Goal: Task Accomplishment & Management: Use online tool/utility

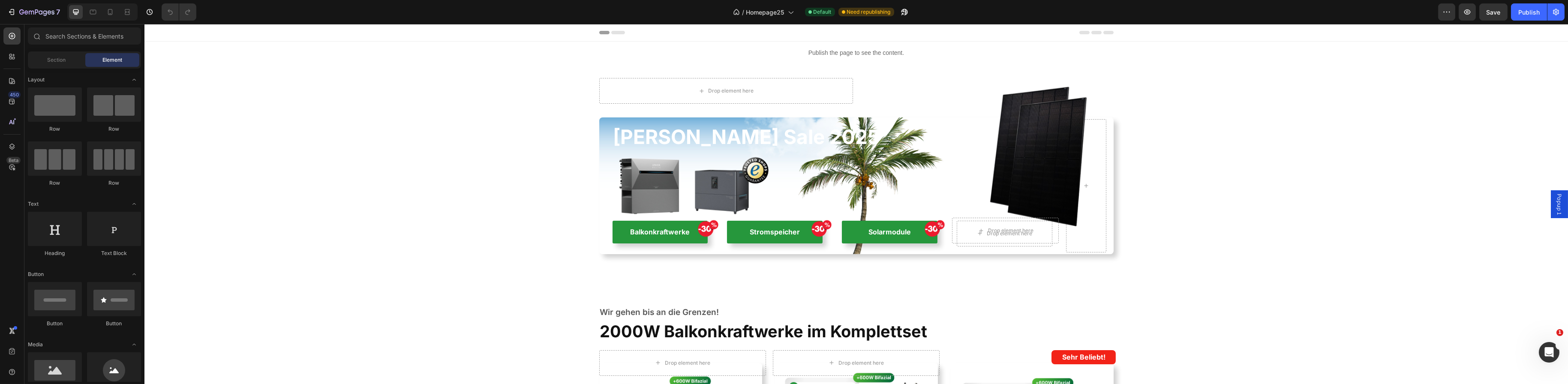
click at [1555, 209] on span "Popup 1" at bounding box center [1559, 204] width 9 height 21
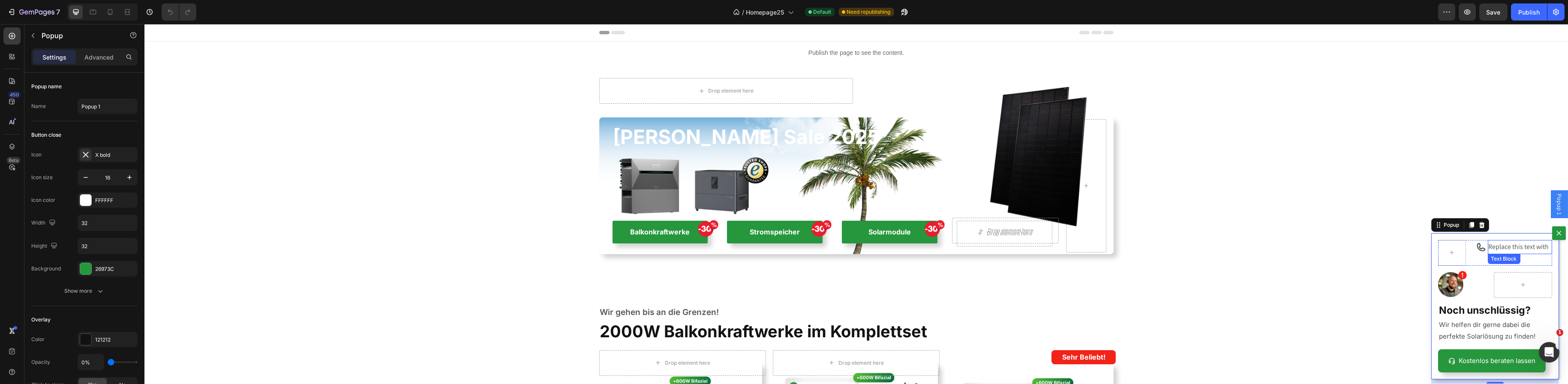
click at [1488, 248] on p "Replace this text with" at bounding box center [1520, 247] width 63 height 13
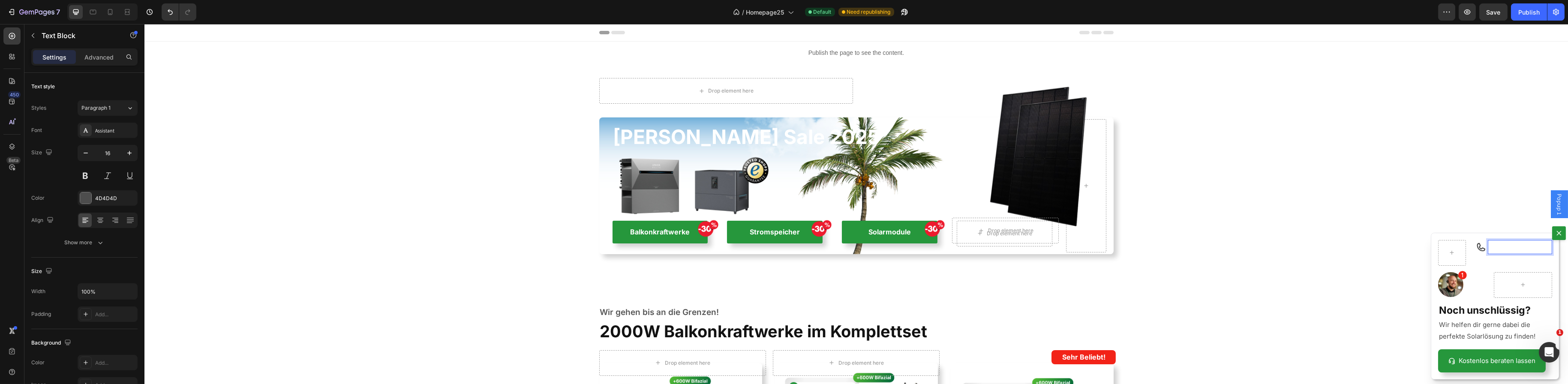
click at [1495, 246] on strong "[PHONE_NUMBER]" at bounding box center [1514, 246] width 52 height 8
drag, startPoint x: 1533, startPoint y: 248, endPoint x: 1490, endPoint y: 250, distance: 43.0
click at [1490, 250] on p "[PHONE_NUMBER]" at bounding box center [1520, 247] width 63 height 13
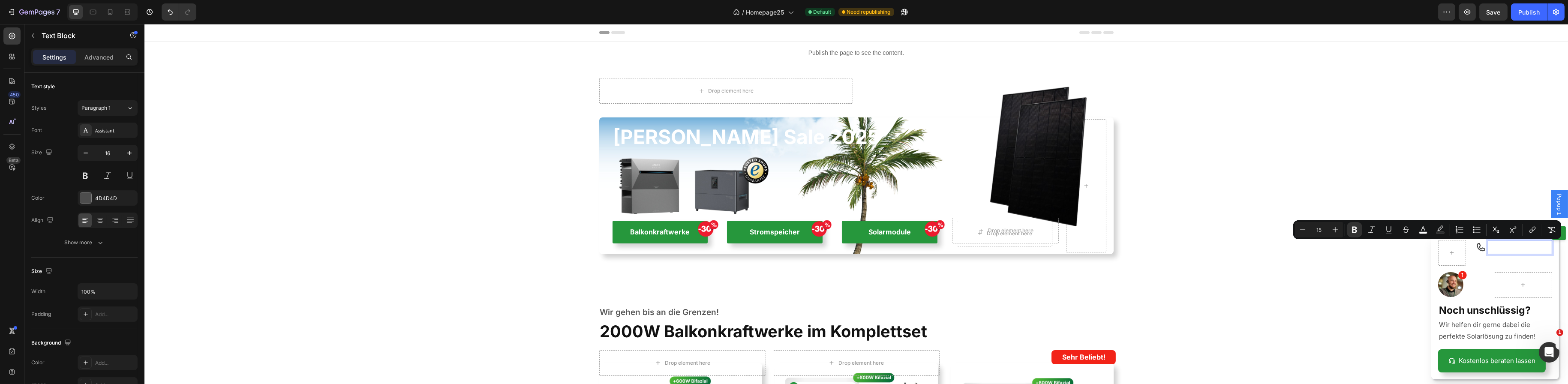
click at [1488, 247] on strong "[PHONE_NUMBER]" at bounding box center [1514, 246] width 52 height 8
drag, startPoint x: 1486, startPoint y: 248, endPoint x: 1537, endPoint y: 248, distance: 51.0
click at [1537, 248] on p "[PHONE_NUMBER]" at bounding box center [1520, 247] width 63 height 13
click at [1420, 231] on icon "Editor contextual toolbar" at bounding box center [1423, 229] width 9 height 9
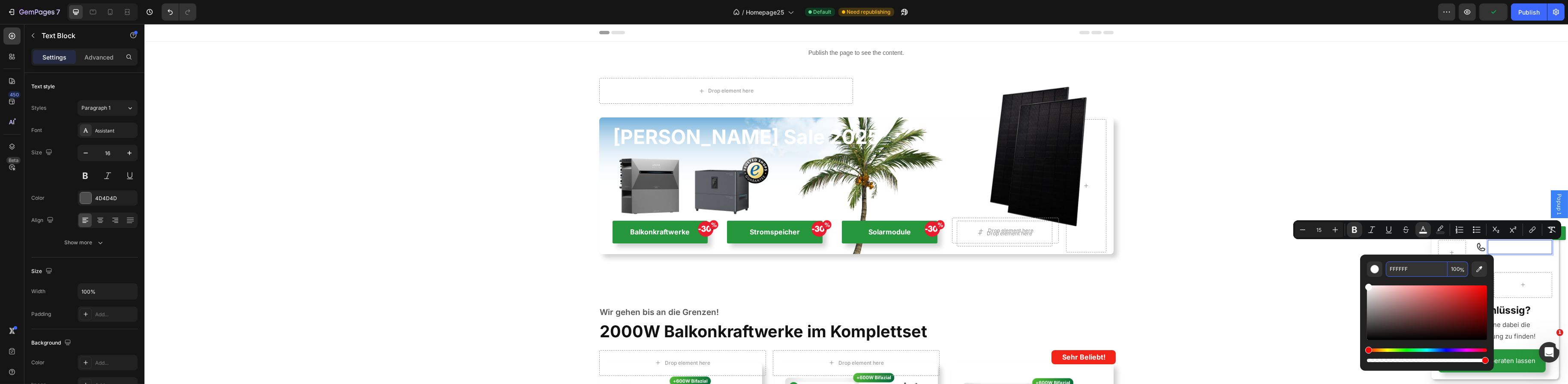
click at [1397, 266] on input "FFFFFF" at bounding box center [1417, 269] width 62 height 15
type input "4D4D4D"
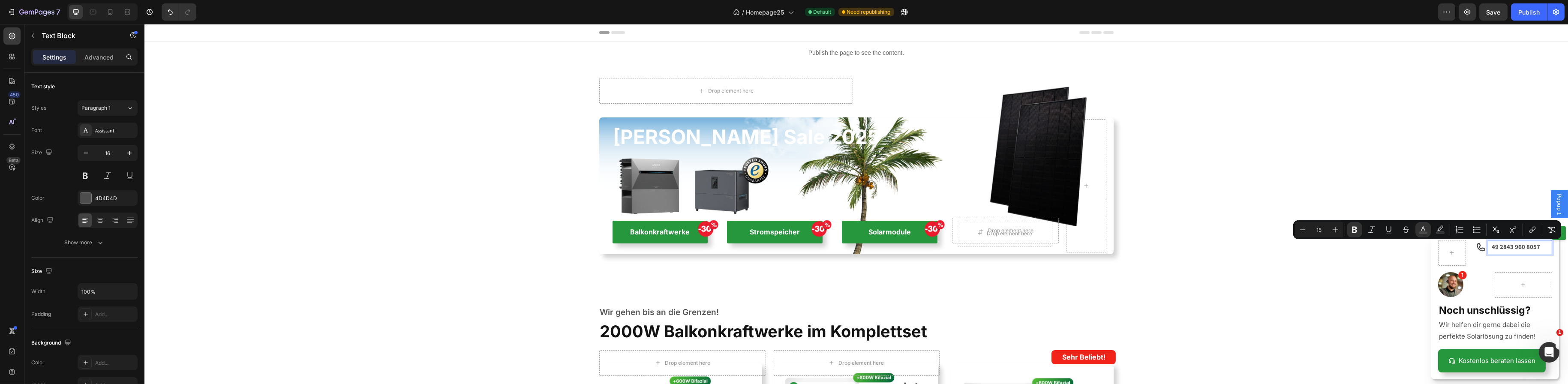
click at [1495, 253] on p "+ 49 2843 960 8057" at bounding box center [1520, 247] width 63 height 13
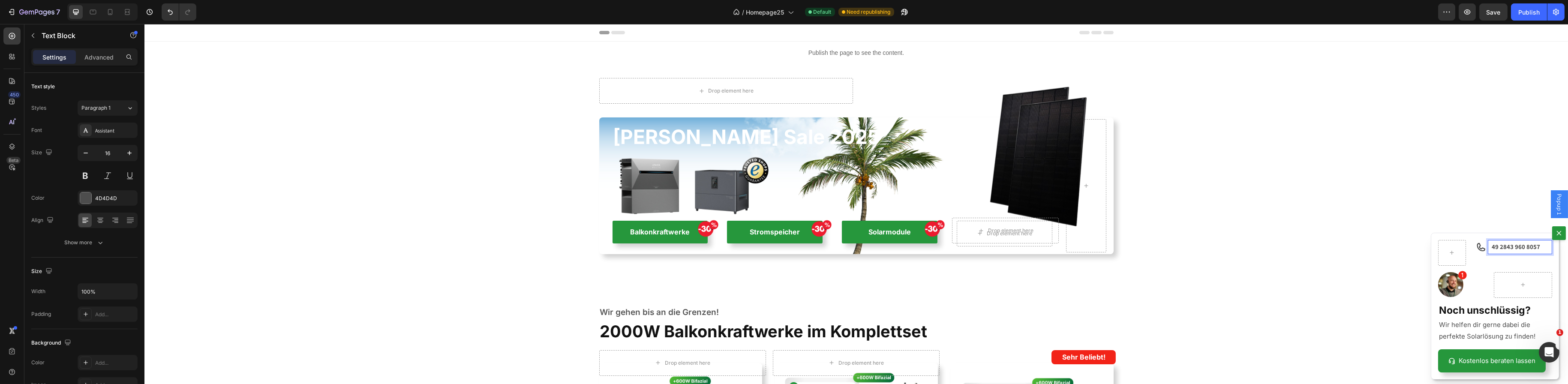
click at [1492, 246] on strong "49 2843 960 8057" at bounding box center [1515, 246] width 48 height 8
click at [1492, 245] on strong "49 2843 960 8057" at bounding box center [1515, 246] width 48 height 8
click at [1492, 246] on strong "49 2843 960 8057" at bounding box center [1515, 246] width 48 height 8
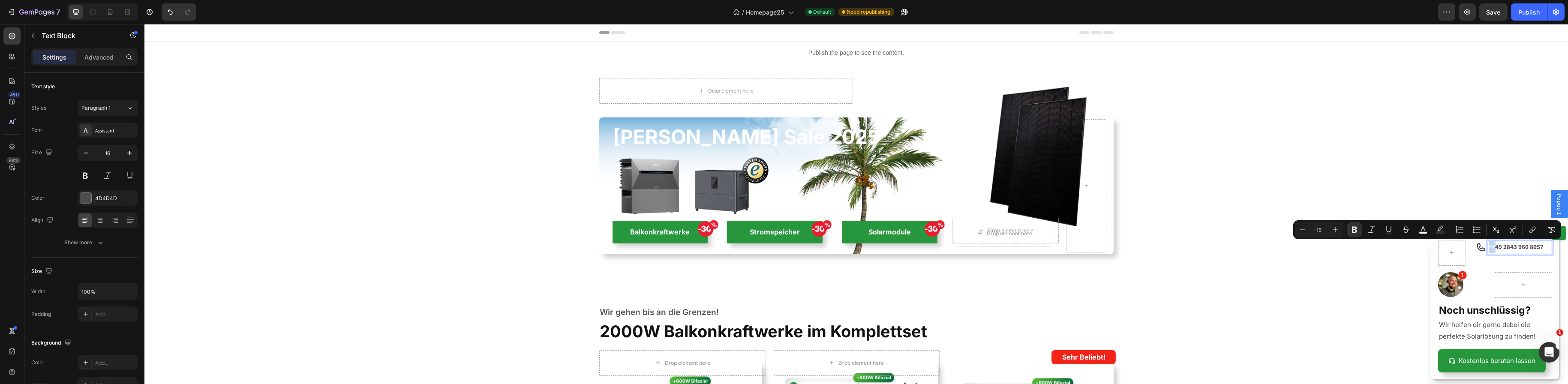
drag, startPoint x: 1482, startPoint y: 246, endPoint x: 1487, endPoint y: 247, distance: 5.1
click at [1488, 248] on strong "++" at bounding box center [1492, 246] width 7 height 8
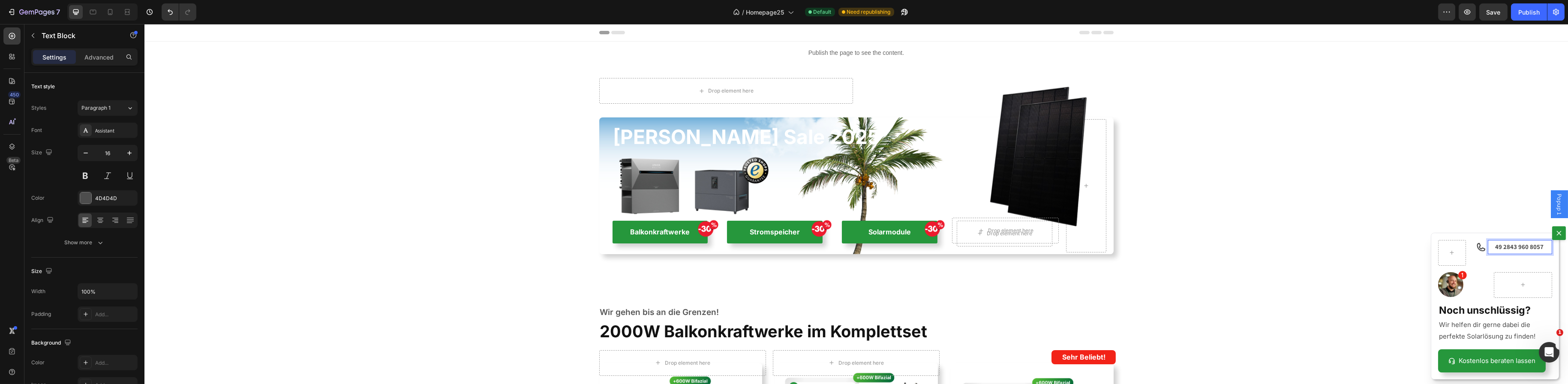
click at [1488, 248] on strong "++" at bounding box center [1492, 246] width 7 height 8
click at [1492, 248] on strong "49 2843 960 8057" at bounding box center [1515, 246] width 48 height 8
drag, startPoint x: 1483, startPoint y: 248, endPoint x: 1501, endPoint y: 248, distance: 18.0
click at [1501, 248] on p "+ 49 2843 960 8057" at bounding box center [1520, 247] width 63 height 13
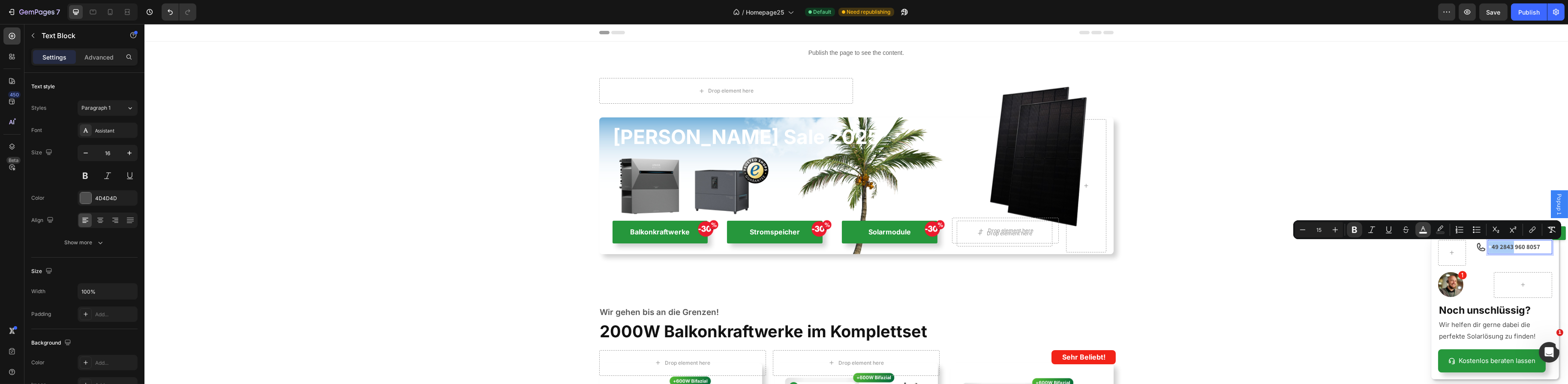
click at [1426, 227] on icon "Editor contextual toolbar" at bounding box center [1423, 229] width 9 height 9
type input "FFFFFF"
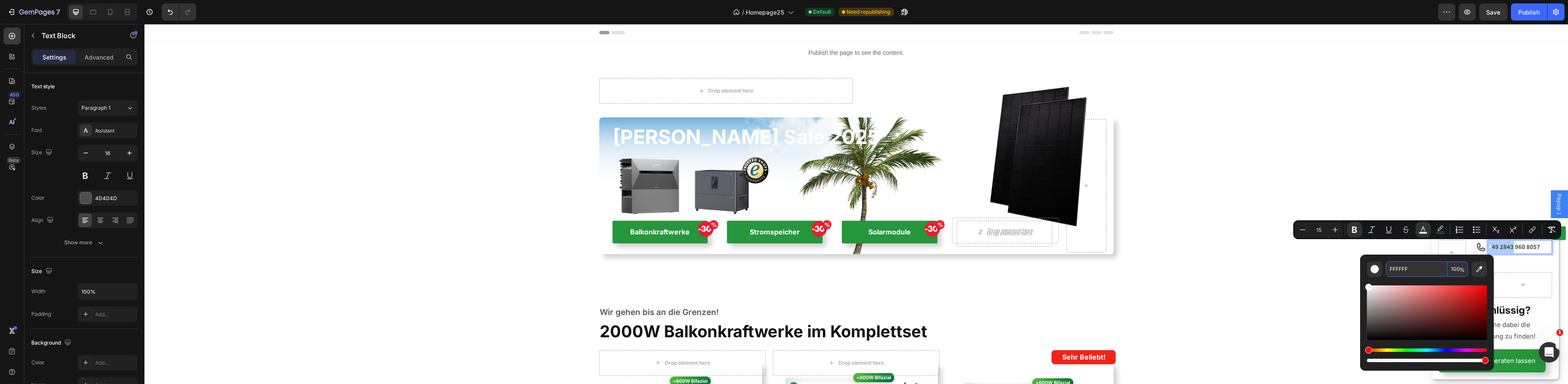
click at [1403, 273] on input "FFFFFF" at bounding box center [1417, 269] width 62 height 15
type input "4D4D4D"
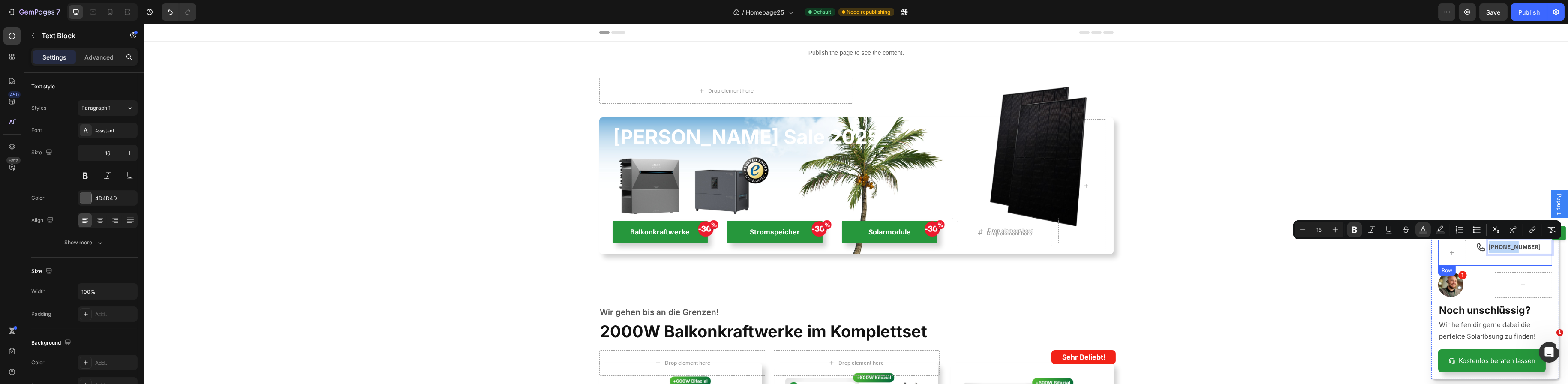
click at [1508, 265] on div "[PHONE_NUMBER] Text Block 0" at bounding box center [1520, 252] width 65 height 26
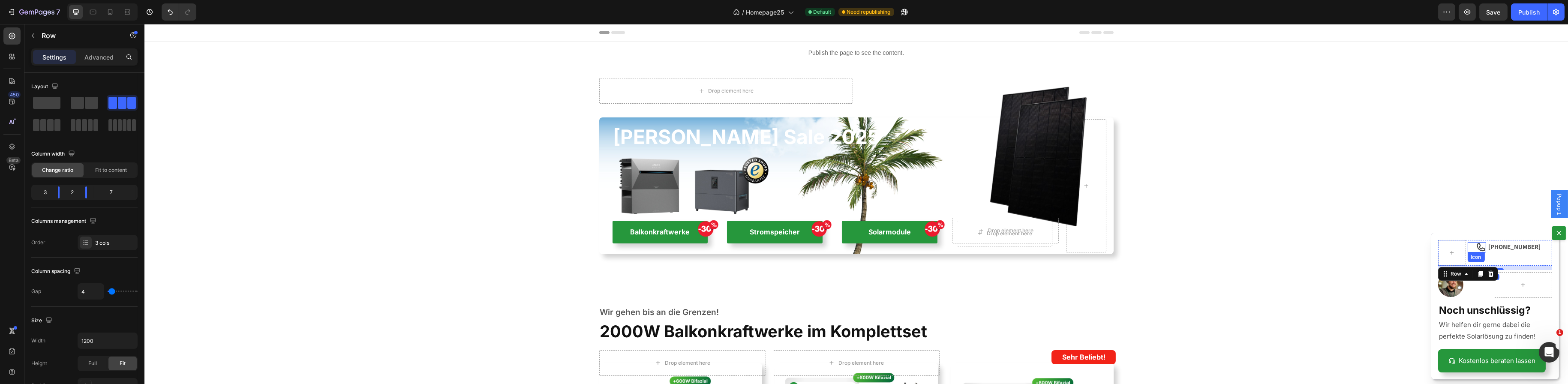
click at [1476, 246] on icon "Dialog body" at bounding box center [1481, 247] width 11 height 11
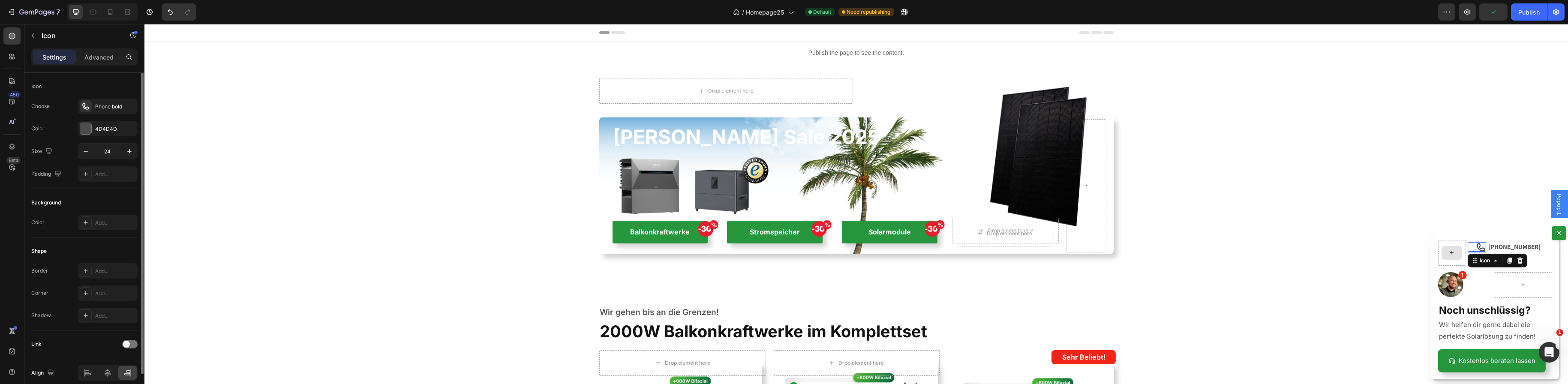
scroll to position [38, 0]
click at [88, 115] on icon "button" at bounding box center [86, 113] width 9 height 9
click at [86, 115] on icon "button" at bounding box center [86, 113] width 9 height 9
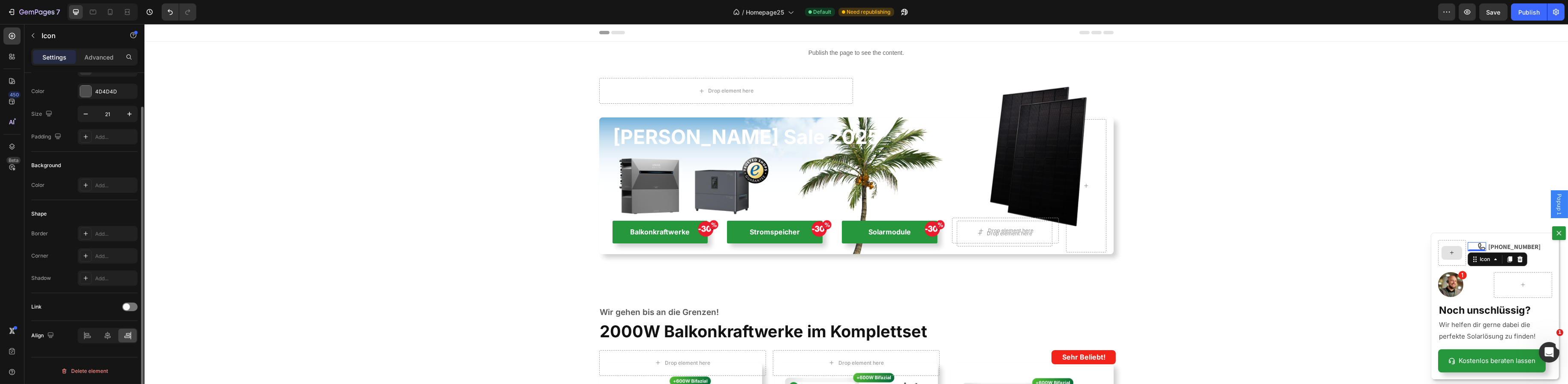
type input "20"
click at [98, 57] on p "Advanced" at bounding box center [99, 57] width 29 height 9
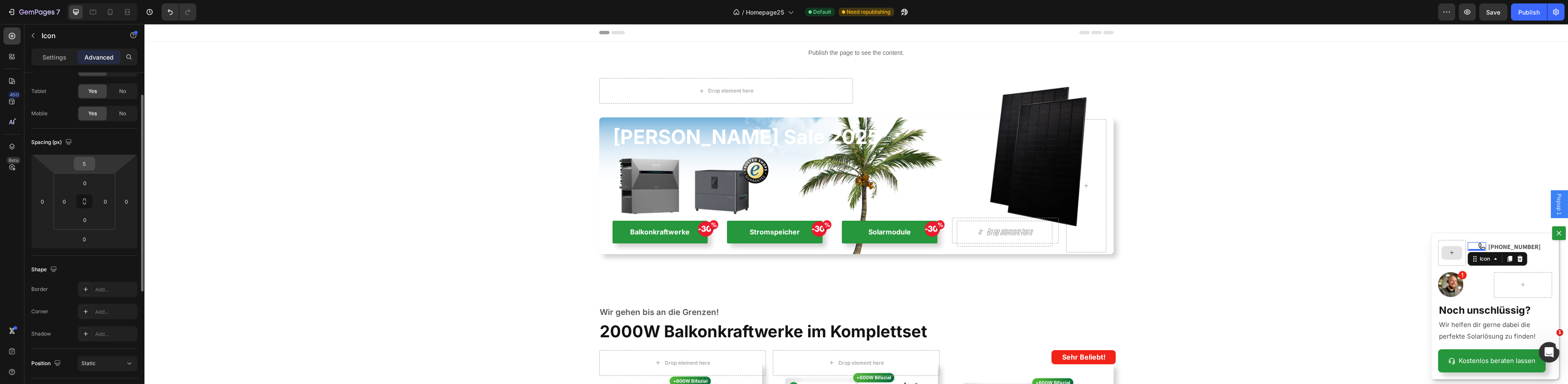
click at [85, 162] on input "5" at bounding box center [84, 164] width 17 height 13
type input "7"
click at [1478, 285] on div "Icon" at bounding box center [1478, 285] width 16 height 26
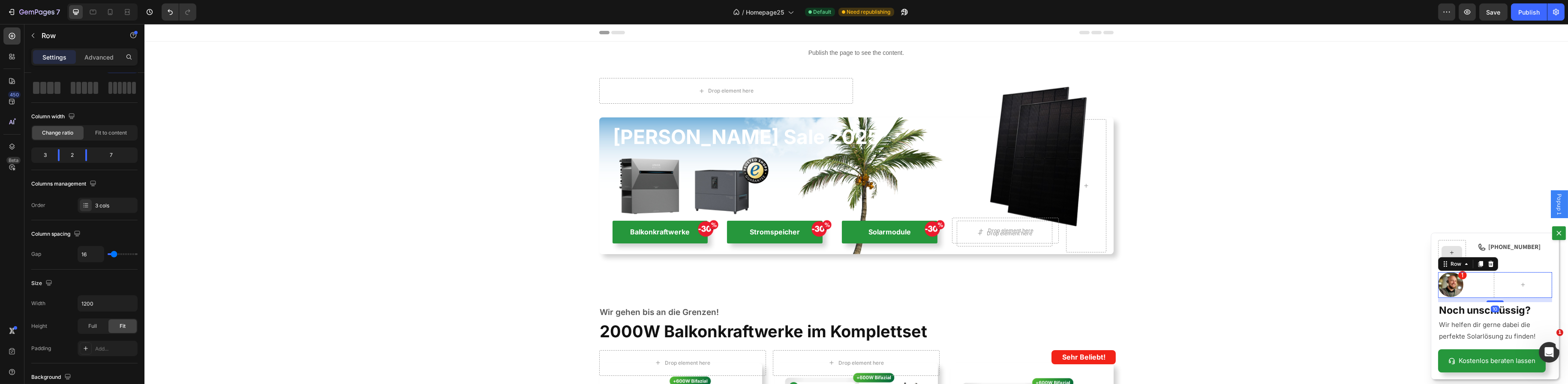
scroll to position [0, 0]
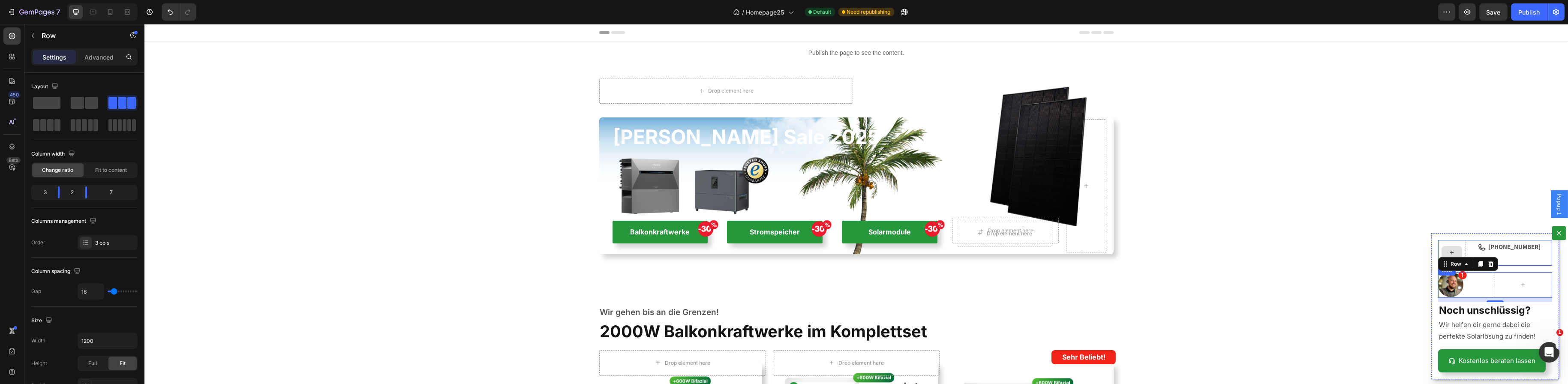
click at [1479, 252] on div "Icon [PHONE_NUMBER] Text Block Row" at bounding box center [1494, 252] width 114 height 26
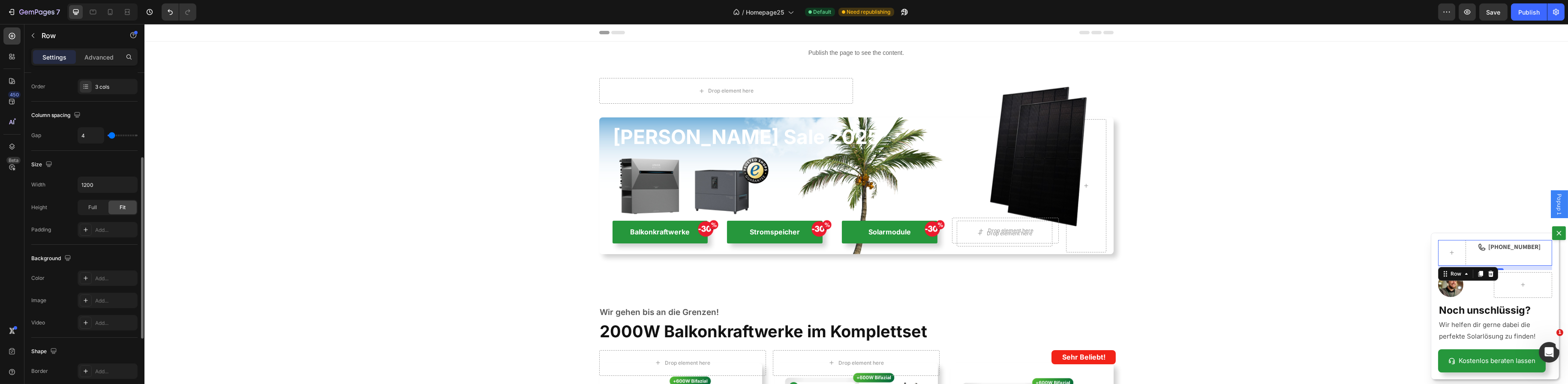
scroll to position [113, 0]
click at [87, 178] on input "4" at bounding box center [90, 178] width 26 height 15
type input "7"
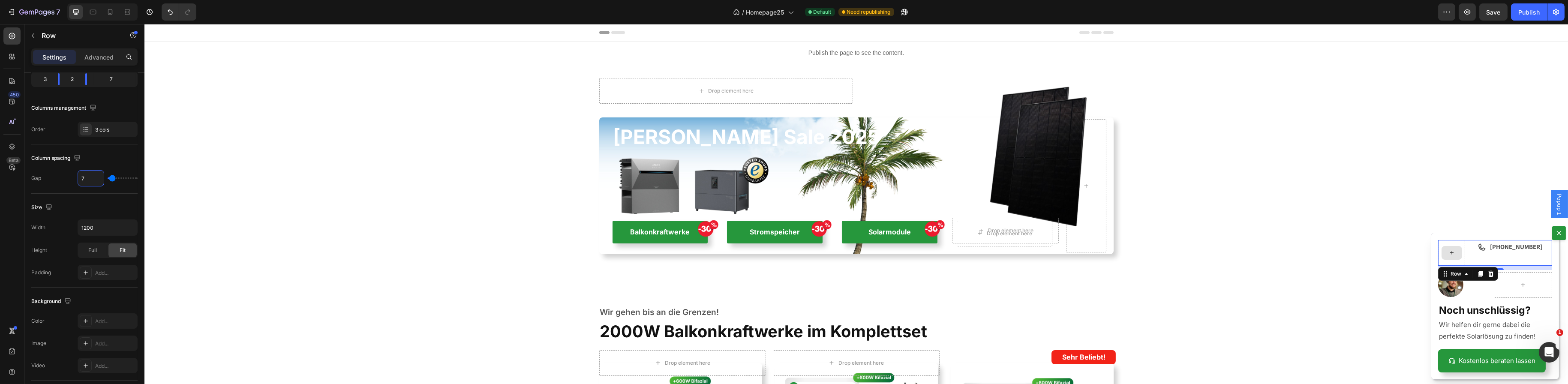
type input "7"
click at [1455, 254] on div "Dialog body" at bounding box center [1451, 252] width 27 height 26
click at [1468, 256] on div "Icon" at bounding box center [1476, 252] width 18 height 26
click at [1269, 271] on div "Backdrop" at bounding box center [856, 204] width 1424 height 360
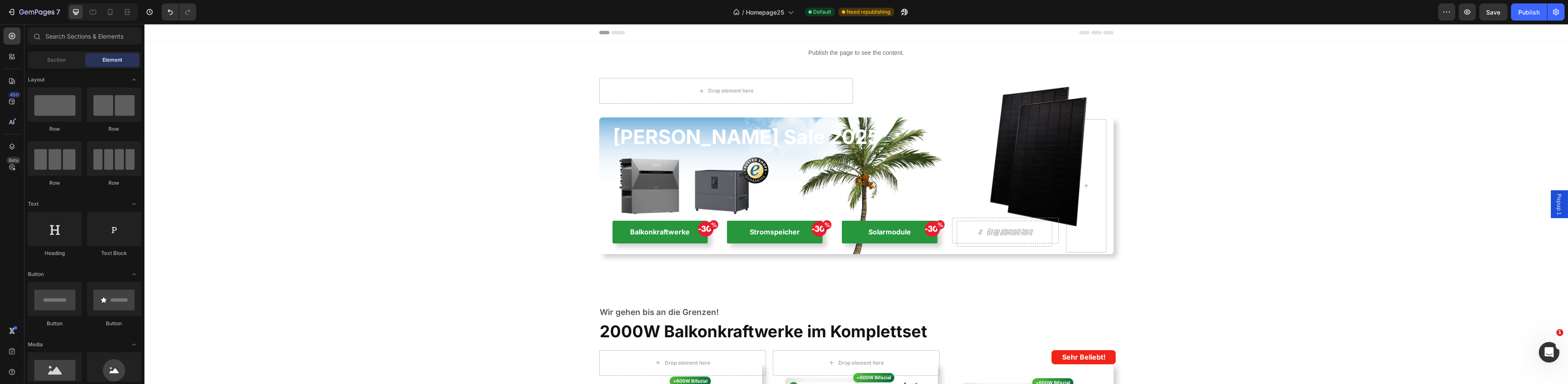
click at [1555, 202] on span "Popup 1" at bounding box center [1559, 204] width 9 height 21
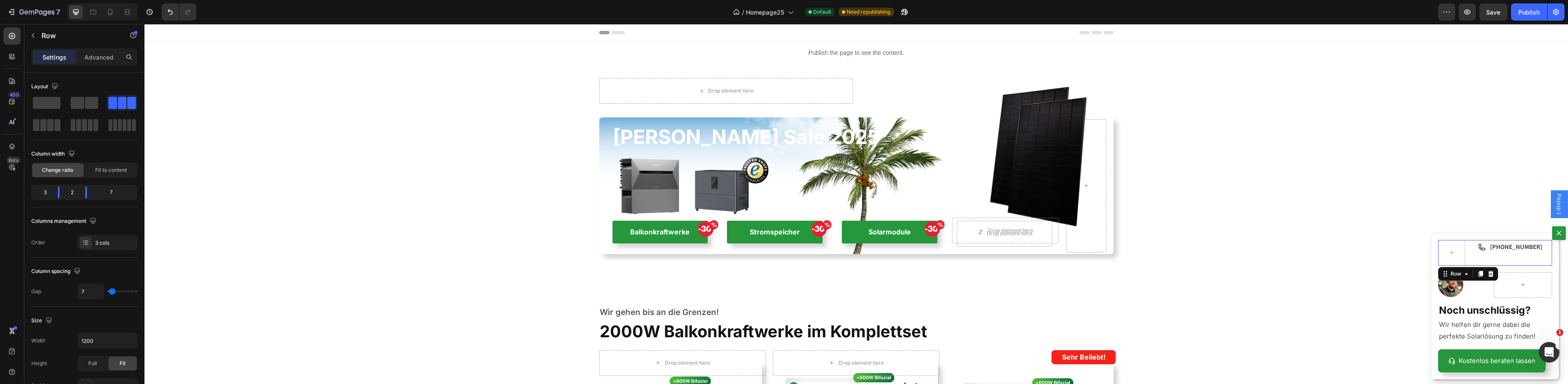
click at [1513, 259] on div "[PHONE_NUMBER] Text Block" at bounding box center [1521, 252] width 63 height 26
click at [1477, 277] on div "Dialog body" at bounding box center [1480, 274] width 11 height 11
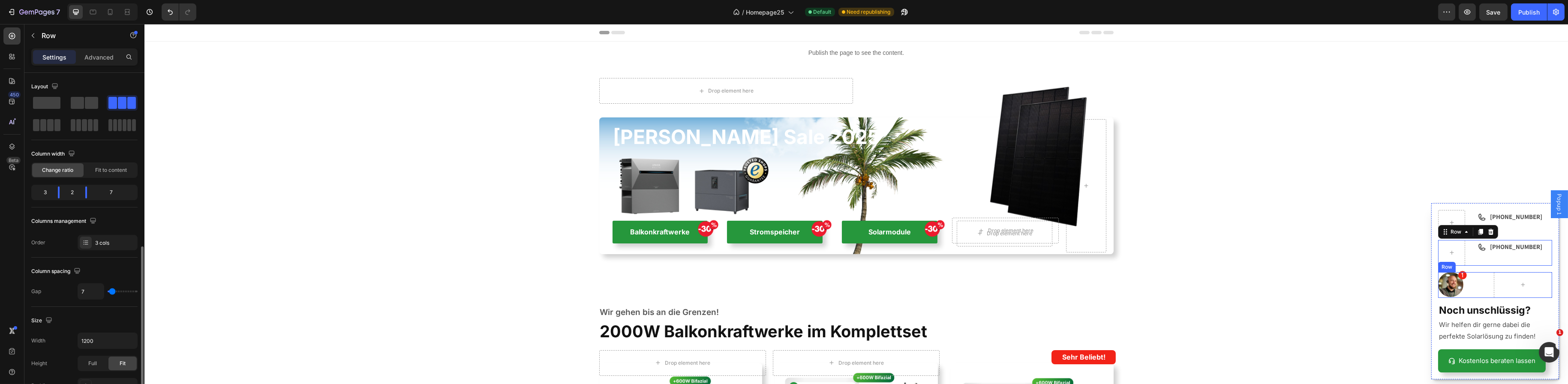
scroll to position [113, 0]
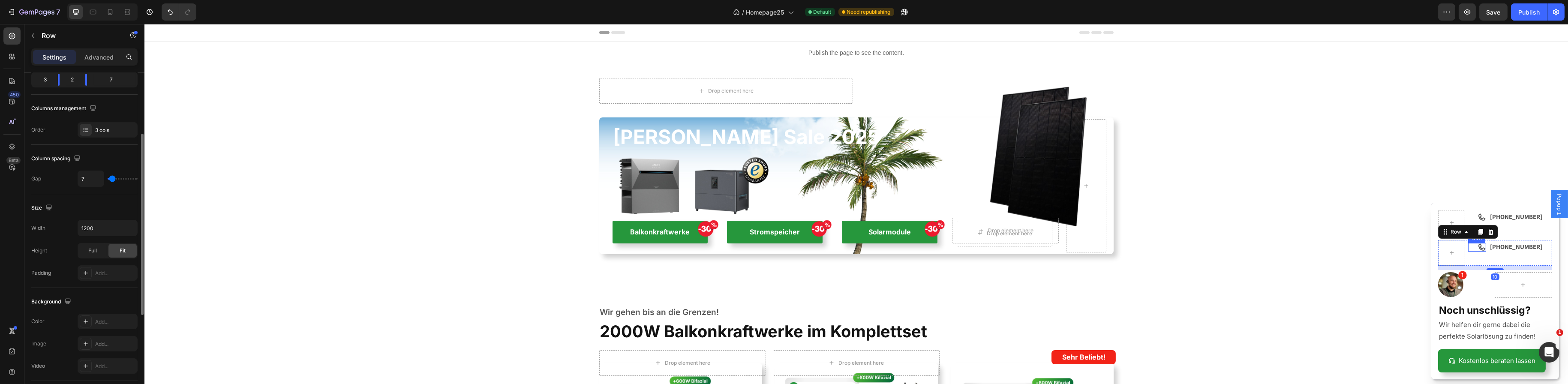
click at [1477, 249] on icon "Dialog body" at bounding box center [1481, 247] width 9 height 9
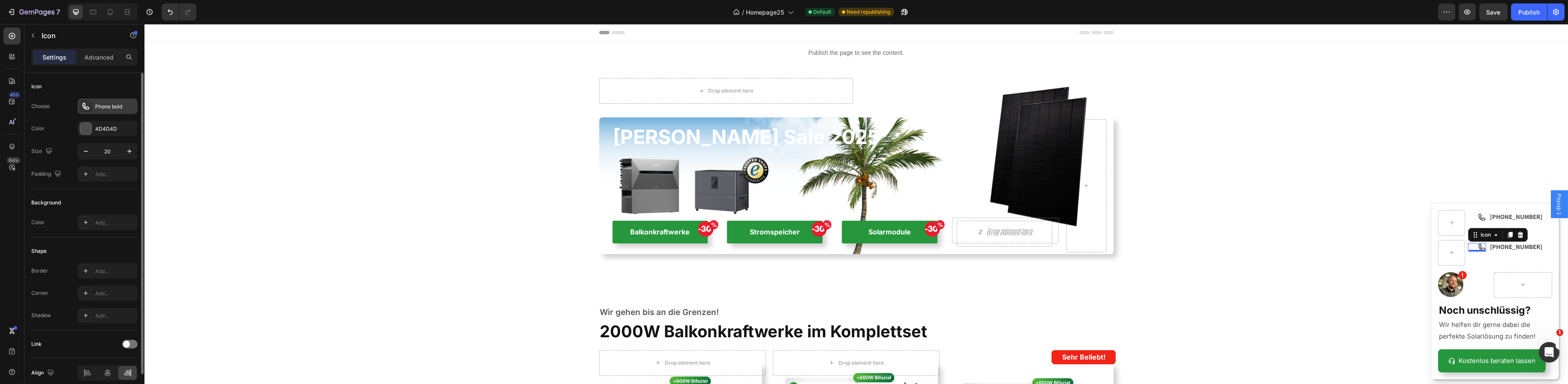
click at [93, 107] on div "Phone bold" at bounding box center [107, 106] width 60 height 15
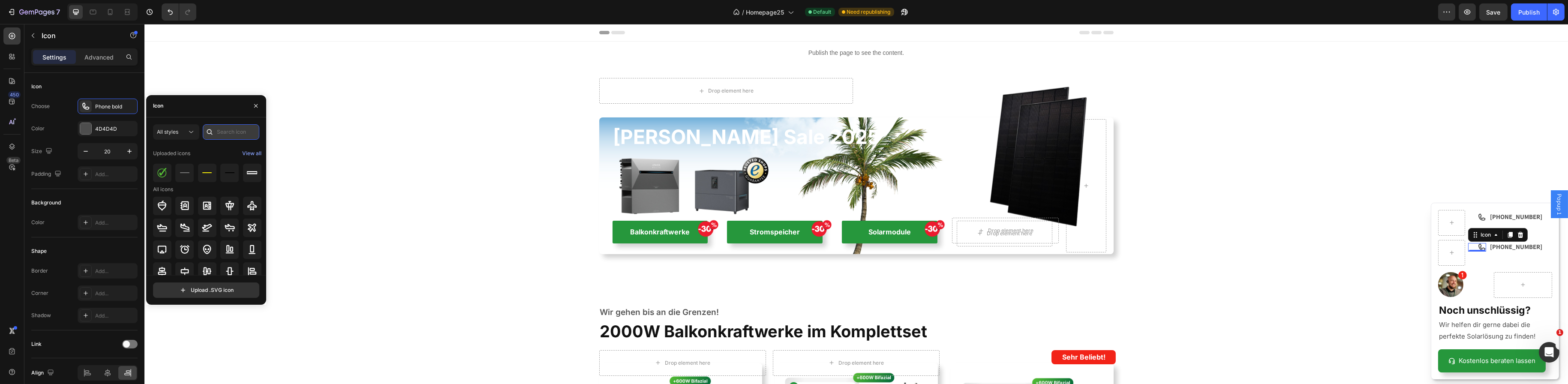
drag, startPoint x: 216, startPoint y: 129, endPoint x: 221, endPoint y: 129, distance: 5.0
click at [219, 129] on input "text" at bounding box center [231, 132] width 57 height 15
type input "mail"
click at [225, 171] on icon at bounding box center [230, 167] width 11 height 11
click at [1497, 260] on div "[PHONE_NUMBER] Text Block" at bounding box center [1521, 252] width 63 height 26
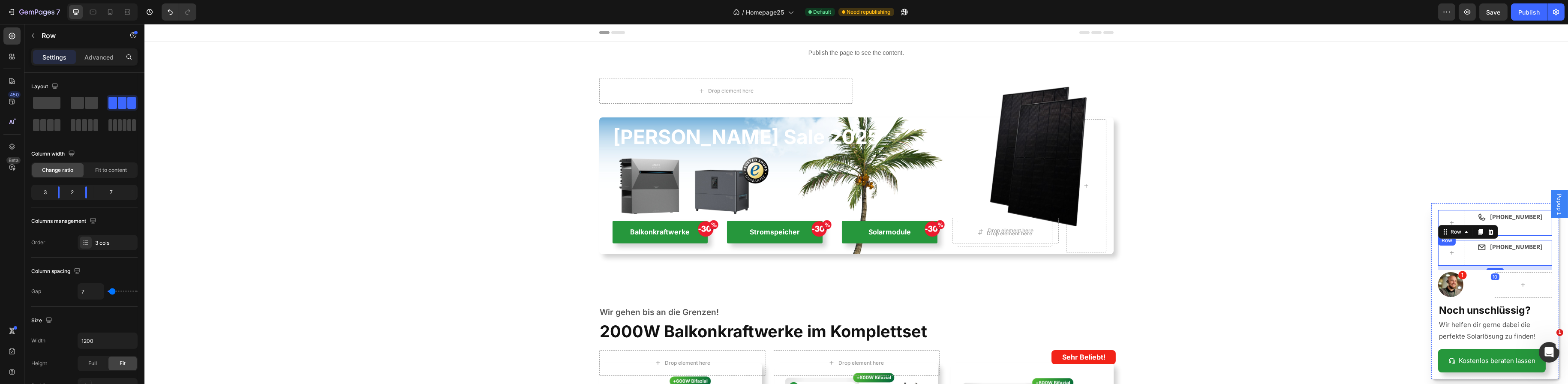
click at [1517, 227] on div "[PHONE_NUMBER] Text Block" at bounding box center [1521, 223] width 63 height 26
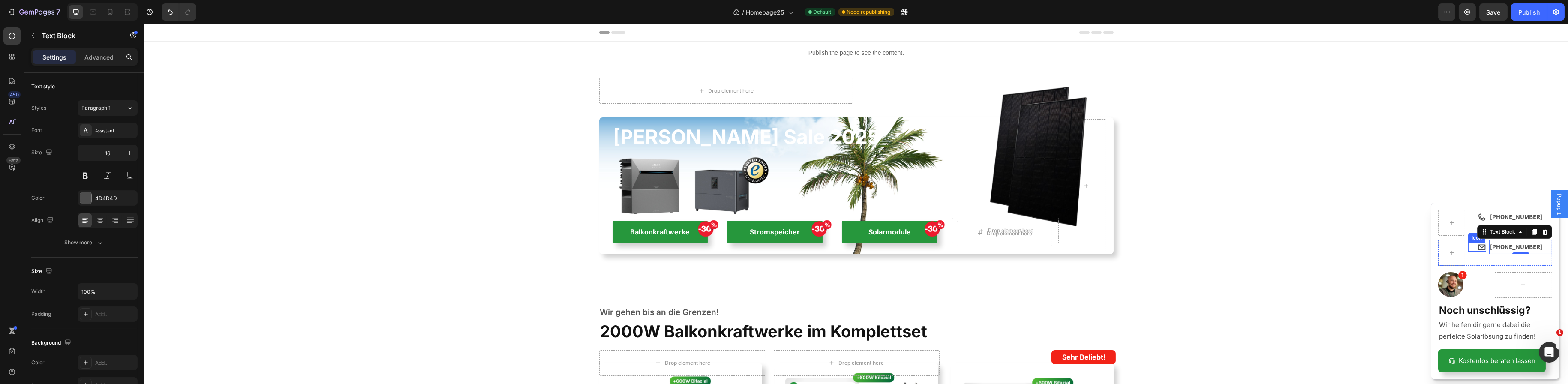
click at [1453, 244] on div "Dialog body" at bounding box center [1451, 252] width 27 height 26
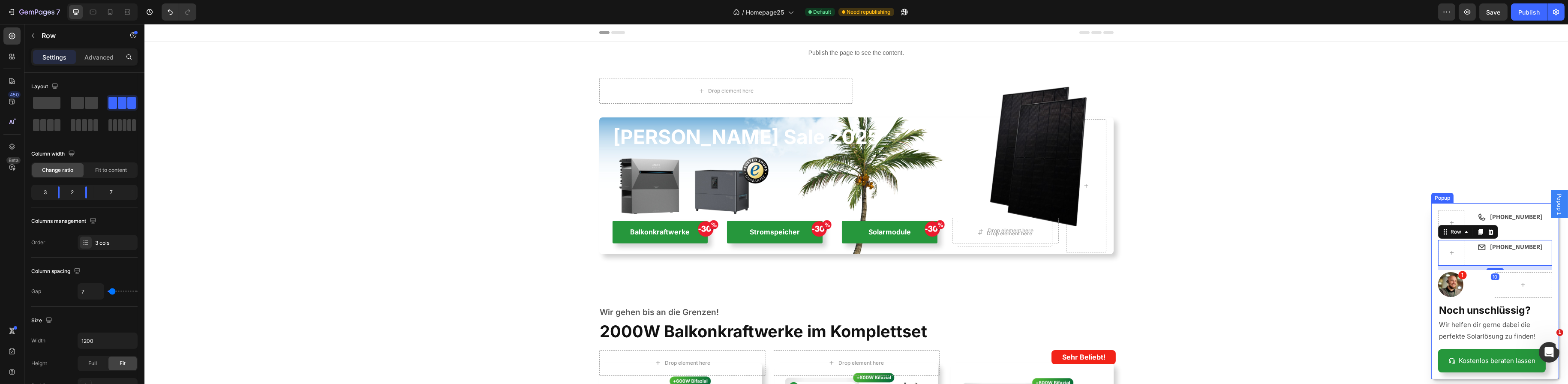
click at [1502, 236] on div "Icon [PHONE_NUMBER] Text Block Row Icon [PHONE_NUMBER] Text Block Row 10 Image …" at bounding box center [1495, 290] width 128 height 176
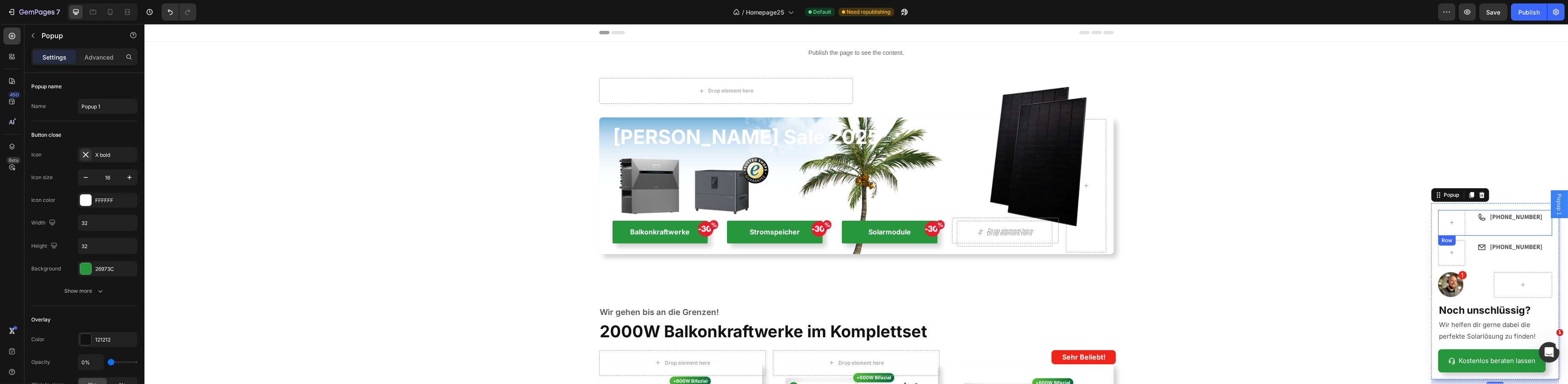
click at [1489, 225] on div "[PHONE_NUMBER] Text Block" at bounding box center [1521, 223] width 63 height 26
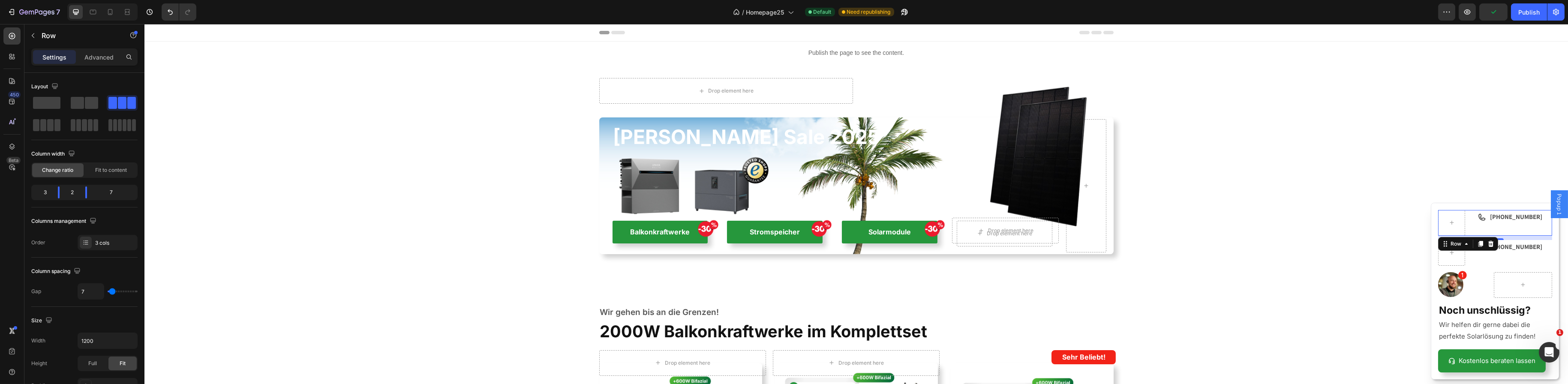
click at [1478, 229] on div "Icon" at bounding box center [1476, 223] width 18 height 26
drag, startPoint x: 1493, startPoint y: 238, endPoint x: 1492, endPoint y: 231, distance: 7.1
click at [1492, 231] on div "Icon [PHONE_NUMBER] Text Block Row 0" at bounding box center [1494, 227] width 114 height 26
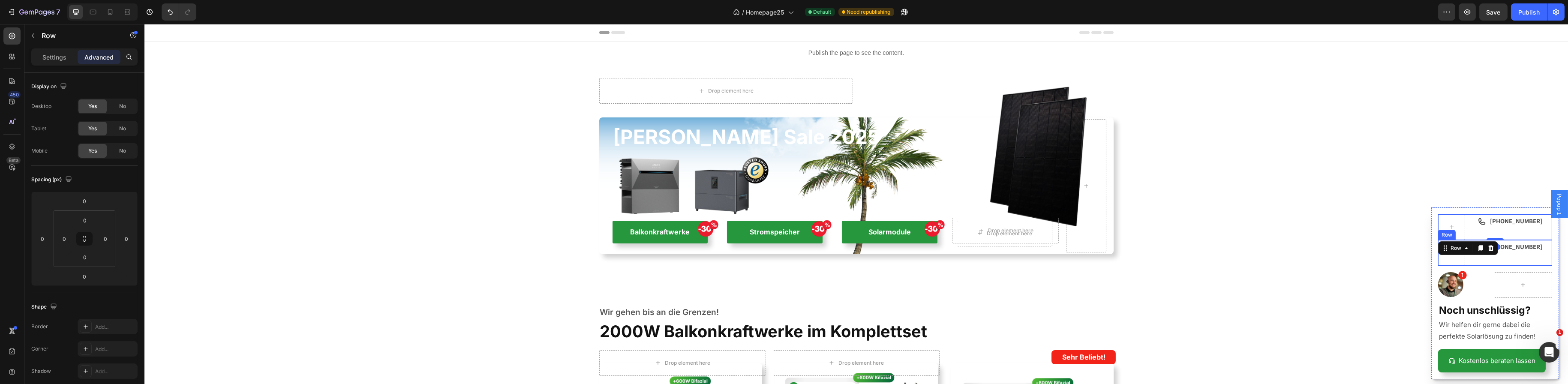
click at [1495, 258] on div "[PHONE_NUMBER] Text Block" at bounding box center [1521, 252] width 63 height 26
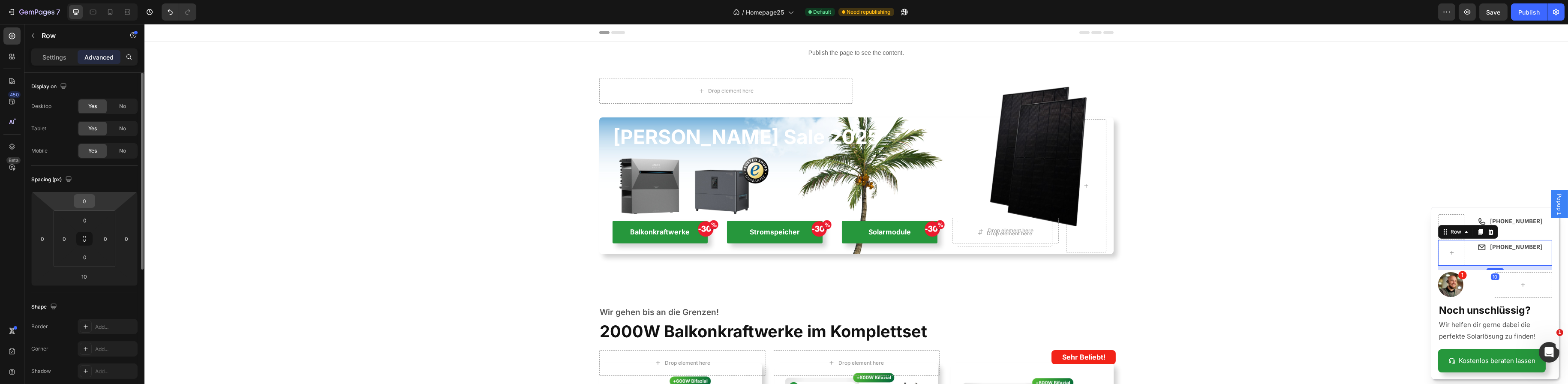
click at [86, 203] on input "0" at bounding box center [84, 201] width 17 height 13
type input "-5"
type input "-30"
click at [1358, 302] on div "Backdrop" at bounding box center [856, 204] width 1424 height 360
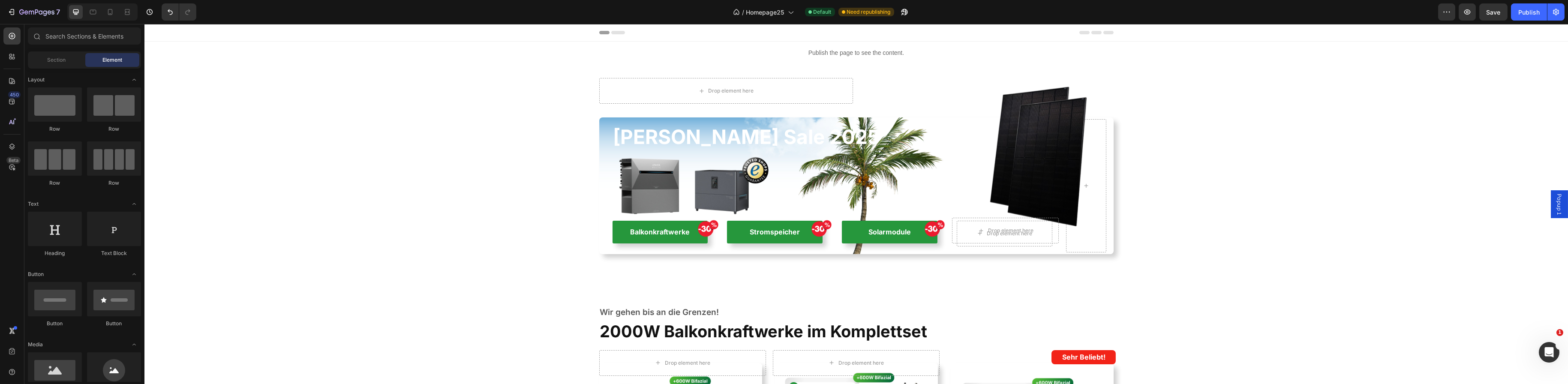
click at [1555, 206] on span "Popup 1" at bounding box center [1559, 204] width 9 height 21
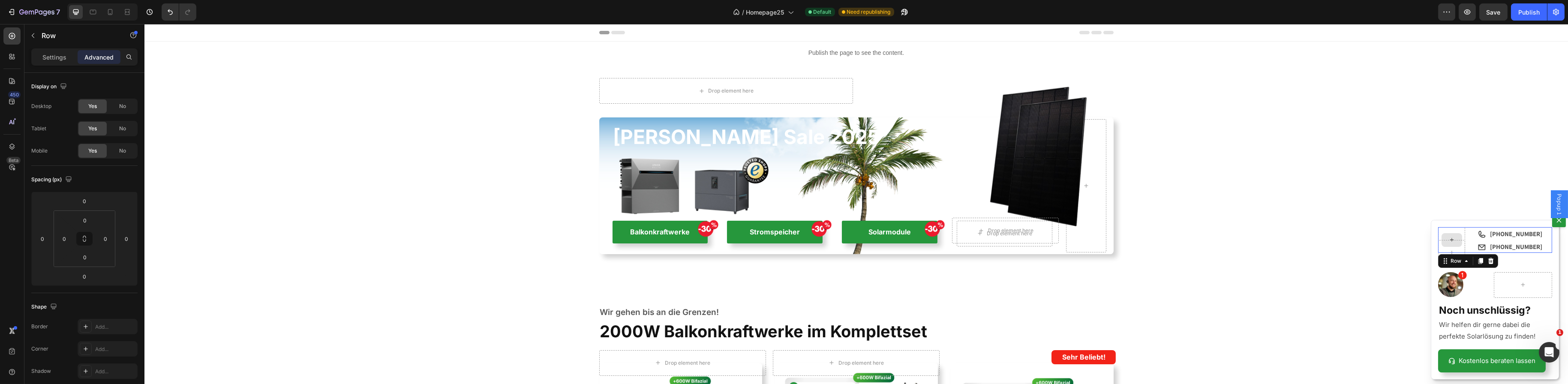
click at [1452, 236] on div "Icon [PHONE_NUMBER] Text Block Row 0" at bounding box center [1494, 240] width 114 height 26
click at [88, 275] on input "0" at bounding box center [84, 277] width 17 height 13
type input "-2"
type input "-5"
click at [1492, 300] on div "Icon [PHONE_NUMBER] Text Block Row -5 Icon [PHONE_NUMBER] Text Block Row Image …" at bounding box center [1495, 299] width 128 height 159
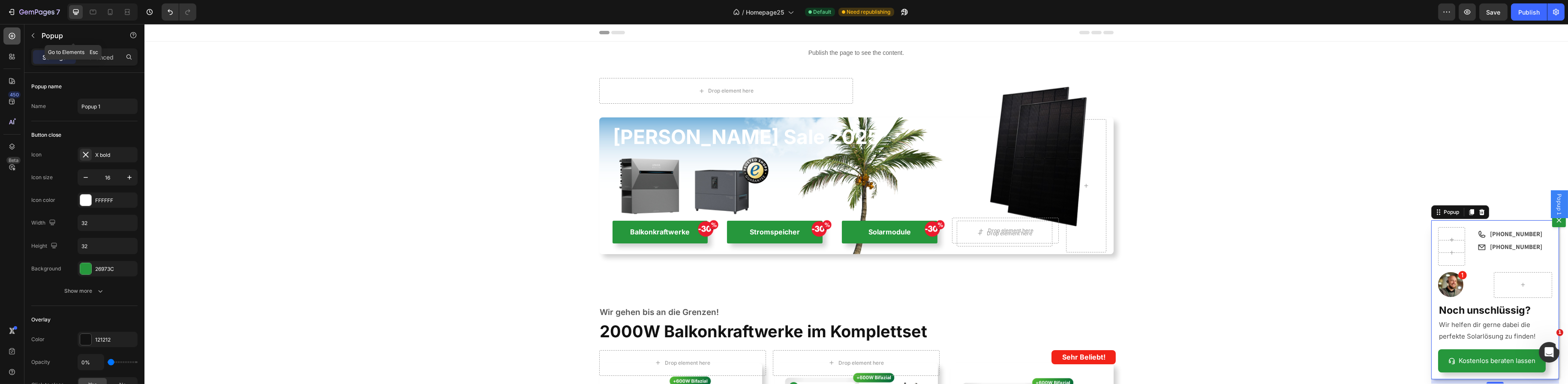
click at [16, 42] on div at bounding box center [12, 36] width 17 height 17
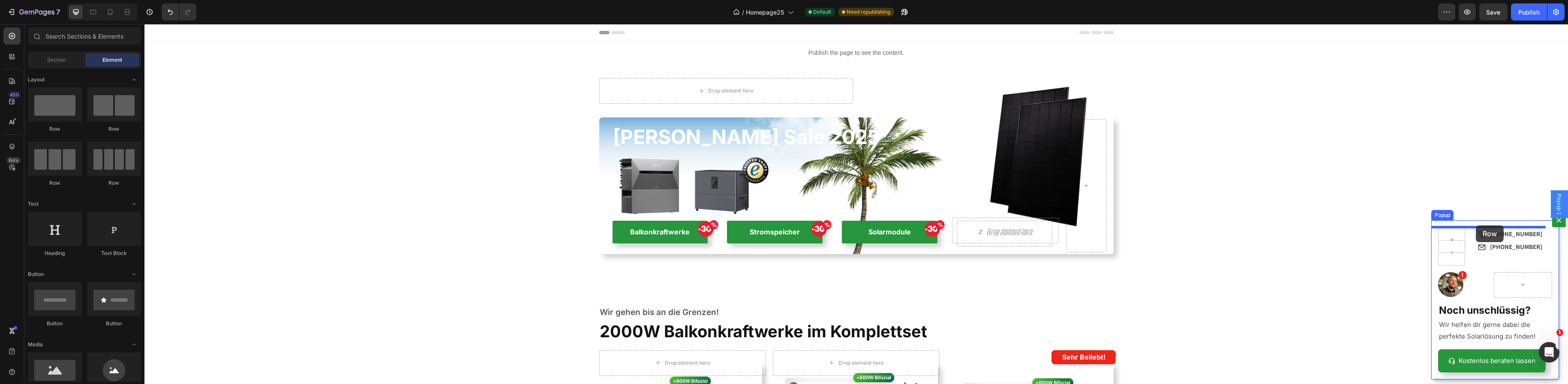
drag, startPoint x: 212, startPoint y: 138, endPoint x: 1476, endPoint y: 225, distance: 1267.0
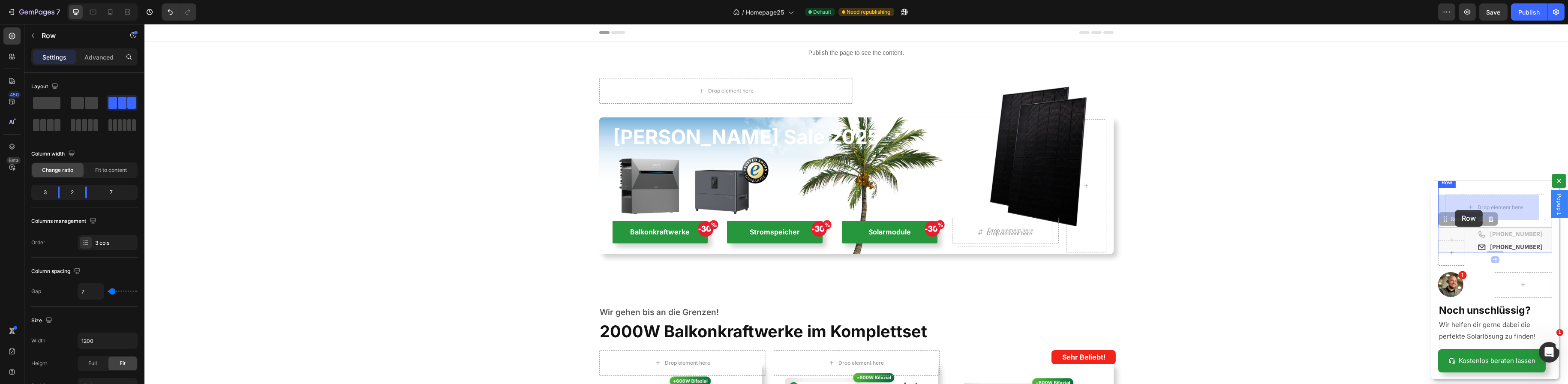
drag, startPoint x: 1458, startPoint y: 233, endPoint x: 1455, endPoint y: 213, distance: 20.2
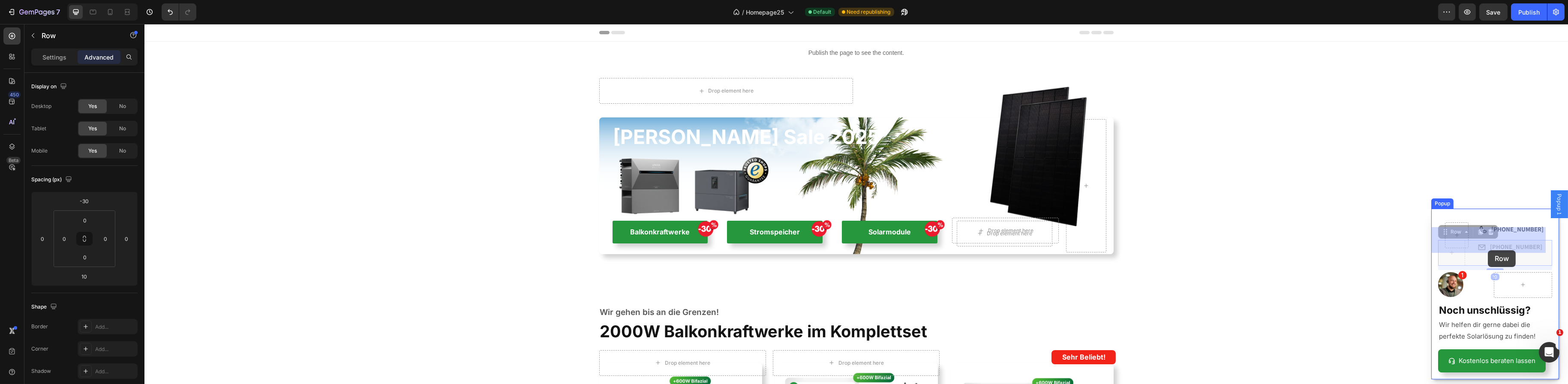
drag, startPoint x: 1500, startPoint y: 259, endPoint x: 1494, endPoint y: 252, distance: 9.2
click at [1445, 216] on div "Icon +49 2843 960 [STREET_ADDRESS] 0" at bounding box center [1494, 234] width 114 height 38
drag, startPoint x: 1449, startPoint y: 263, endPoint x: 1526, endPoint y: 256, distance: 77.3
click at [1519, 263] on div "Icon [PHONE_NUMBER] Text Block Row Icon +49 2843 960 [STREET_ADDRESS]" at bounding box center [1494, 238] width 114 height 55
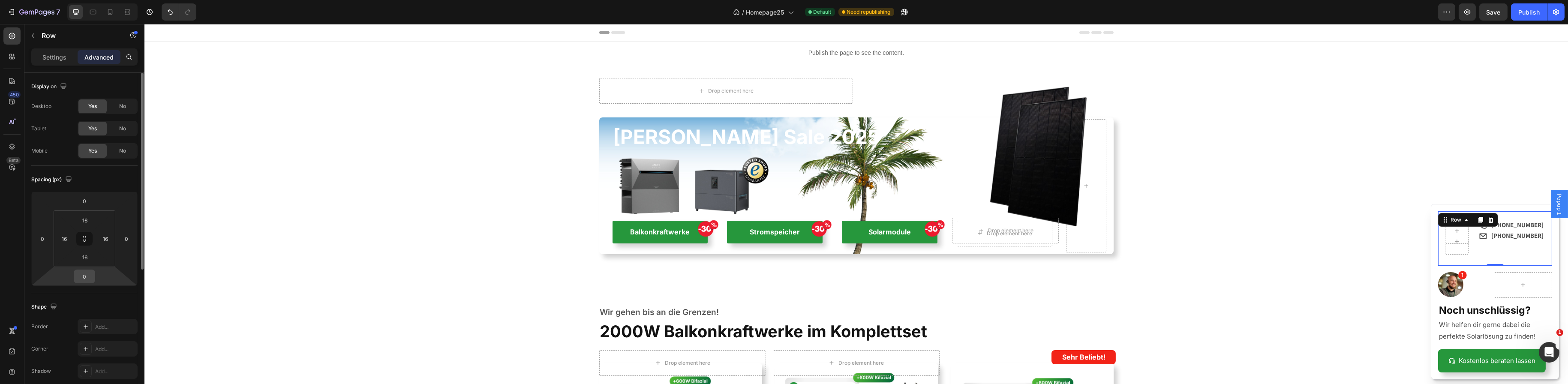
click at [88, 273] on input "0" at bounding box center [84, 277] width 17 height 13
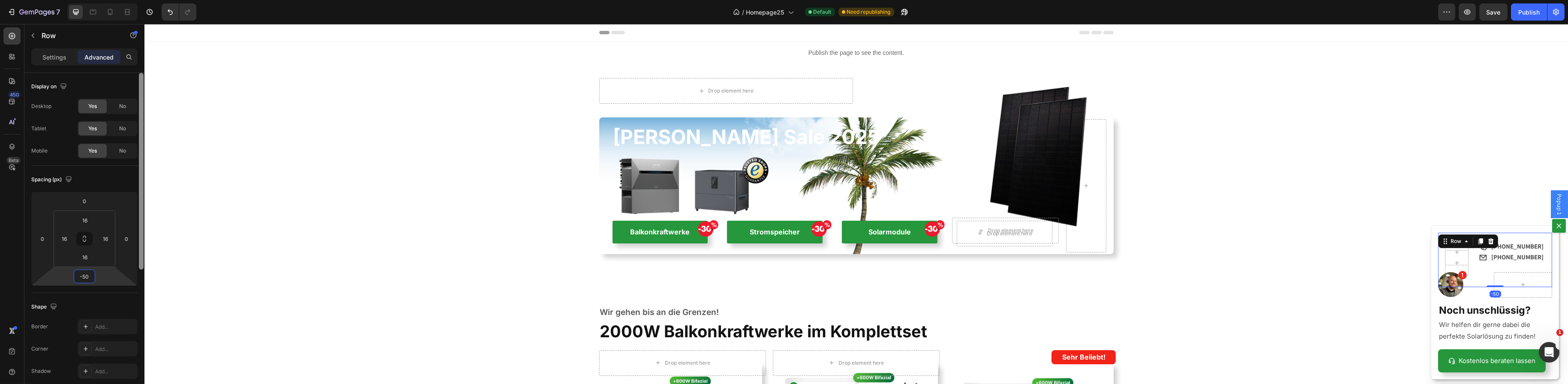
type input "-5"
type input "-7"
type input "-130"
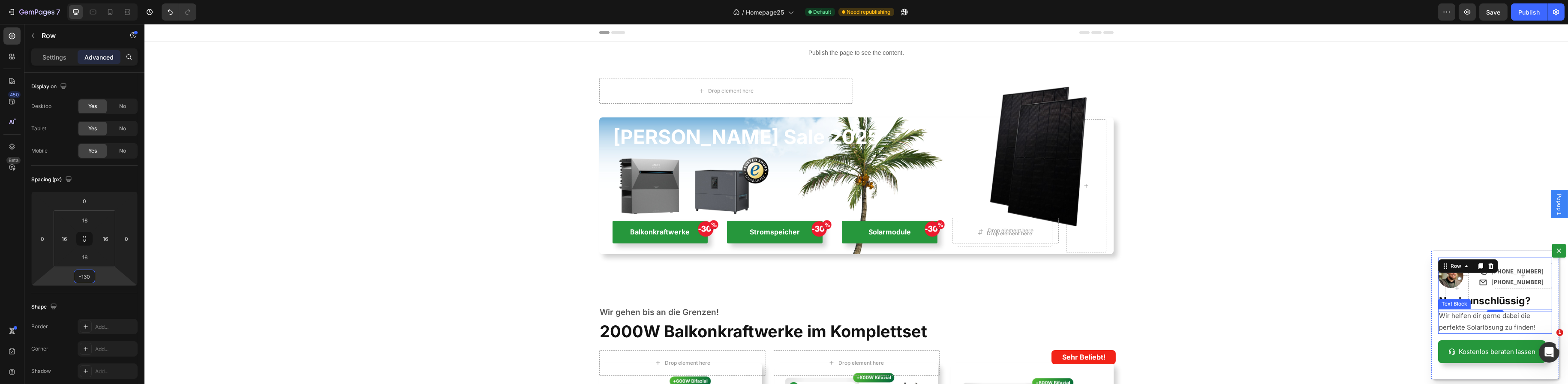
click at [1442, 319] on p "Wir helfen dir gerne dabei die perfekte Solarlösung zu finden!" at bounding box center [1495, 321] width 112 height 23
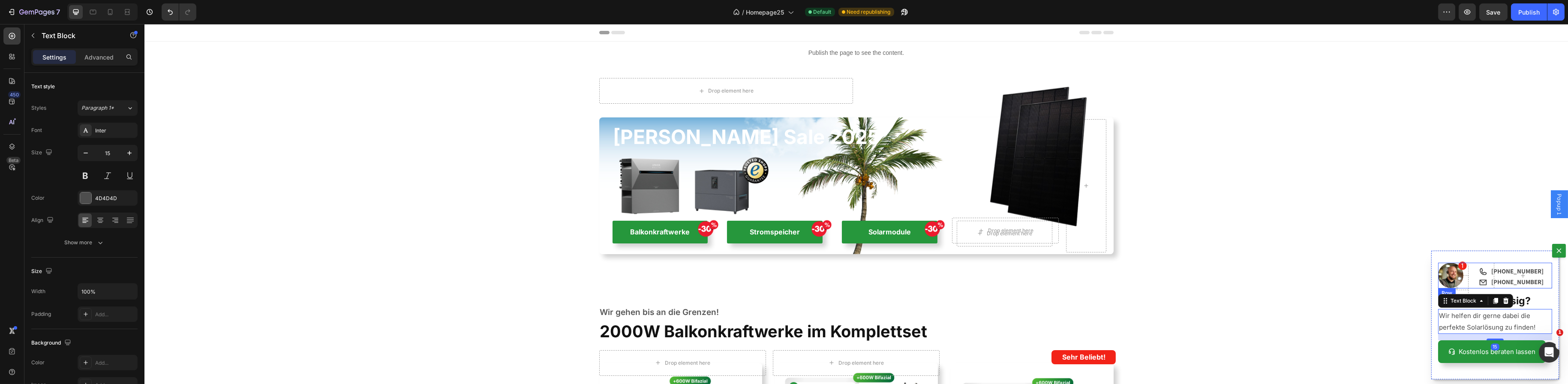
click at [1470, 285] on div "Icon" at bounding box center [1478, 275] width 16 height 26
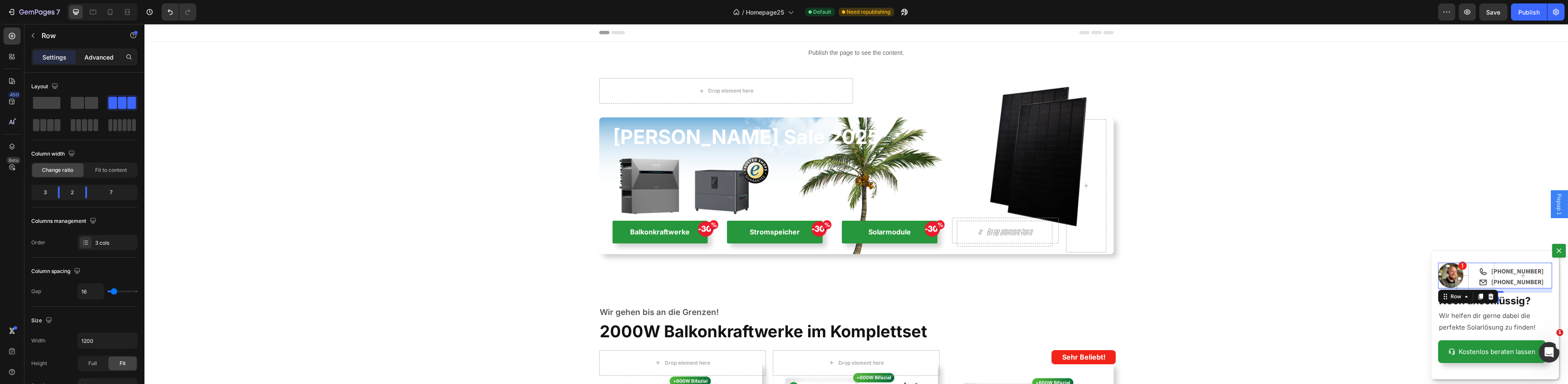
click at [93, 57] on p "Advanced" at bounding box center [99, 57] width 29 height 9
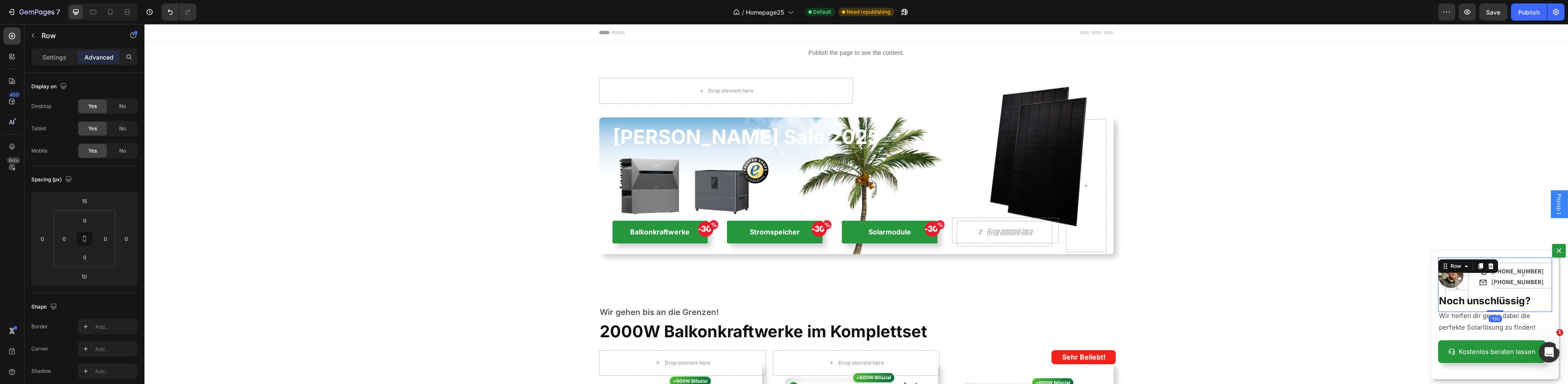
click at [1533, 261] on div "Icon [PHONE_NUMBER] Text Block Row Icon +49 2843 960 [STREET_ADDRESS]" at bounding box center [1494, 285] width 114 height 55
click at [90, 277] on input "-130" at bounding box center [84, 277] width 17 height 13
click at [92, 273] on input "-130" at bounding box center [84, 277] width 17 height 13
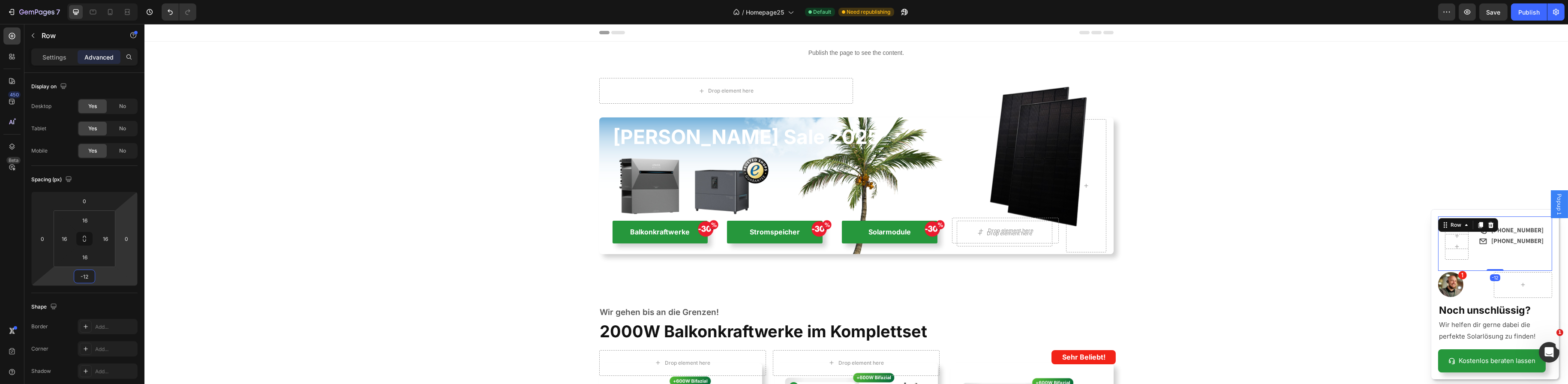
type input "-125"
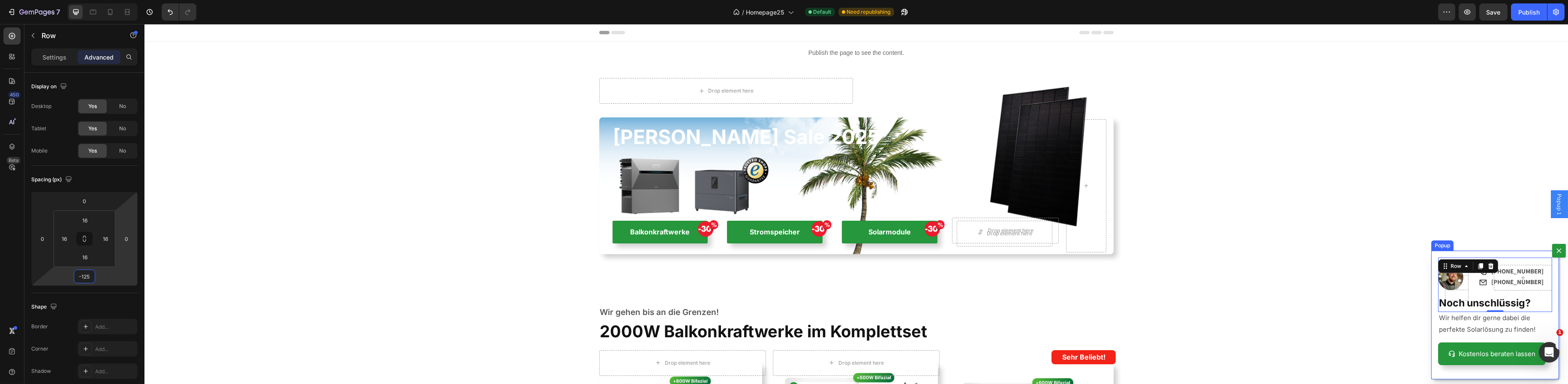
click at [1547, 318] on div "Icon [PHONE_NUMBER] Text Block Row Icon +49 2843 960 [STREET_ADDRESS] Image Ico…" at bounding box center [1495, 314] width 128 height 128
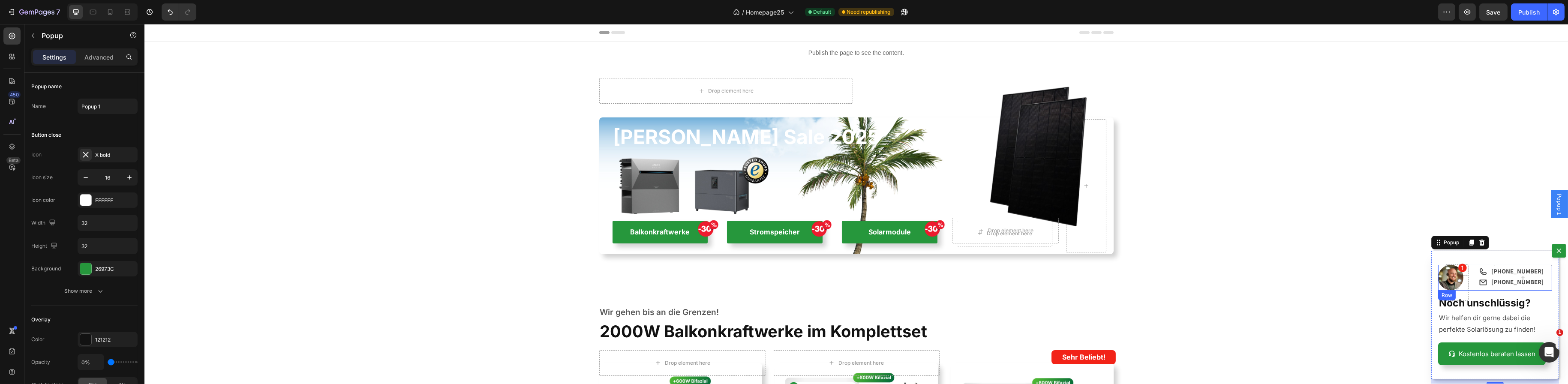
click at [1462, 285] on div "Image Icon Row" at bounding box center [1494, 277] width 114 height 26
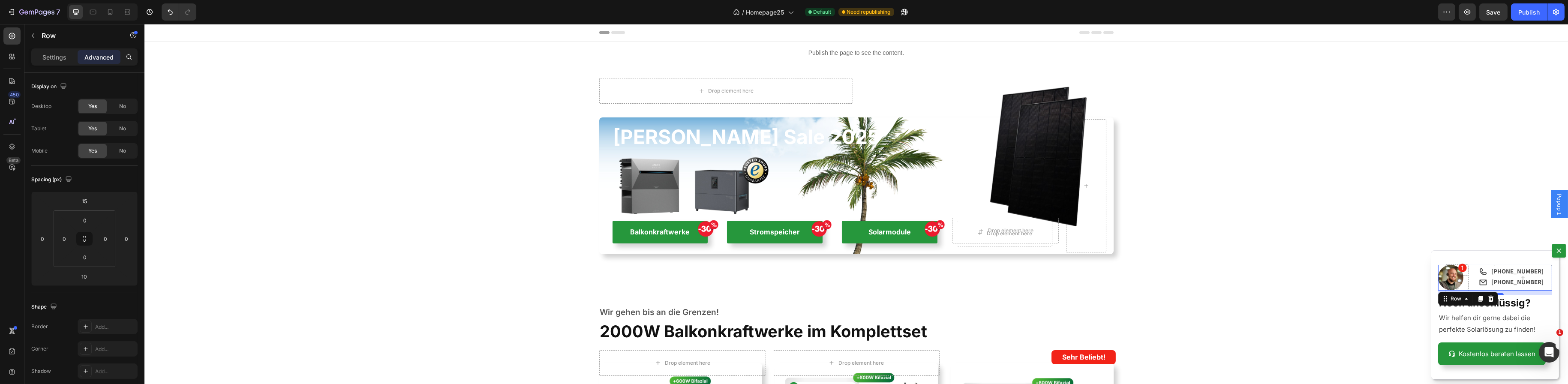
drag, startPoint x: 1422, startPoint y: 288, endPoint x: 1464, endPoint y: 288, distance: 42.0
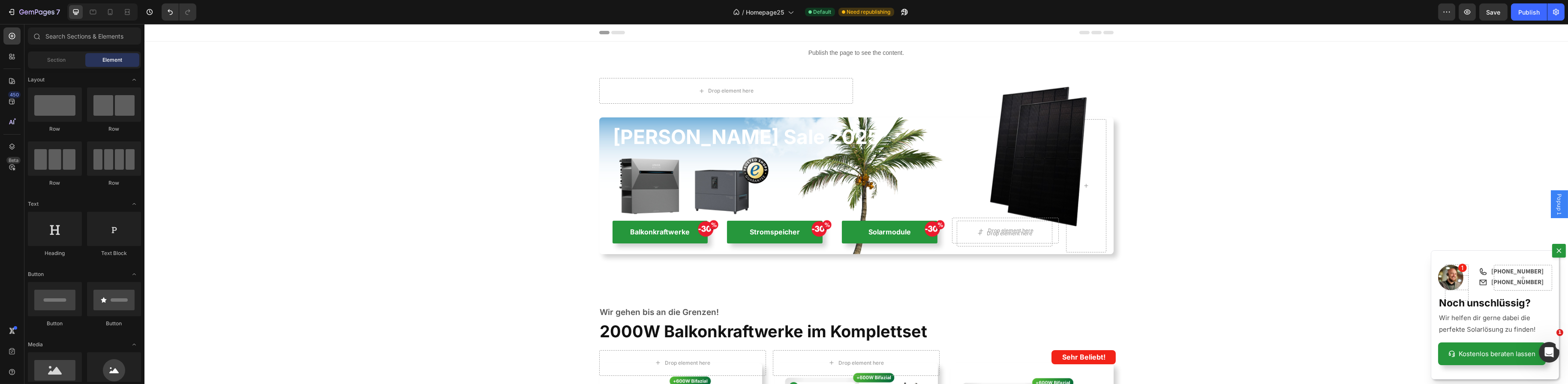
click at [1364, 293] on div "Backdrop" at bounding box center [856, 204] width 1424 height 360
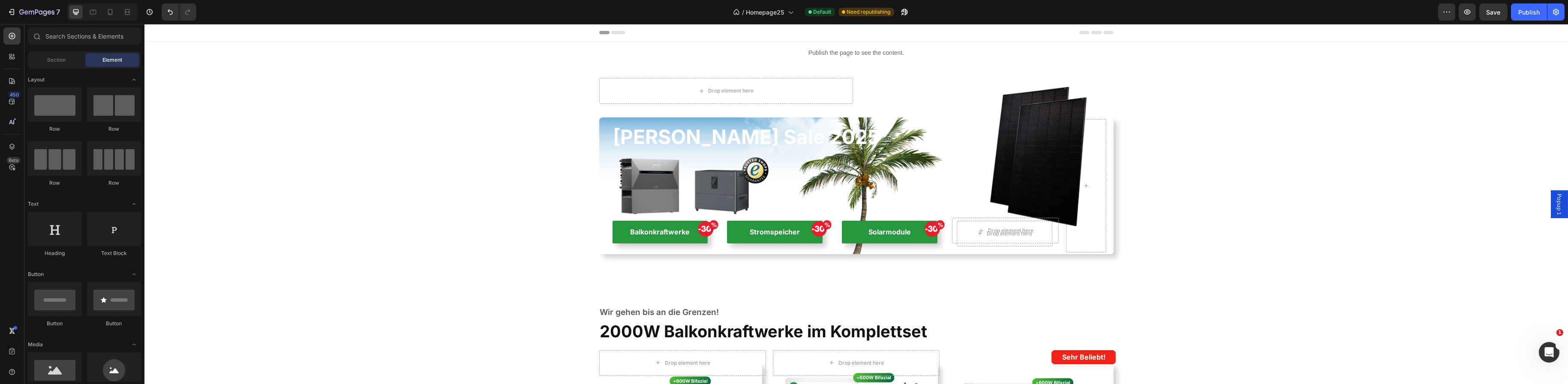
click at [1550, 215] on div "Popup 1" at bounding box center [1559, 204] width 17 height 28
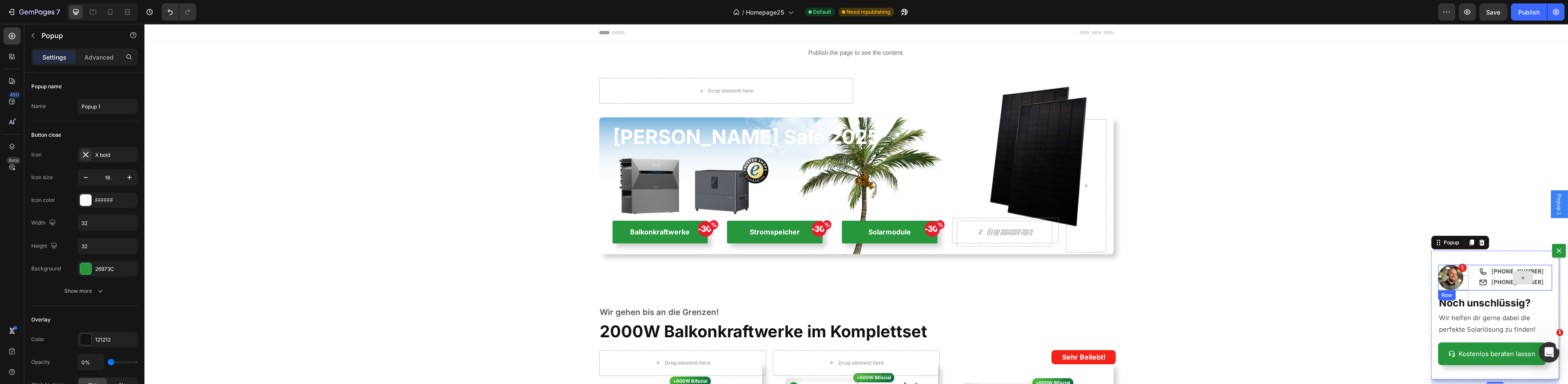
click at [1533, 290] on div "Dialog body" at bounding box center [1523, 277] width 59 height 26
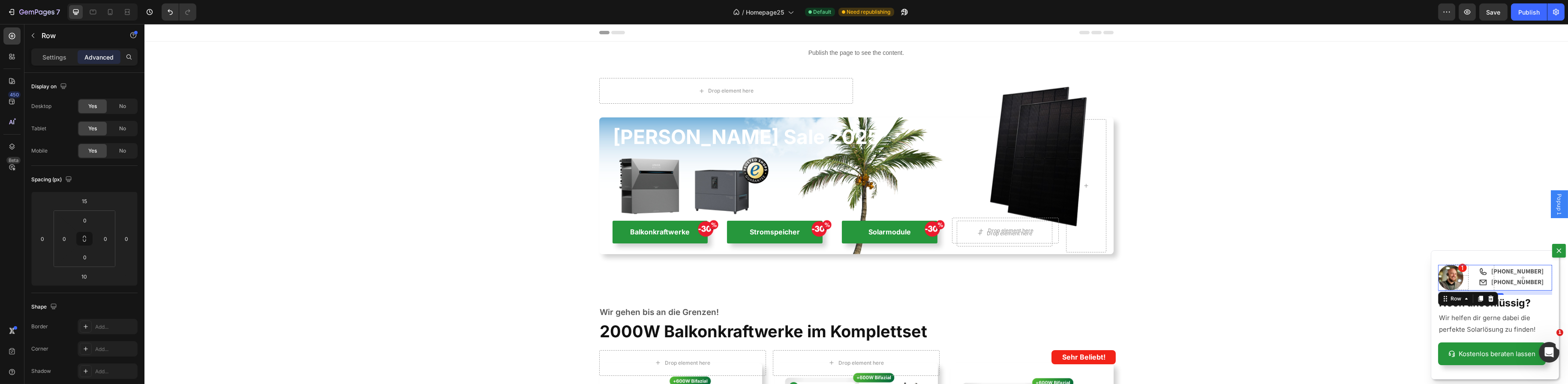
click at [1470, 277] on div "Icon" at bounding box center [1478, 277] width 16 height 26
click at [1494, 288] on div "Dialog body" at bounding box center [1523, 277] width 59 height 26
click at [1503, 290] on div "10" at bounding box center [1494, 292] width 114 height 5
click at [1473, 283] on div "Icon" at bounding box center [1478, 277] width 16 height 26
drag, startPoint x: 1364, startPoint y: 153, endPoint x: 1370, endPoint y: 156, distance: 6.7
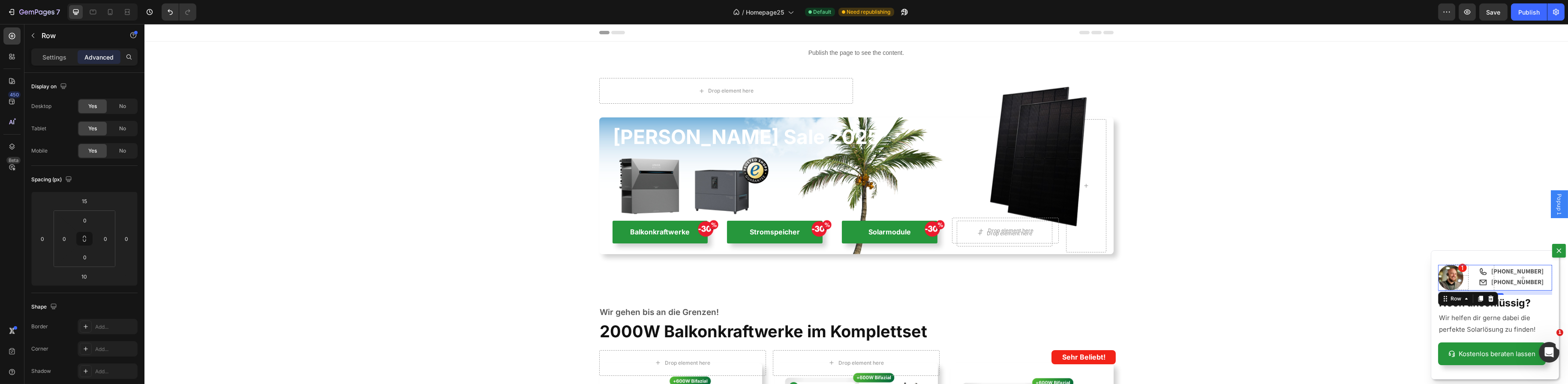
click at [1365, 153] on div "Backdrop" at bounding box center [856, 204] width 1424 height 360
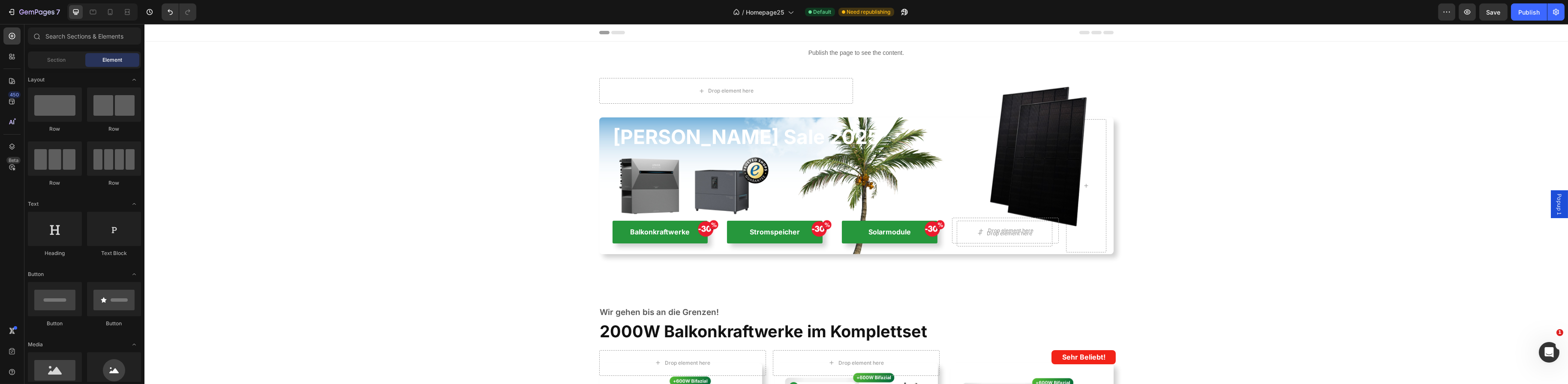
click at [1555, 202] on span "Popup 1" at bounding box center [1559, 204] width 9 height 21
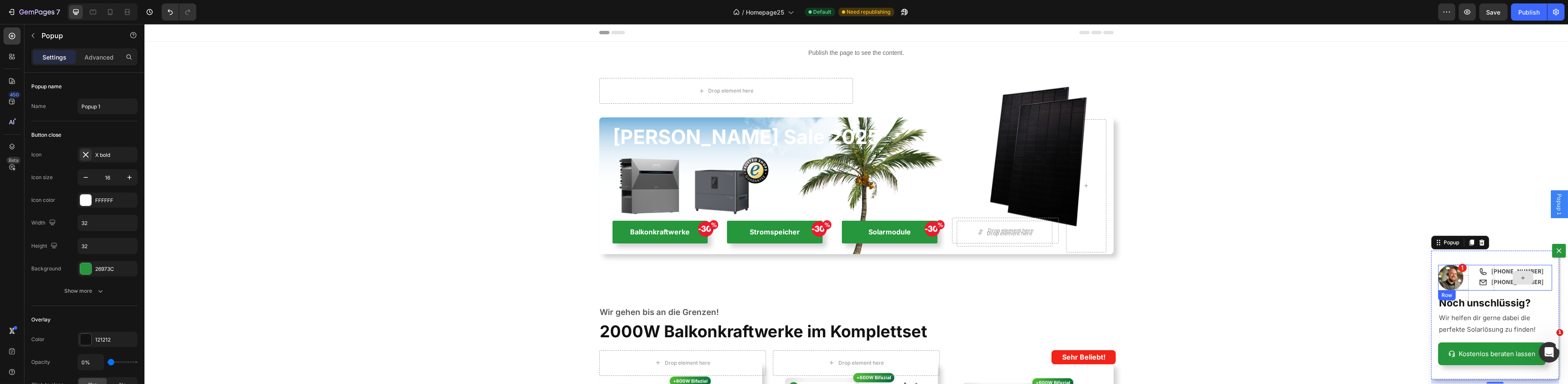
click at [1481, 287] on div "Image Icon Row" at bounding box center [1494, 277] width 114 height 26
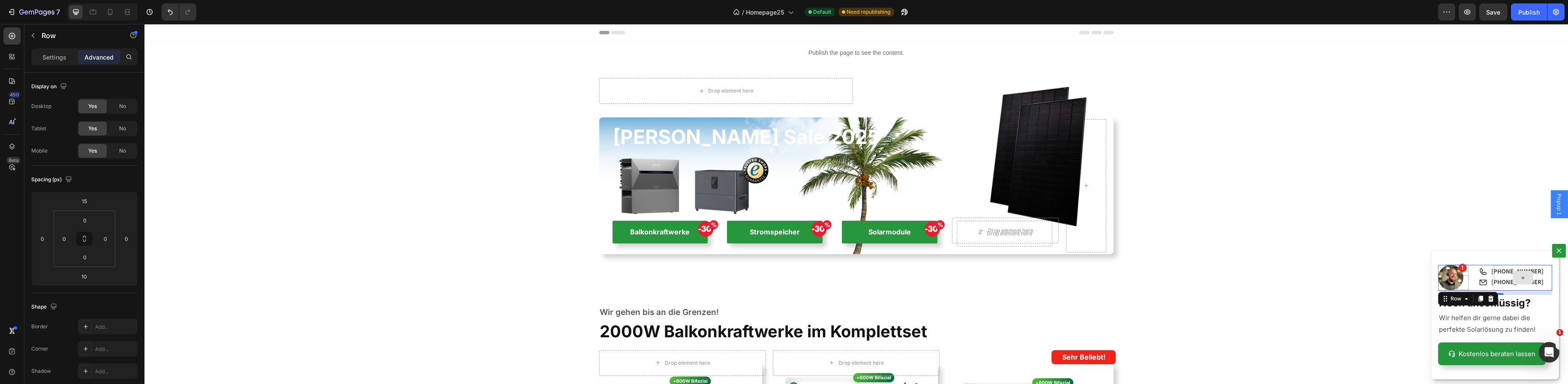
click at [1544, 270] on div "Dialog body" at bounding box center [1523, 277] width 59 height 26
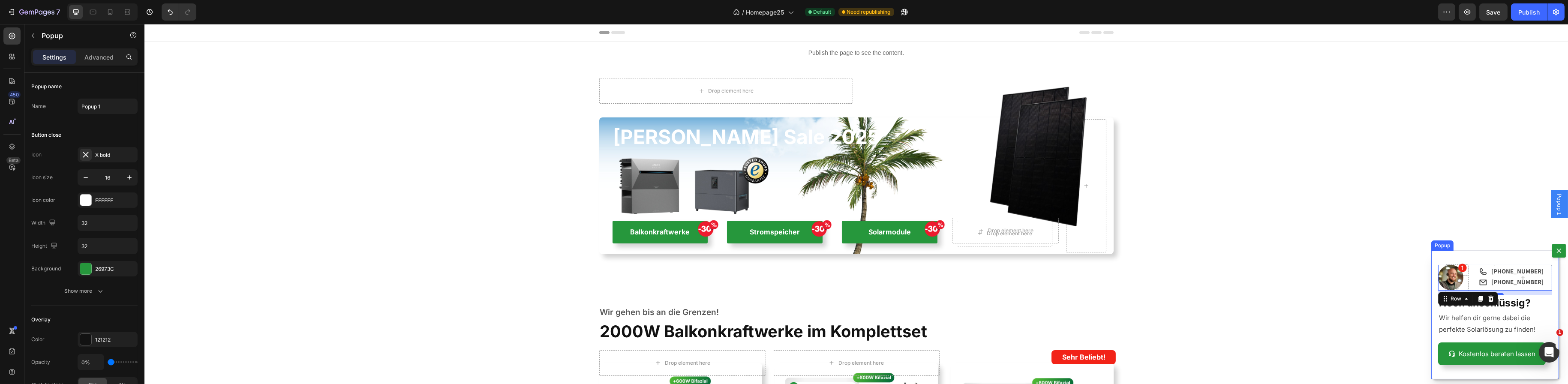
click at [1548, 273] on div "Icon [PHONE_NUMBER] Text Block Row Icon [PHONE_NUMBER] Text Block Row Row Image…" at bounding box center [1495, 314] width 128 height 128
click at [1535, 272] on div "Dialog body" at bounding box center [1523, 277] width 59 height 26
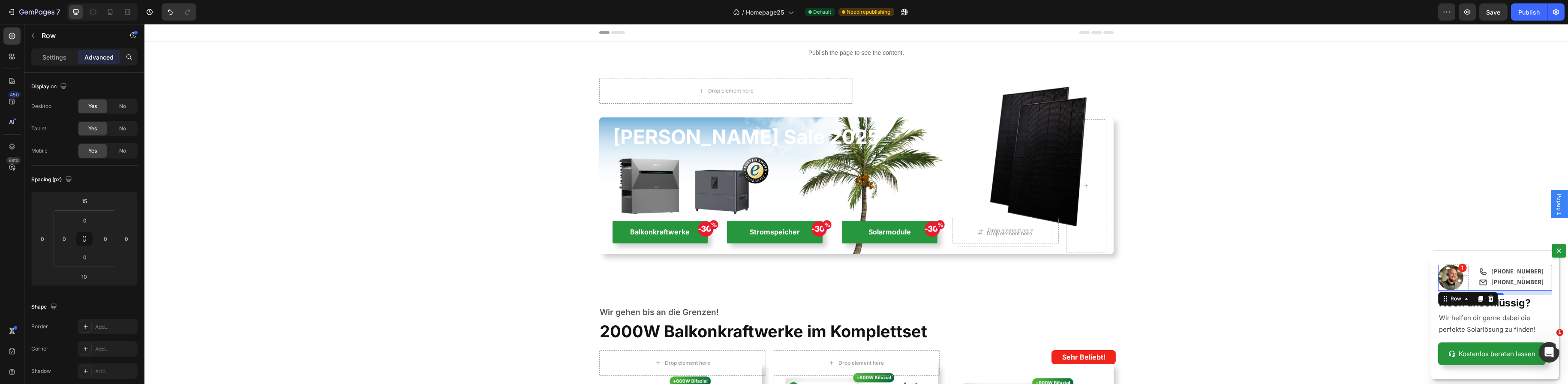
click at [1480, 283] on div "Image Icon Row 10" at bounding box center [1494, 277] width 114 height 26
click at [1494, 271] on div "Dialog body" at bounding box center [1523, 277] width 59 height 26
click at [1479, 281] on div "Icon" at bounding box center [1478, 277] width 16 height 26
click at [1477, 271] on div "Icon" at bounding box center [1478, 277] width 16 height 26
click at [1484, 285] on div "Image Icon Row 10" at bounding box center [1494, 277] width 114 height 26
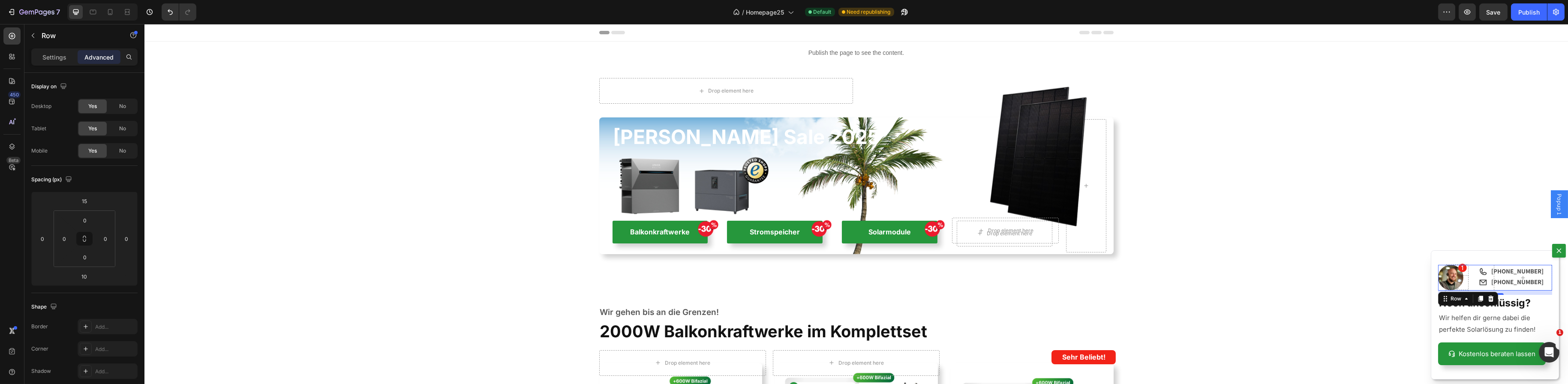
click at [1520, 292] on div "10" at bounding box center [1494, 292] width 114 height 5
click at [1511, 299] on strong "Noch unschlüssig?" at bounding box center [1484, 303] width 92 height 12
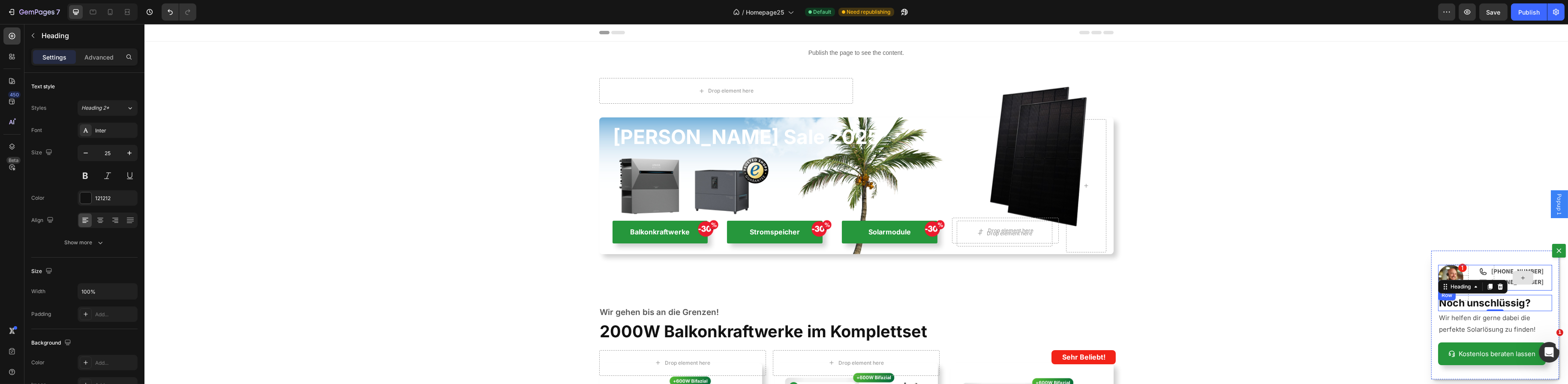
click at [1517, 284] on div "Dialog body" at bounding box center [1522, 277] width 20 height 14
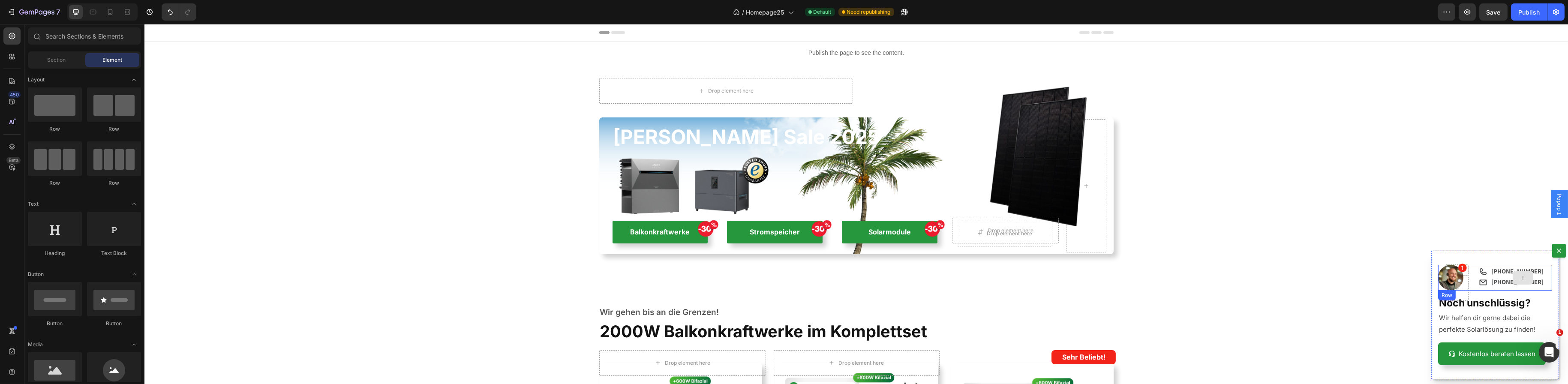
click at [1535, 274] on div "Dialog body" at bounding box center [1523, 277] width 59 height 26
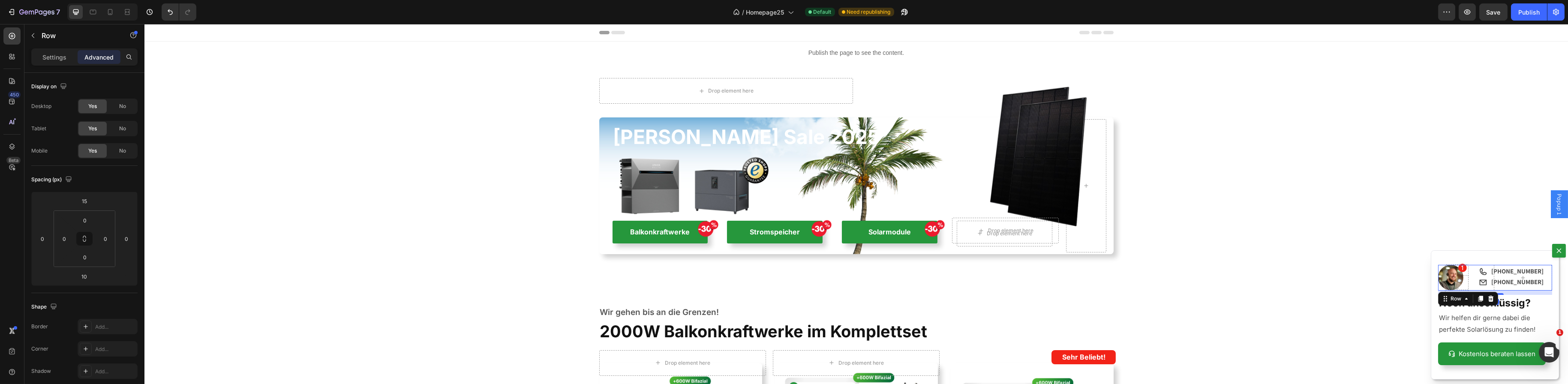
click at [1479, 283] on div "Icon" at bounding box center [1478, 277] width 16 height 26
click at [1477, 270] on div "Icon" at bounding box center [1478, 277] width 16 height 26
click at [1437, 285] on img "Dialog body" at bounding box center [1450, 277] width 25 height 25
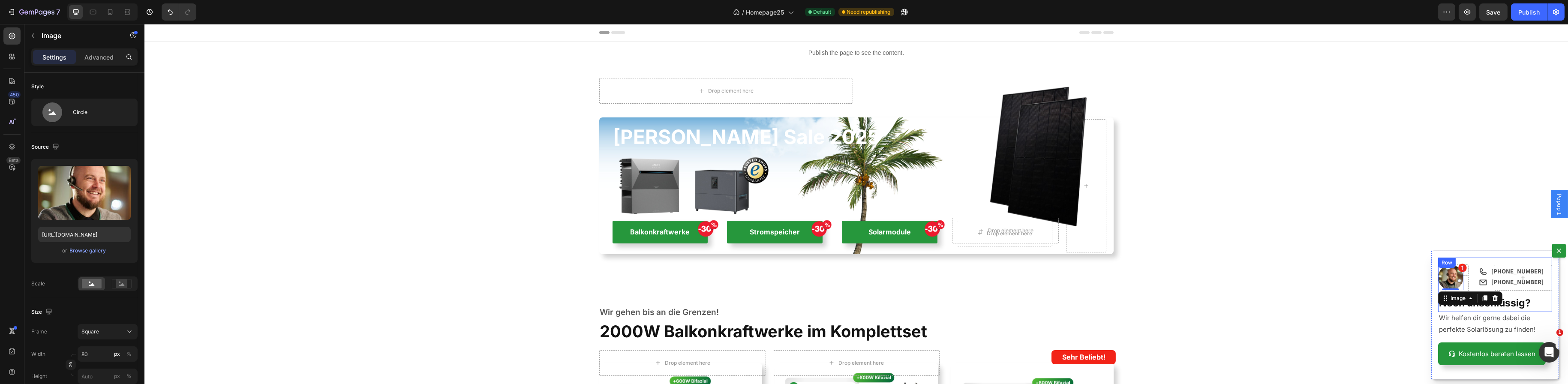
click at [1477, 263] on div "Icon [PHONE_NUMBER] Text Block Row Icon +49 2843 960 [STREET_ADDRESS]" at bounding box center [1494, 285] width 114 height 55
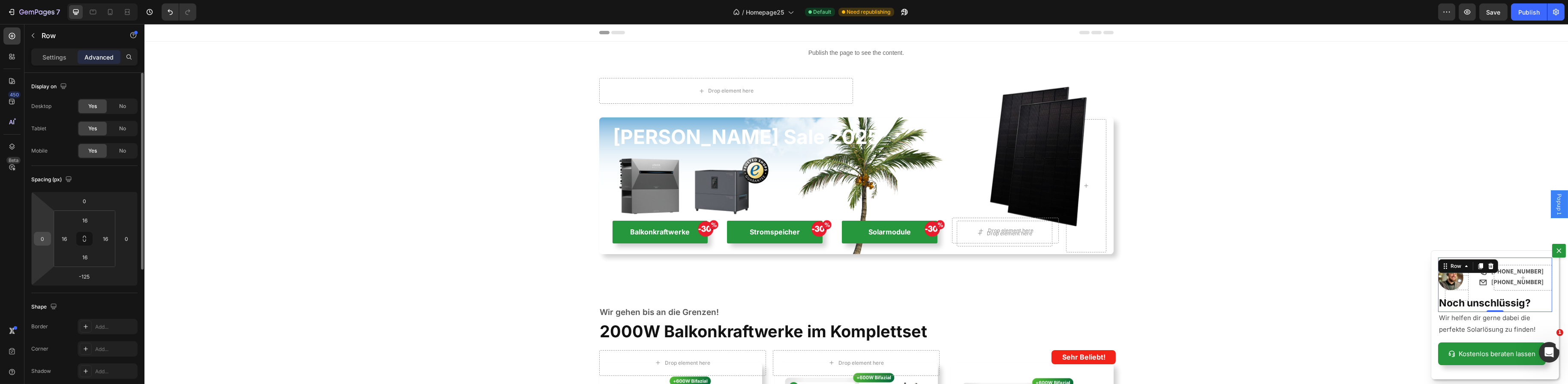
click at [45, 242] on input "0" at bounding box center [43, 238] width 13 height 13
type input "-1"
type input "-20"
click at [1411, 319] on div "Backdrop" at bounding box center [856, 204] width 1424 height 360
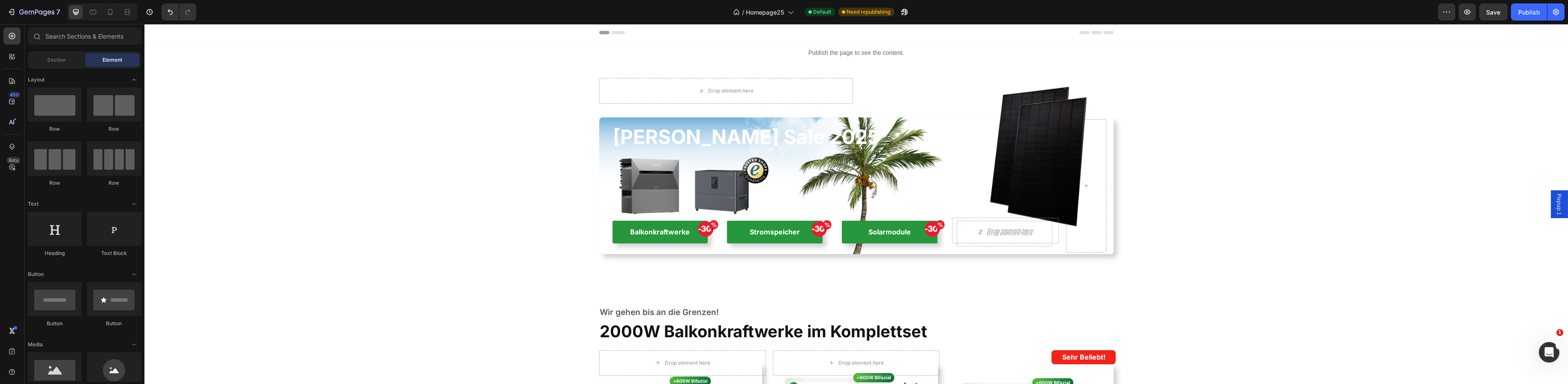
click at [1555, 206] on span "Popup 1" at bounding box center [1559, 204] width 9 height 21
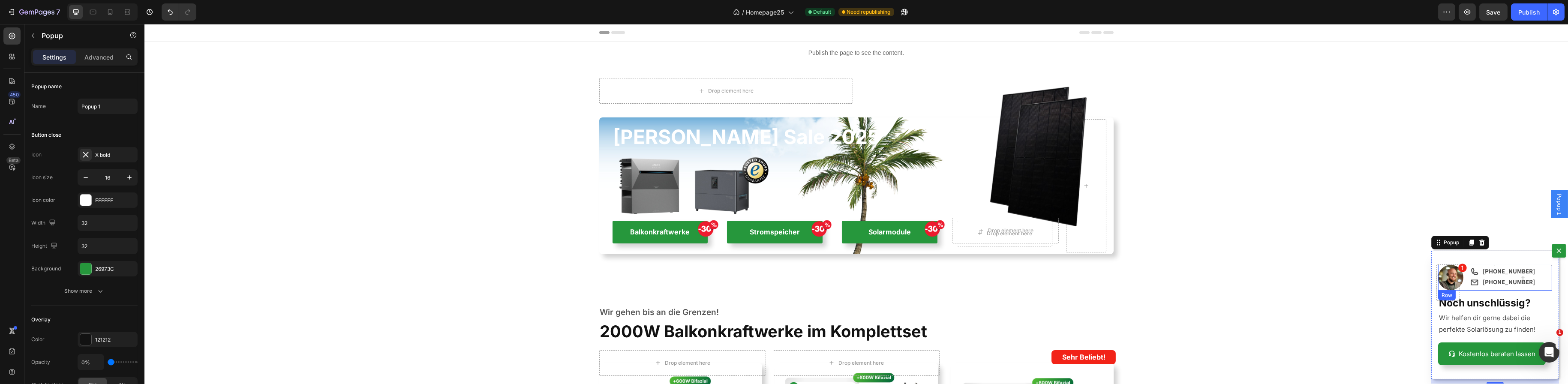
click at [1478, 282] on div "Image Icon Row" at bounding box center [1494, 277] width 114 height 26
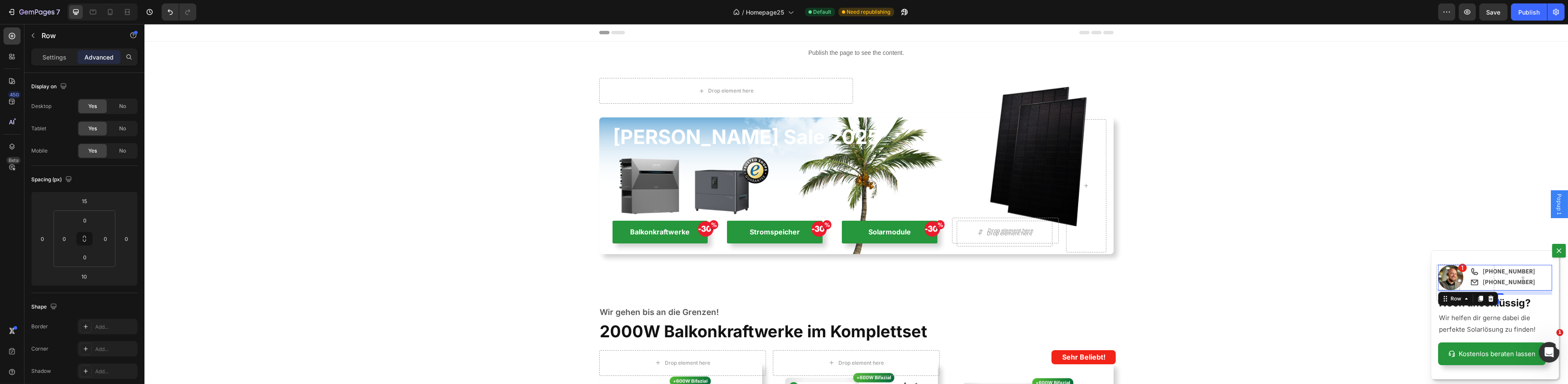
click at [1478, 282] on div "Icon" at bounding box center [1478, 277] width 16 height 26
click at [1494, 281] on div "Dialog body" at bounding box center [1523, 277] width 59 height 26
click at [1494, 269] on div "Dialog body" at bounding box center [1523, 277] width 59 height 26
click at [1474, 280] on div "Icon" at bounding box center [1478, 277] width 16 height 26
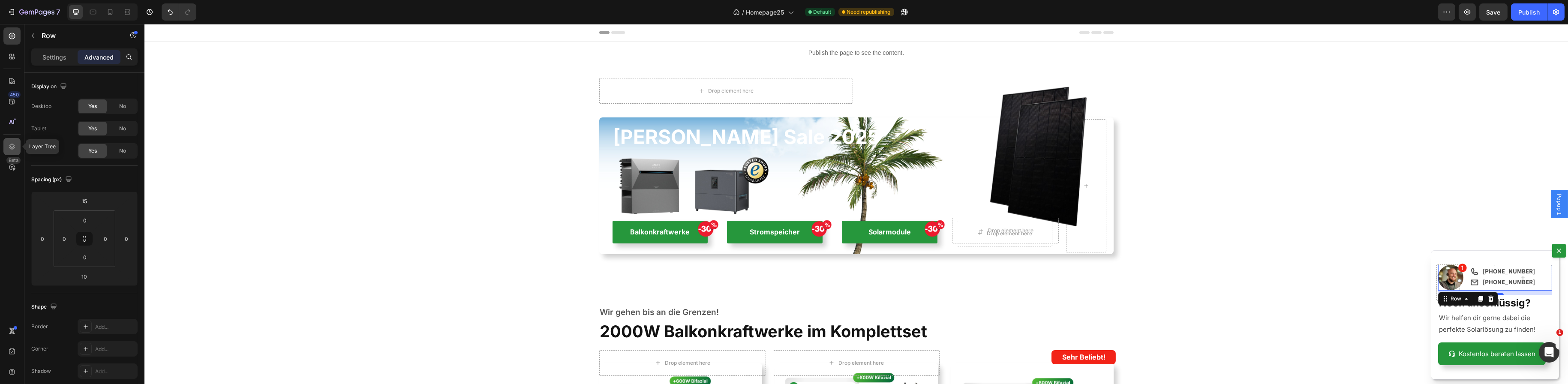
click at [9, 148] on icon at bounding box center [12, 146] width 9 height 9
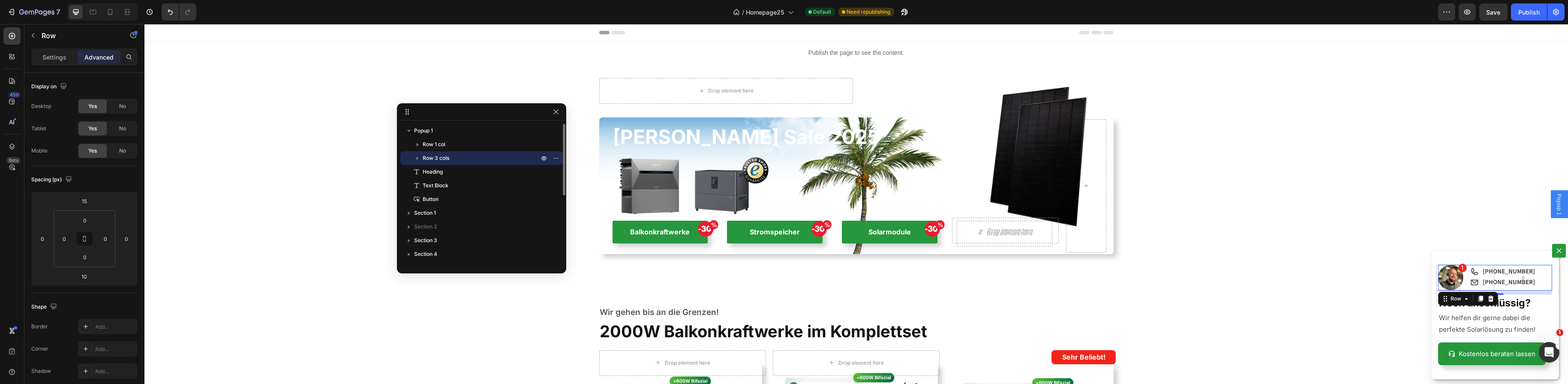
click at [413, 157] on icon "button" at bounding box center [417, 157] width 9 height 9
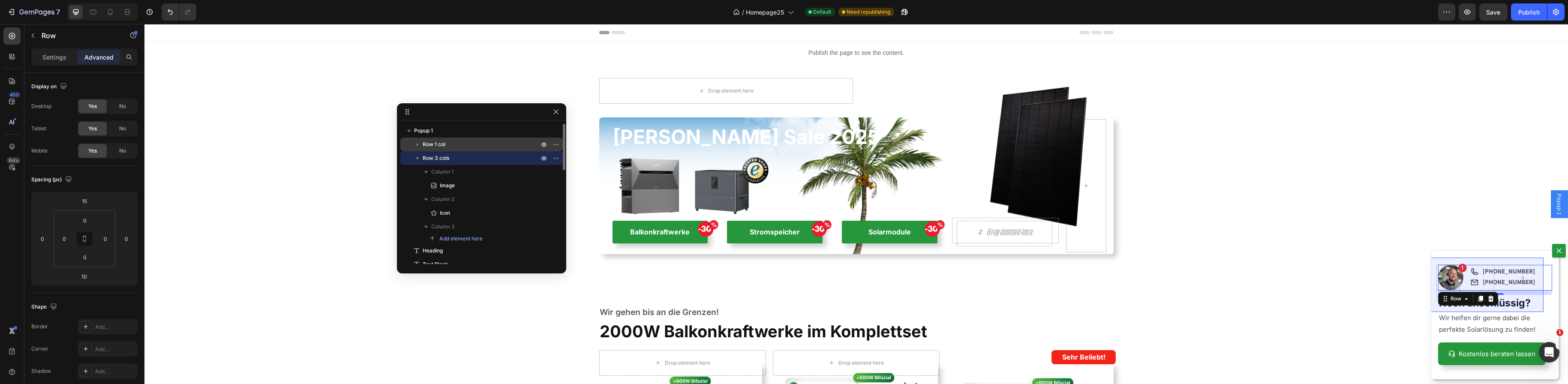
click at [418, 142] on icon "button" at bounding box center [417, 144] width 9 height 9
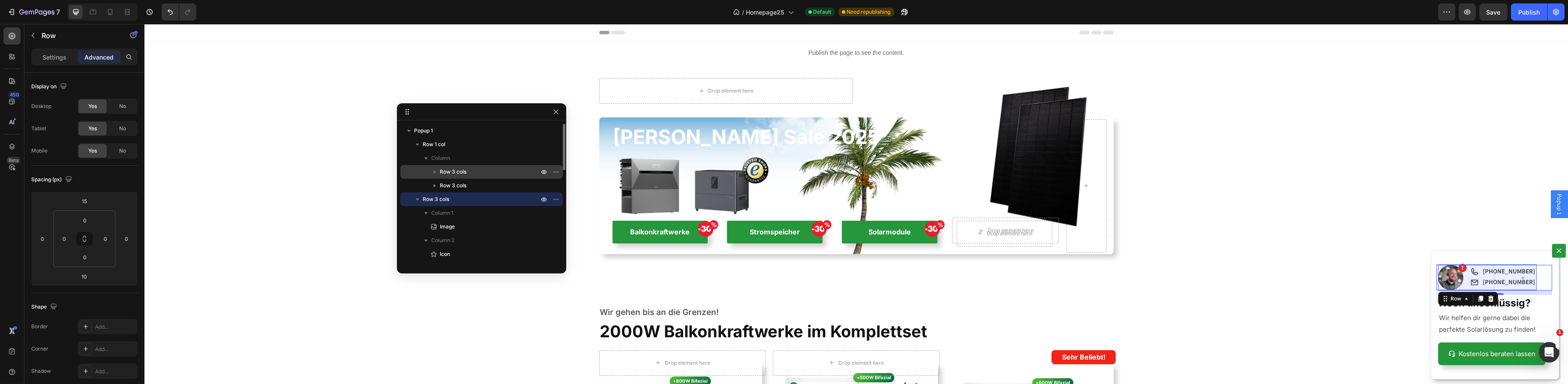
click at [434, 173] on icon "button" at bounding box center [434, 171] width 9 height 9
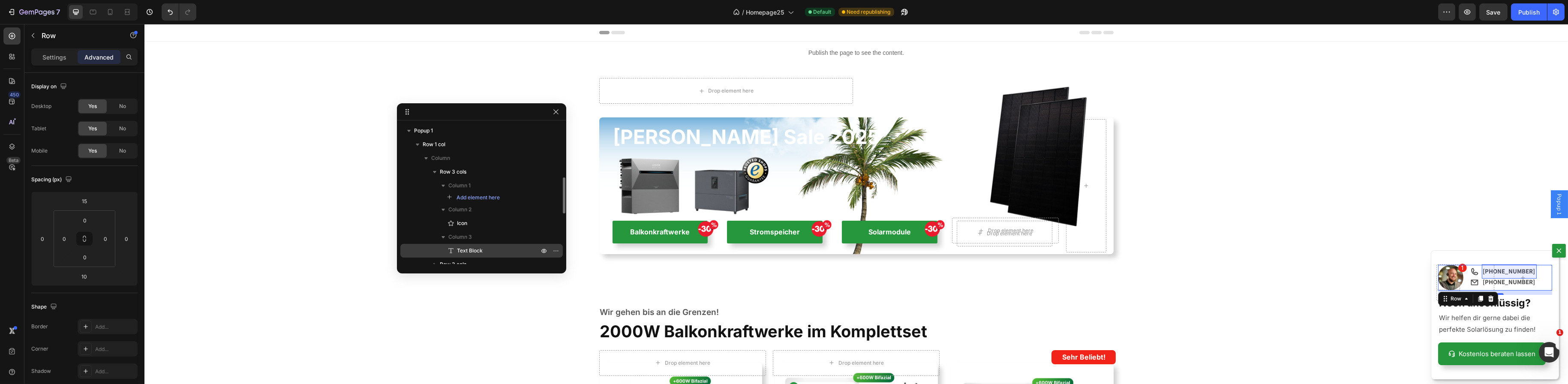
scroll to position [43, 0]
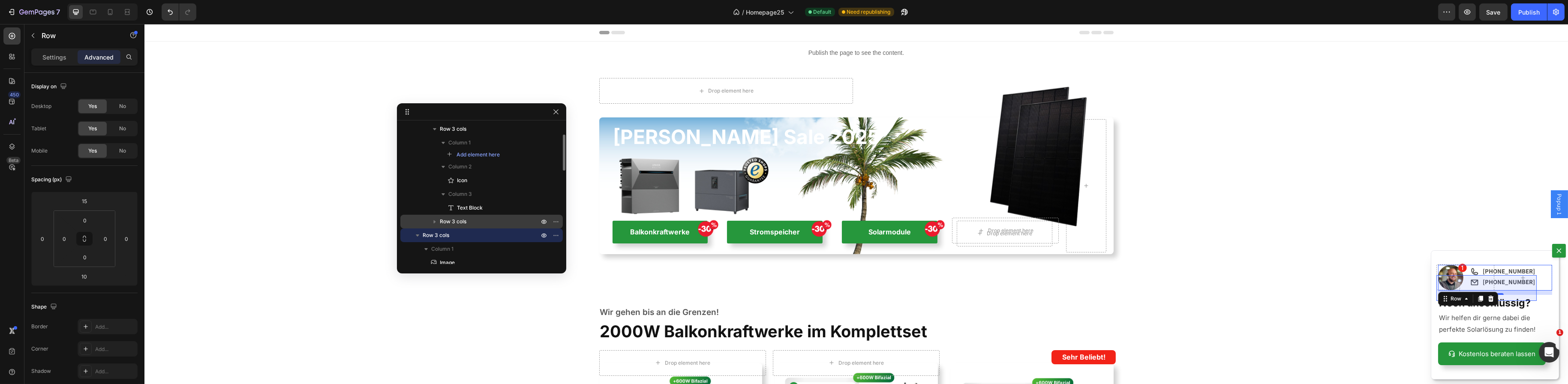
click at [434, 219] on icon "button" at bounding box center [434, 221] width 9 height 9
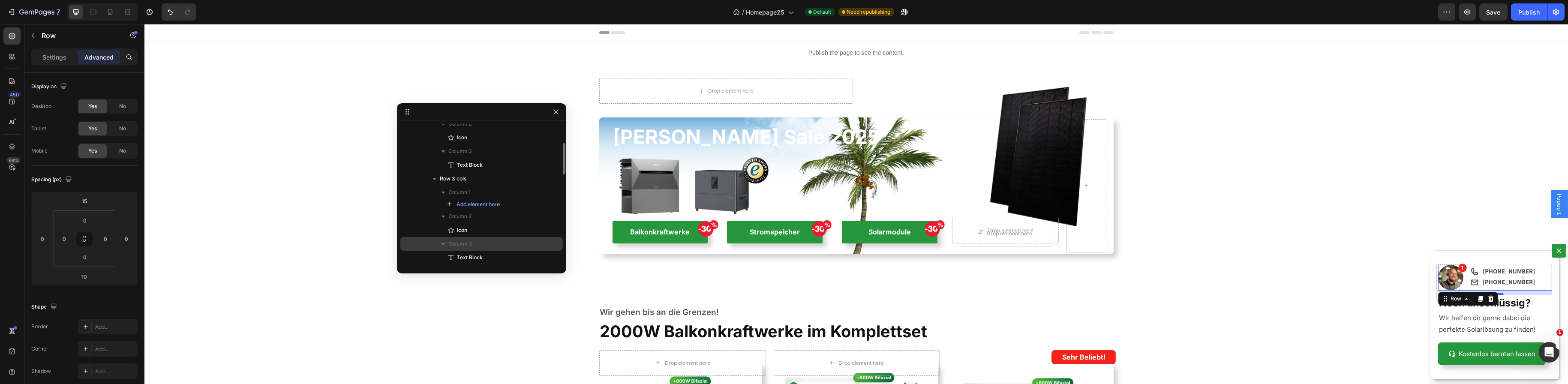
scroll to position [128, 0]
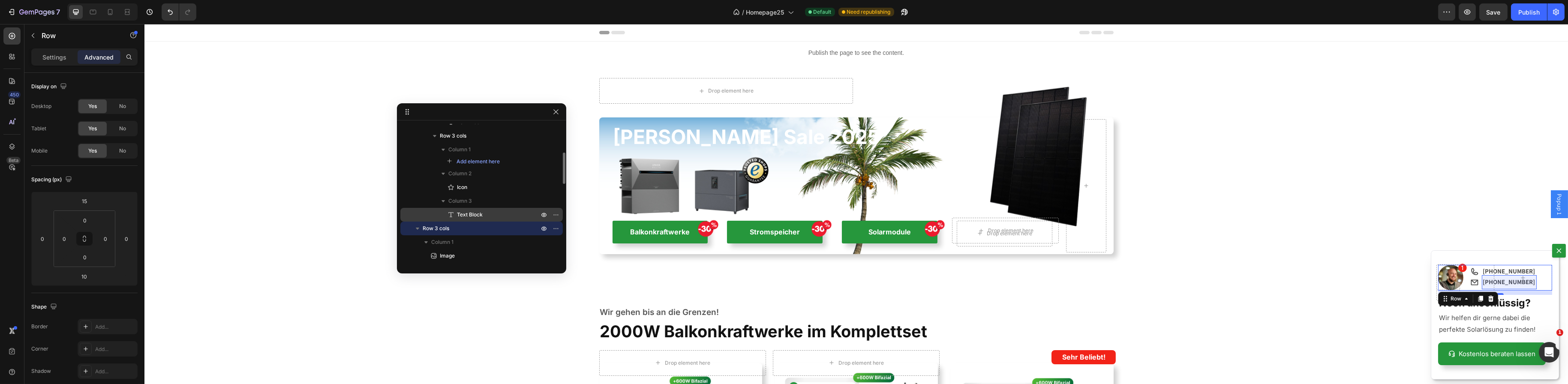
click at [479, 215] on span "Text Block" at bounding box center [469, 214] width 26 height 9
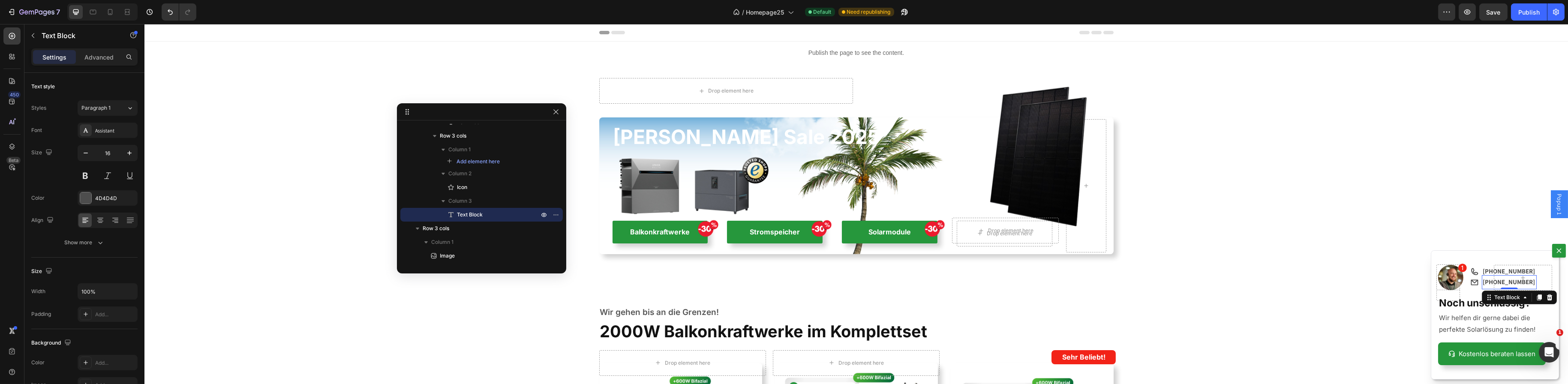
click at [1505, 286] on div "0" at bounding box center [1509, 289] width 9 height 7
click at [1503, 284] on div "Dialog body" at bounding box center [1523, 277] width 59 height 26
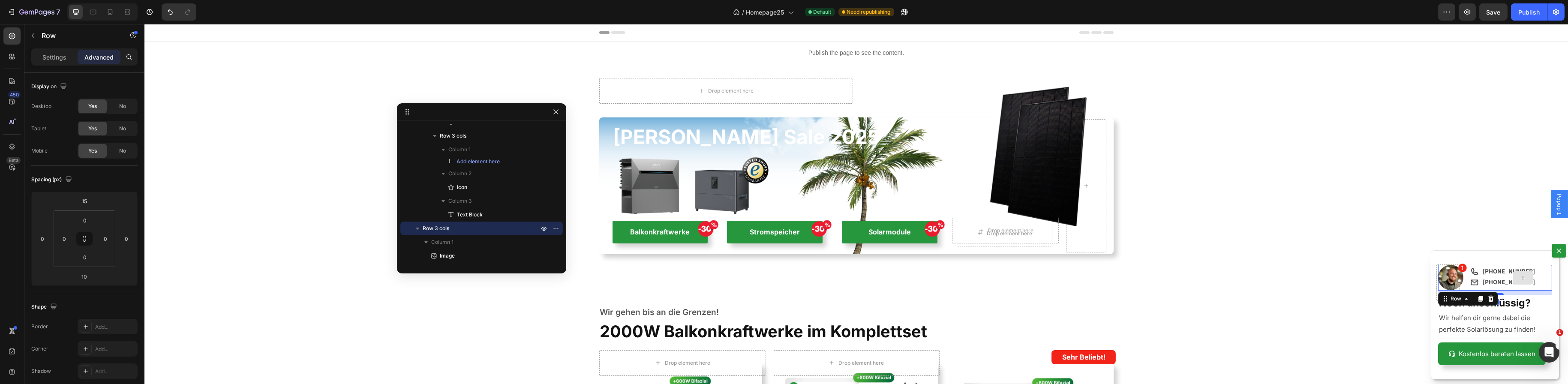
click at [1497, 283] on div "Dialog body" at bounding box center [1523, 277] width 59 height 26
click at [465, 213] on span "Text Block" at bounding box center [469, 214] width 26 height 9
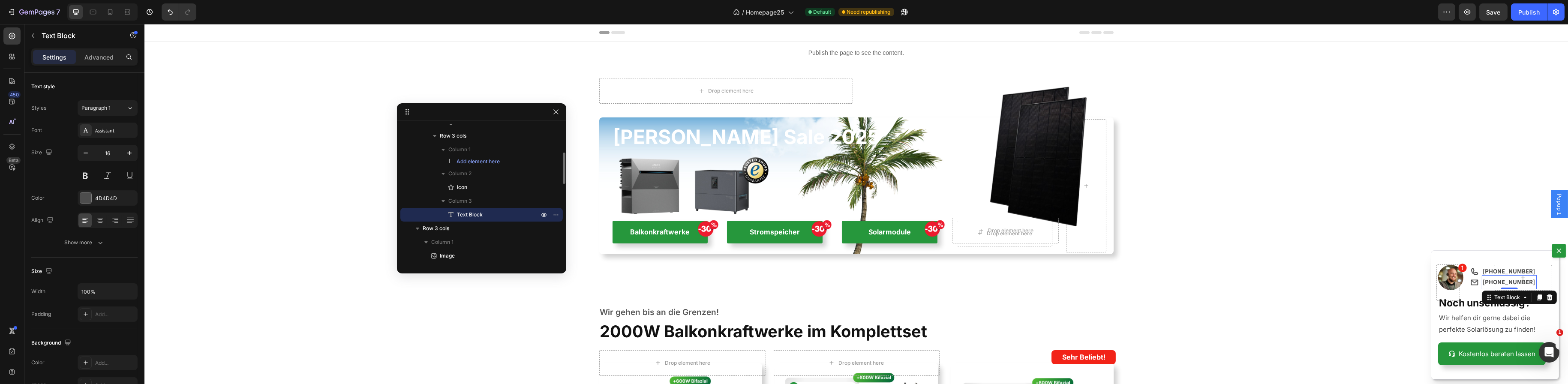
click at [465, 213] on span "Text Block" at bounding box center [469, 214] width 26 height 9
click at [1499, 302] on div "Text Block" at bounding box center [1507, 298] width 46 height 11
click at [1508, 288] on div "Dialog body" at bounding box center [1509, 288] width 17 height 3
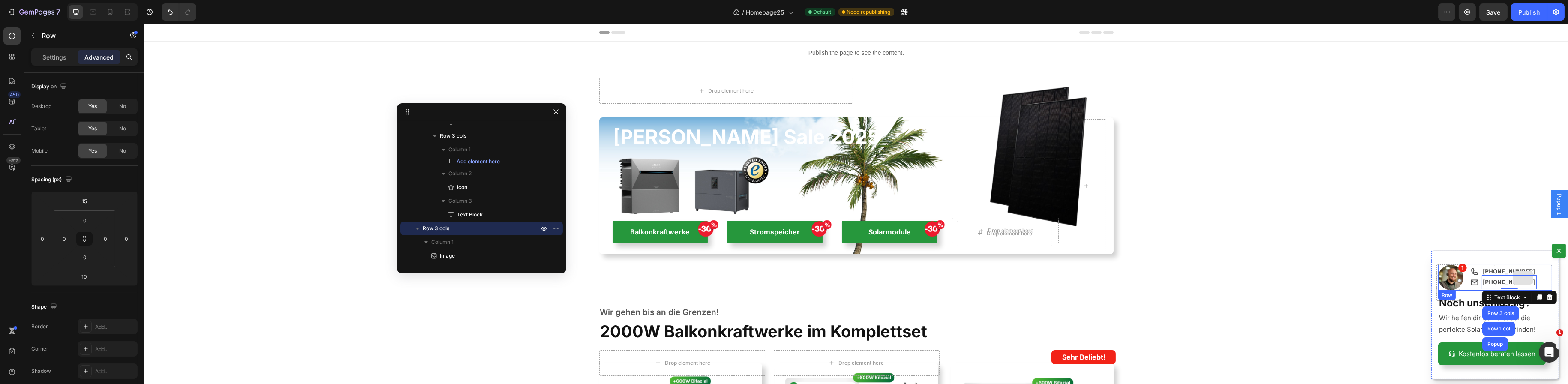
click at [1499, 285] on div "Dialog body" at bounding box center [1523, 277] width 59 height 26
click at [1497, 281] on div "Dialog body" at bounding box center [1523, 277] width 59 height 26
click at [1530, 284] on div "Dialog body" at bounding box center [1523, 277] width 59 height 26
click at [1539, 275] on div "Dialog body" at bounding box center [1523, 277] width 59 height 26
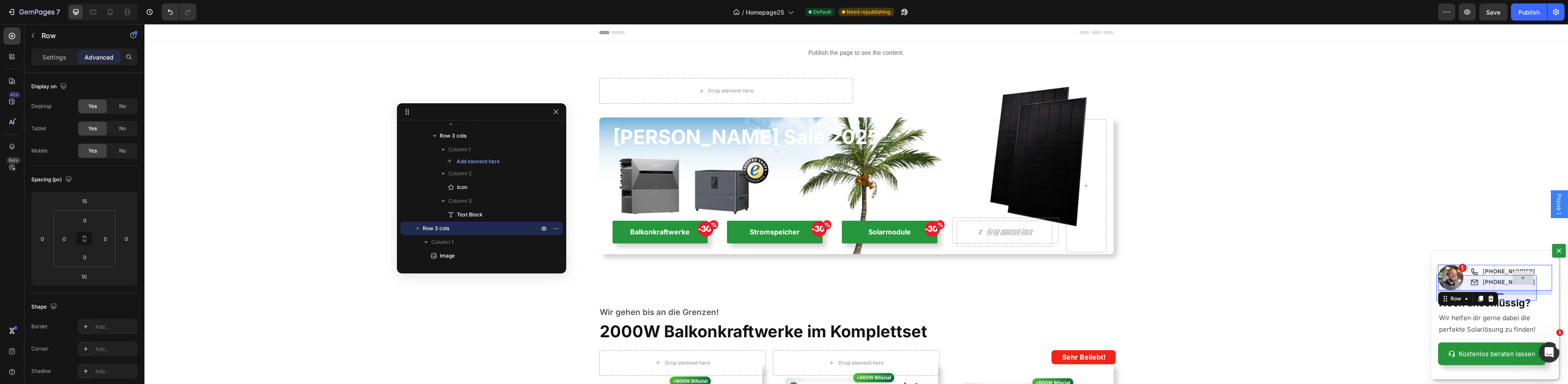
click at [1495, 270] on div "Dialog body" at bounding box center [1523, 277] width 59 height 26
click at [85, 198] on input "15" at bounding box center [84, 201] width 17 height 13
type input "2"
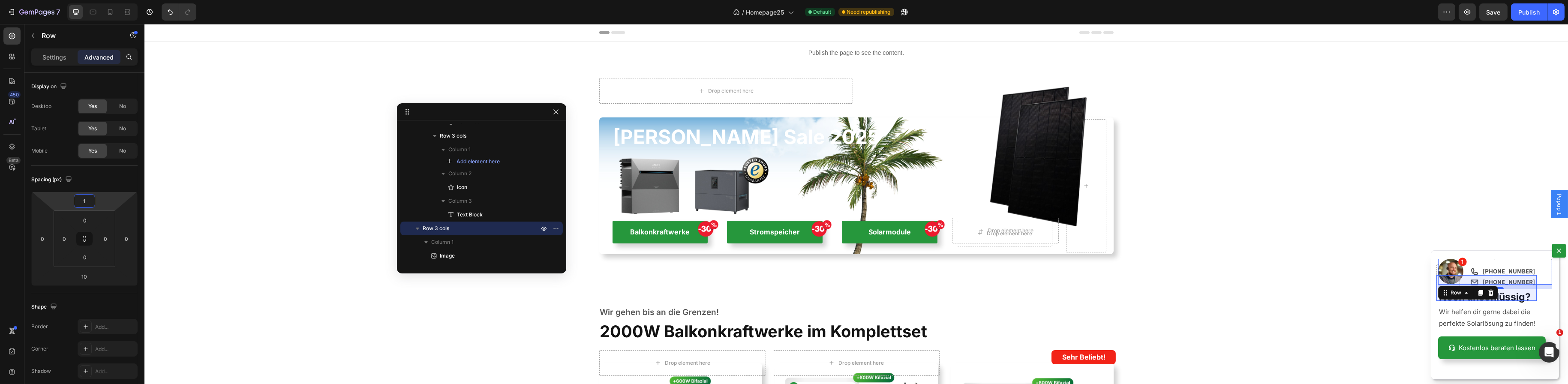
type input "15"
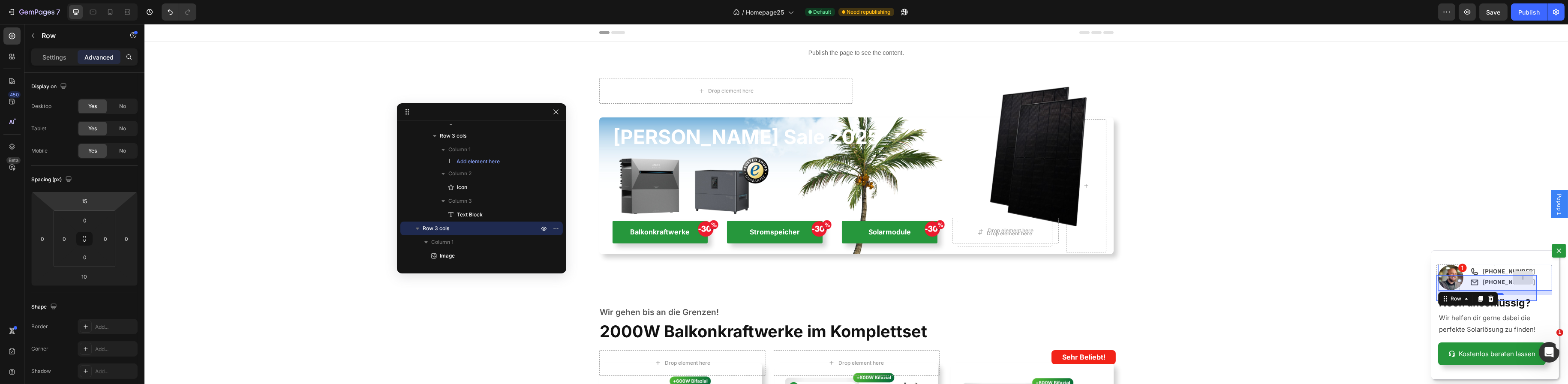
click at [1494, 269] on div "Dialog body" at bounding box center [1523, 277] width 59 height 26
click at [1368, 292] on div "Backdrop" at bounding box center [856, 204] width 1424 height 360
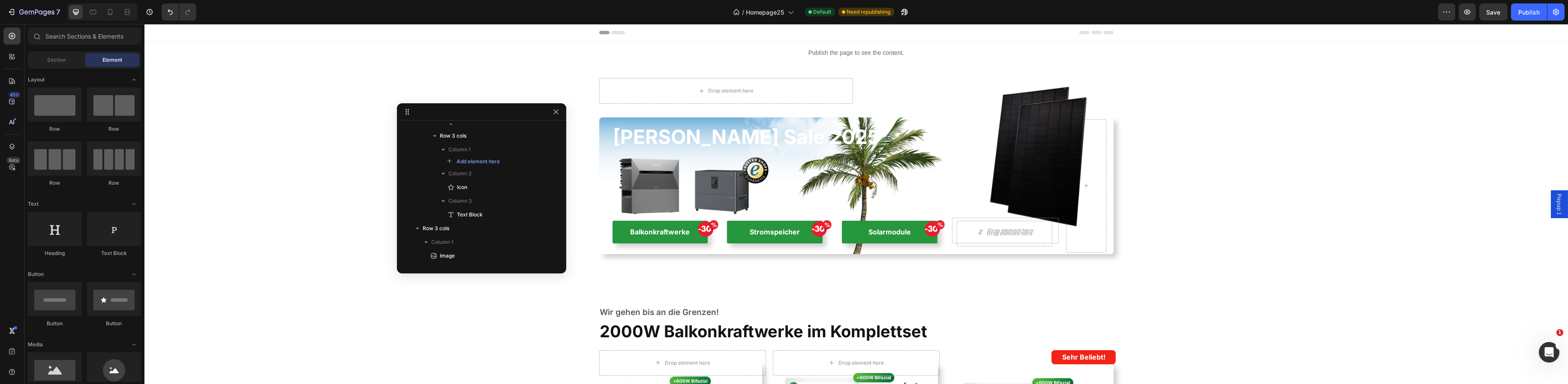
click at [1555, 206] on span "Popup 1" at bounding box center [1559, 204] width 9 height 21
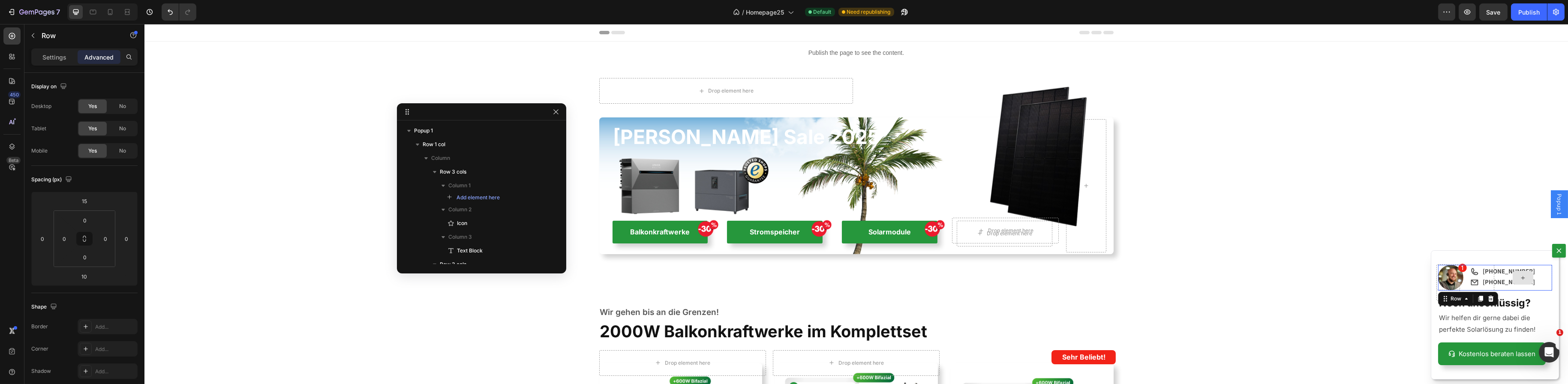
scroll to position [169, 0]
click at [1528, 285] on div "Dialog body" at bounding box center [1523, 277] width 59 height 26
click at [1531, 271] on div "Dialog body" at bounding box center [1523, 277] width 59 height 26
click at [1517, 292] on div "10" at bounding box center [1494, 292] width 114 height 5
click at [1505, 288] on div "Dialog body" at bounding box center [1523, 277] width 59 height 26
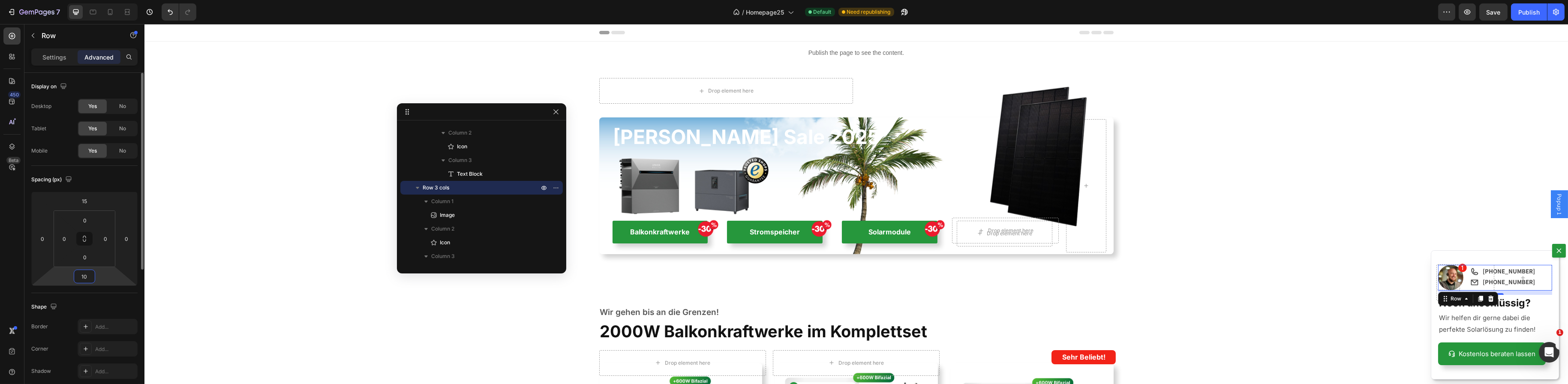
click at [86, 276] on input "10" at bounding box center [84, 277] width 17 height 13
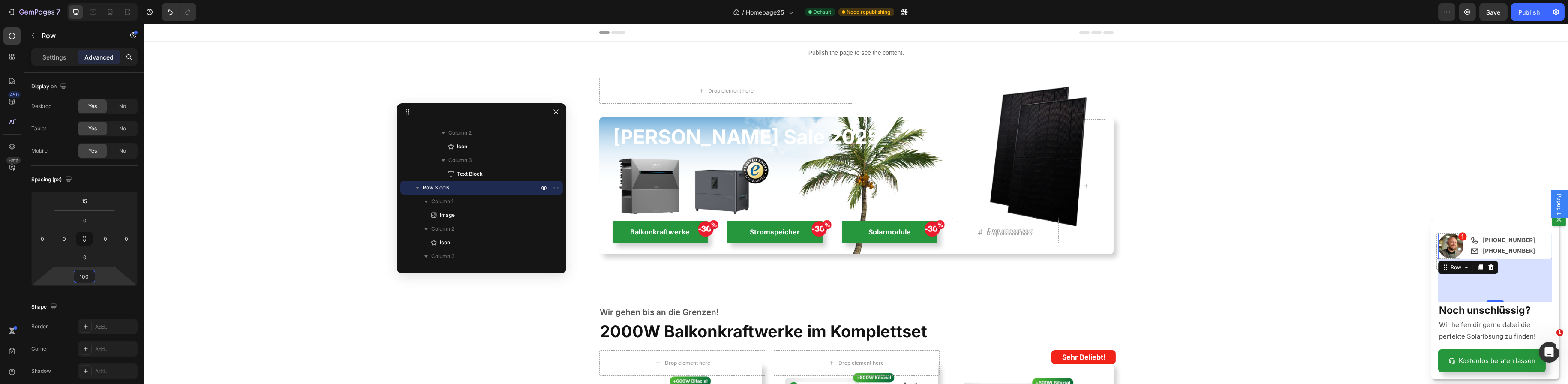
type input "10"
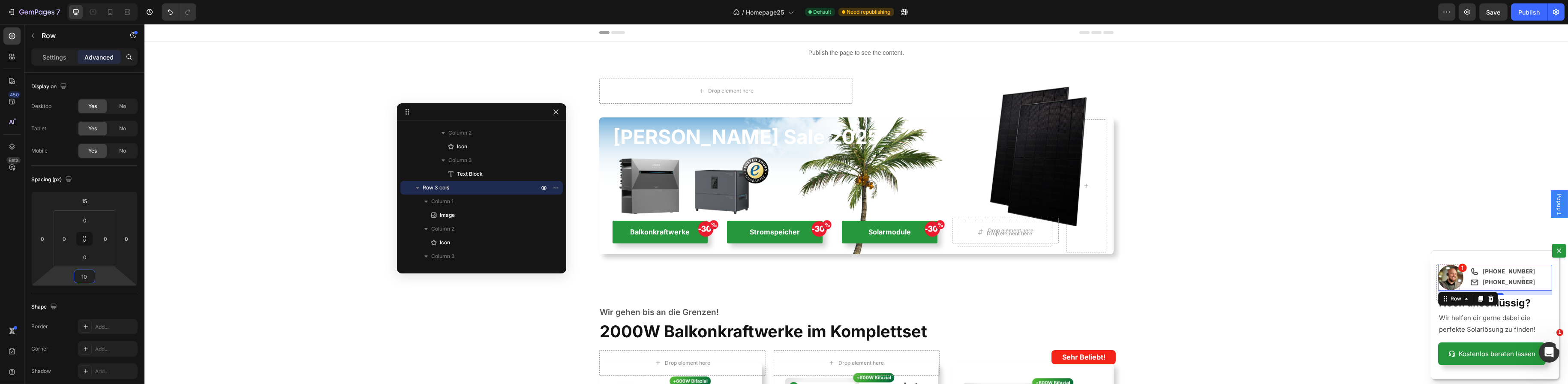
click at [1483, 269] on div "Image Icon Row 10" at bounding box center [1494, 277] width 114 height 26
click at [1490, 264] on div "[PHONE_NUMBER]" at bounding box center [1509, 271] width 55 height 14
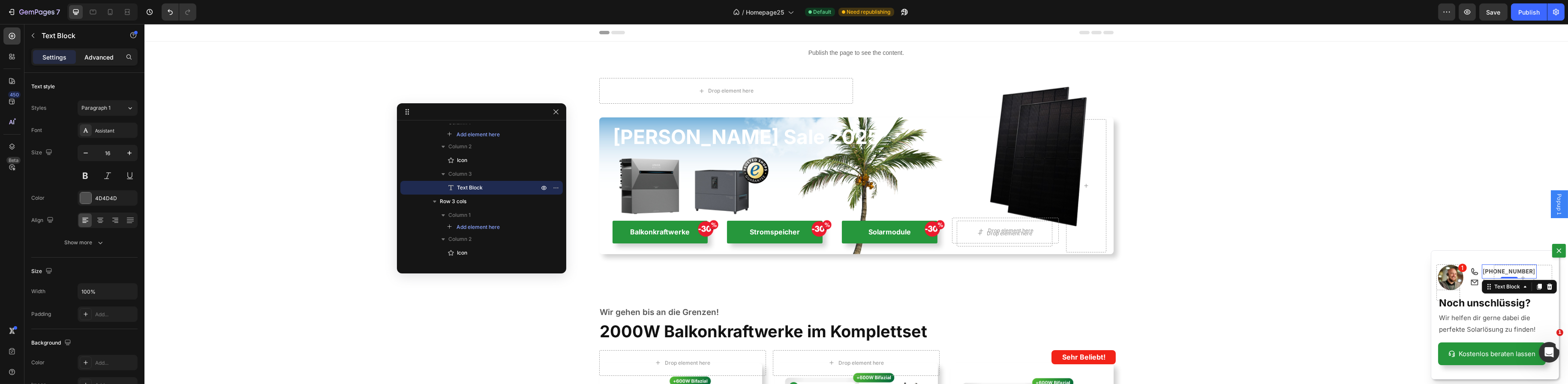
click at [96, 55] on p "Advanced" at bounding box center [99, 57] width 29 height 9
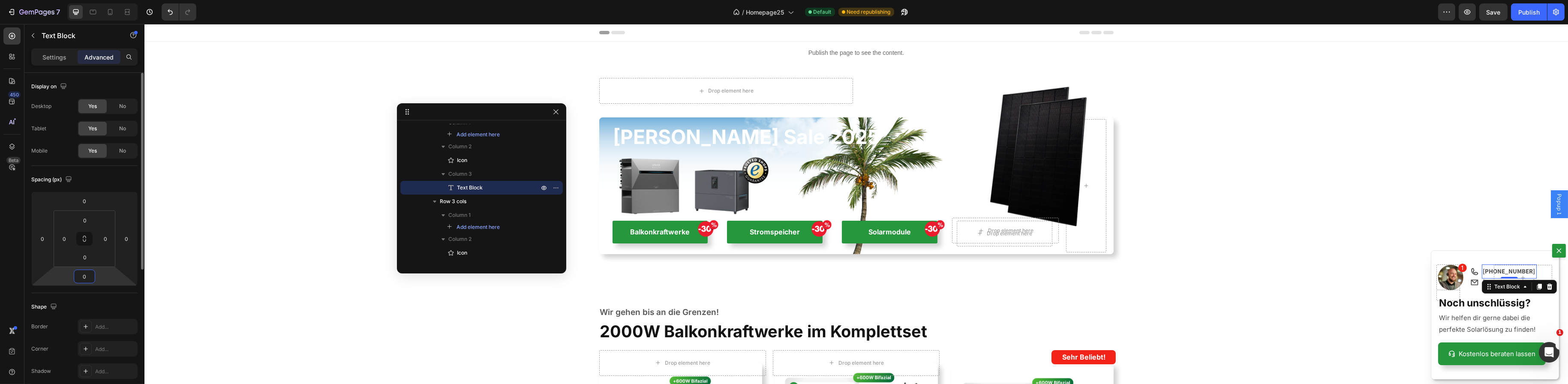
click at [86, 275] on input "0" at bounding box center [84, 277] width 17 height 13
type input "2"
click at [1461, 311] on div "Wir helfen dir gerne dabei die perfekte Solarlösung zu finden! Text Block" at bounding box center [1494, 323] width 114 height 25
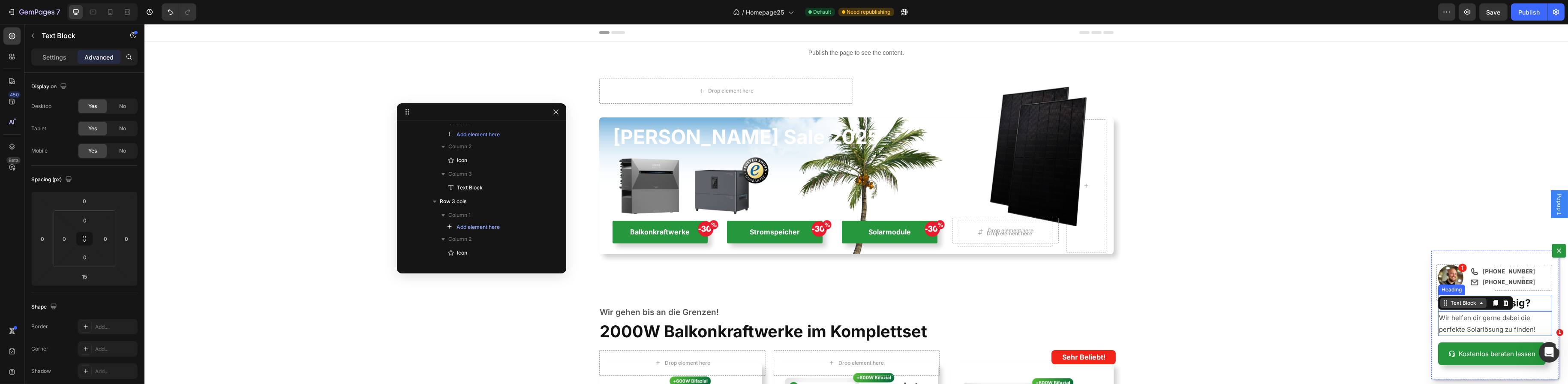
scroll to position [275, 0]
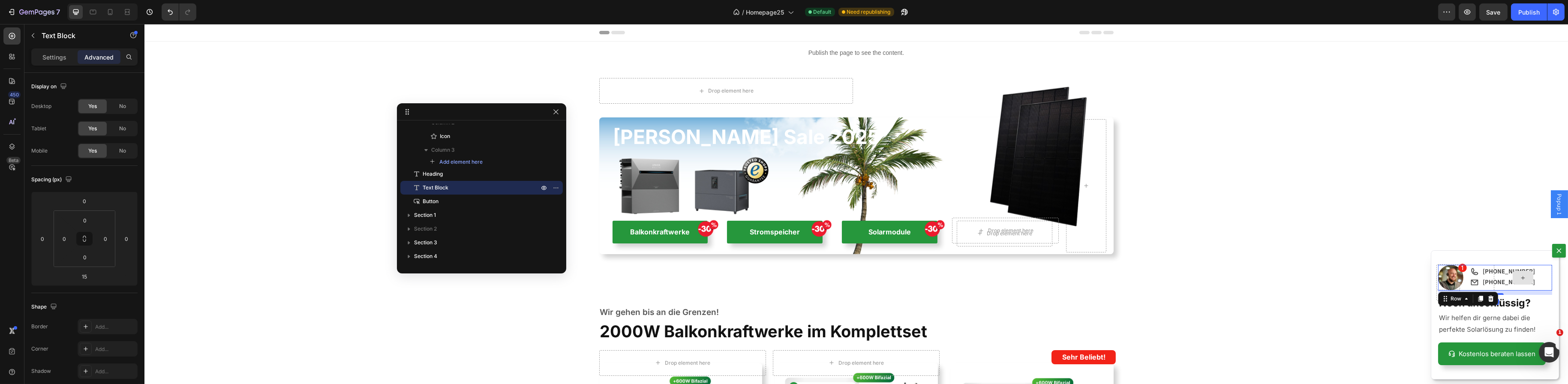
click at [1500, 286] on div "Dialog body" at bounding box center [1523, 277] width 59 height 26
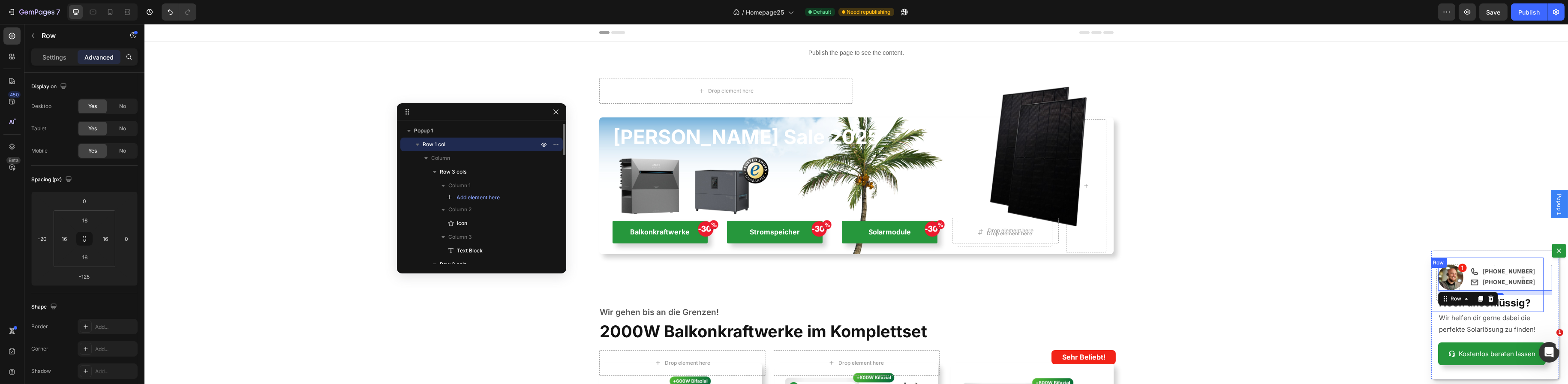
click at [1534, 263] on div "Icon [PHONE_NUMBER] Text Block Row Icon +49 2843 960 [STREET_ADDRESS]" at bounding box center [1486, 285] width 114 height 55
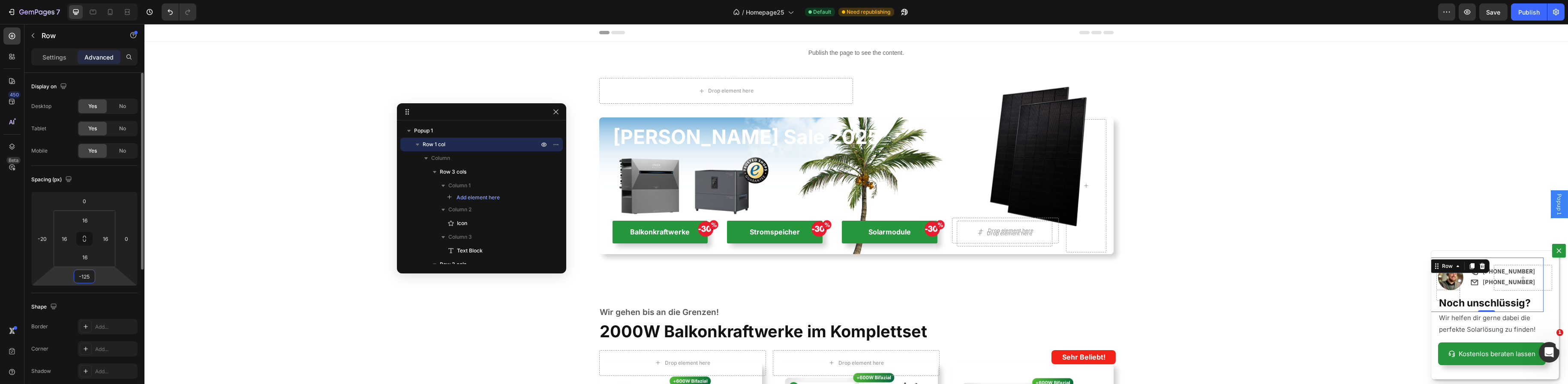
click at [83, 277] on input "-125" at bounding box center [84, 277] width 17 height 13
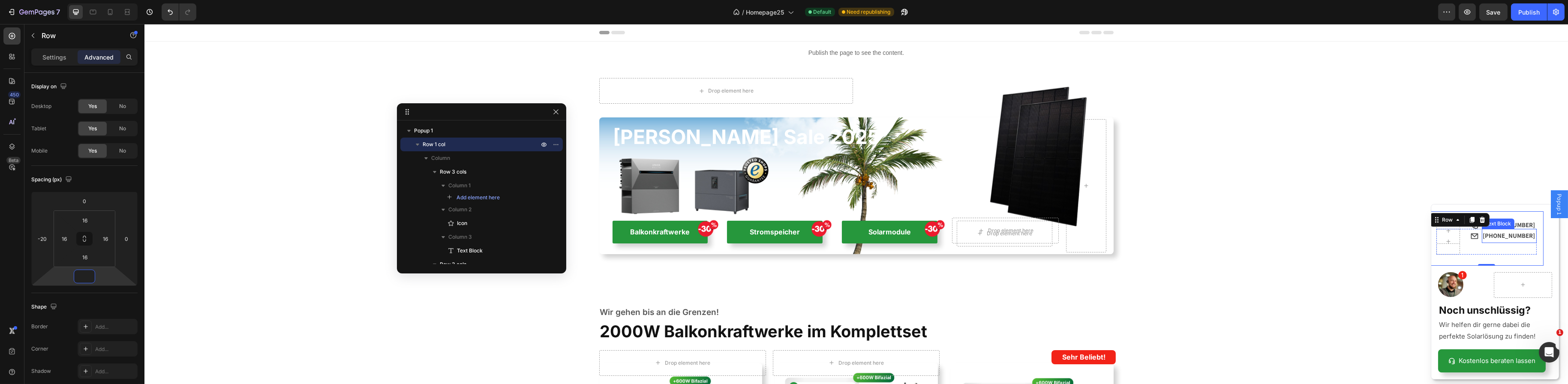
click at [1507, 235] on strong "[PHONE_NUMBER]" at bounding box center [1508, 235] width 52 height 8
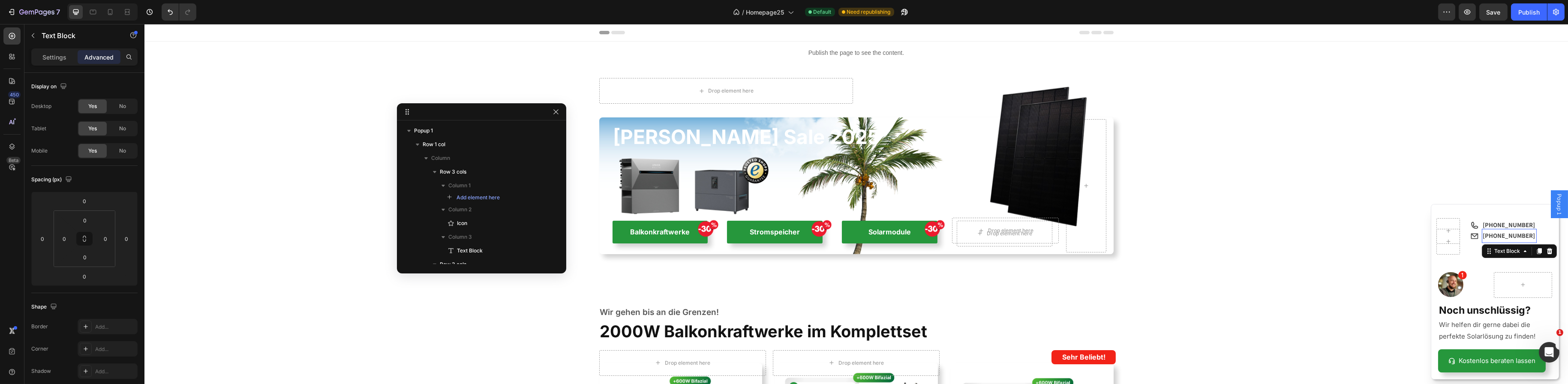
scroll to position [155, 0]
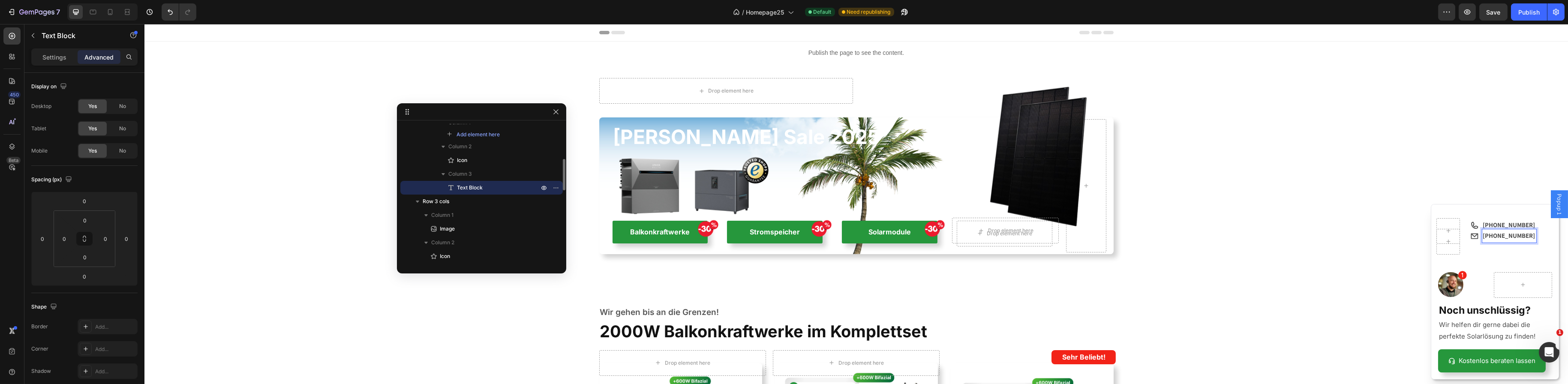
click at [1507, 235] on strong "[PHONE_NUMBER]" at bounding box center [1508, 235] width 52 height 8
drag, startPoint x: 1486, startPoint y: 249, endPoint x: 1474, endPoint y: 237, distance: 17.0
click at [1482, 237] on div "[EMAIL_ADDRESS][DOMAIN_NAME]" at bounding box center [1509, 241] width 55 height 26
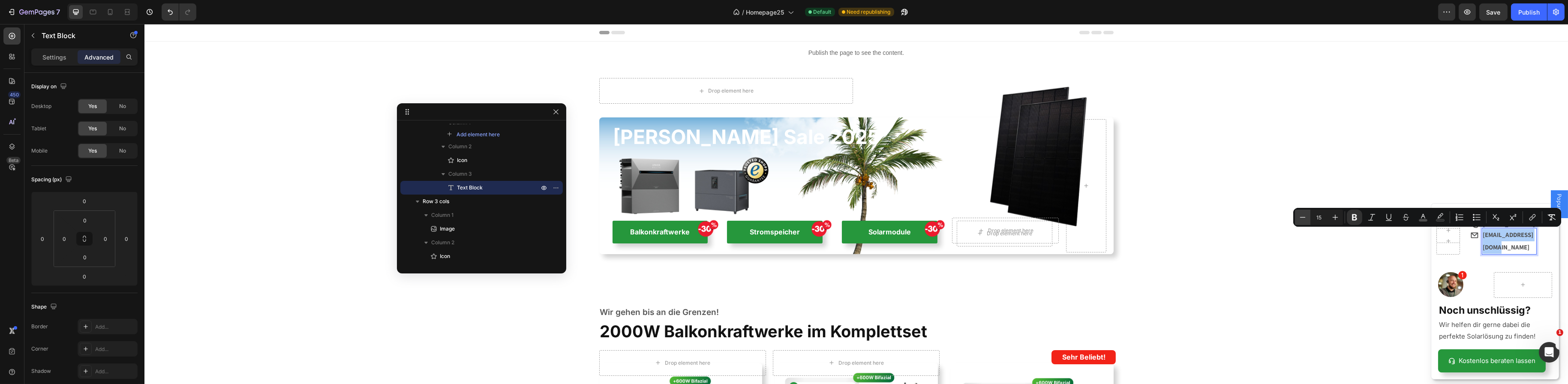
click at [1296, 218] on button "Minus" at bounding box center [1302, 217] width 15 height 15
click at [1299, 217] on icon "Editor contextual toolbar" at bounding box center [1302, 217] width 9 height 9
type input "13"
click at [1511, 250] on div "[EMAIL_ADDRESS][DOMAIN_NAME] Text Block 0" at bounding box center [1509, 241] width 55 height 28
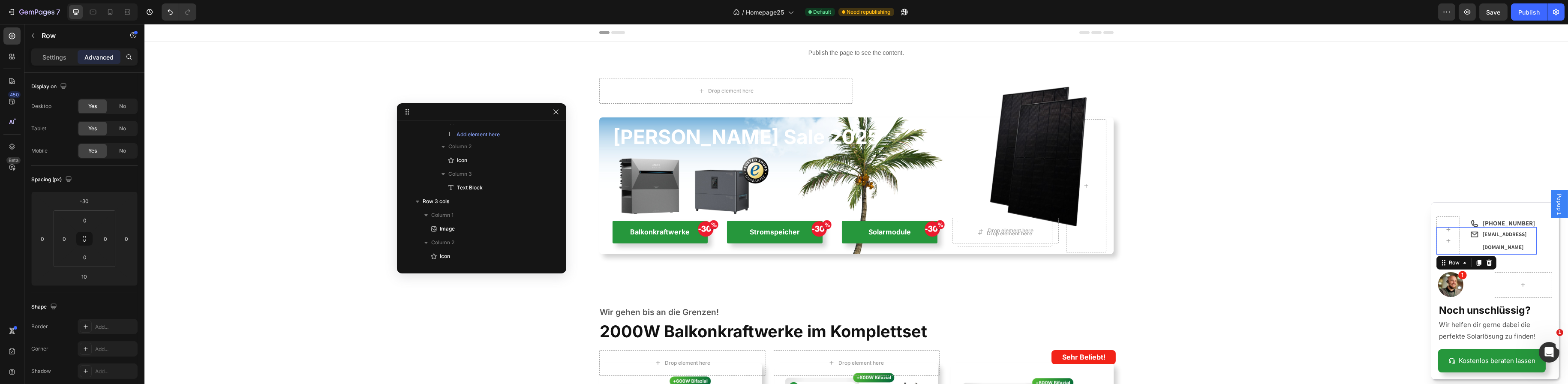
scroll to position [77, 0]
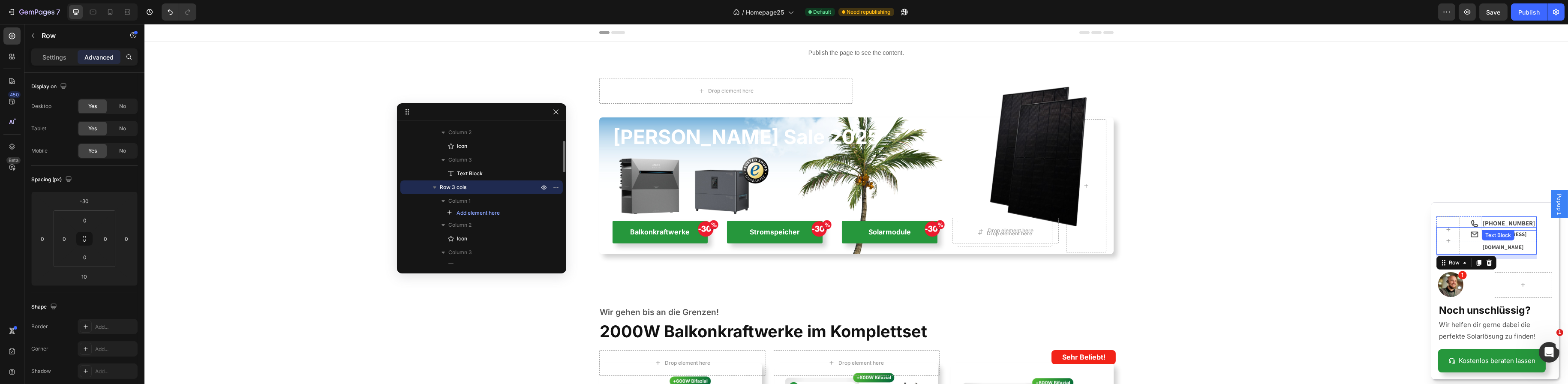
click at [1518, 226] on strong "[PHONE_NUMBER]" at bounding box center [1508, 223] width 52 height 8
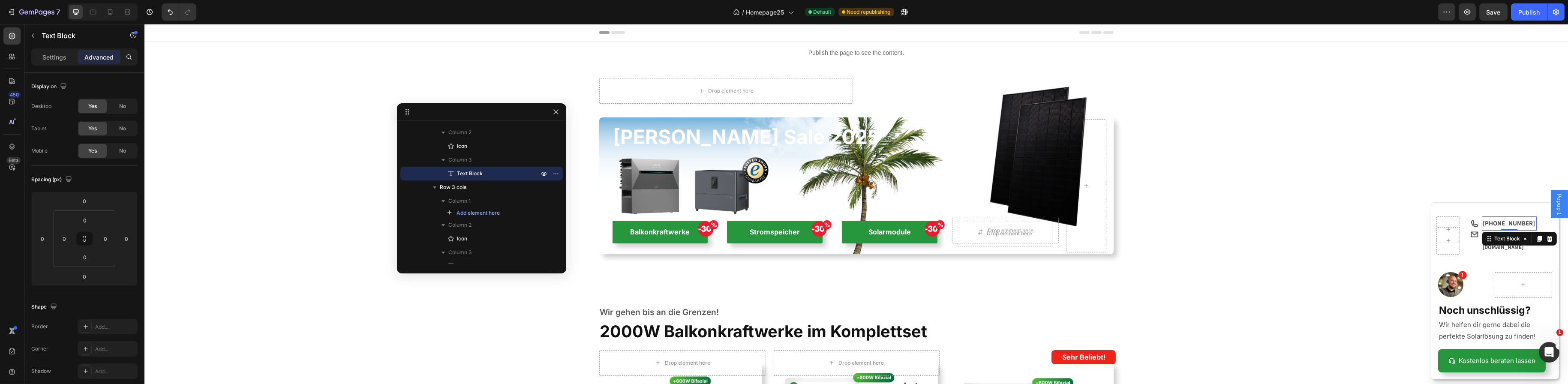
click at [1518, 226] on strong "[PHONE_NUMBER]" at bounding box center [1508, 223] width 52 height 8
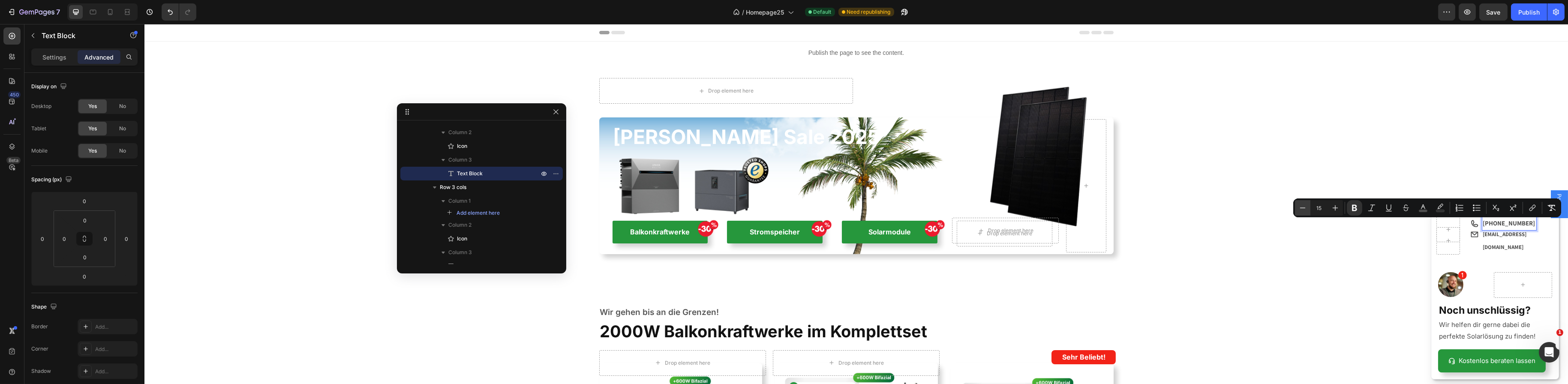
click at [1302, 207] on icon "Editor contextual toolbar" at bounding box center [1302, 207] width 9 height 9
type input "13"
click at [1499, 252] on div "[EMAIL_ADDRESS][DOMAIN_NAME] Text Block" at bounding box center [1509, 241] width 55 height 28
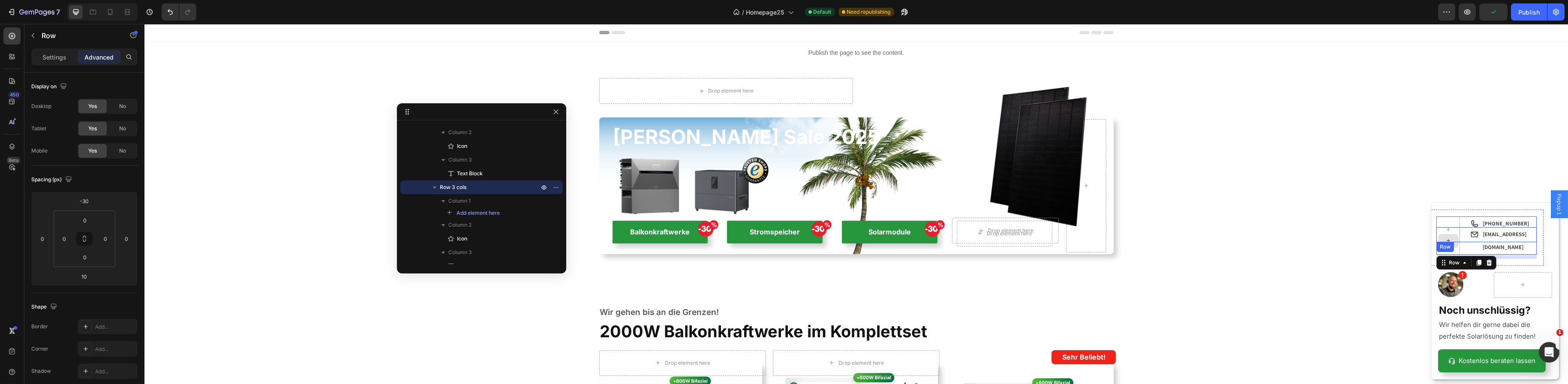
click at [1453, 224] on div "Dialog body" at bounding box center [1448, 229] width 24 height 26
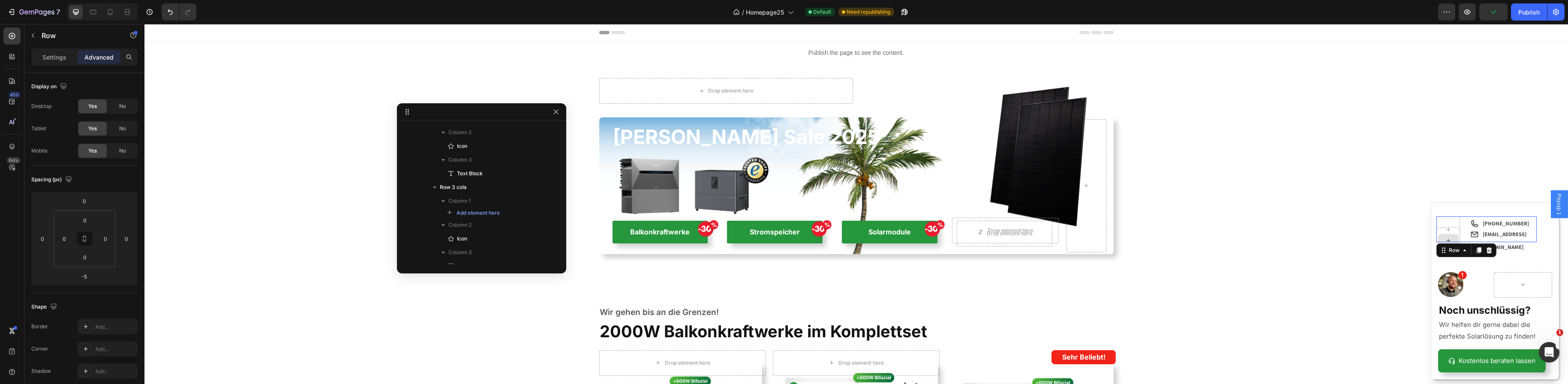
scroll to position [0, 0]
click at [1480, 263] on div "Icon [PHONE_NUMBER] Text Block Row -5 Icon [EMAIL_ADDRESS][DOMAIN_NAME] Text [G…" at bounding box center [1486, 237] width 114 height 56
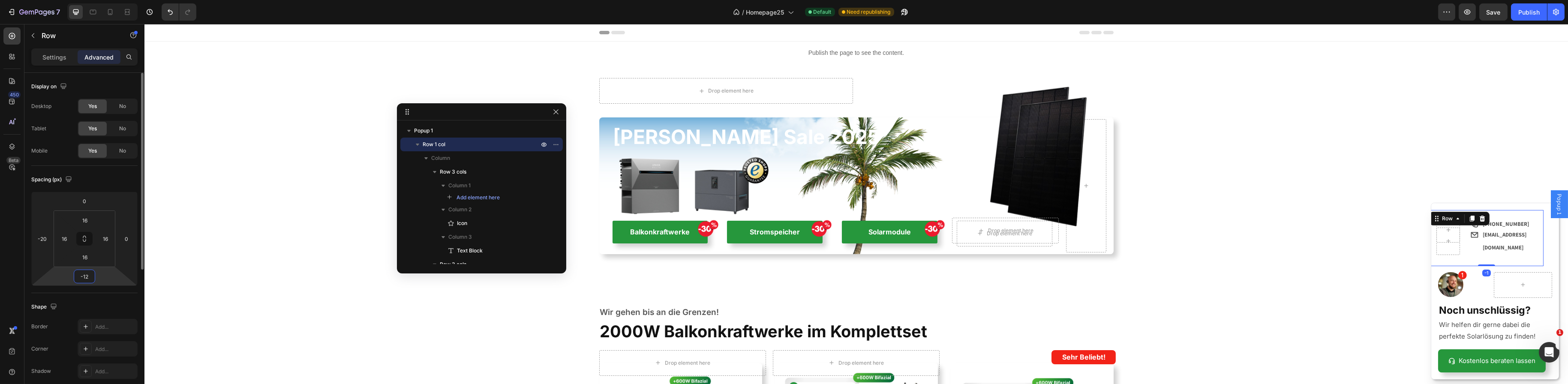
type input "-125"
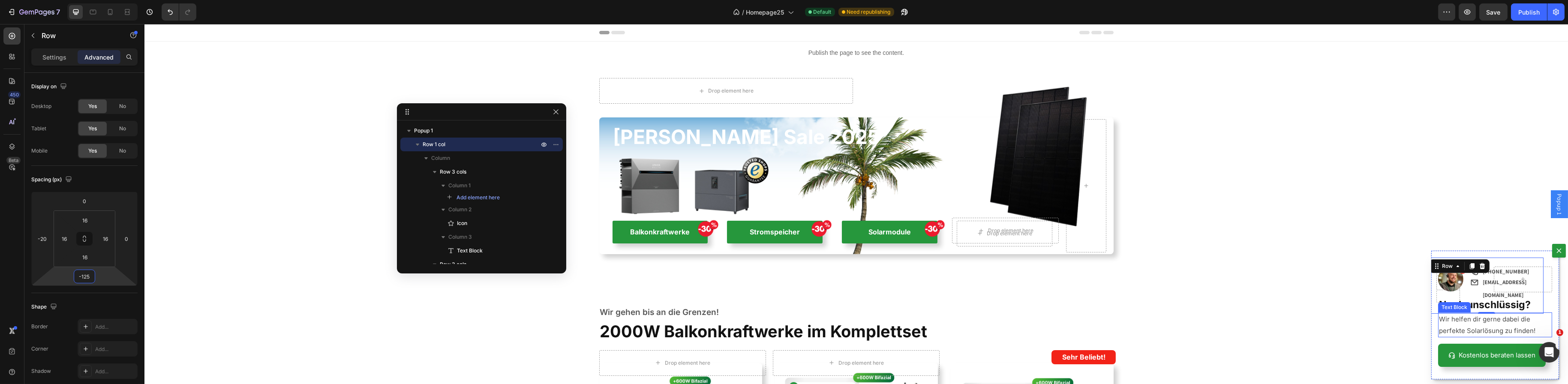
click at [1443, 324] on p "Wir helfen dir gerne dabei die perfekte Solarlösung zu finden!" at bounding box center [1495, 324] width 112 height 23
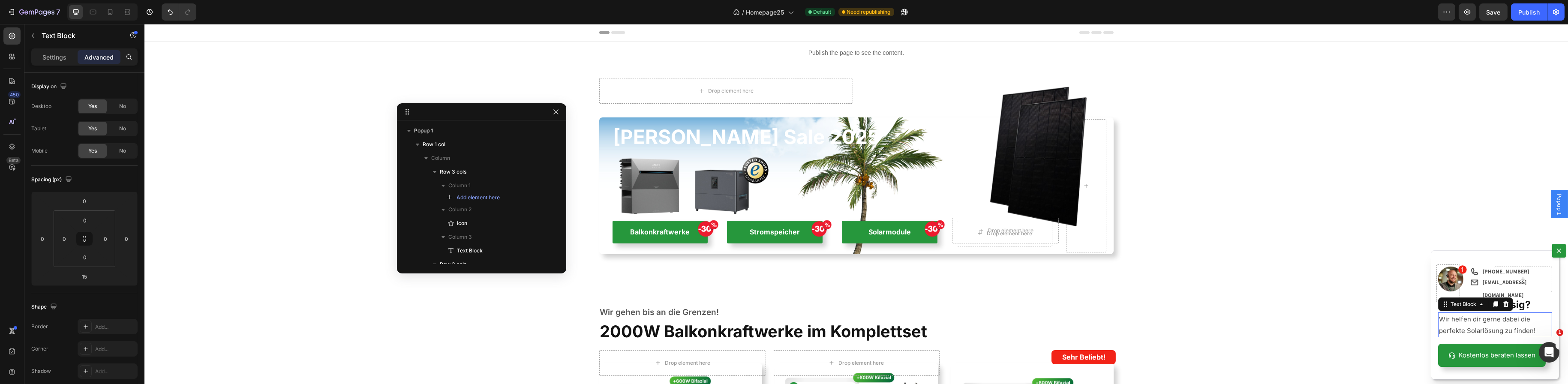
scroll to position [275, 0]
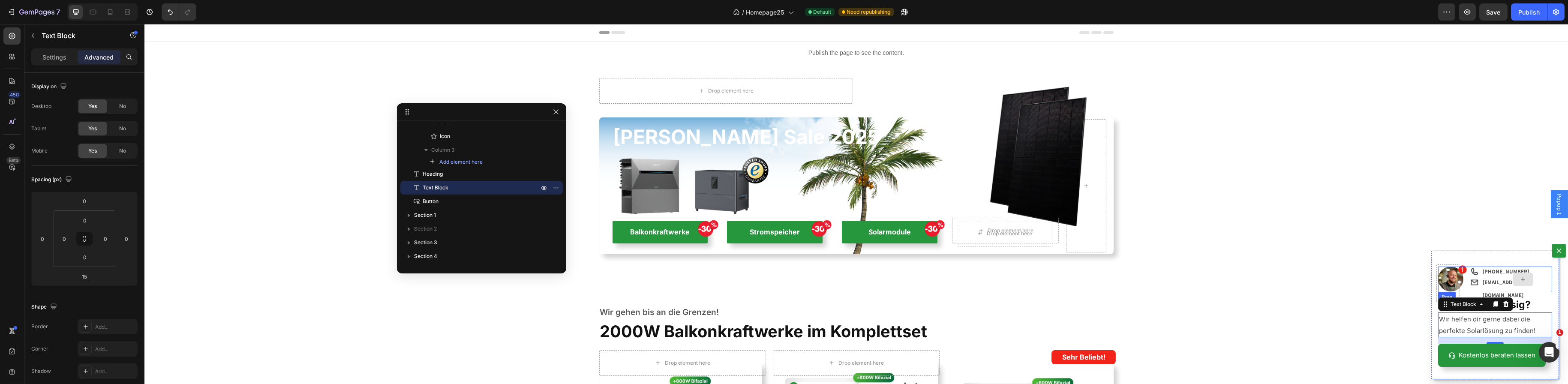
click at [1511, 289] on div "Dialog body" at bounding box center [1523, 279] width 59 height 26
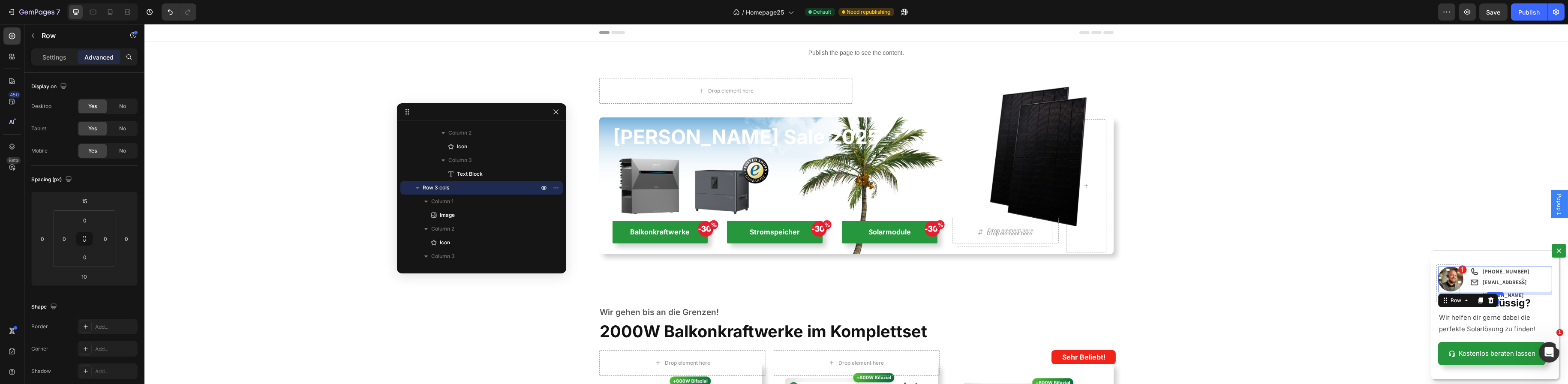
click at [1493, 292] on div "Dialog body" at bounding box center [1495, 294] width 17 height 3
type input "6"
click at [1386, 297] on div "Backdrop" at bounding box center [856, 204] width 1424 height 360
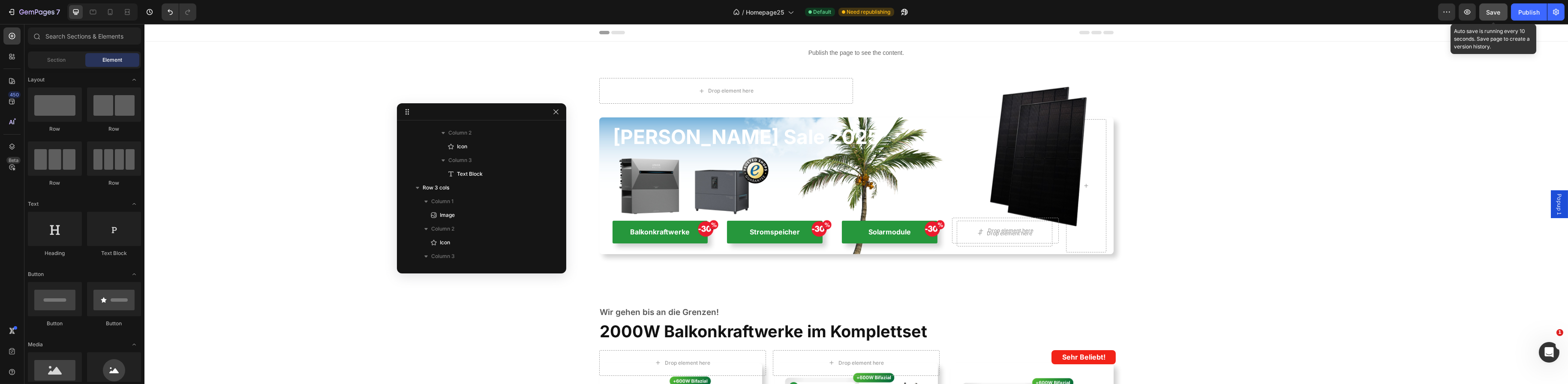
click at [1500, 14] on span "Save" at bounding box center [1493, 12] width 14 height 7
click at [1555, 206] on span "Popup 1" at bounding box center [1559, 204] width 9 height 21
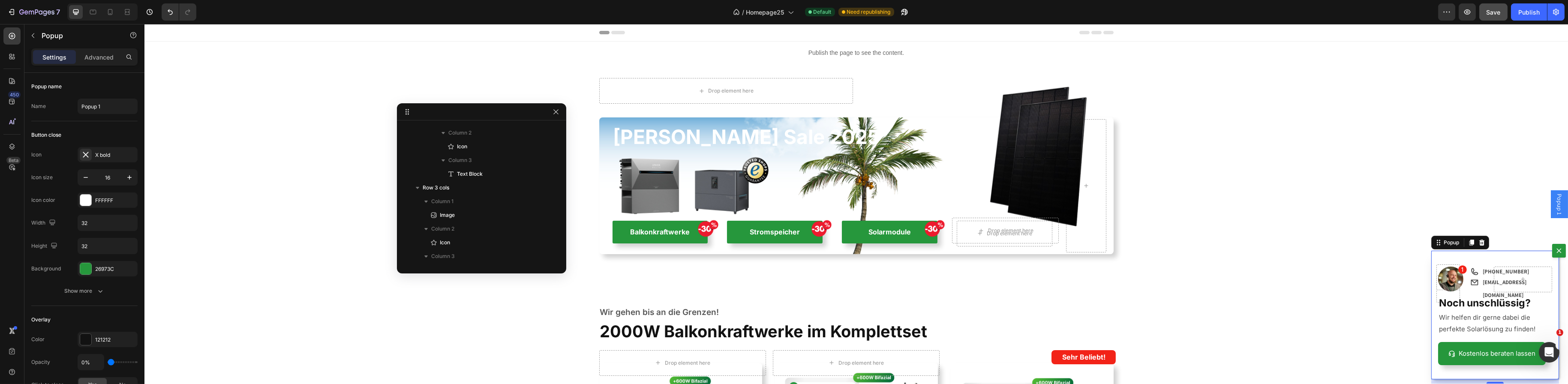
scroll to position [0, 0]
click at [1470, 267] on div "Icon" at bounding box center [1478, 279] width 16 height 26
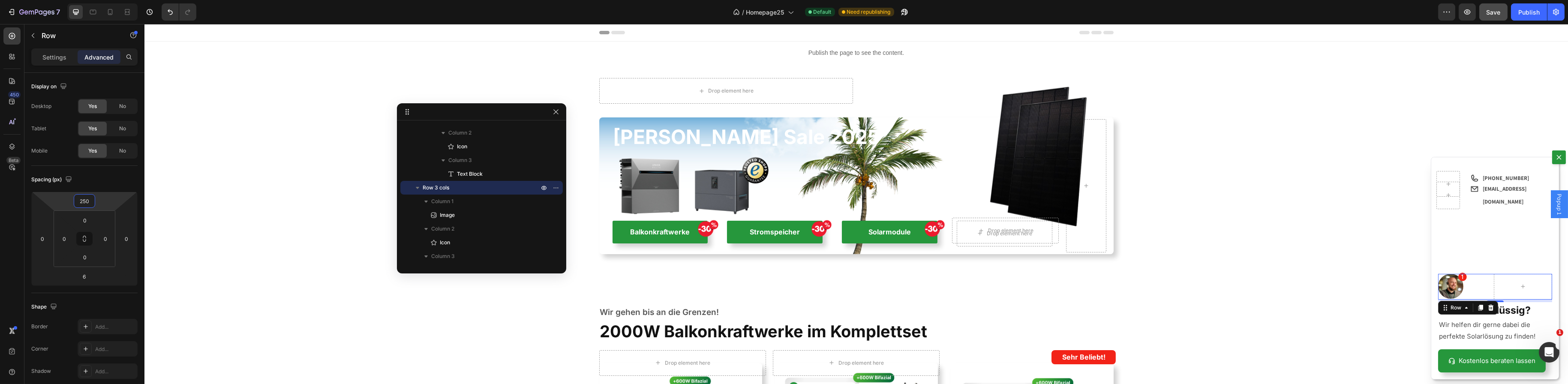
type input "250"
click at [1482, 182] on strong "[PHONE_NUMBER]" at bounding box center [1505, 178] width 46 height 7
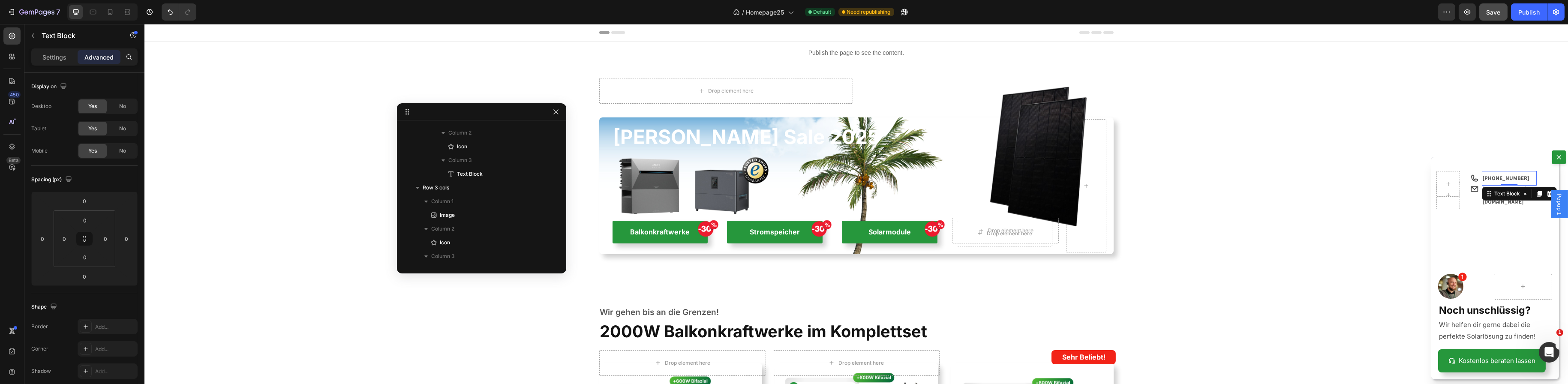
scroll to position [63, 0]
click at [1474, 177] on div "Icon [PHONE_NUMBER] Text Block 0 Row" at bounding box center [1486, 183] width 100 height 26
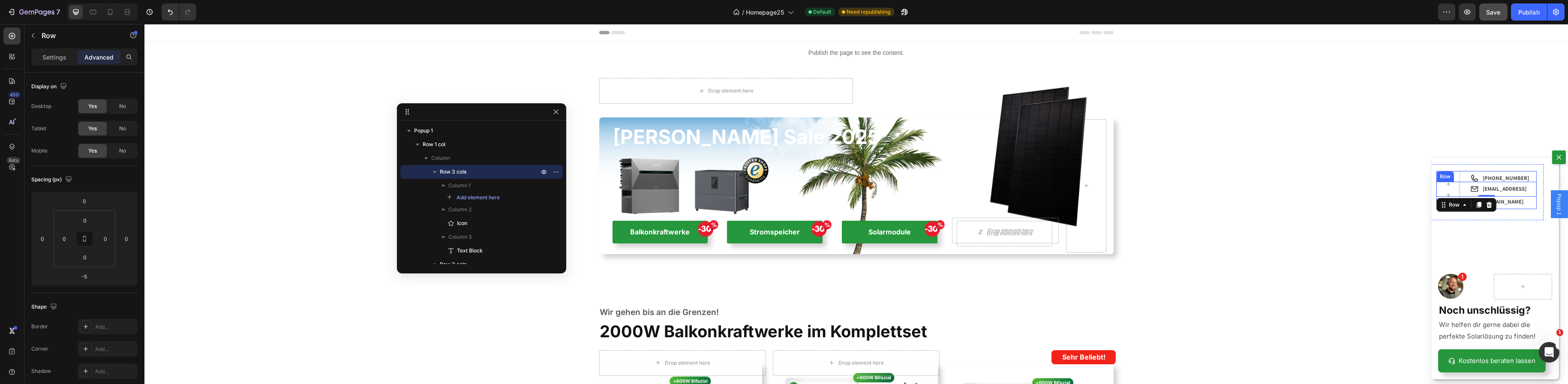
click at [1473, 189] on div "Icon [EMAIL_ADDRESS][DOMAIN_NAME] Text Block Row" at bounding box center [1486, 196] width 100 height 28
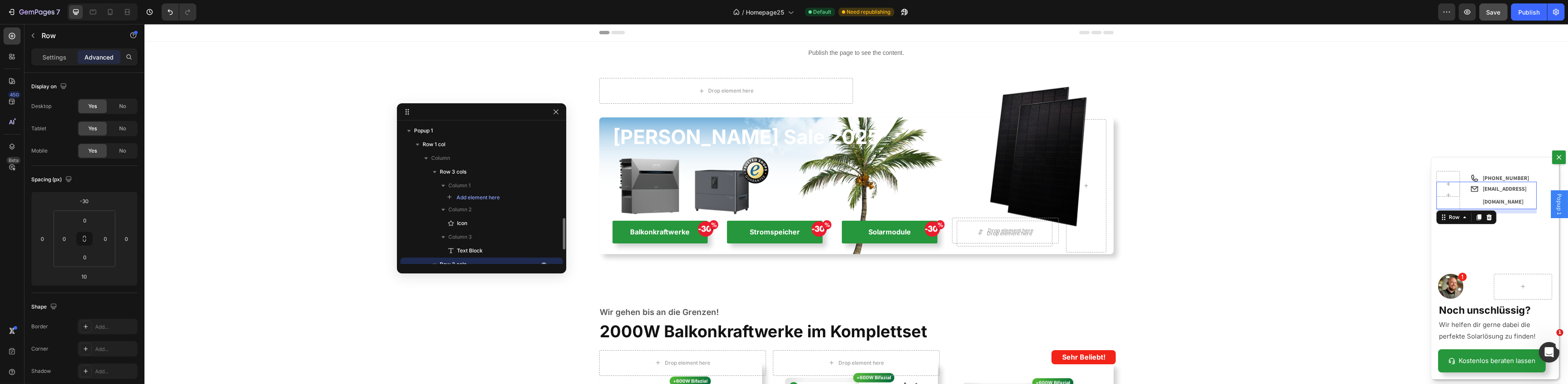
scroll to position [77, 0]
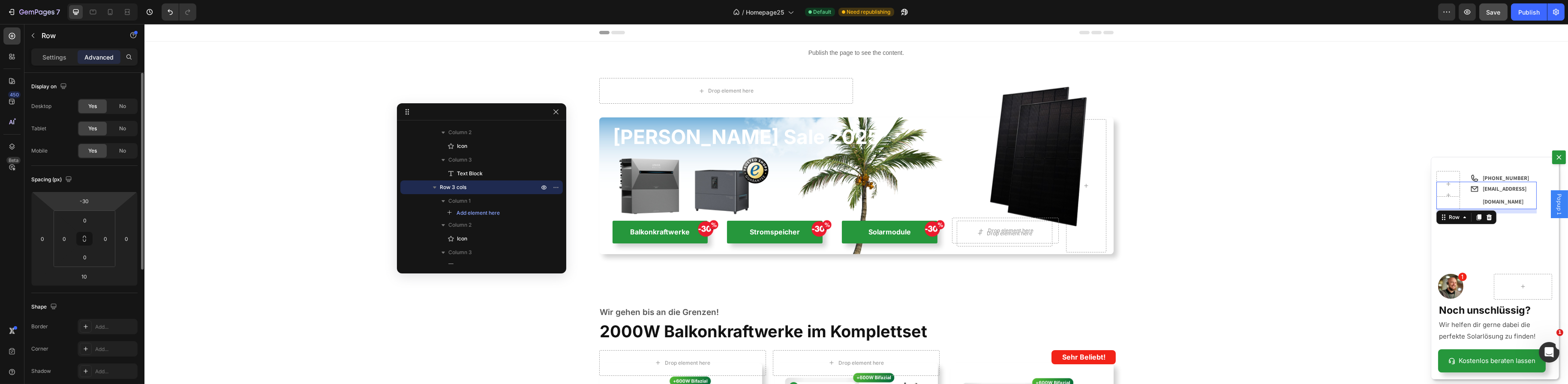
drag, startPoint x: 82, startPoint y: 198, endPoint x: 96, endPoint y: 196, distance: 14.1
click at [82, 198] on input "-30" at bounding box center [84, 201] width 17 height 13
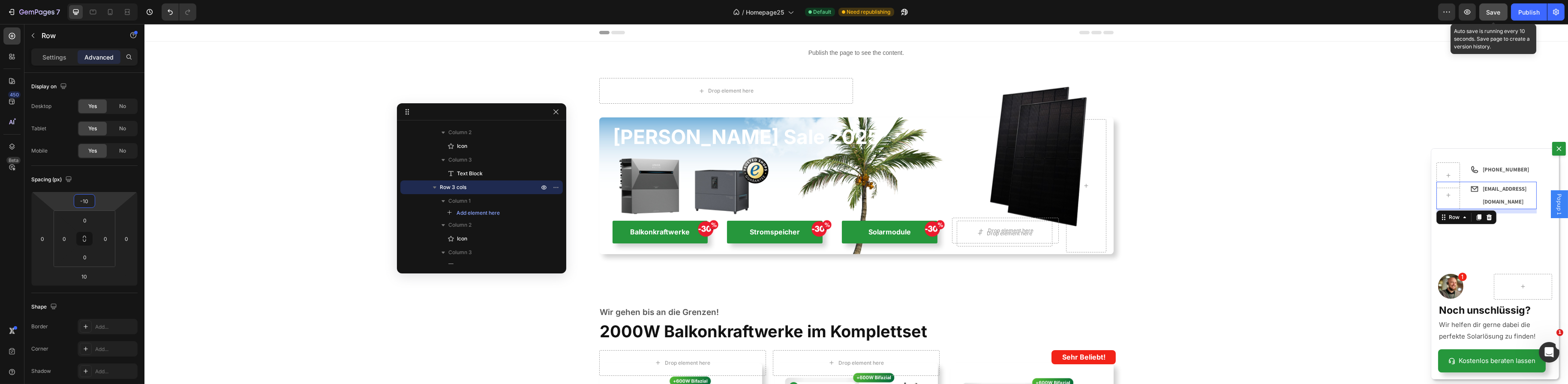
click at [1489, 14] on span "Save" at bounding box center [1493, 12] width 14 height 7
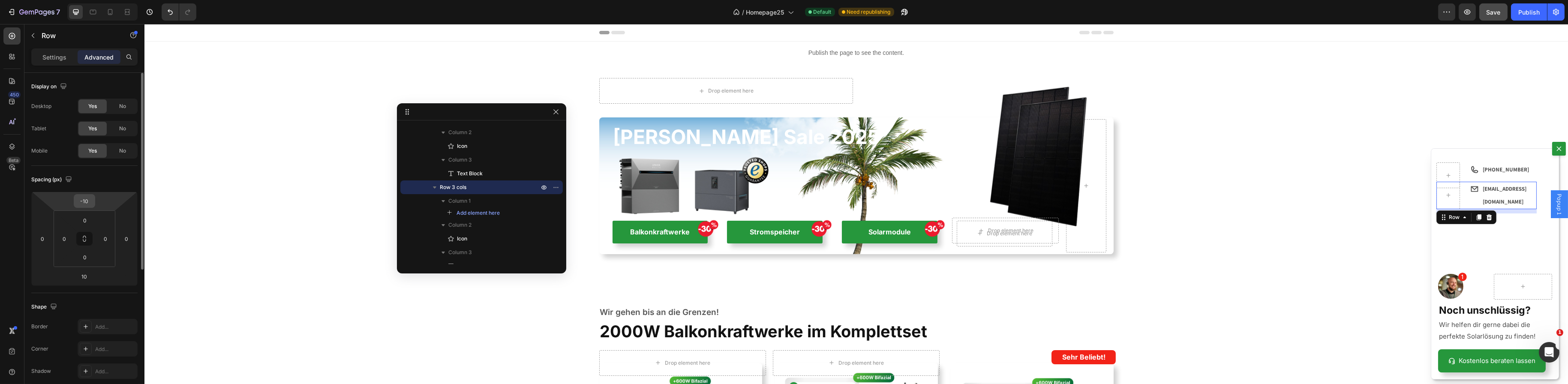
click at [89, 203] on input "-10" at bounding box center [84, 201] width 17 height 13
type input "0"
click at [1470, 290] on div "Icon" at bounding box center [1478, 287] width 16 height 26
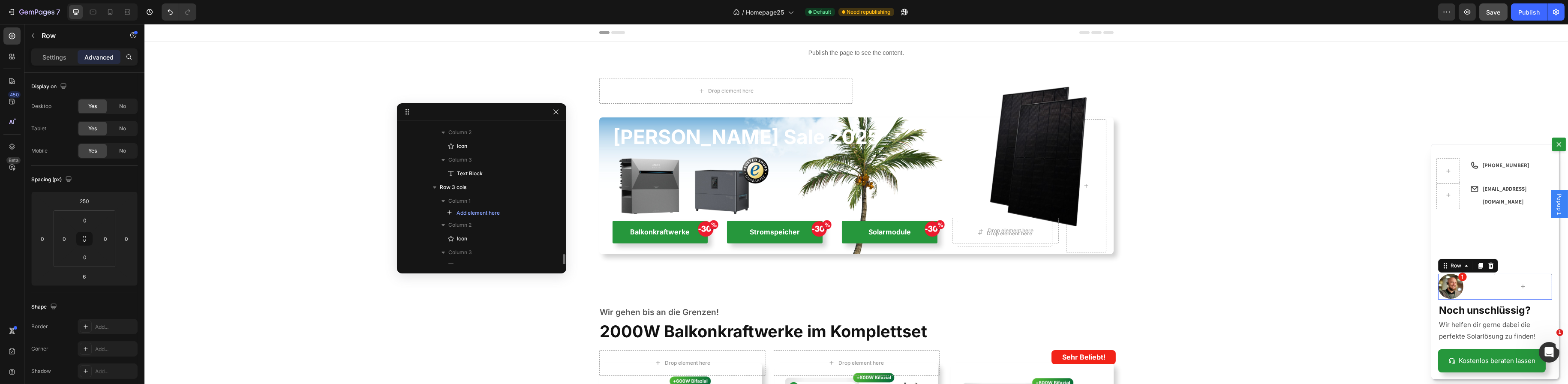
scroll to position [169, 0]
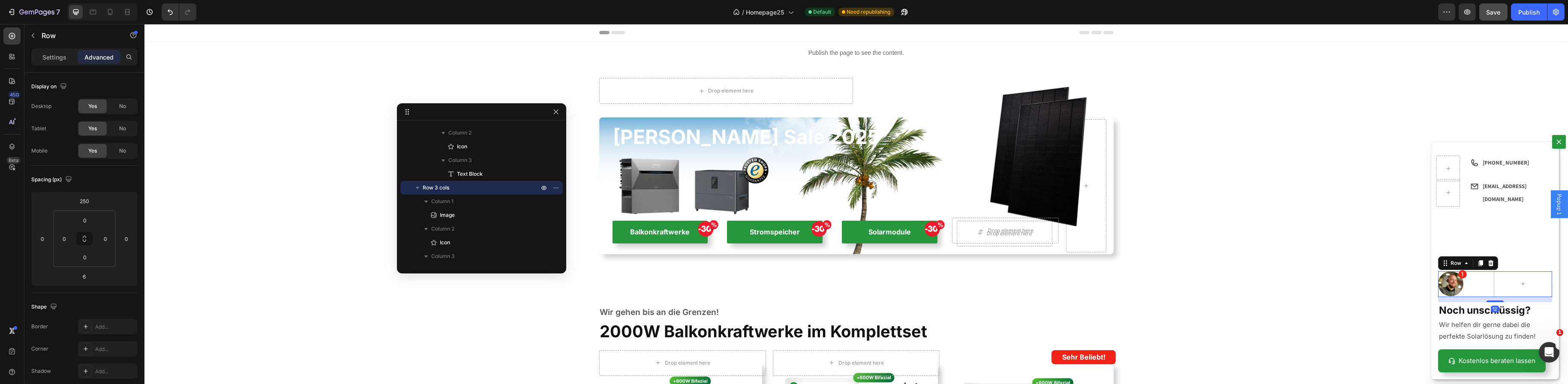
click at [1487, 303] on div "Icon [PHONE_NUMBER] Text Block Row Icon [EMAIL_ADDRESS][DOMAIN_NAME] Text Block…" at bounding box center [1495, 260] width 128 height 237
type input "12"
click at [1463, 196] on div "Icon" at bounding box center [1470, 193] width 16 height 28
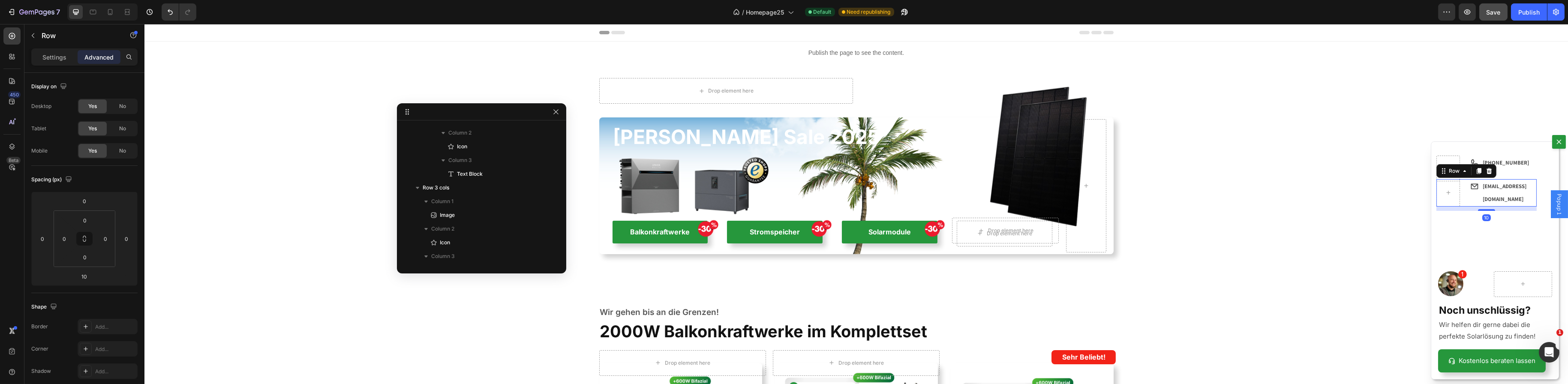
scroll to position [77, 0]
click at [59, 55] on p "Settings" at bounding box center [54, 57] width 24 height 9
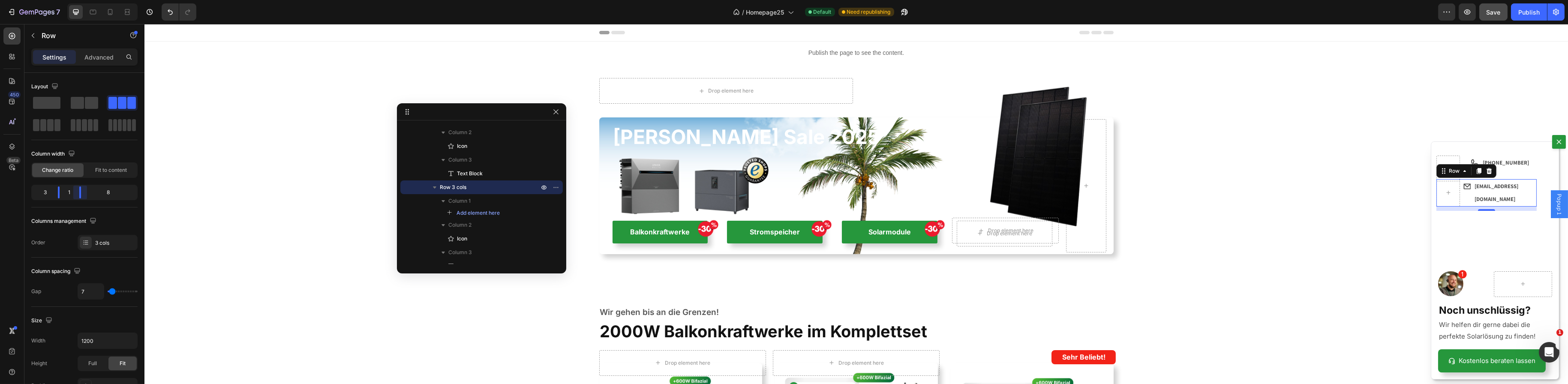
drag, startPoint x: 86, startPoint y: 193, endPoint x: 611, endPoint y: 219, distance: 525.6
click at [70, 0] on body "7 Version history / Homepage25 Default Need republishing Preview Save Publish 4…" at bounding box center [784, 0] width 1568 height 0
click at [1490, 163] on strong "[PHONE_NUMBER]" at bounding box center [1505, 162] width 46 height 7
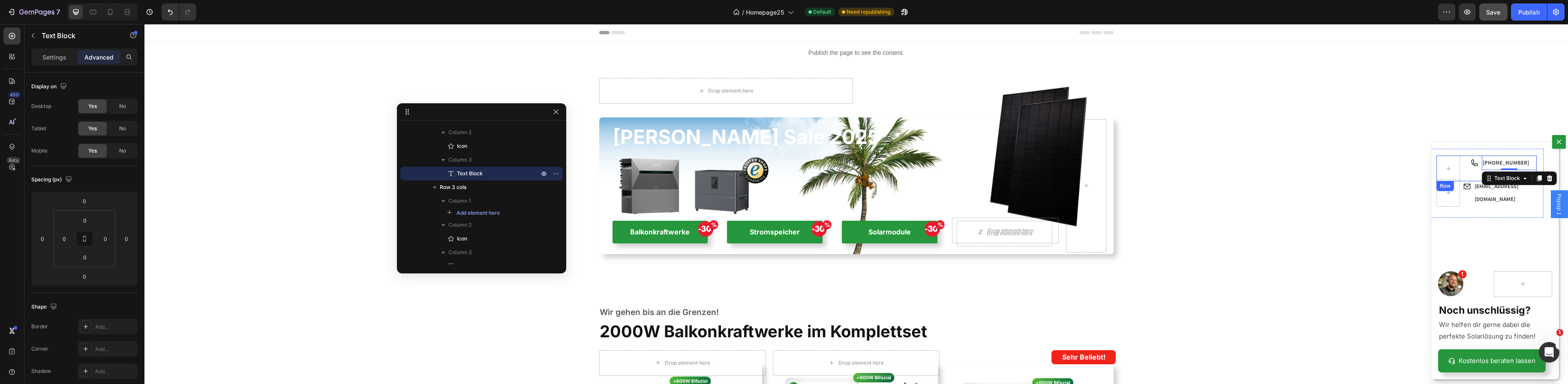
click at [1463, 169] on div "Icon" at bounding box center [1470, 168] width 16 height 26
click at [59, 58] on p "Settings" at bounding box center [54, 57] width 24 height 9
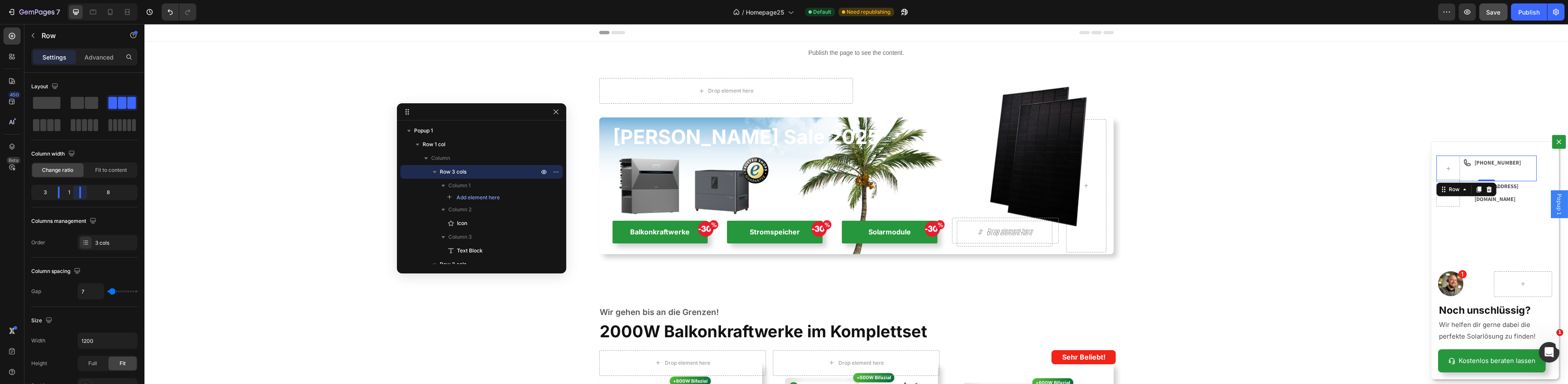
drag, startPoint x: 86, startPoint y: 193, endPoint x: 73, endPoint y: 180, distance: 18.4
click at [71, 0] on body "7 Version history / Homepage25 Default Need republishing Preview Save Publish 4…" at bounding box center [784, 0] width 1568 height 0
click at [1468, 227] on div "Icon [PHONE_NUMBER] Text Block Row -5 Icon [EMAIL_ADDRESS][DOMAIN_NAME] Text Bl…" at bounding box center [1495, 260] width 128 height 237
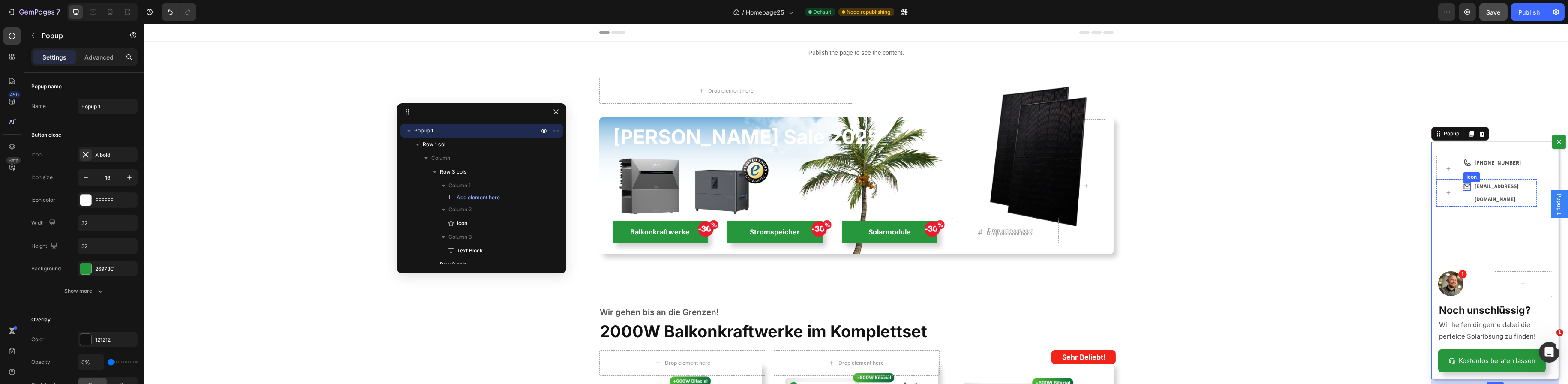
click at [1454, 187] on div "Icon [EMAIL_ADDRESS][DOMAIN_NAME] Text Block Row" at bounding box center [1486, 193] width 100 height 28
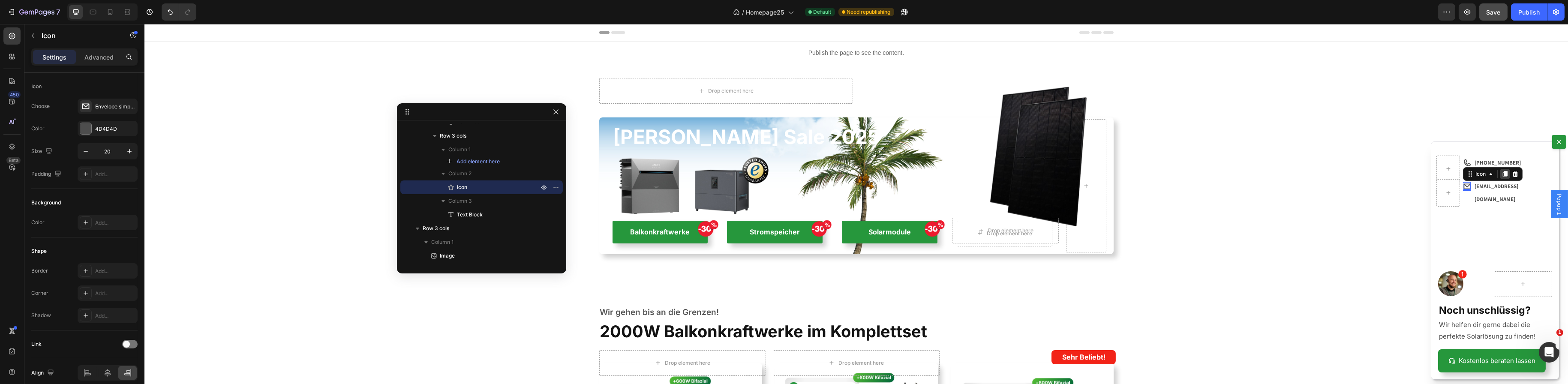
click at [1501, 176] on icon "Dialog body" at bounding box center [1505, 174] width 7 height 7
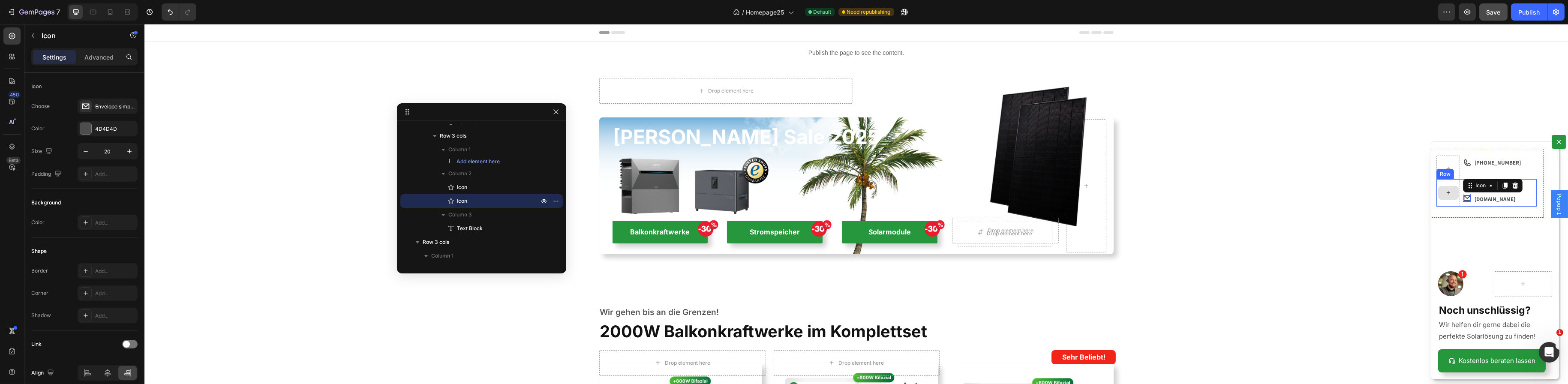
drag, startPoint x: 1459, startPoint y: 200, endPoint x: 1439, endPoint y: 190, distance: 22.4
click at [1439, 190] on div "Icon Icon 0 [EMAIL_ADDRESS][DOMAIN_NAME] Text Block Row" at bounding box center [1486, 193] width 100 height 28
drag, startPoint x: 1459, startPoint y: 200, endPoint x: 1428, endPoint y: 186, distance: 34.0
click at [1429, 186] on div "Icon [PHONE_NUMBER] Text Block Row Icon Icon 0 [EMAIL_ADDRESS][DOMAIN_NAME] Tex…" at bounding box center [1486, 183] width 114 height 69
drag, startPoint x: 1463, startPoint y: 188, endPoint x: 1443, endPoint y: 187, distance: 20.0
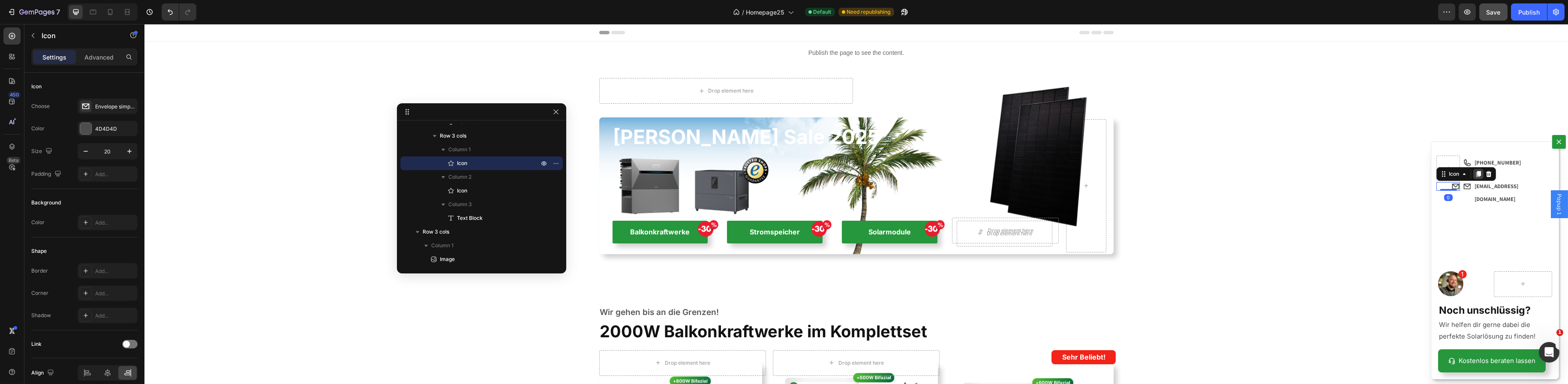
click at [1474, 177] on icon "Dialog body" at bounding box center [1478, 174] width 7 height 7
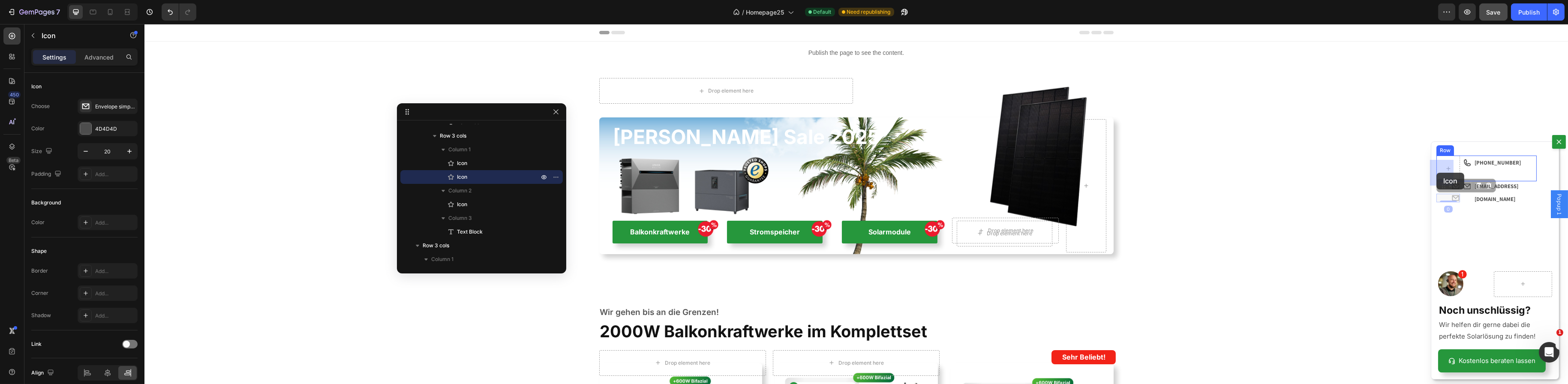
drag, startPoint x: 1436, startPoint y: 190, endPoint x: 1436, endPoint y: 173, distance: 17.0
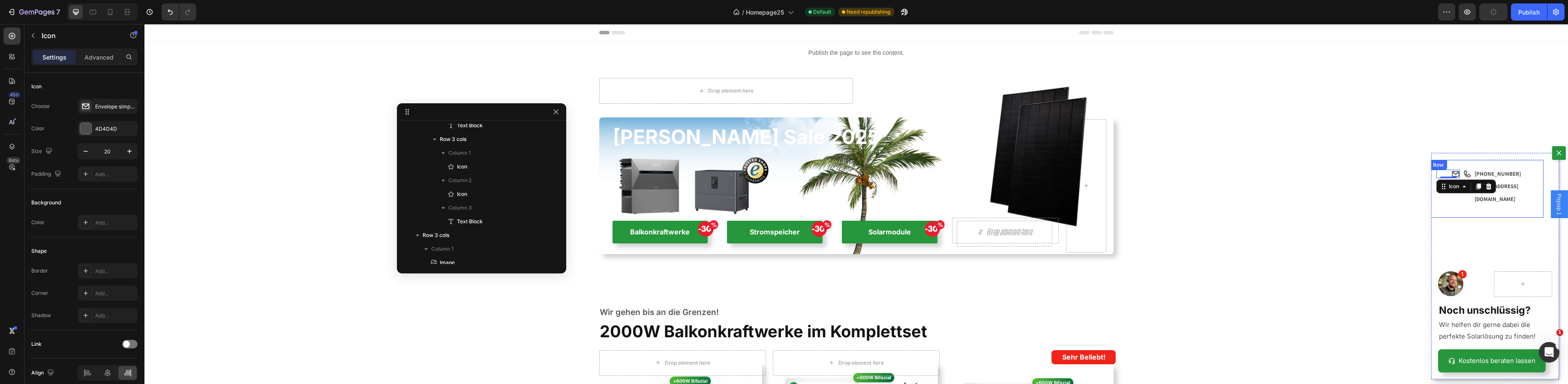
click at [1487, 217] on div "Icon 0 Icon [PHONE_NUMBER] Text Block Row Icon Icon [EMAIL_ADDRESS][DOMAIN_NAME…" at bounding box center [1486, 188] width 114 height 57
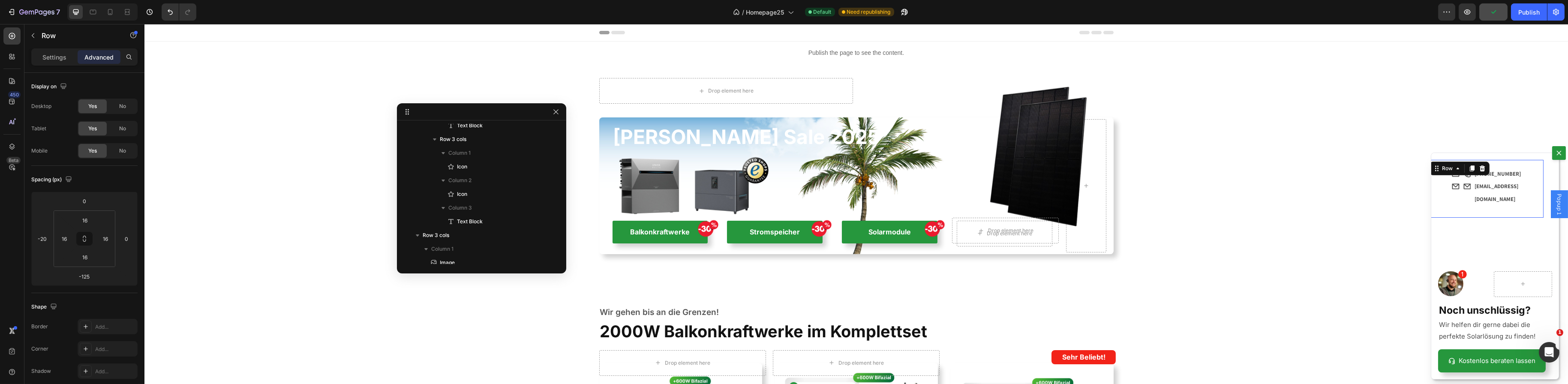
scroll to position [0, 0]
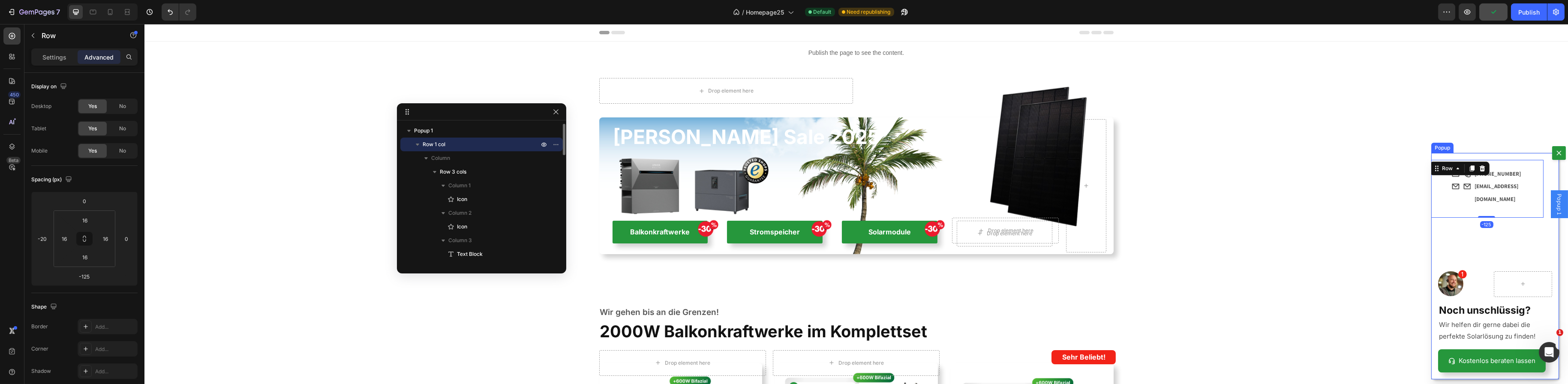
click at [1451, 229] on div "Icon Icon [PHONE_NUMBER] Text Block Row Icon Icon [EMAIL_ADDRESS][DOMAIN_NAME] …" at bounding box center [1495, 265] width 128 height 226
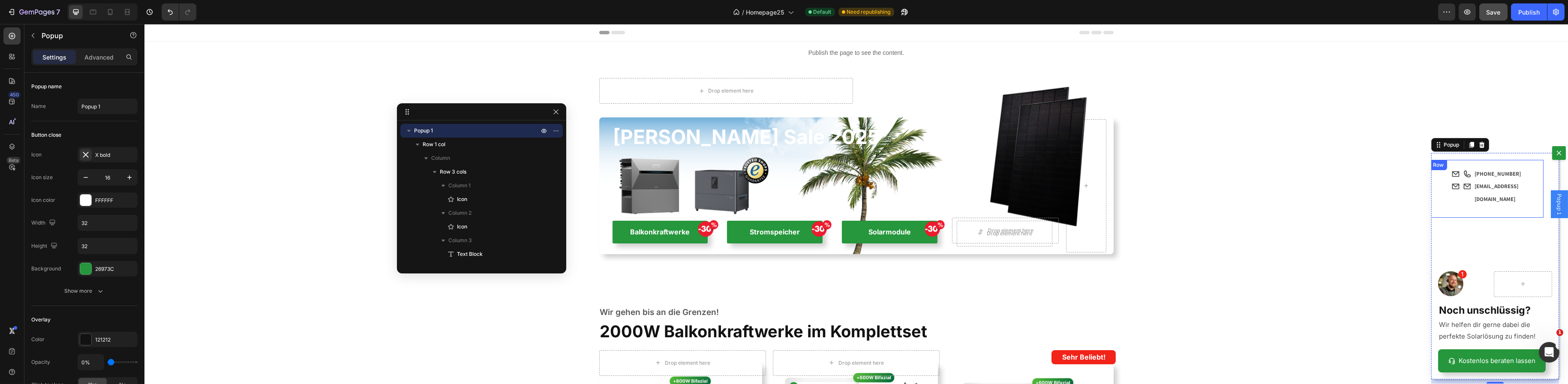
click at [1457, 211] on div "Icon Icon [PHONE_NUMBER] Text Block Row Icon Icon [EMAIL_ADDRESS][DOMAIN_NAME] …" at bounding box center [1486, 188] width 114 height 57
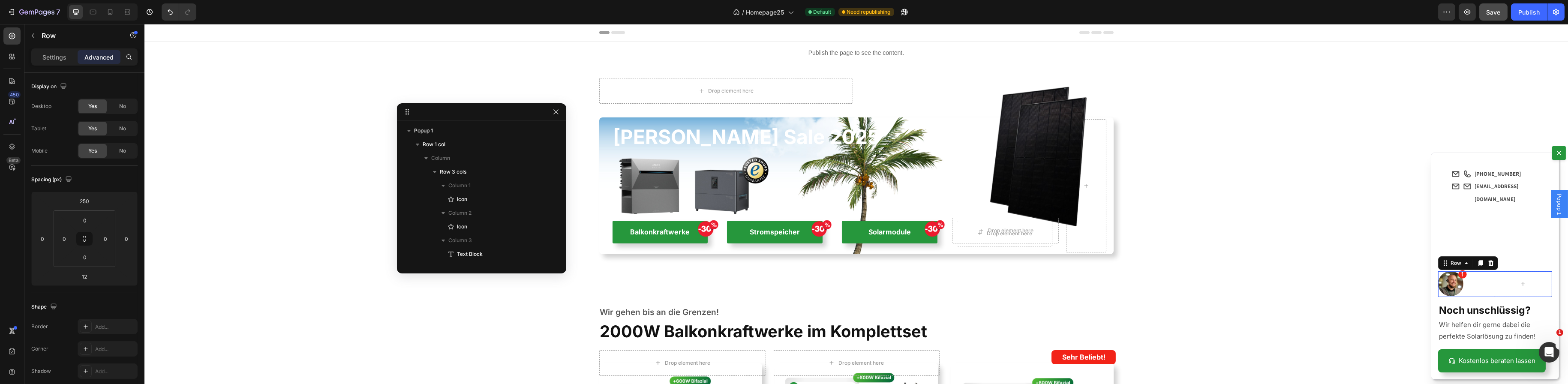
scroll to position [176, 0]
click at [1470, 284] on div "Icon" at bounding box center [1478, 284] width 16 height 26
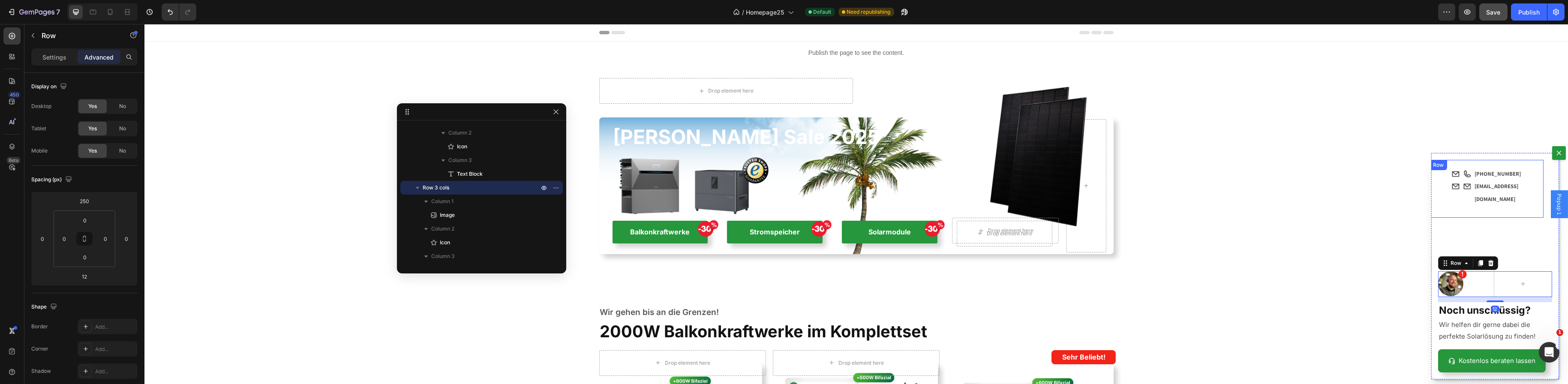
click at [1484, 209] on div "Icon Icon [PHONE_NUMBER] Text Block Row Icon Icon [EMAIL_ADDRESS][DOMAIN_NAME] …" at bounding box center [1486, 188] width 100 height 43
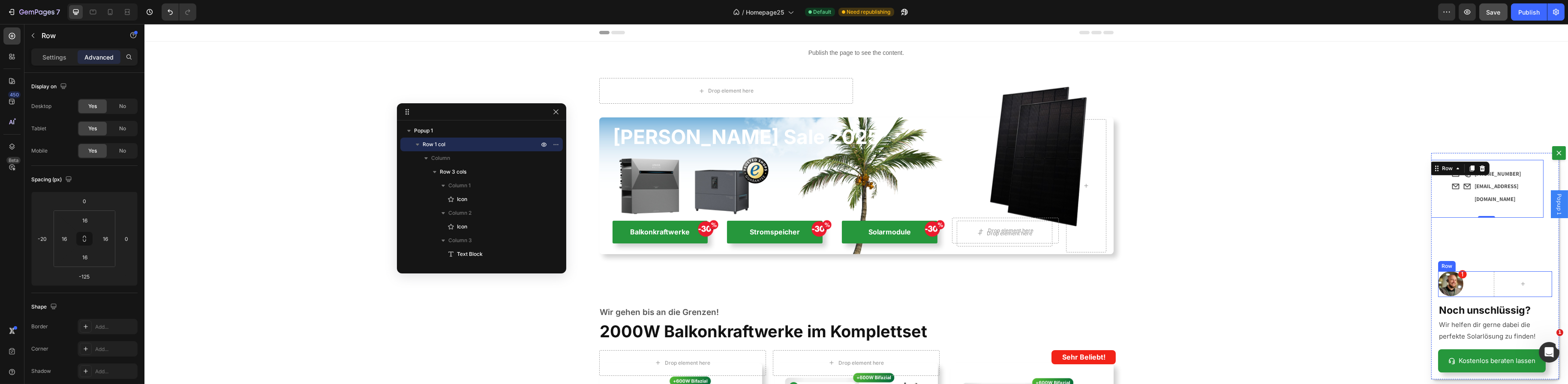
click at [1470, 285] on div "Icon" at bounding box center [1478, 284] width 16 height 26
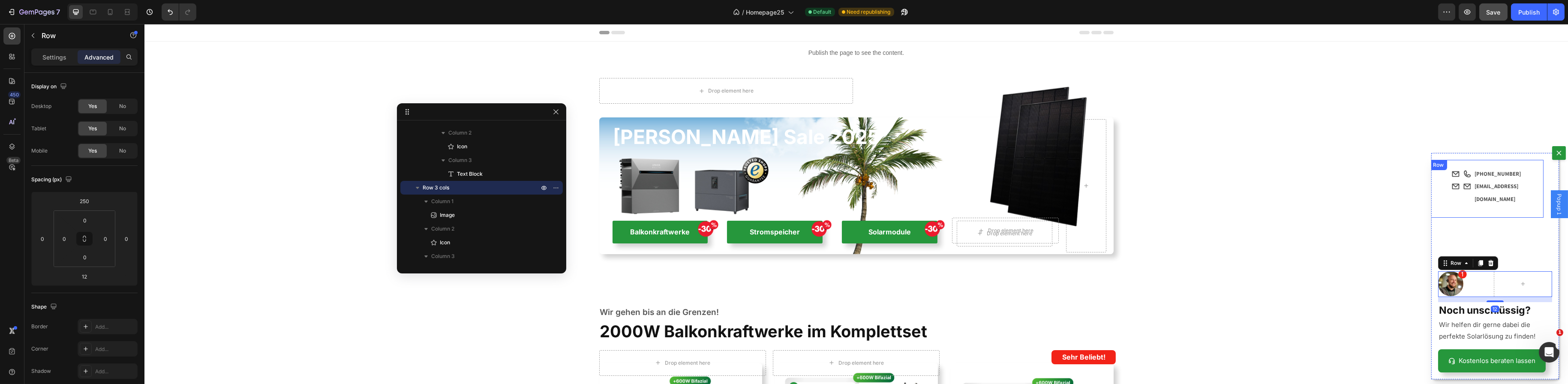
click at [1509, 209] on div "Icon Icon [PHONE_NUMBER] Text Block Row Icon Icon [EMAIL_ADDRESS][DOMAIN_NAME] …" at bounding box center [1486, 188] width 100 height 43
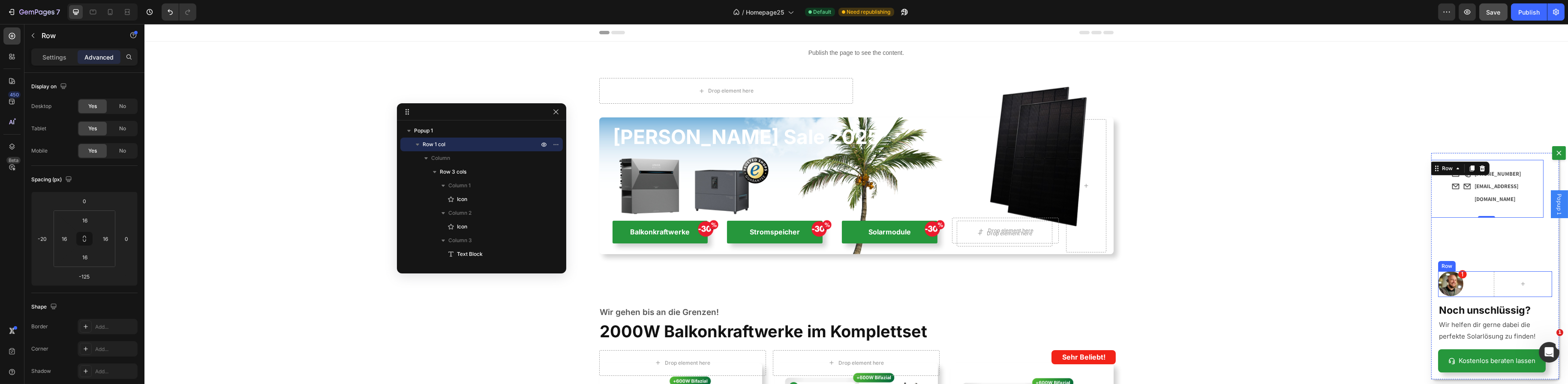
click at [1476, 287] on div "Icon" at bounding box center [1478, 284] width 16 height 26
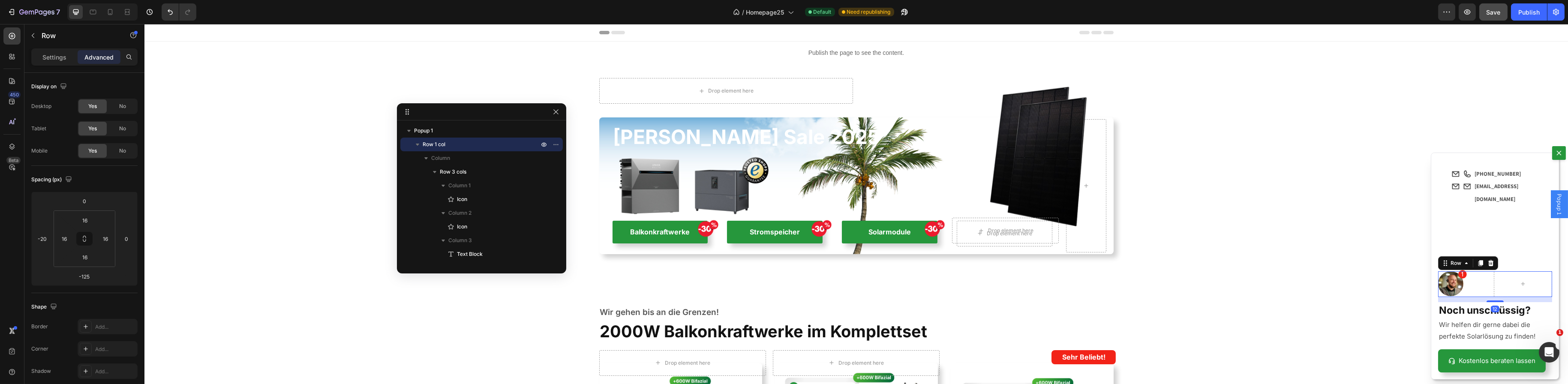
scroll to position [176, 0]
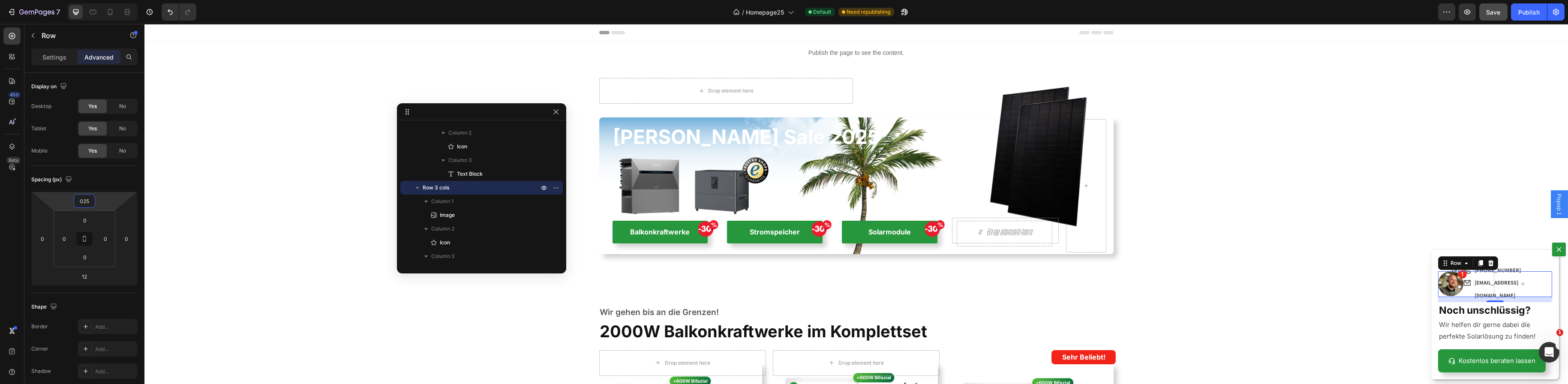
click at [1459, 272] on div "Image Icon Row 12" at bounding box center [1494, 284] width 114 height 26
click at [94, 202] on div "25" at bounding box center [84, 201] width 22 height 14
click at [90, 200] on input "25" at bounding box center [84, 201] width 17 height 13
type input "250"
click at [1455, 181] on div "Icon Icon [PHONE_NUMBER] Text Block Row" at bounding box center [1486, 174] width 100 height 14
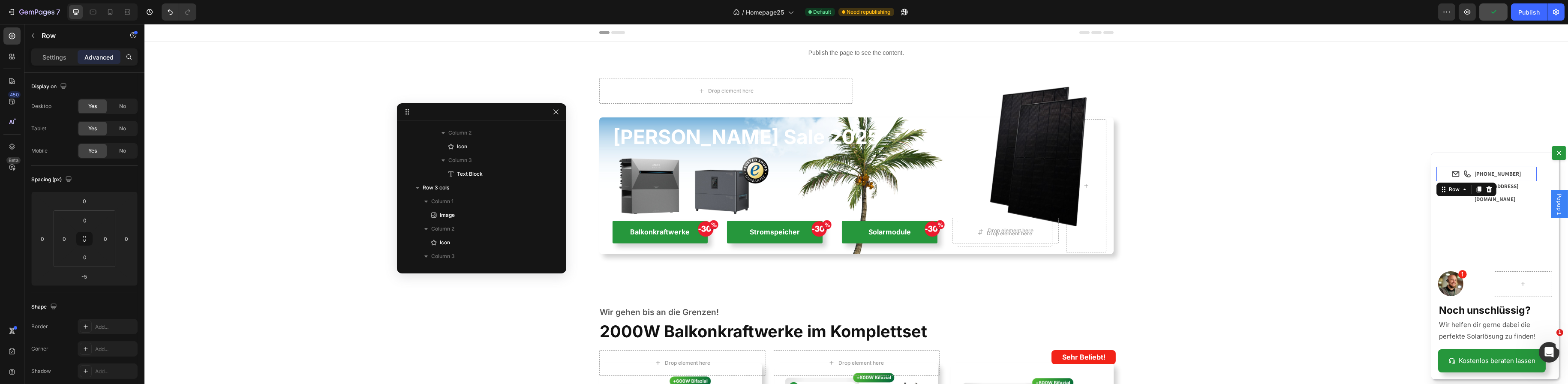
scroll to position [0, 0]
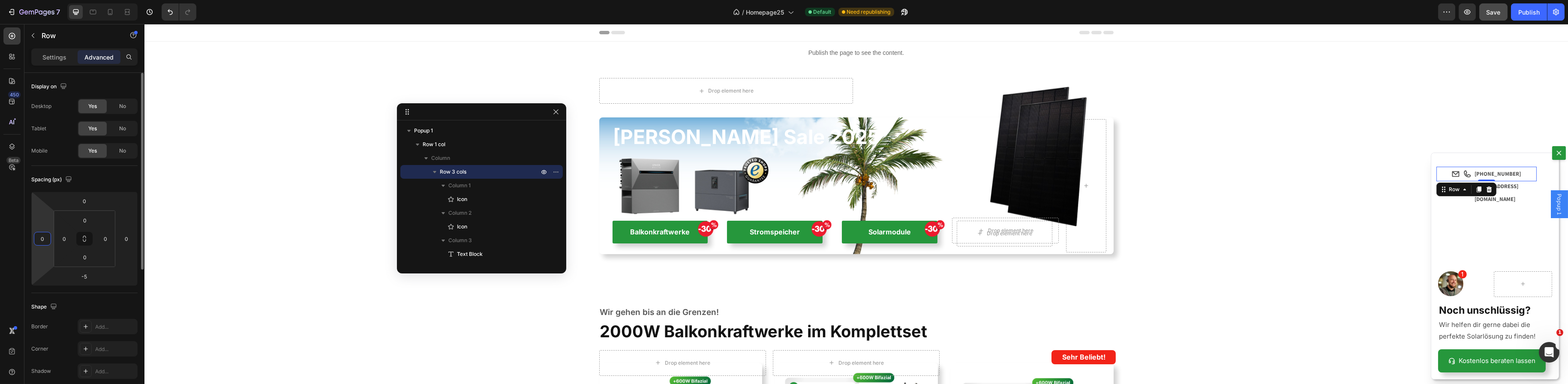
drag, startPoint x: 41, startPoint y: 235, endPoint x: 57, endPoint y: 216, distance: 24.8
click at [41, 235] on input "0" at bounding box center [43, 238] width 13 height 13
type input "15"
click at [1528, 200] on p "[EMAIL_ADDRESS][DOMAIN_NAME]" at bounding box center [1505, 192] width 61 height 26
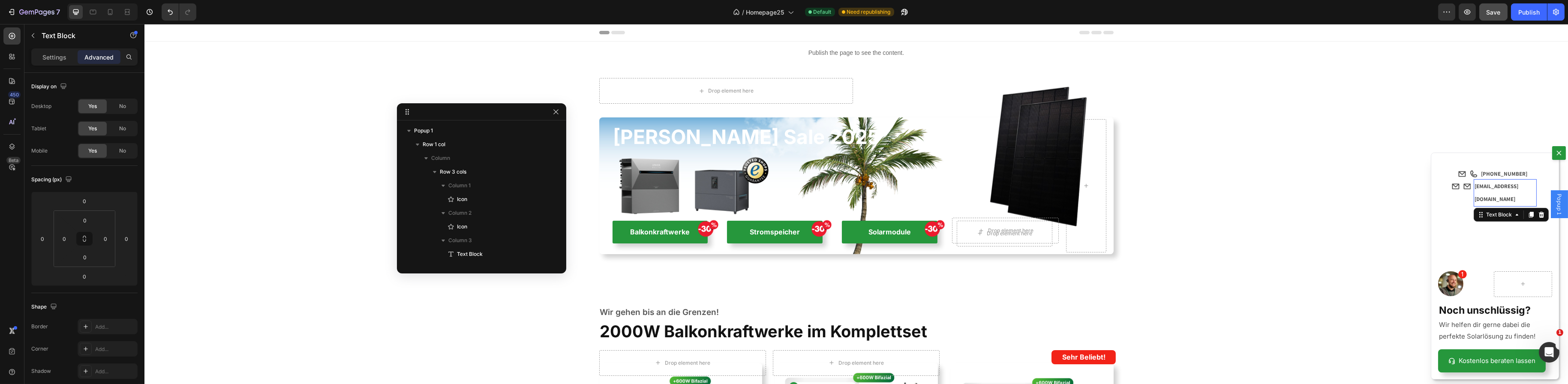
scroll to position [163, 0]
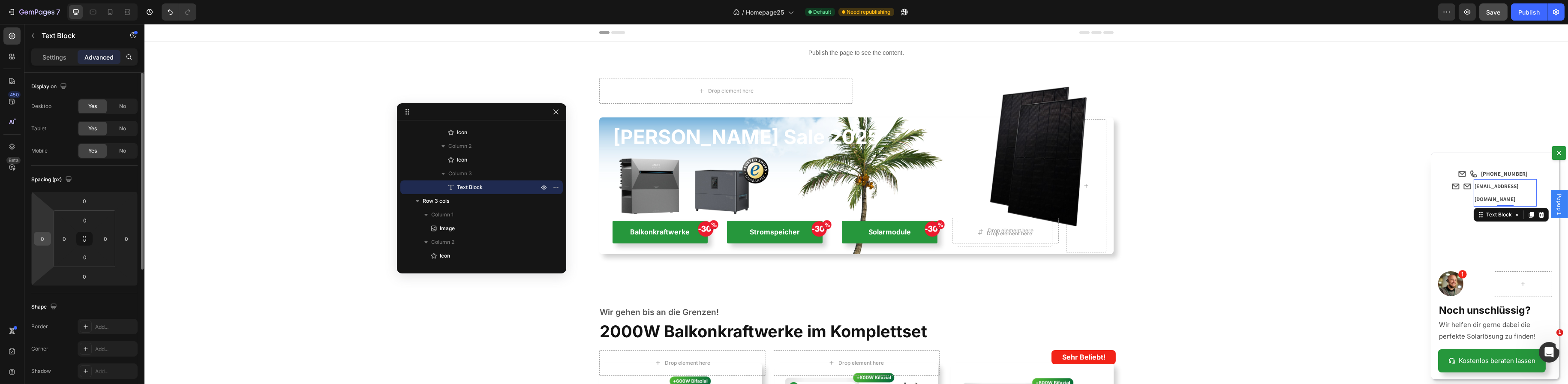
click at [43, 236] on input "0" at bounding box center [43, 238] width 13 height 13
type input "1"
type input "0"
click at [1455, 199] on div "Icon Icon [EMAIL_ADDRESS][DOMAIN_NAME] Text Block 0 Row" at bounding box center [1486, 193] width 100 height 28
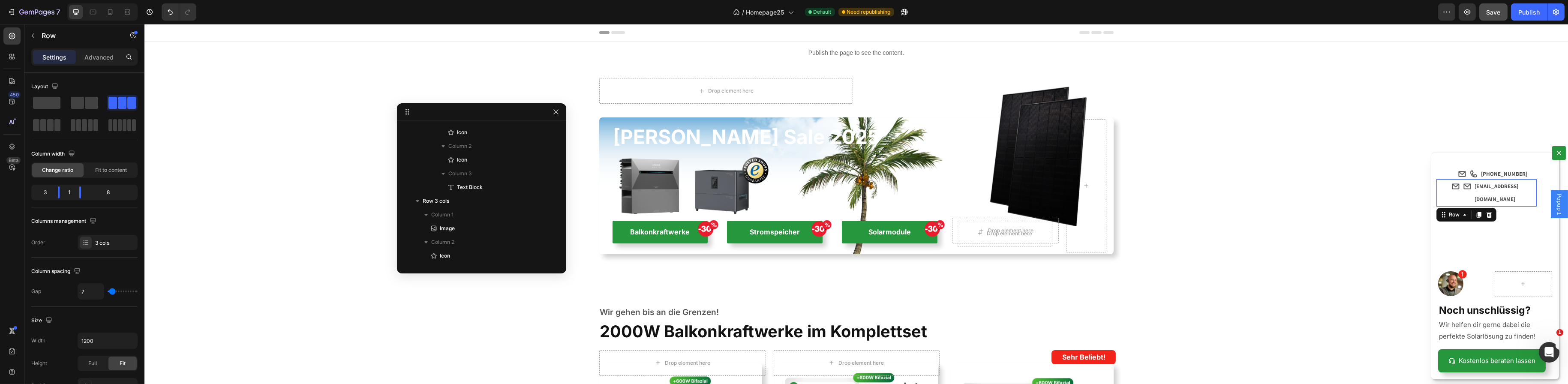
scroll to position [80, 0]
click at [103, 55] on p "Advanced" at bounding box center [99, 57] width 29 height 9
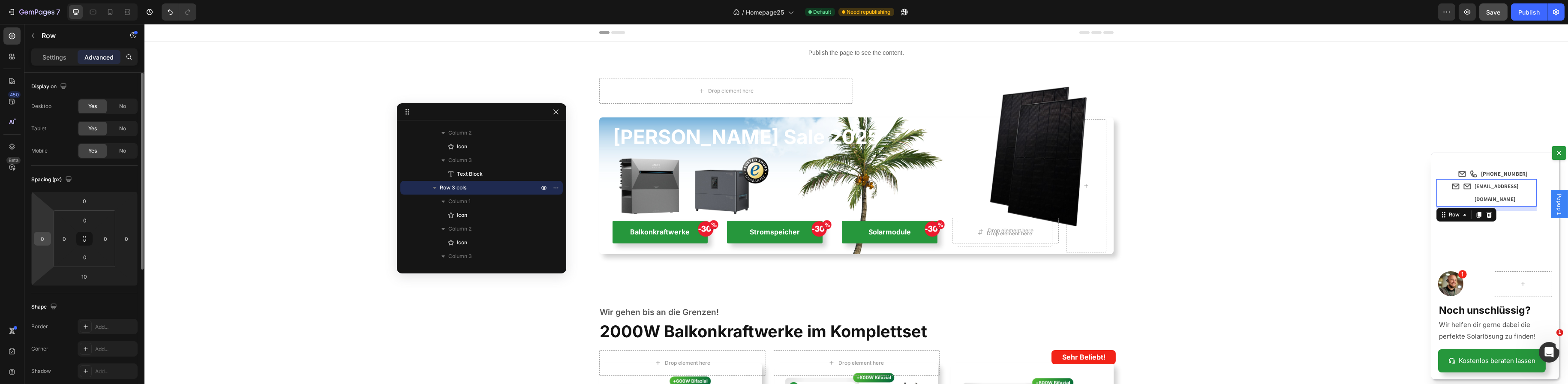
click at [45, 236] on input "0" at bounding box center [43, 238] width 13 height 13
type input "15"
click at [1459, 177] on icon "Dialog body" at bounding box center [1462, 174] width 7 height 5
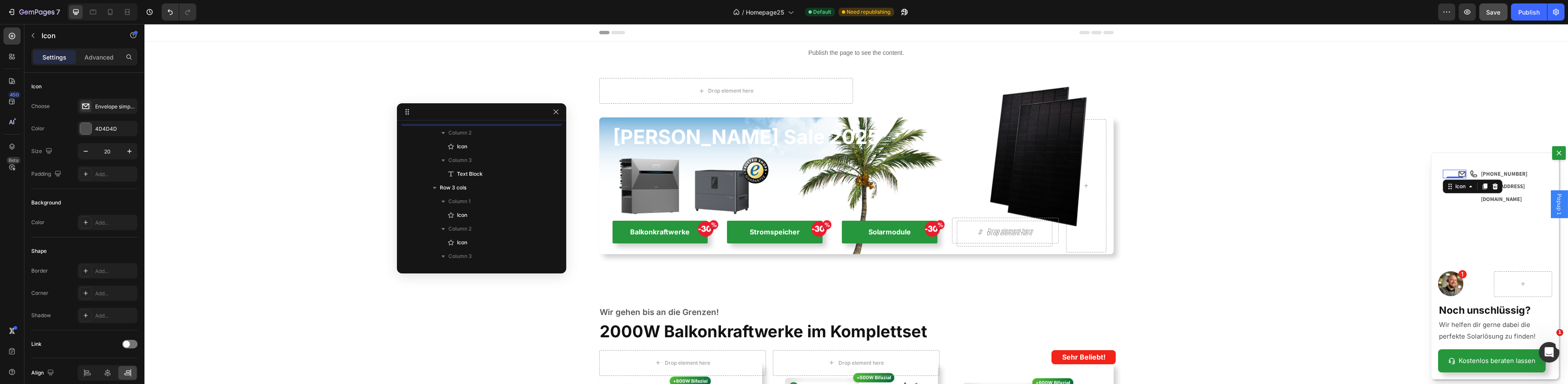
scroll to position [12, 0]
click at [1472, 254] on div "Icon 0 Icon [PHONE_NUMBER] Text Block Row Icon Icon [EMAIL_ADDRESS][DOMAIN_NAME…" at bounding box center [1495, 265] width 128 height 226
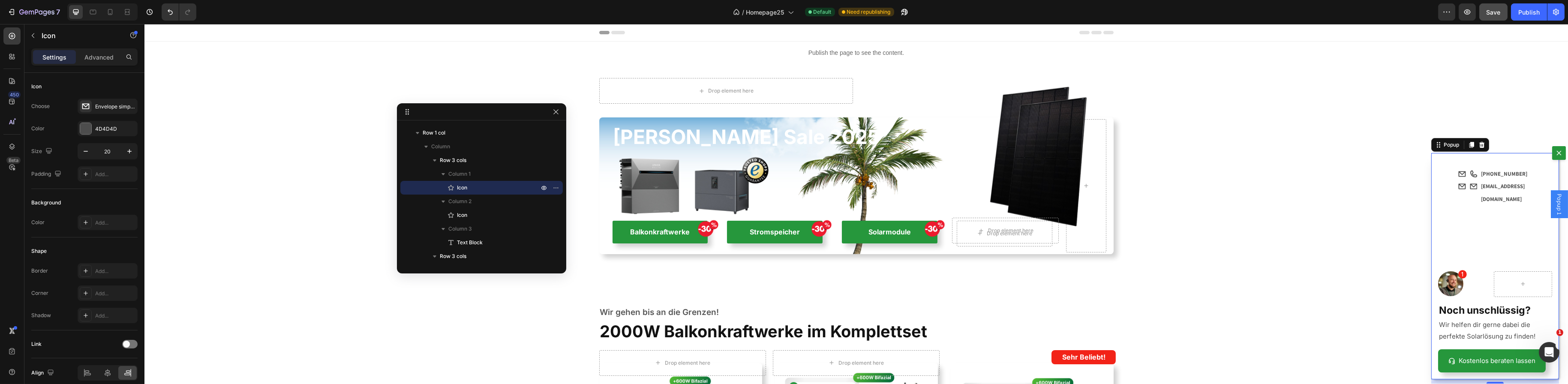
scroll to position [0, 0]
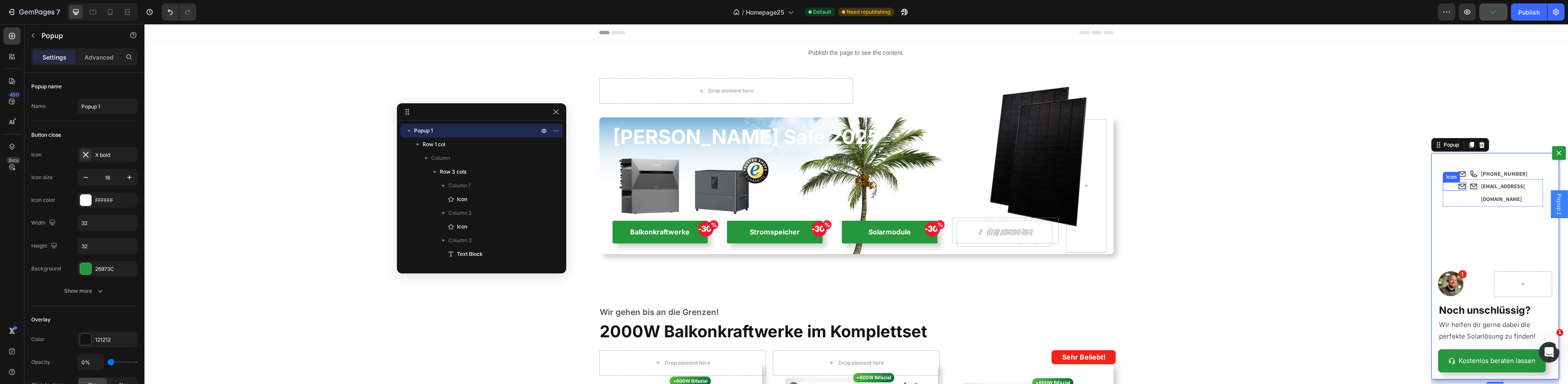
click at [1459, 189] on icon "Dialog body" at bounding box center [1462, 186] width 7 height 5
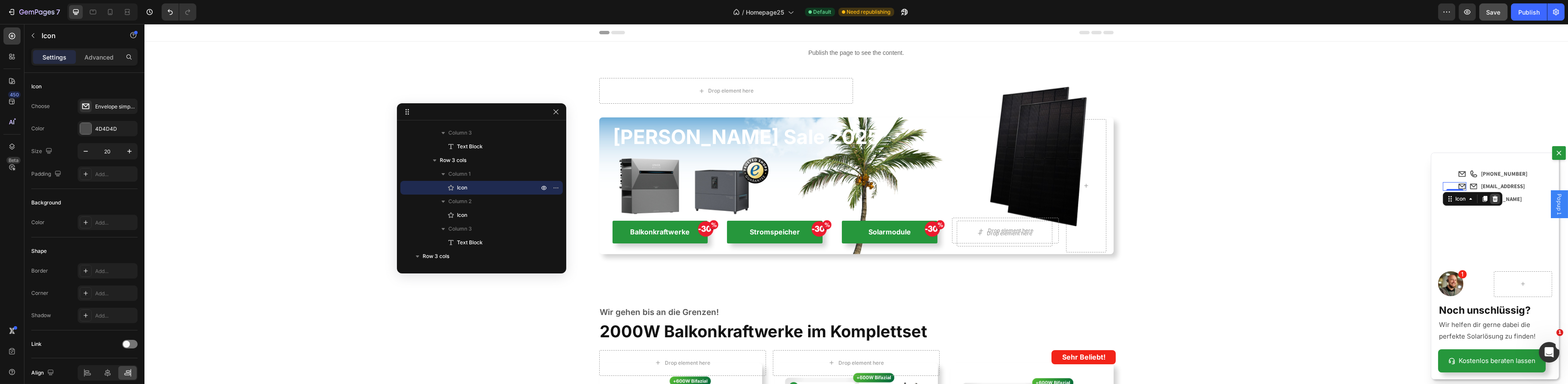
click at [1492, 202] on icon "Dialog body" at bounding box center [1495, 199] width 7 height 7
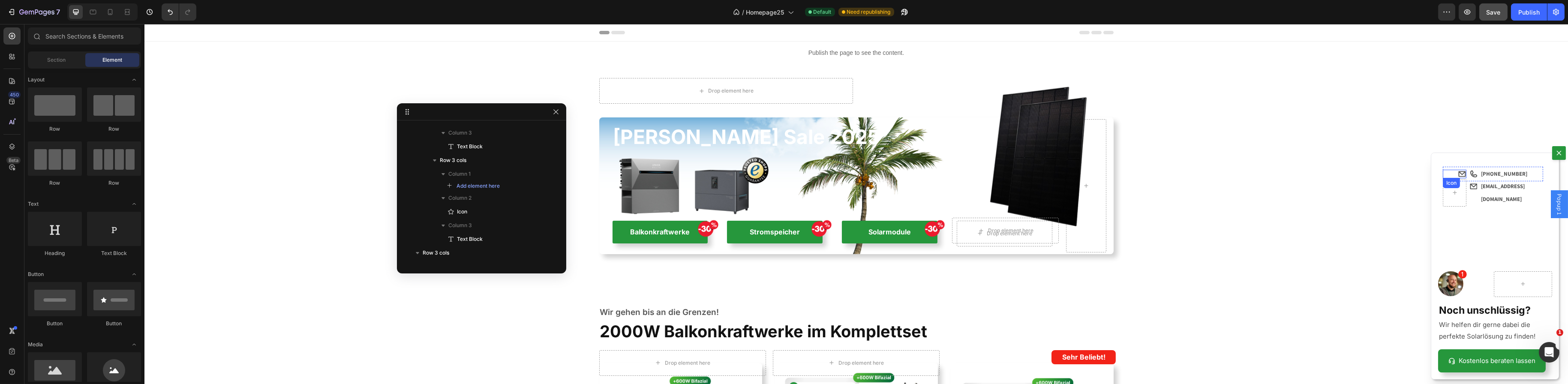
click at [1457, 177] on icon "Dialog body" at bounding box center [1461, 174] width 9 height 9
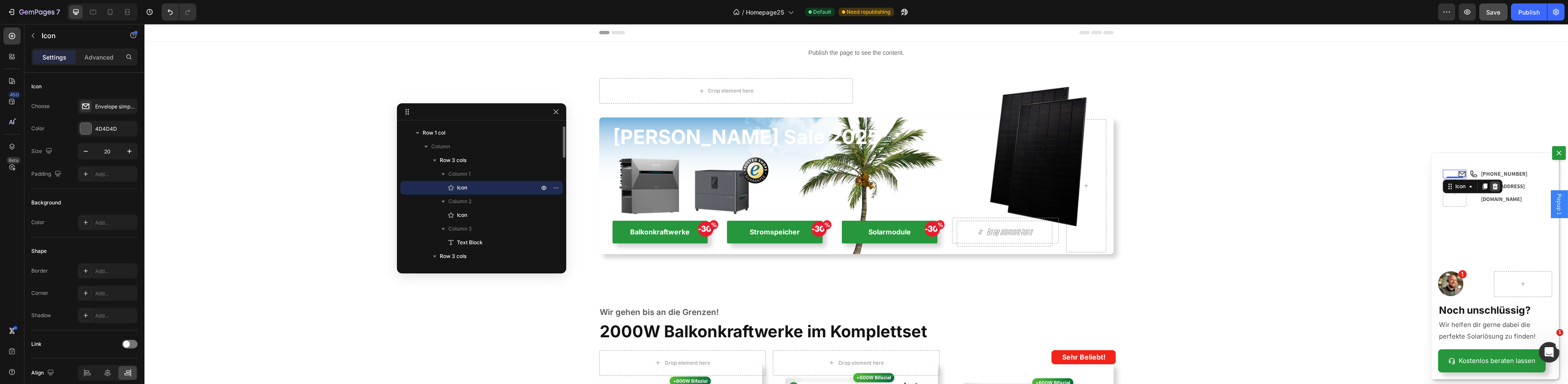
click at [1492, 189] on icon "Dialog body" at bounding box center [1495, 186] width 5 height 6
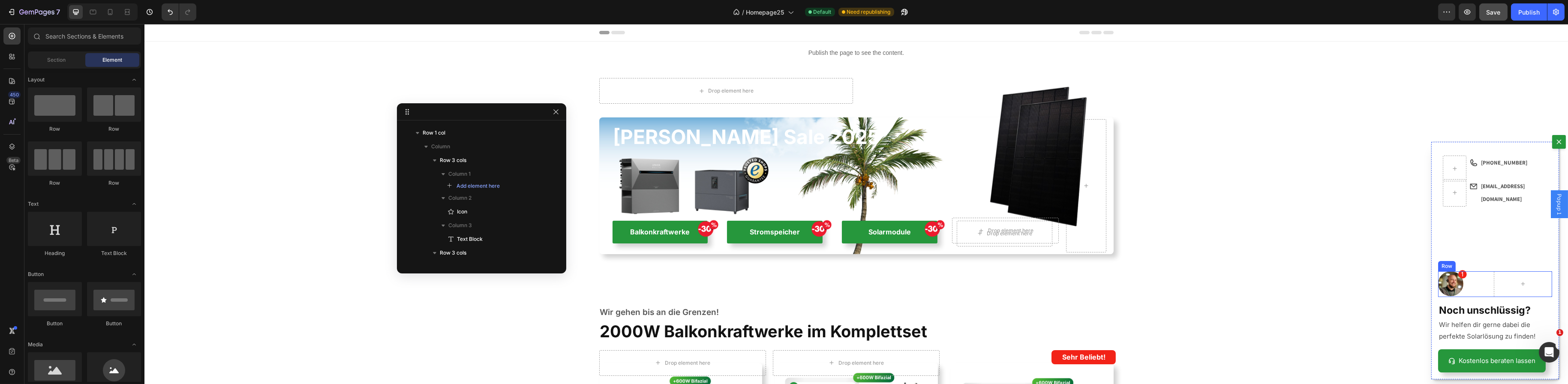
click at [1473, 285] on div "Icon" at bounding box center [1478, 284] width 16 height 26
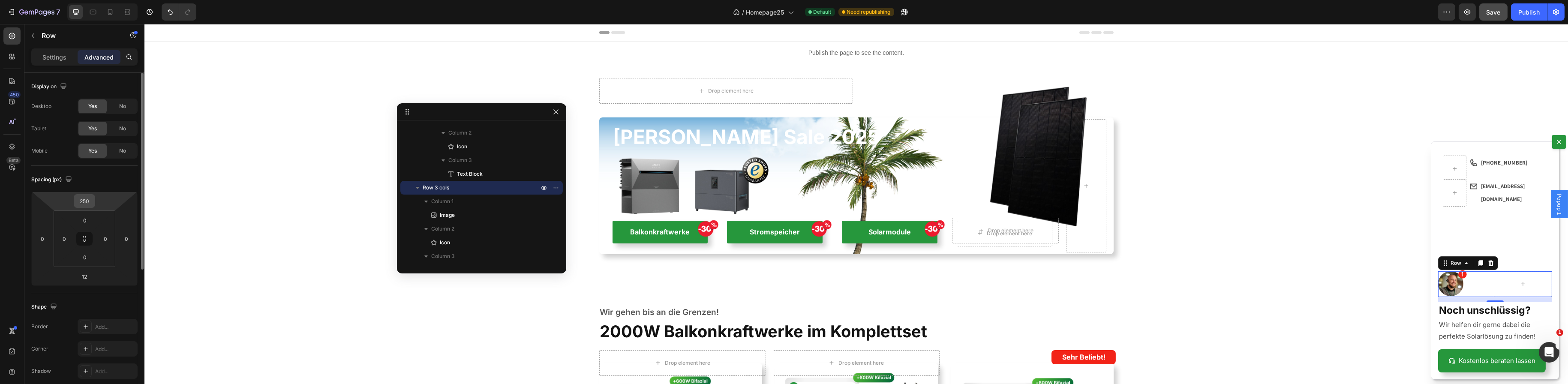
click at [86, 201] on input "250" at bounding box center [84, 201] width 17 height 13
type input "20"
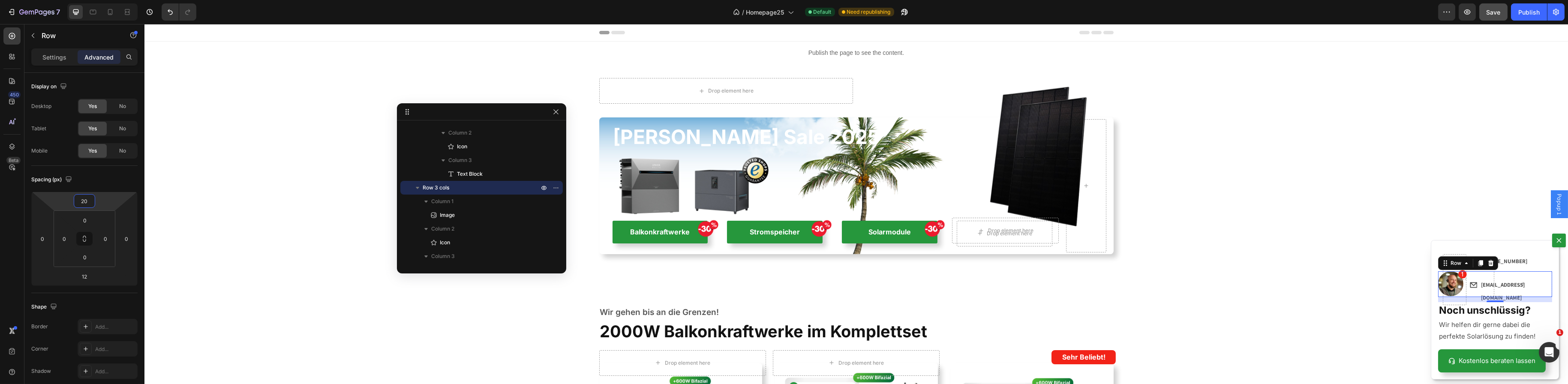
click at [1414, 328] on div "Backdrop" at bounding box center [856, 204] width 1424 height 360
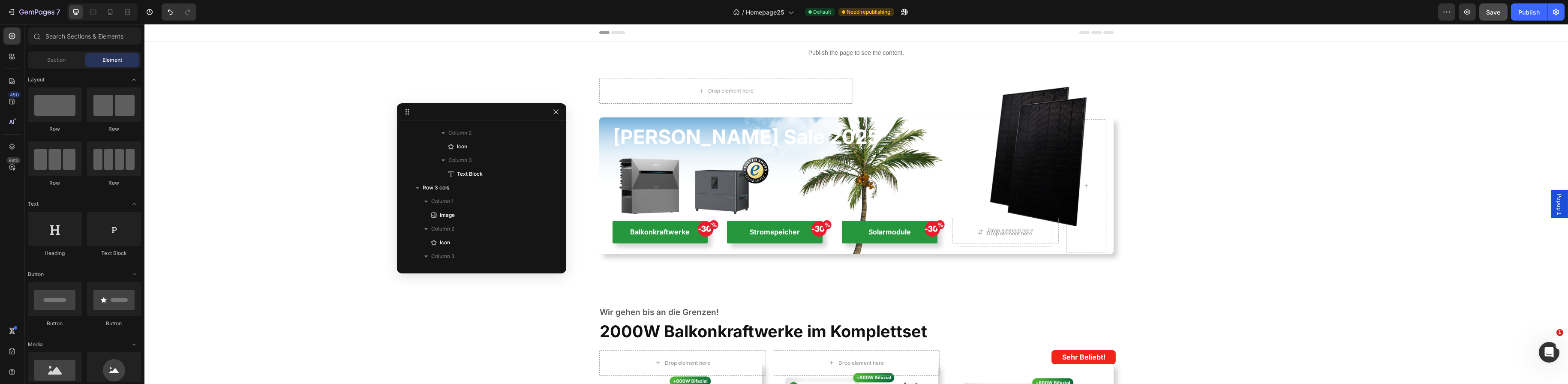
click at [1550, 202] on div "Popup 1" at bounding box center [1559, 204] width 17 height 28
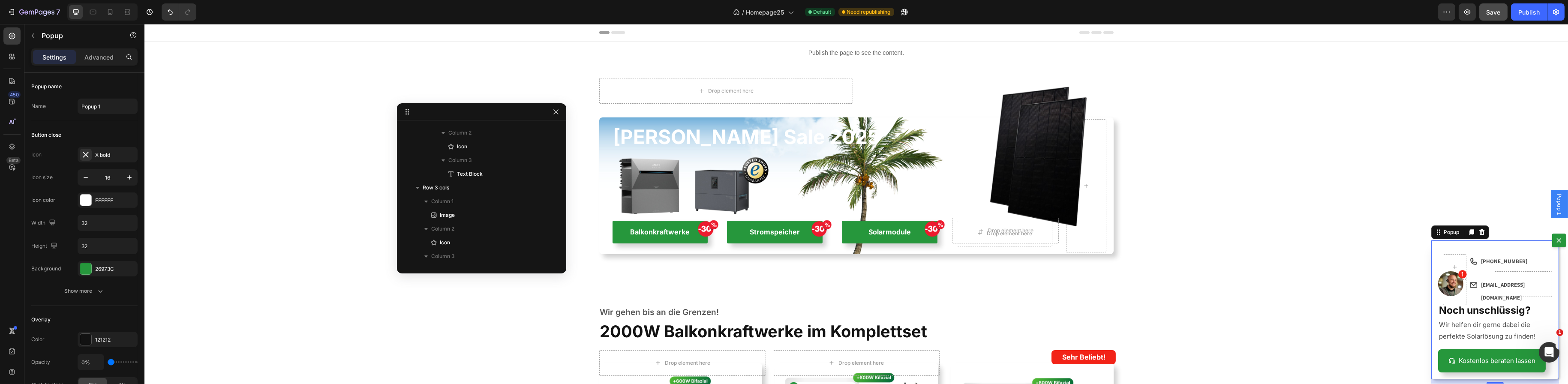
scroll to position [0, 0]
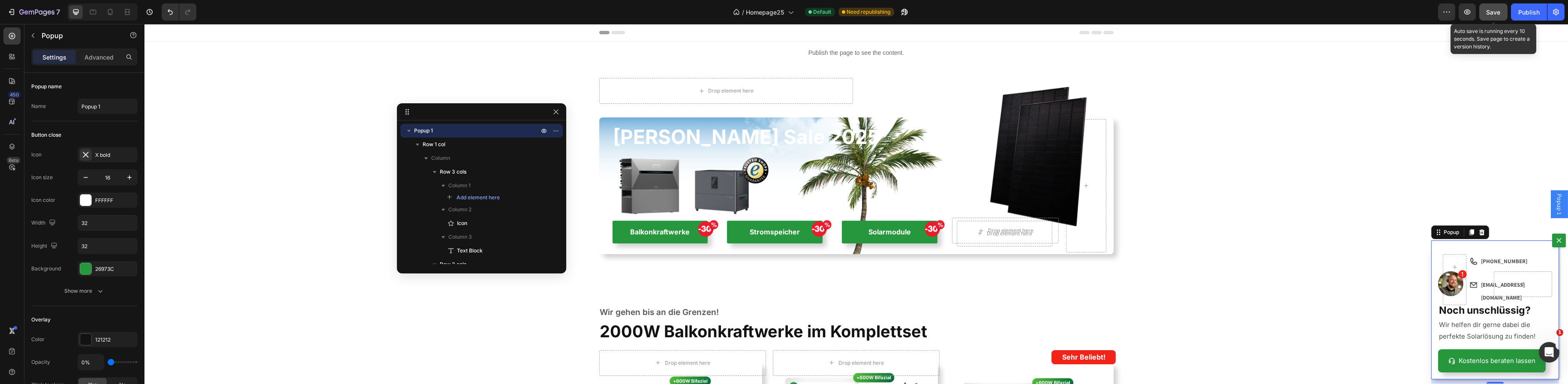
click at [1501, 11] on button "Save" at bounding box center [1493, 12] width 28 height 17
click at [1494, 283] on div "Dialog body" at bounding box center [1523, 284] width 59 height 26
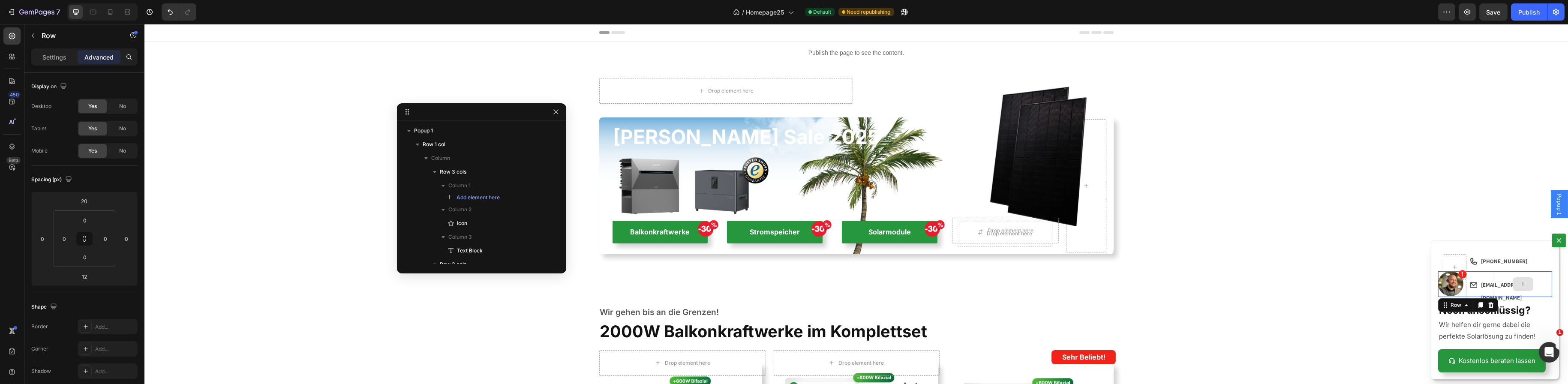
scroll to position [169, 0]
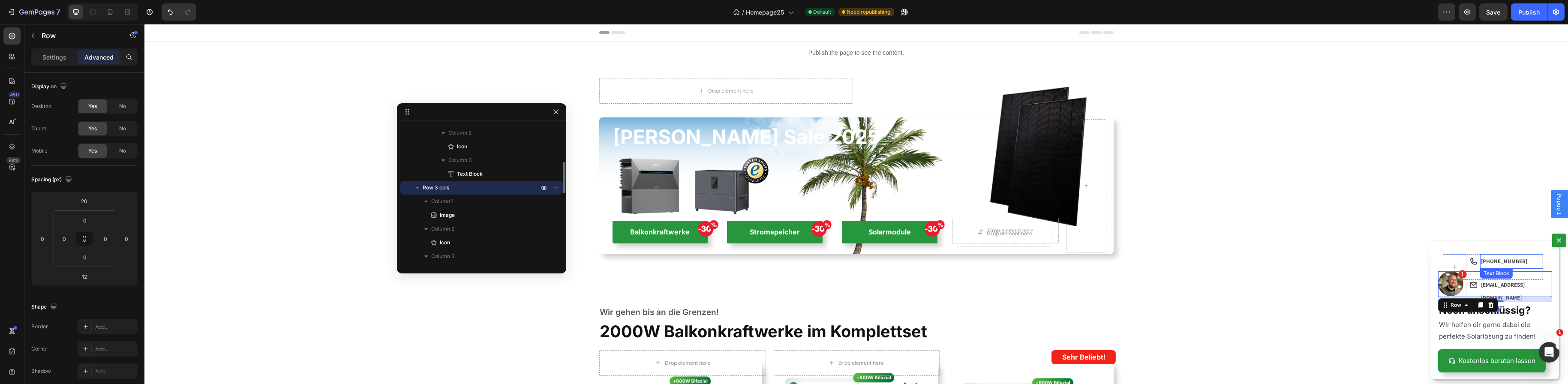
click at [1480, 264] on strong "[PHONE_NUMBER]" at bounding box center [1503, 261] width 46 height 7
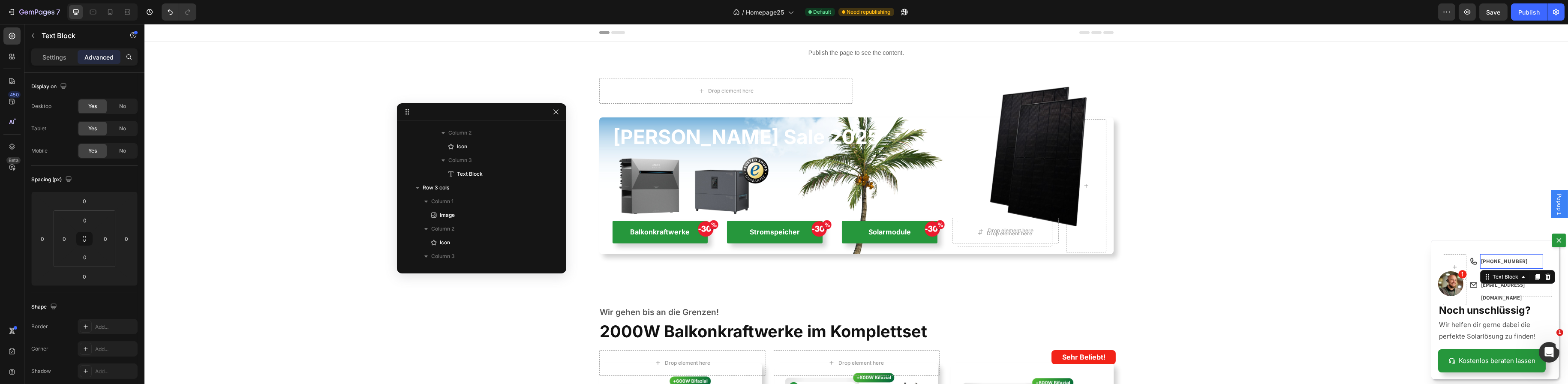
scroll to position [63, 0]
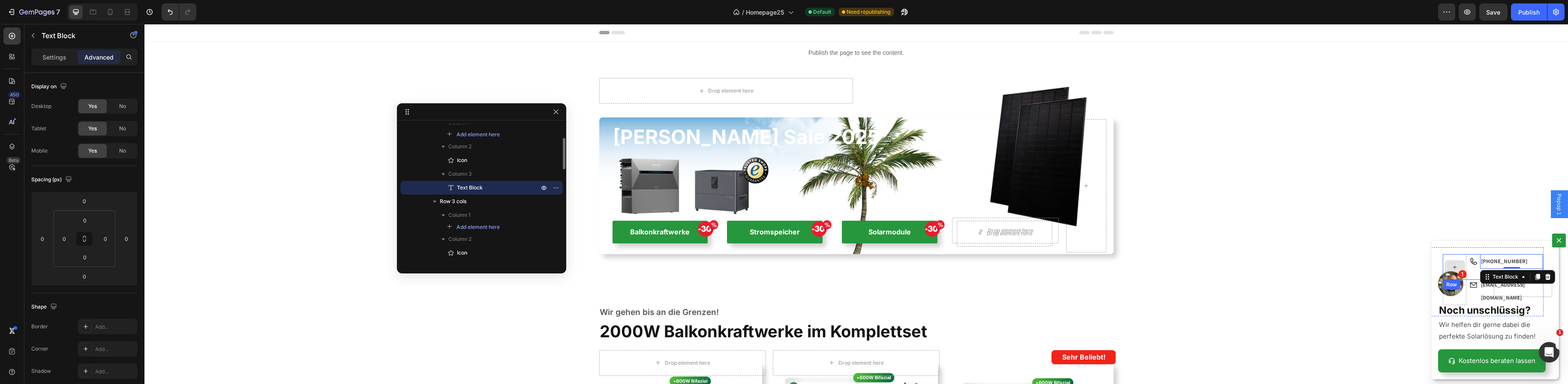
click at [1459, 265] on div "Dialog body" at bounding box center [1454, 267] width 24 height 26
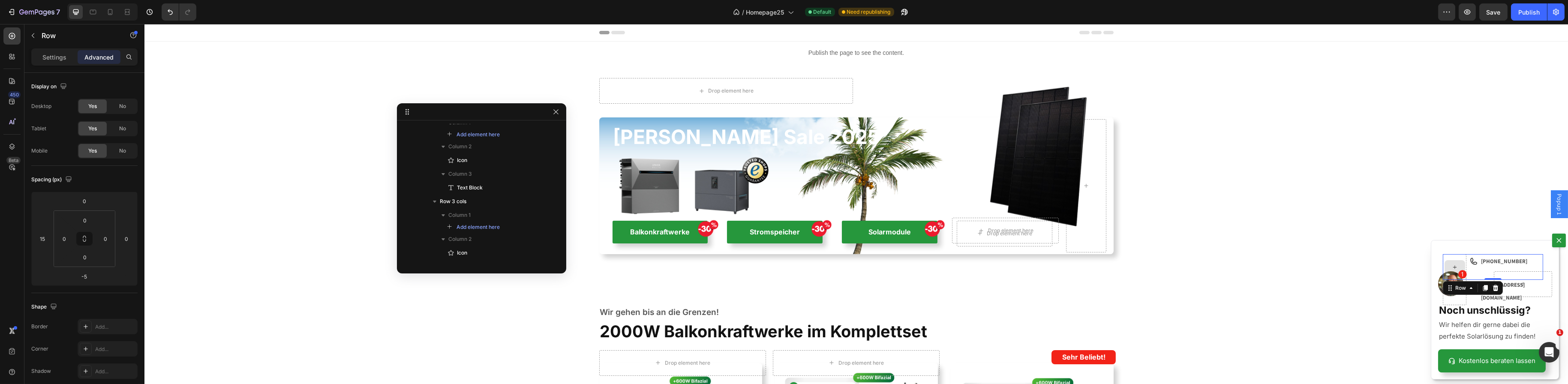
scroll to position [0, 0]
click at [1493, 288] on icon "Dialog body" at bounding box center [1495, 287] width 5 height 6
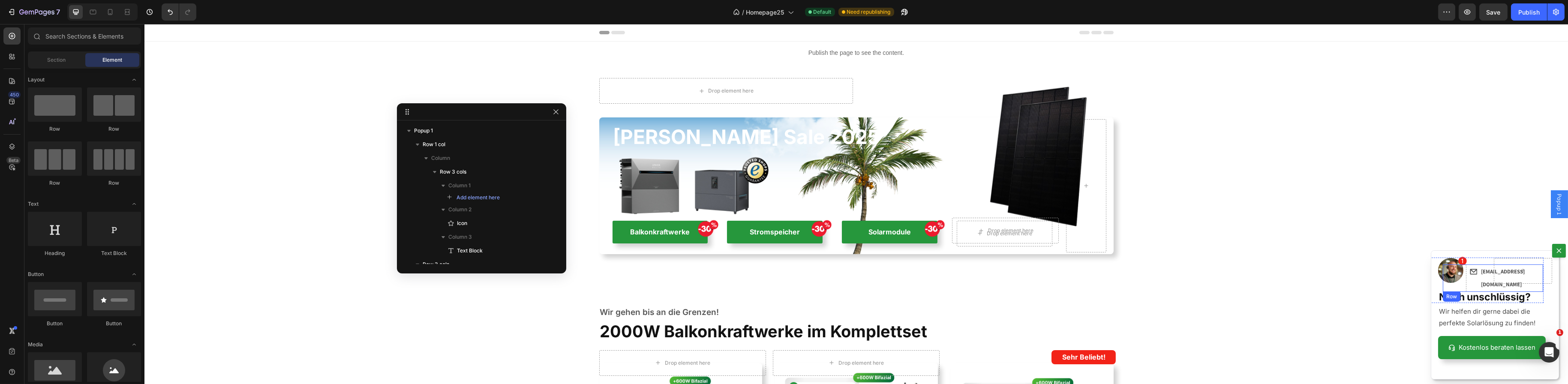
click at [1480, 284] on div "[EMAIL_ADDRESS][DOMAIN_NAME] Text Block" at bounding box center [1511, 278] width 63 height 28
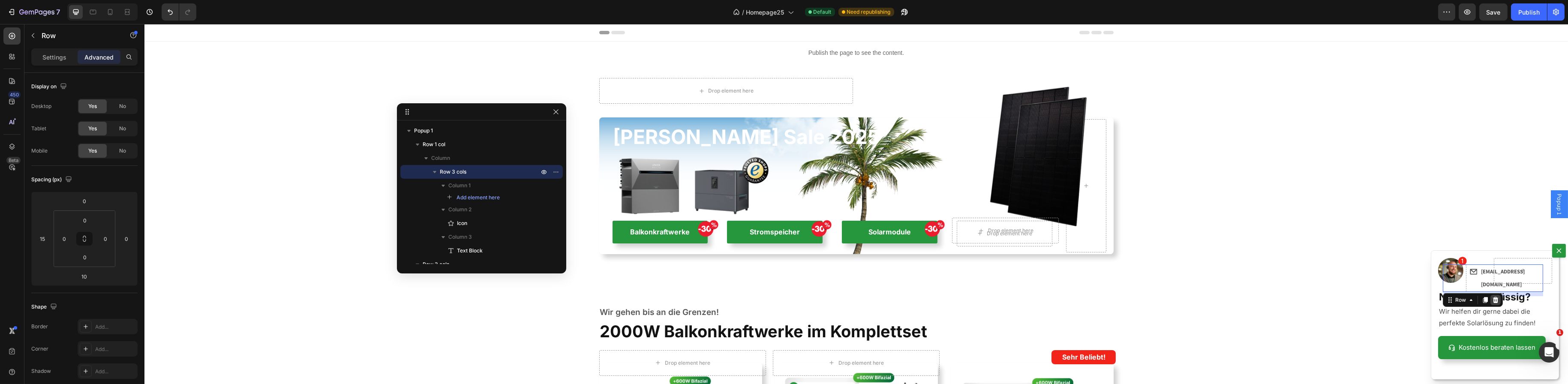
click at [1492, 298] on icon "Dialog body" at bounding box center [1495, 300] width 7 height 7
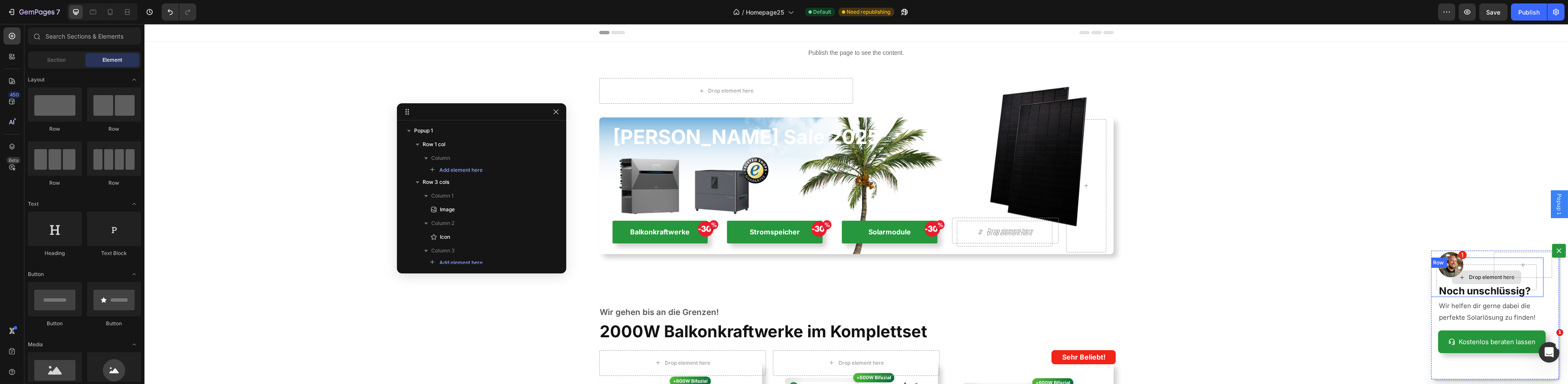
click at [1511, 281] on div "Drop element here" at bounding box center [1486, 277] width 69 height 14
click at [1461, 279] on div "Drop element here" at bounding box center [1486, 277] width 69 height 14
click at [1459, 281] on div "Drop element here" at bounding box center [1486, 277] width 69 height 14
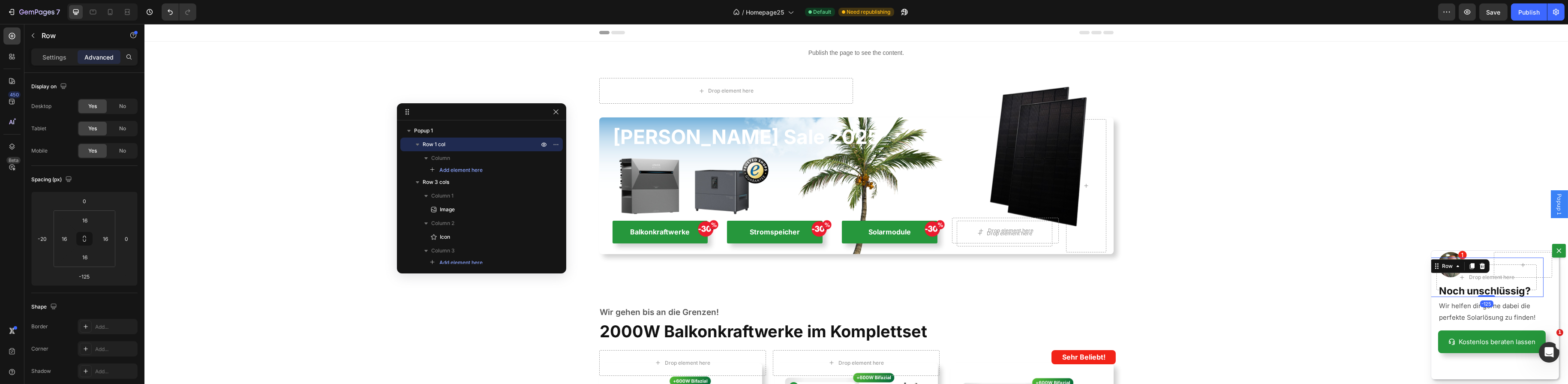
click at [1429, 273] on div "Drop element here Row -125" at bounding box center [1486, 277] width 114 height 40
click at [1479, 264] on icon "Dialog body" at bounding box center [1482, 265] width 5 height 6
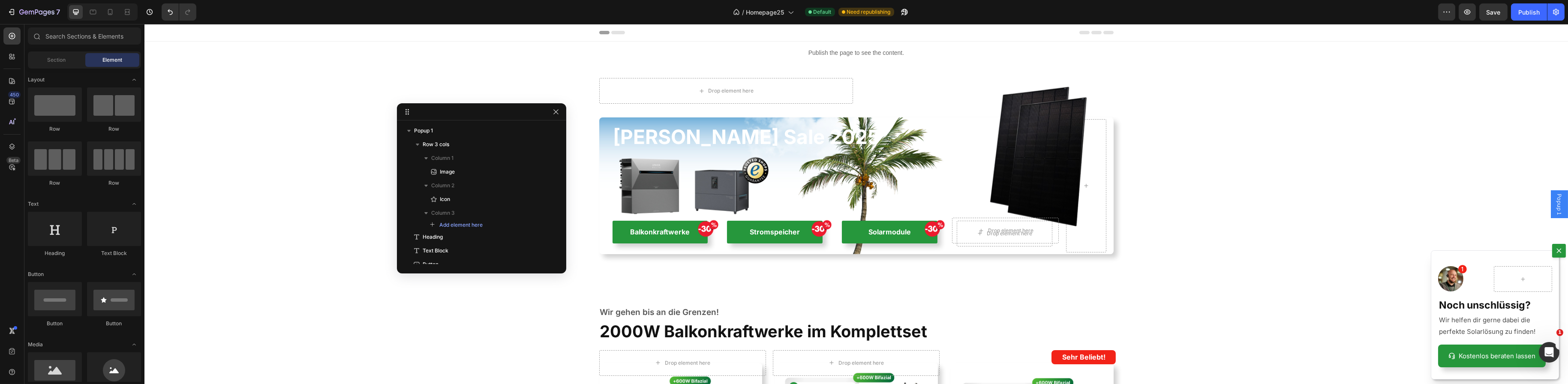
click at [1034, 307] on div "Backdrop" at bounding box center [856, 204] width 1424 height 360
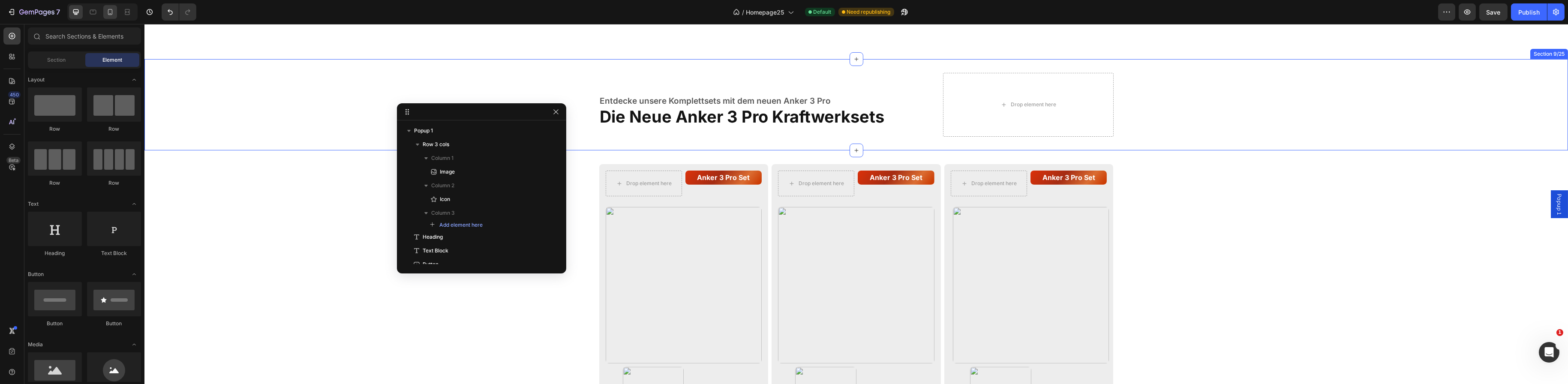
scroll to position [1457, 0]
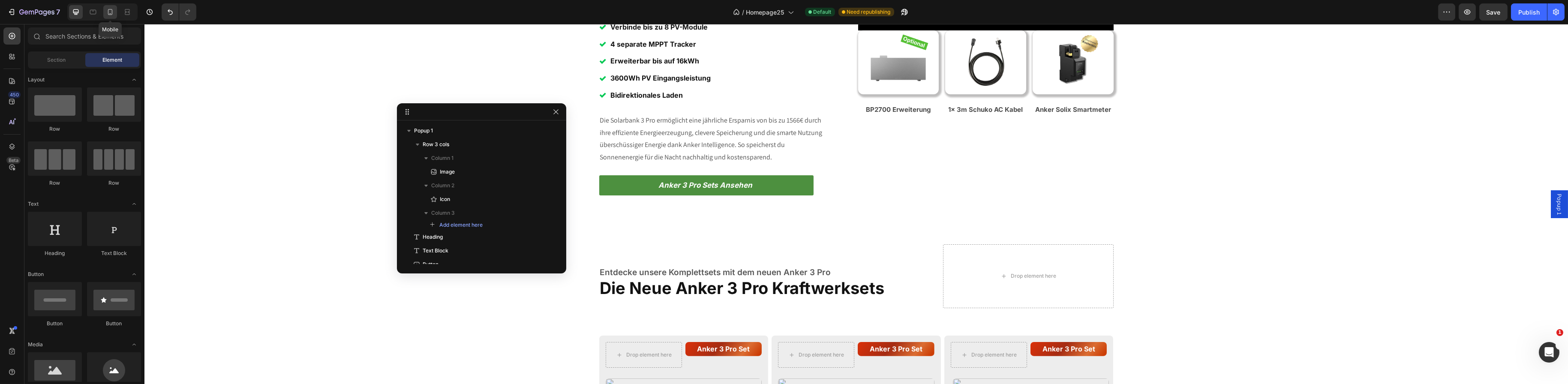
click at [109, 14] on icon at bounding box center [110, 12] width 5 height 6
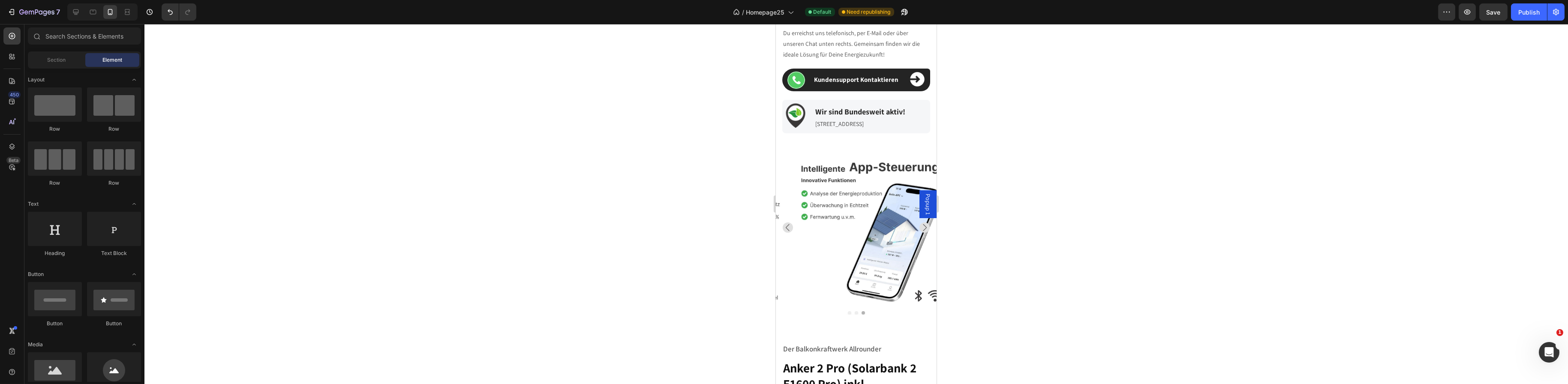
scroll to position [1456, 0]
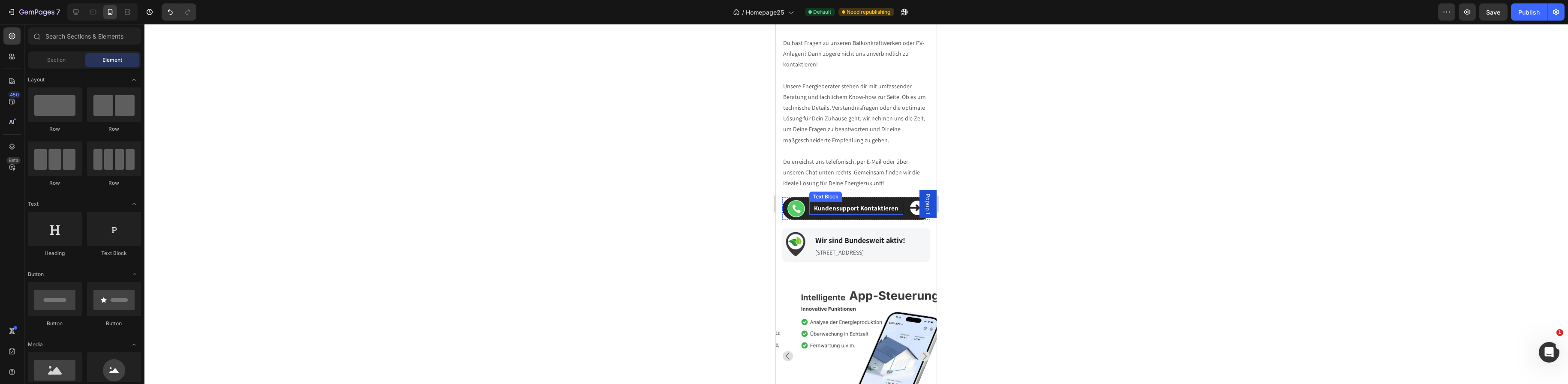
click at [856, 204] on strong "Kundensupport Kontaktieren" at bounding box center [856, 208] width 84 height 8
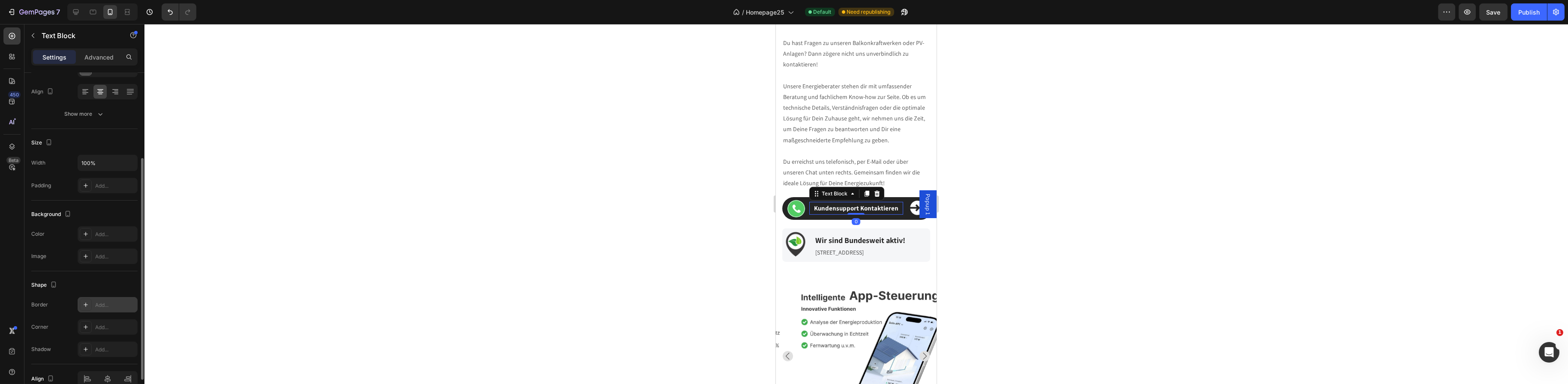
scroll to position [172, 0]
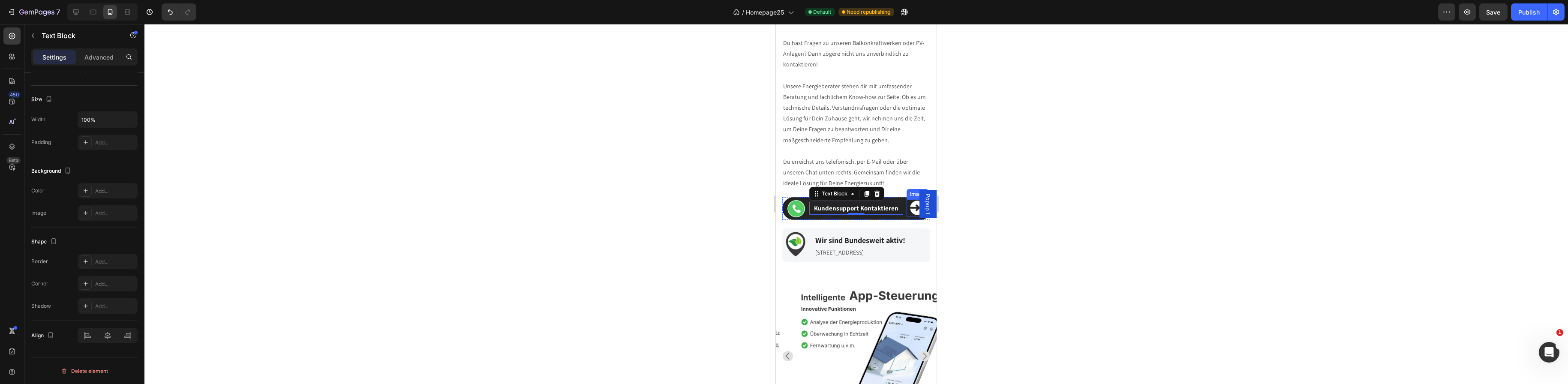
click at [908, 199] on img at bounding box center [917, 207] width 17 height 17
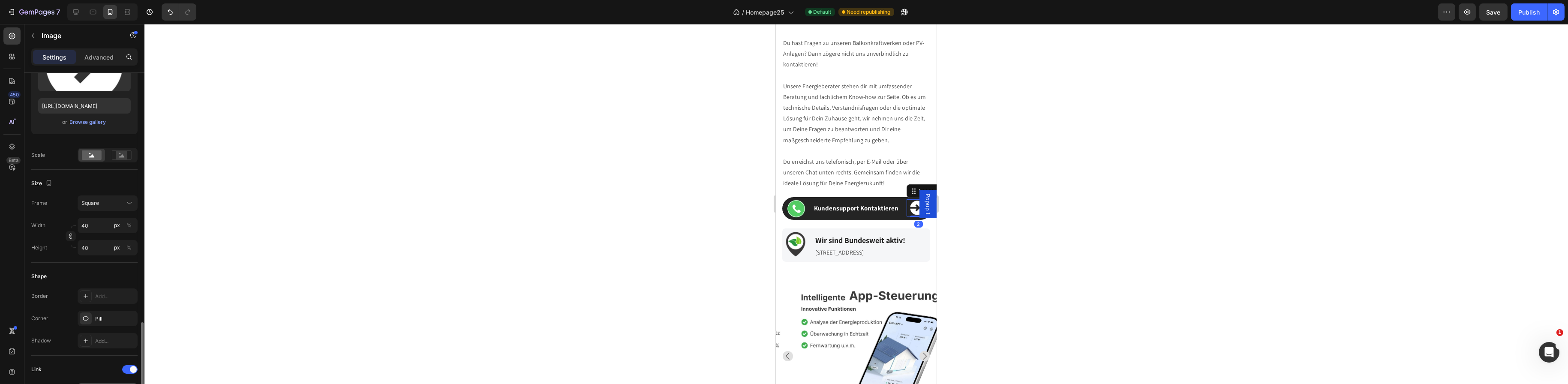
scroll to position [257, 0]
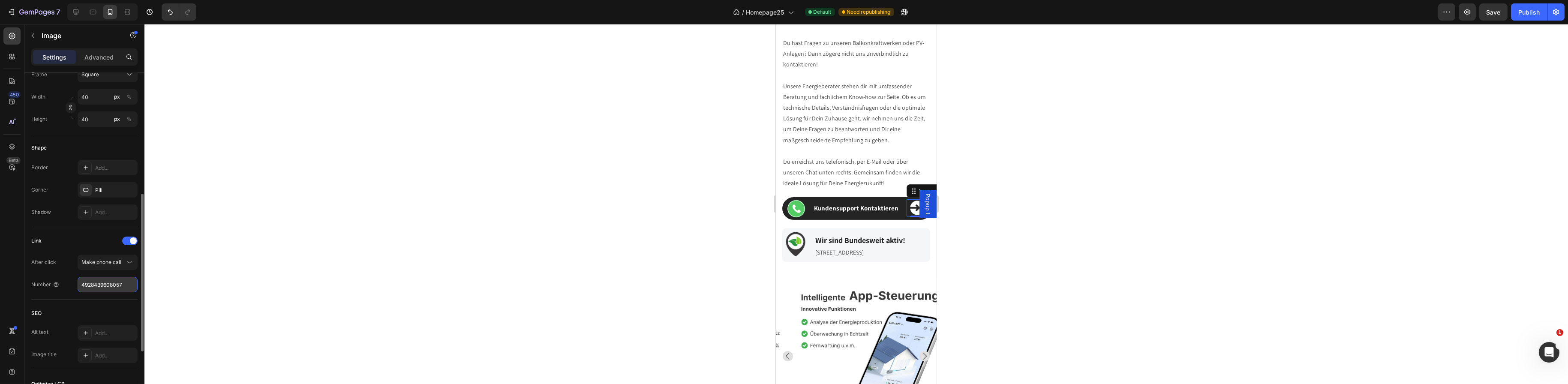
click at [114, 284] on input "4928439608057" at bounding box center [107, 284] width 60 height 15
click at [80, 11] on div at bounding box center [76, 12] width 14 height 14
type input "50"
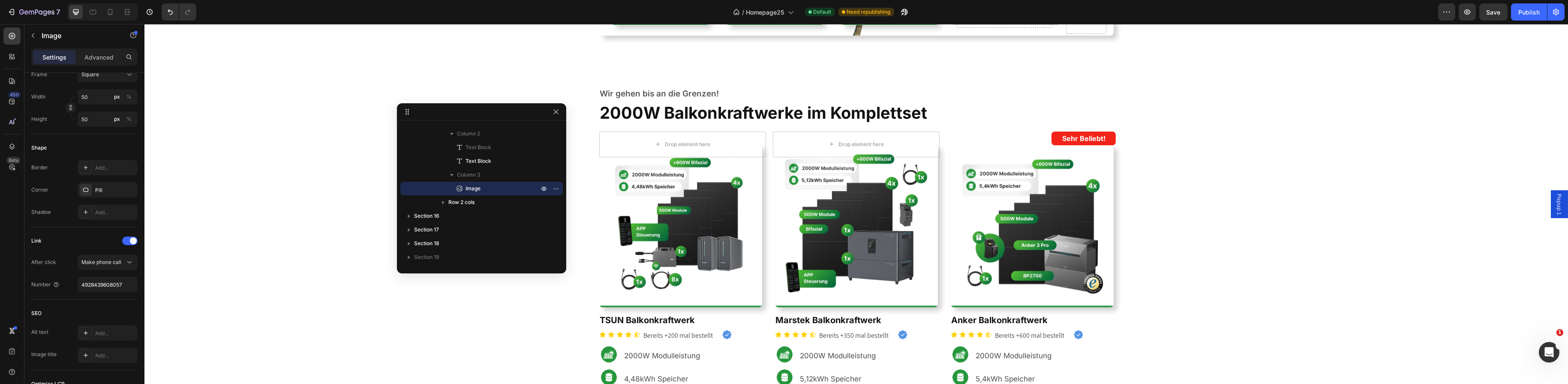
scroll to position [245, 0]
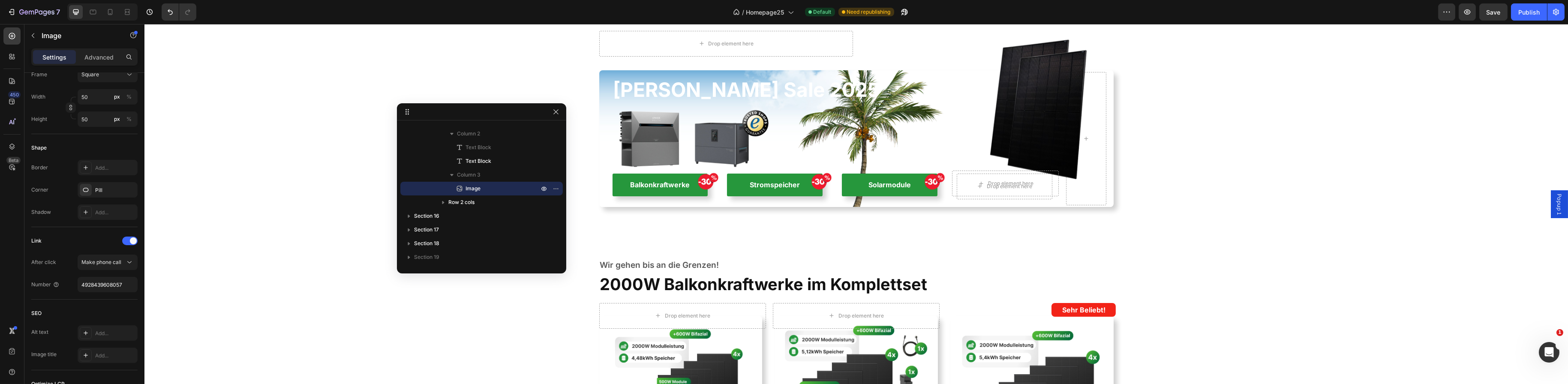
click at [1555, 202] on span "Popup 1" at bounding box center [1559, 204] width 9 height 21
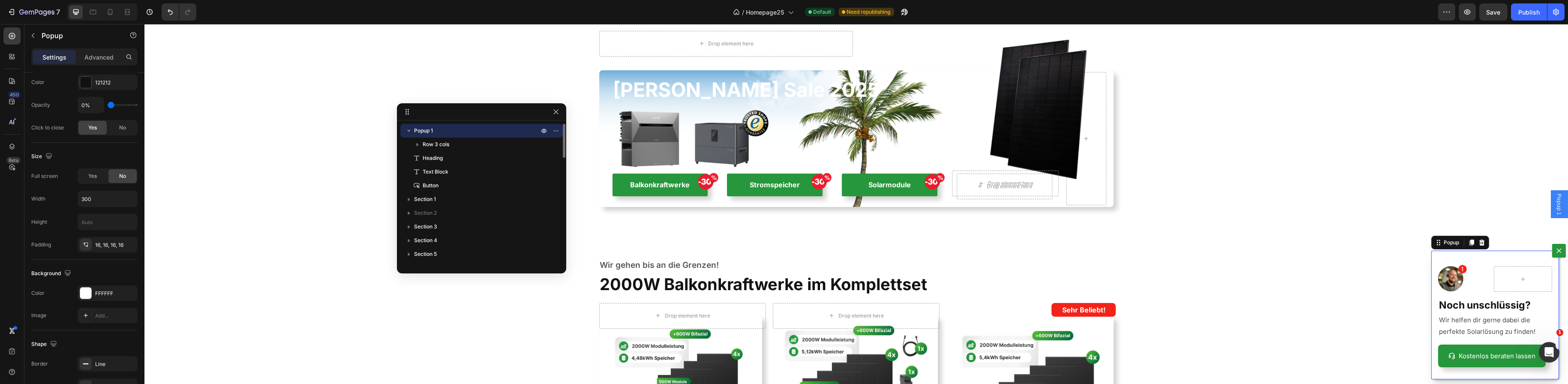
scroll to position [0, 0]
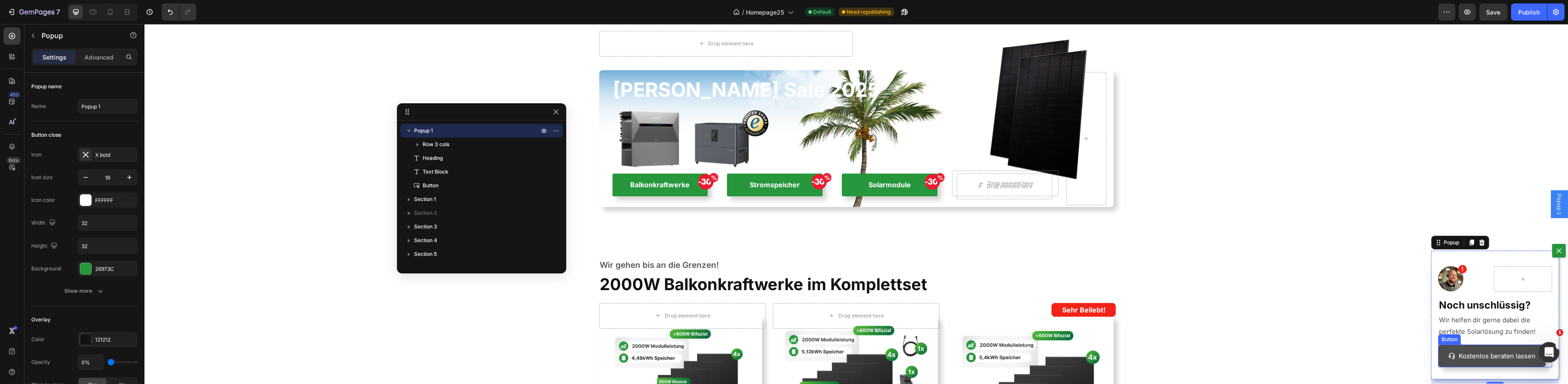
click at [1488, 347] on button "Kostenlos beraten lassen" at bounding box center [1491, 356] width 107 height 23
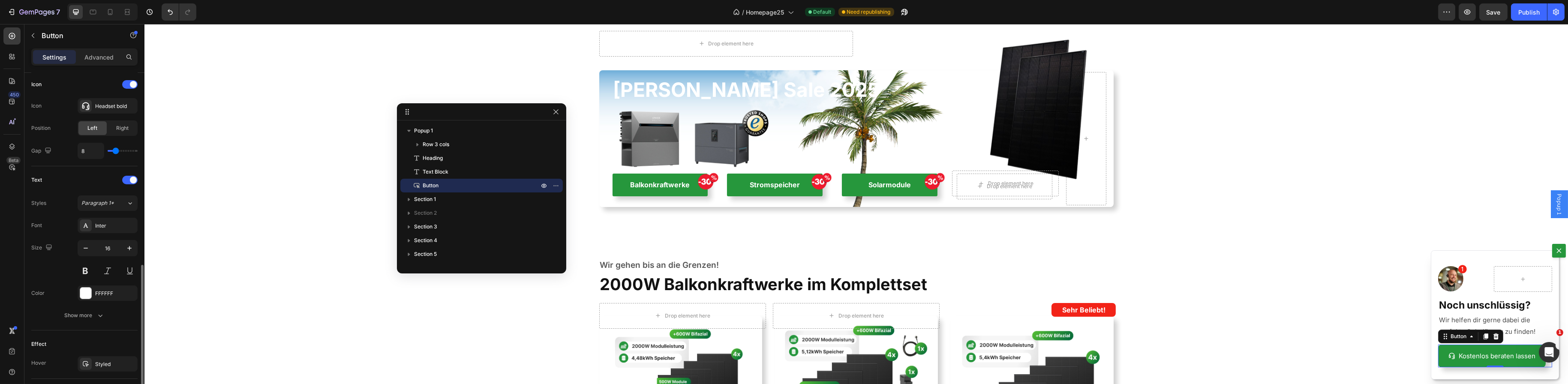
scroll to position [346, 0]
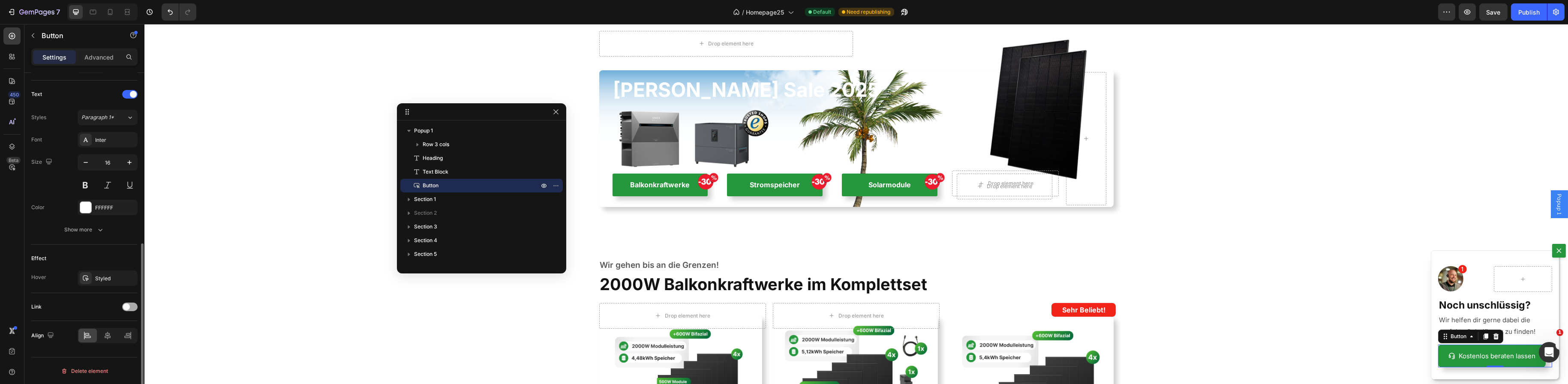
click at [129, 306] on span at bounding box center [127, 306] width 7 height 7
click at [122, 327] on div "Open page" at bounding box center [103, 328] width 44 height 8
click at [92, 308] on span "Make phone call" at bounding box center [102, 307] width 40 height 8
click at [98, 344] on input "number" at bounding box center [107, 350] width 60 height 15
paste input "4928439608057"
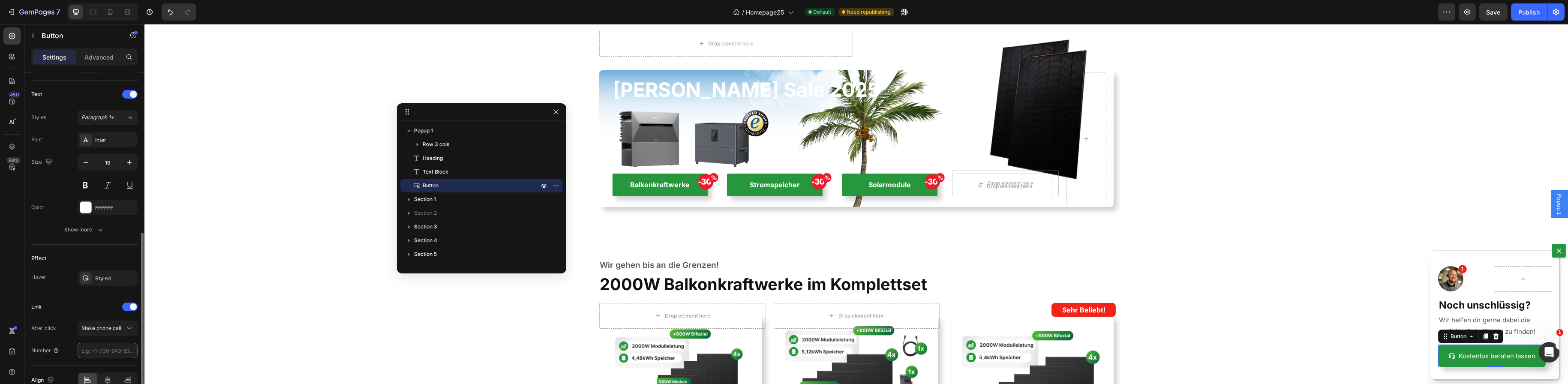
type input "4928439608057"
click at [81, 346] on input "4928439608057" at bounding box center [107, 350] width 60 height 15
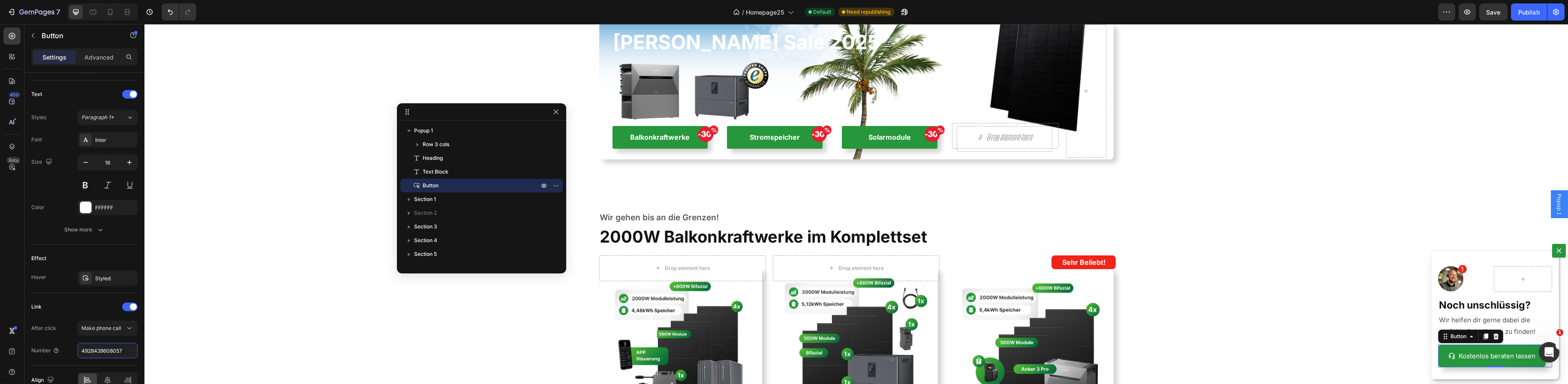
scroll to position [288, 0]
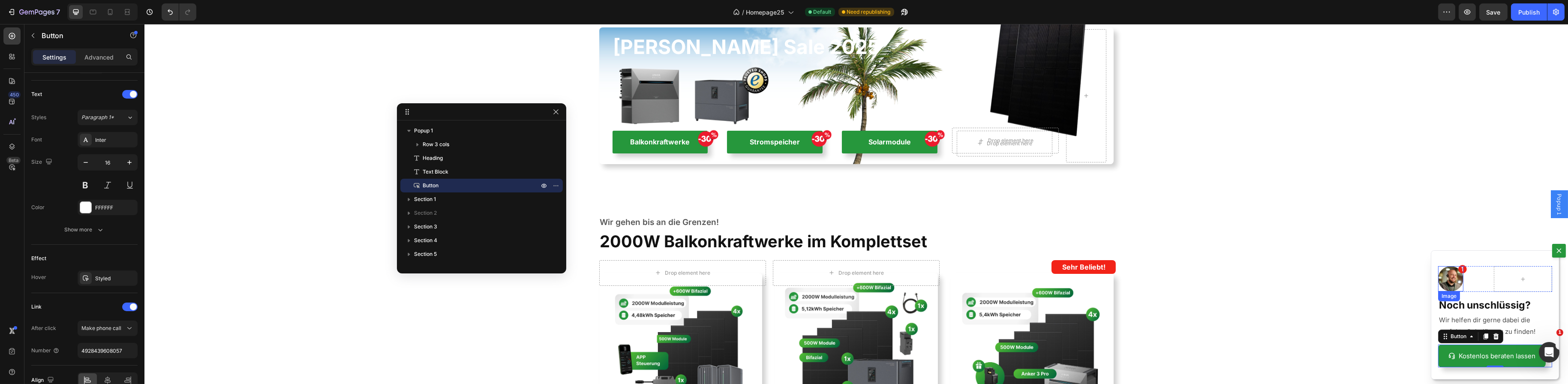
click at [1440, 279] on img "Dialog body" at bounding box center [1450, 279] width 25 height 25
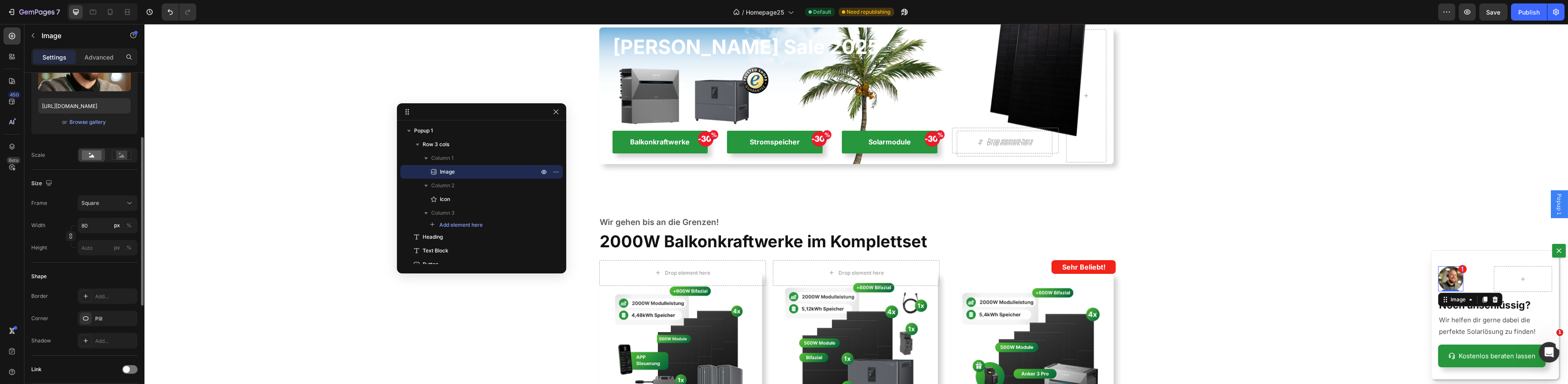
scroll to position [171, 0]
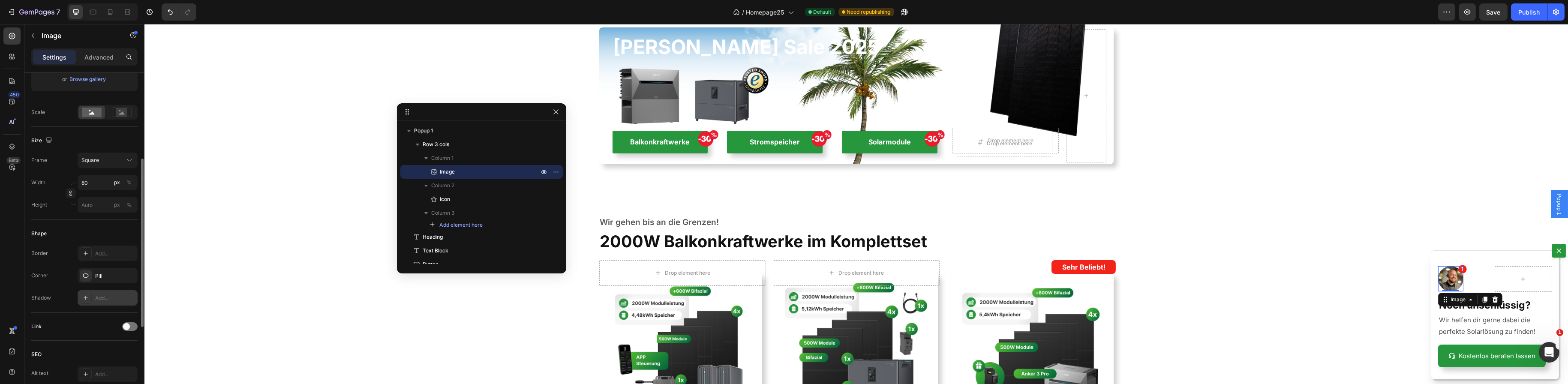
drag, startPoint x: 103, startPoint y: 296, endPoint x: 115, endPoint y: 304, distance: 14.4
click at [103, 296] on div "Add..." at bounding box center [115, 298] width 40 height 8
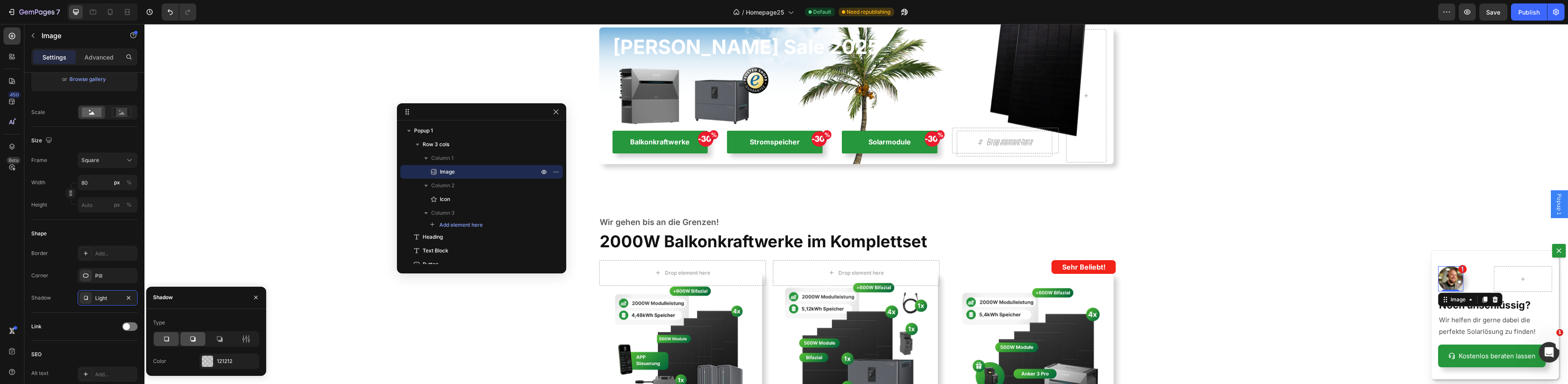
click at [192, 337] on icon at bounding box center [192, 339] width 9 height 9
click at [1252, 282] on div "Backdrop" at bounding box center [856, 204] width 1424 height 360
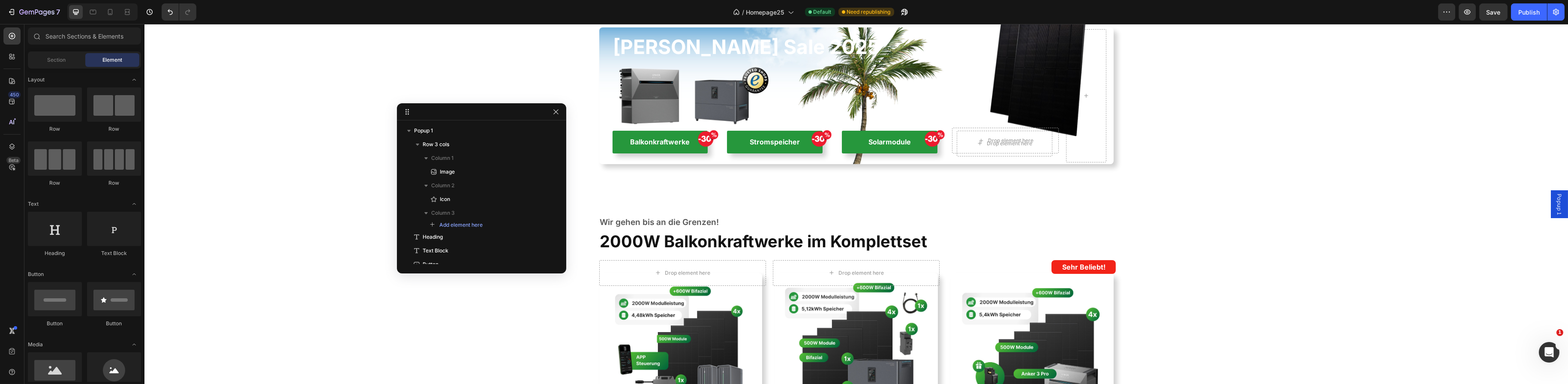
click at [1555, 203] on span "Popup 1" at bounding box center [1559, 204] width 9 height 21
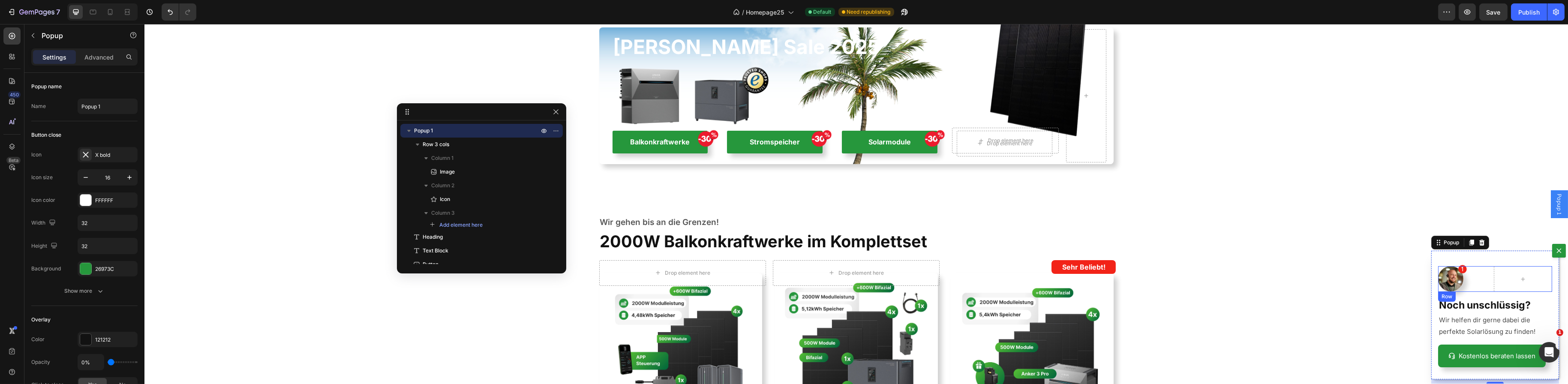
click at [1479, 271] on div "Image Icon Row" at bounding box center [1494, 279] width 114 height 26
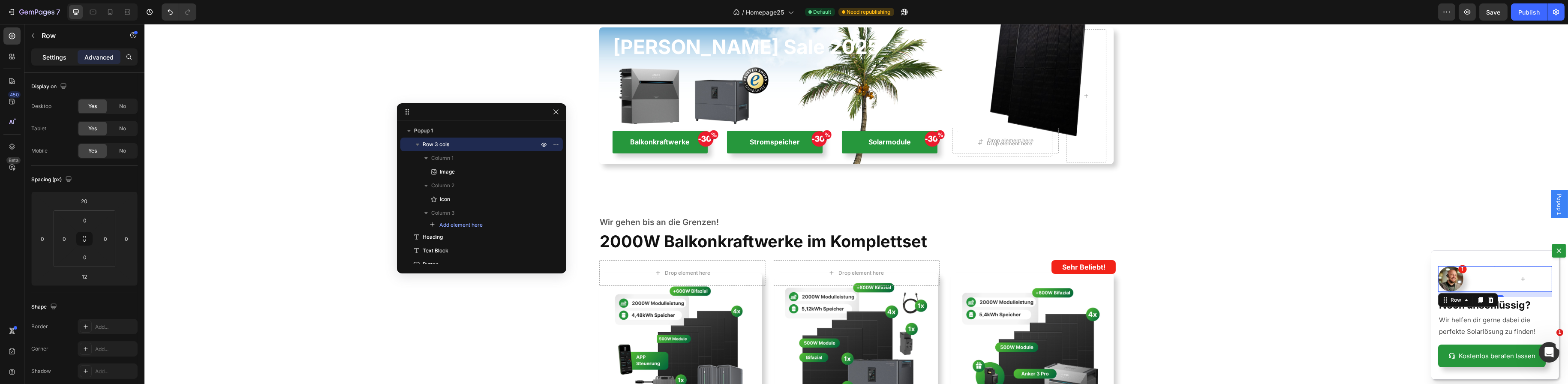
click at [53, 56] on p "Settings" at bounding box center [54, 57] width 24 height 9
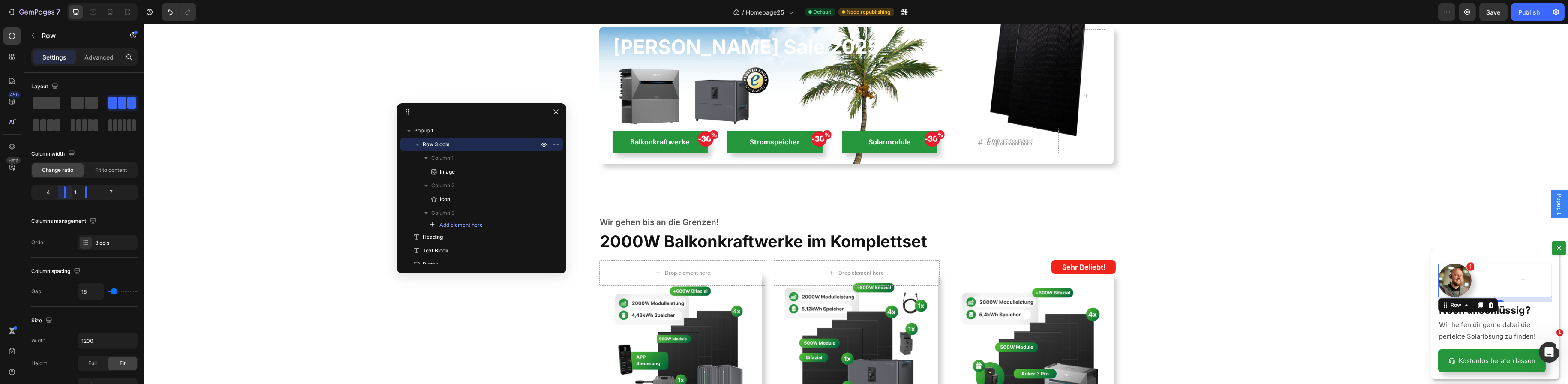
drag, startPoint x: 60, startPoint y: 192, endPoint x: 627, endPoint y: 208, distance: 567.2
click at [64, 0] on body "7 Version history / Homepage25 Default Need republishing Preview Save Publish 4…" at bounding box center [784, 0] width 1568 height 0
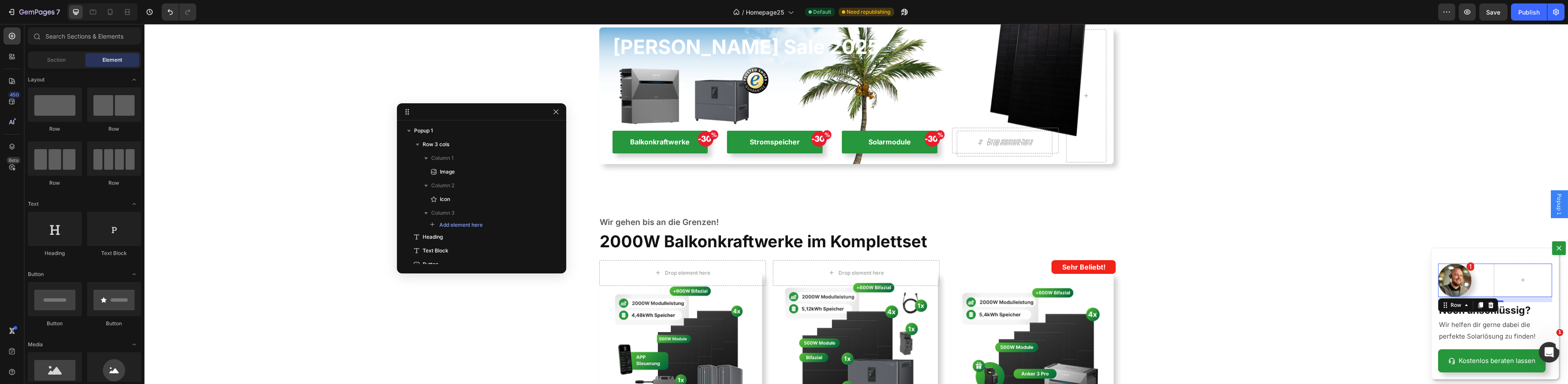
click at [1207, 263] on div "Backdrop" at bounding box center [856, 204] width 1424 height 360
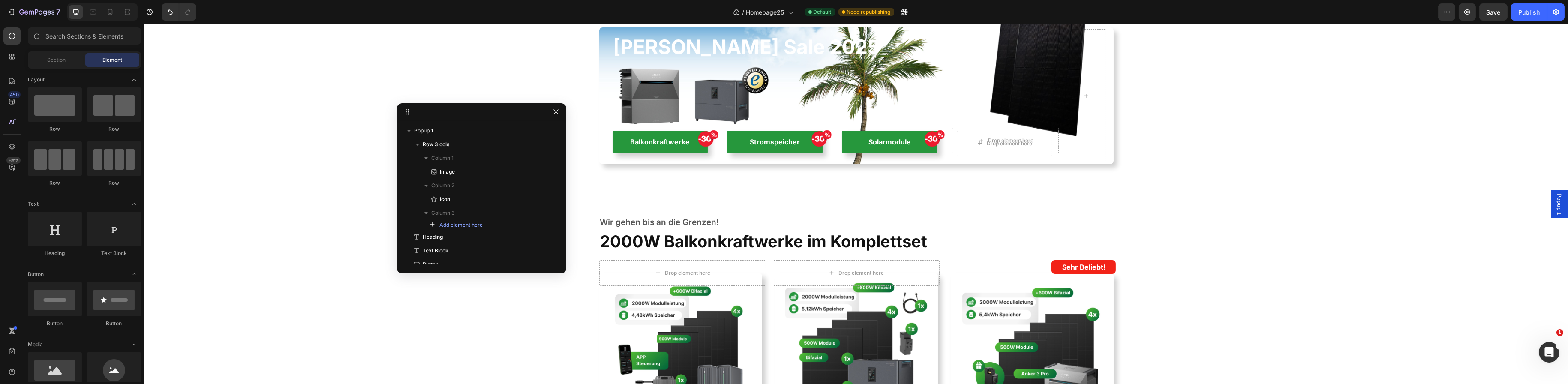
click at [1555, 196] on span "Popup 1" at bounding box center [1559, 204] width 9 height 21
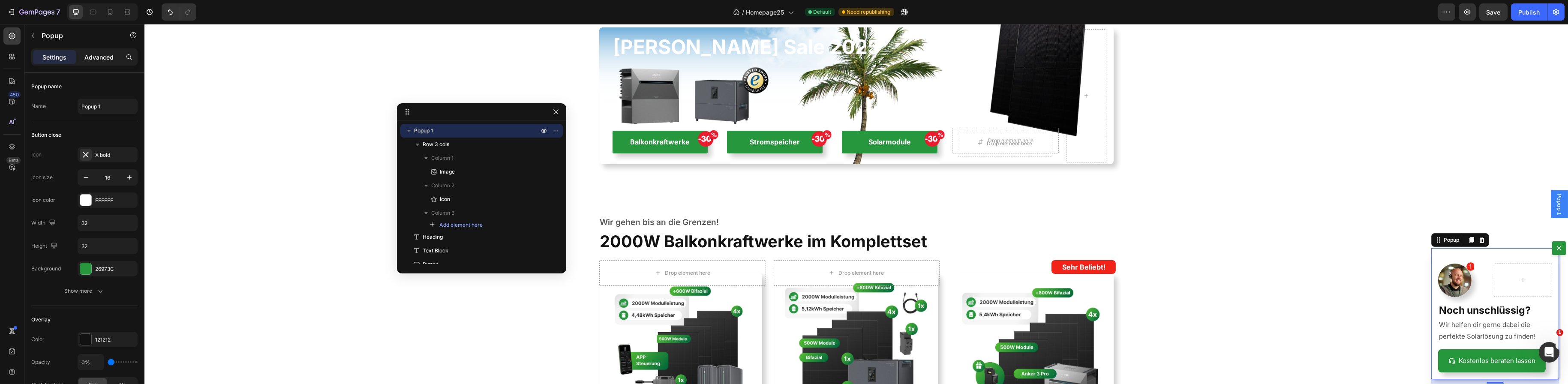
click at [99, 55] on p "Advanced" at bounding box center [99, 57] width 29 height 9
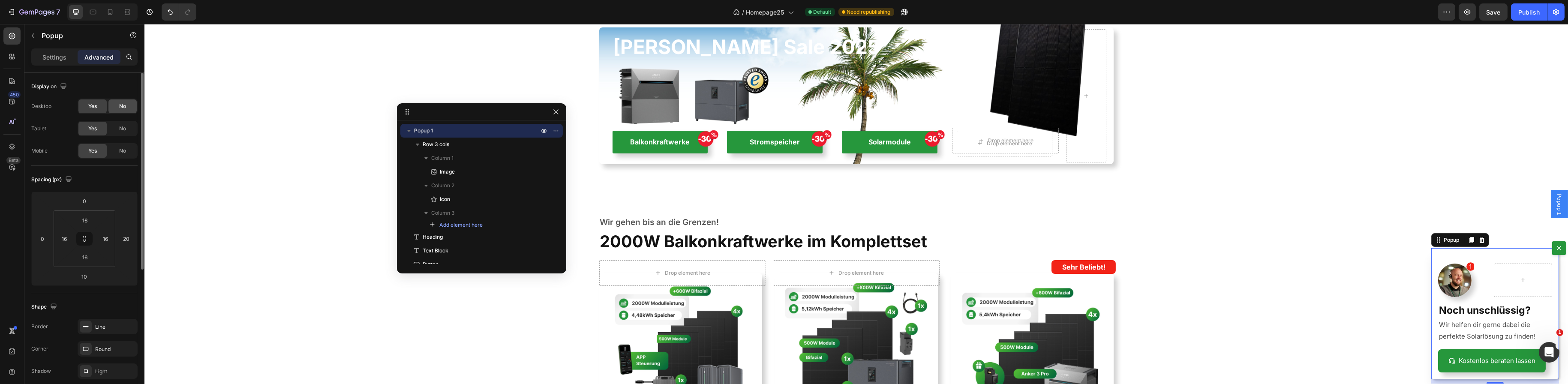
click at [119, 105] on span "No" at bounding box center [123, 106] width 7 height 8
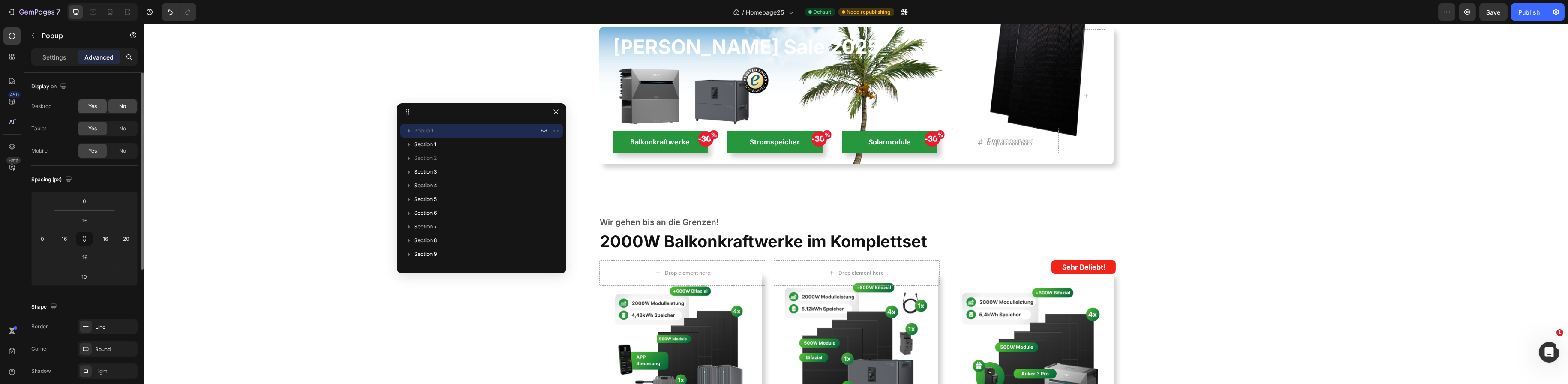
click at [95, 107] on span "Yes" at bounding box center [92, 106] width 9 height 8
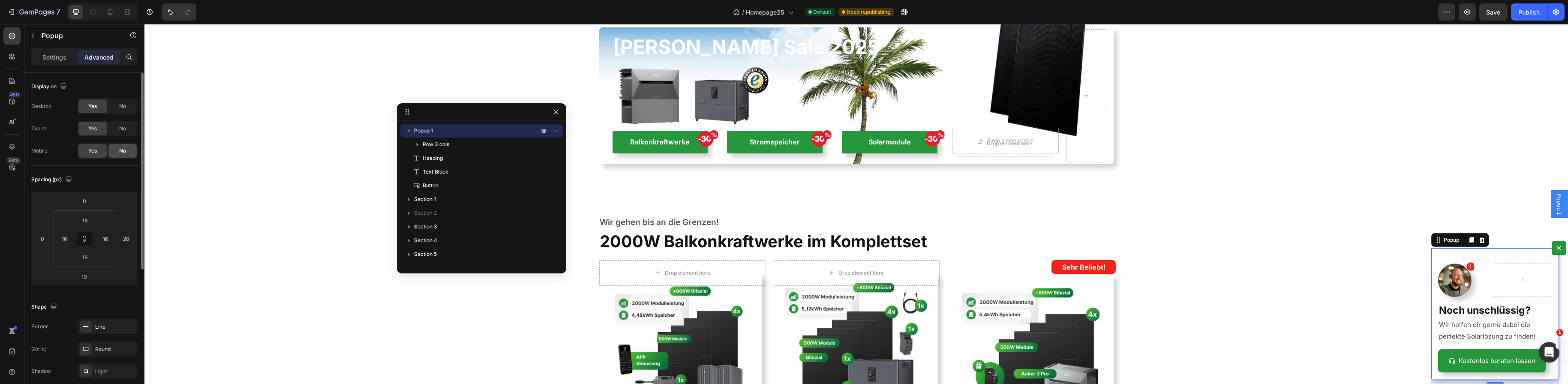
click at [117, 126] on div "No" at bounding box center [123, 128] width 28 height 14
click at [119, 148] on span "No" at bounding box center [123, 151] width 7 height 8
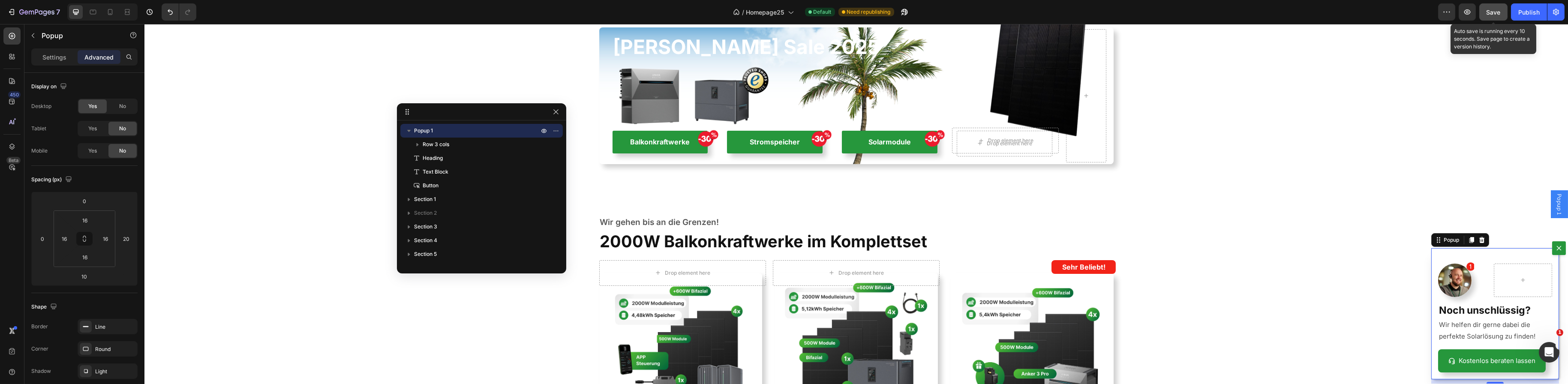
drag, startPoint x: 1500, startPoint y: 15, endPoint x: 1355, endPoint y: 11, distance: 145.1
click at [1500, 15] on span "Save" at bounding box center [1493, 12] width 14 height 7
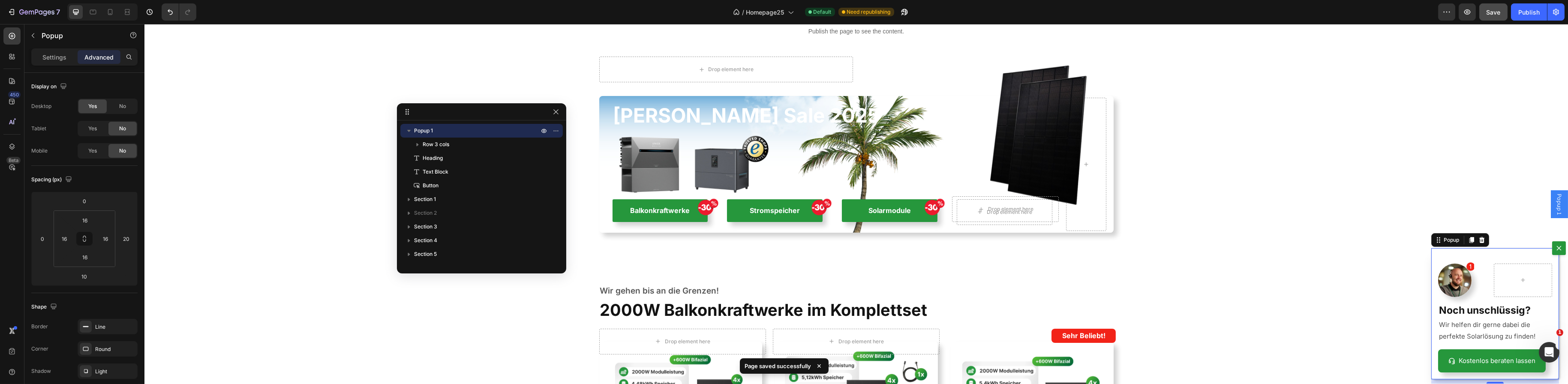
scroll to position [0, 0]
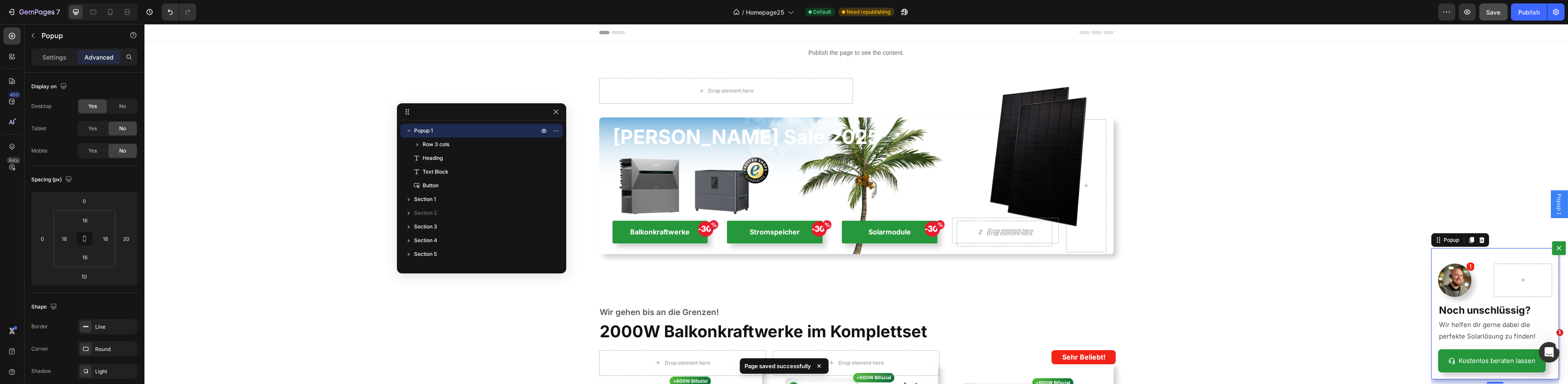
click at [1479, 14] on div "Preview Save Publish" at bounding box center [1501, 12] width 127 height 17
click at [1500, 9] on span "Save" at bounding box center [1493, 12] width 14 height 7
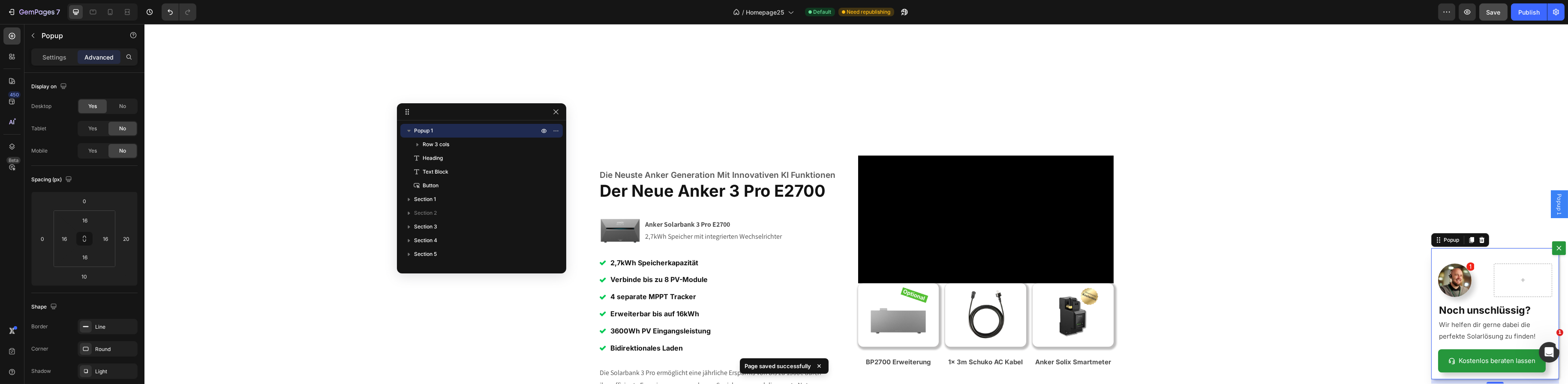
scroll to position [1670, 0]
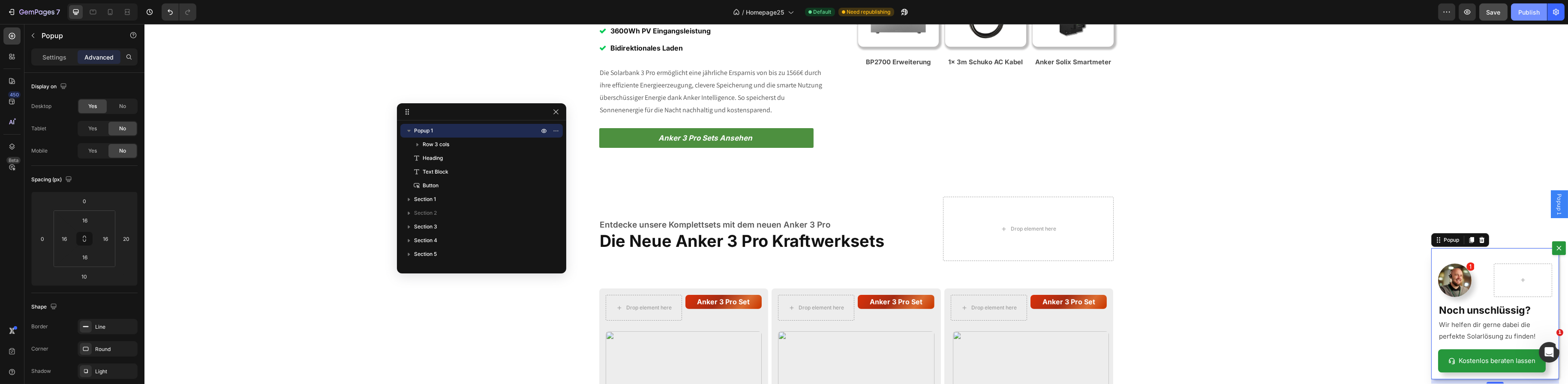
click at [1520, 9] on div "Publish" at bounding box center [1529, 13] width 22 height 9
click at [1482, 284] on div "Image Icon Row" at bounding box center [1494, 280] width 114 height 34
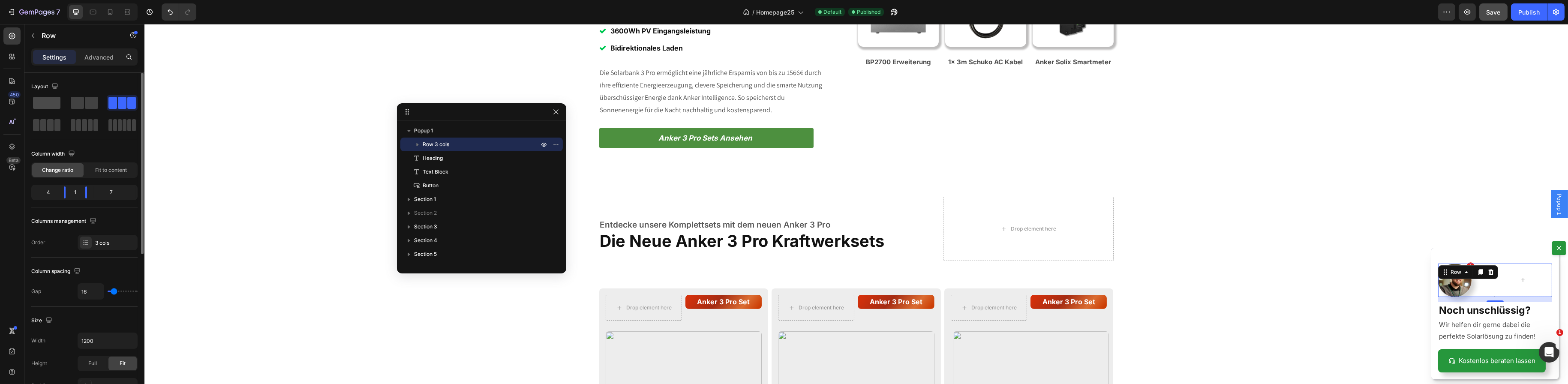
click at [57, 104] on span at bounding box center [47, 103] width 28 height 12
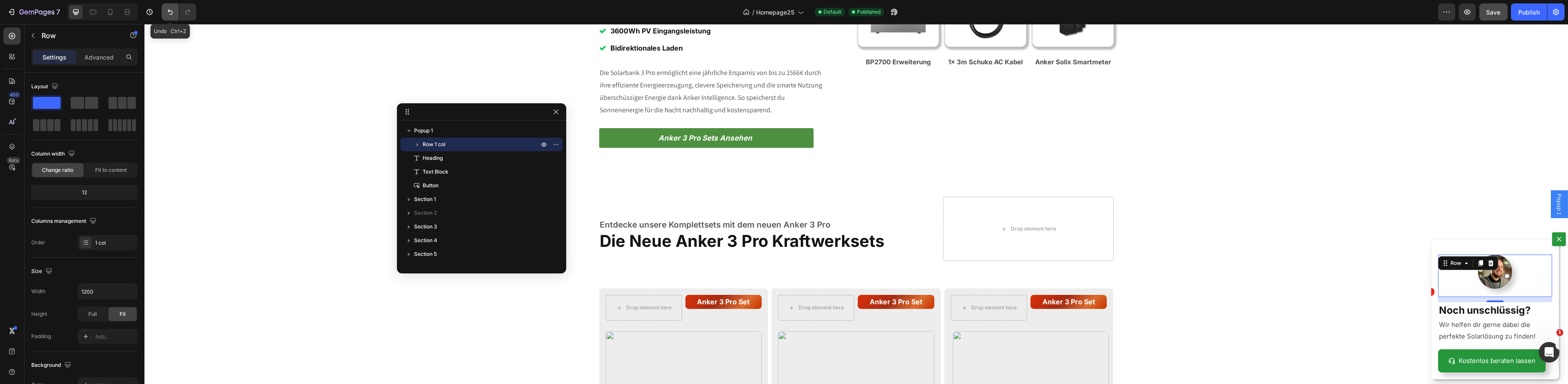
drag, startPoint x: 173, startPoint y: 13, endPoint x: 282, endPoint y: 7, distance: 109.2
click at [173, 13] on icon "Undo/Redo" at bounding box center [170, 12] width 9 height 9
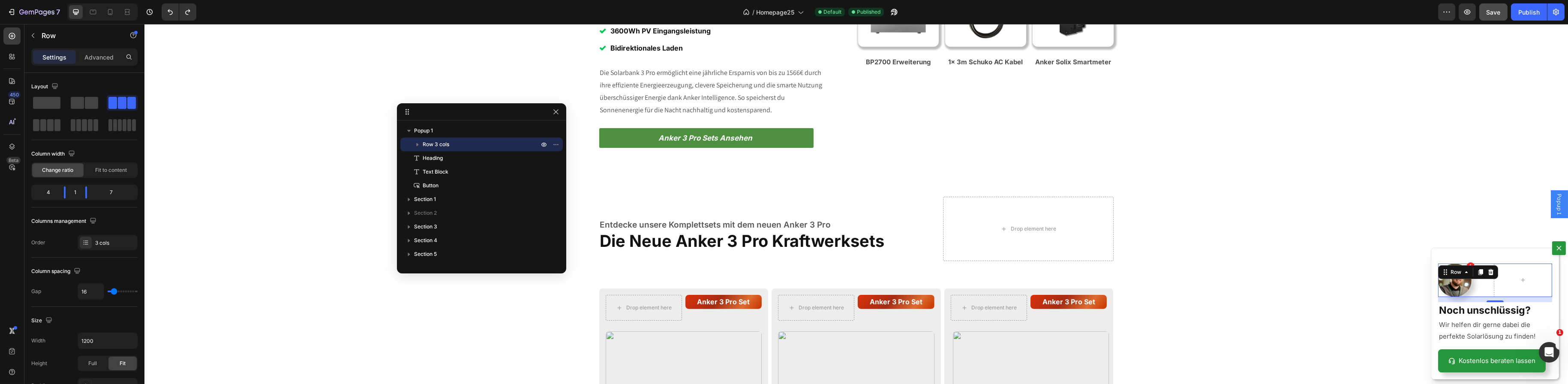
click at [1478, 292] on div "Icon" at bounding box center [1482, 280] width 9 height 34
click at [94, 55] on p "Advanced" at bounding box center [99, 57] width 29 height 9
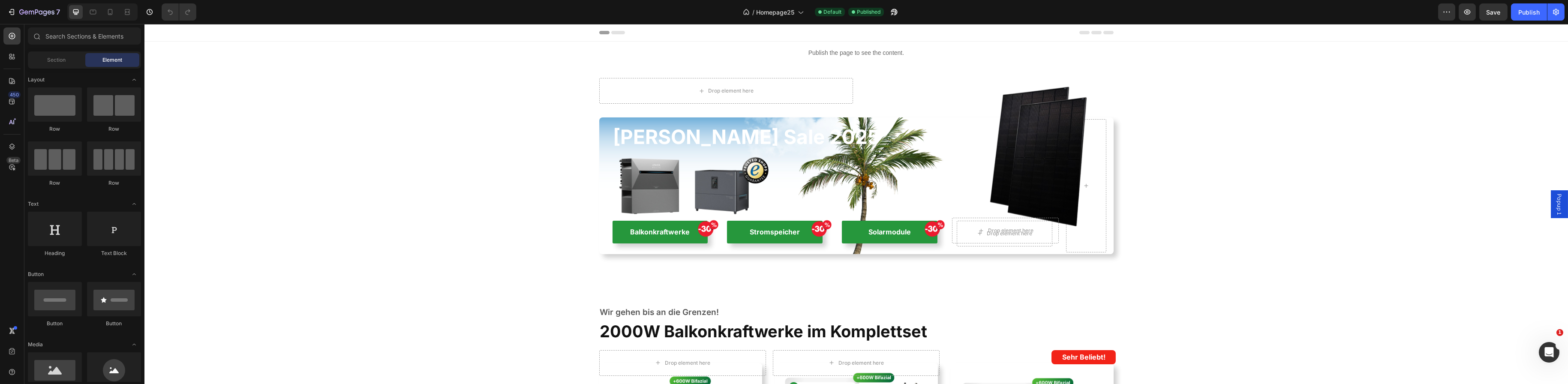
click at [1555, 207] on span "Popup 1" at bounding box center [1559, 204] width 9 height 21
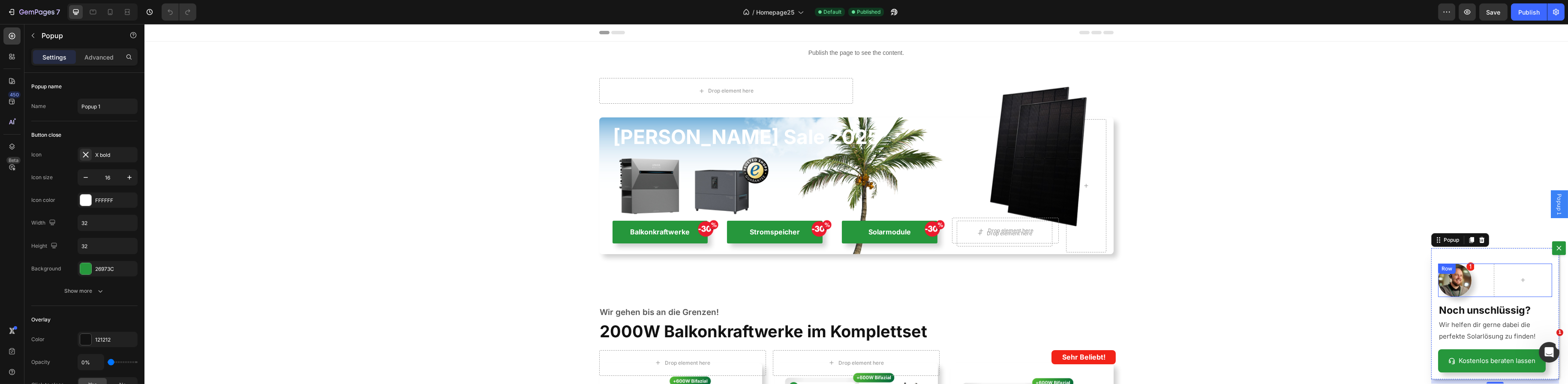
click at [1474, 281] on div "Image Icon Row" at bounding box center [1494, 280] width 114 height 34
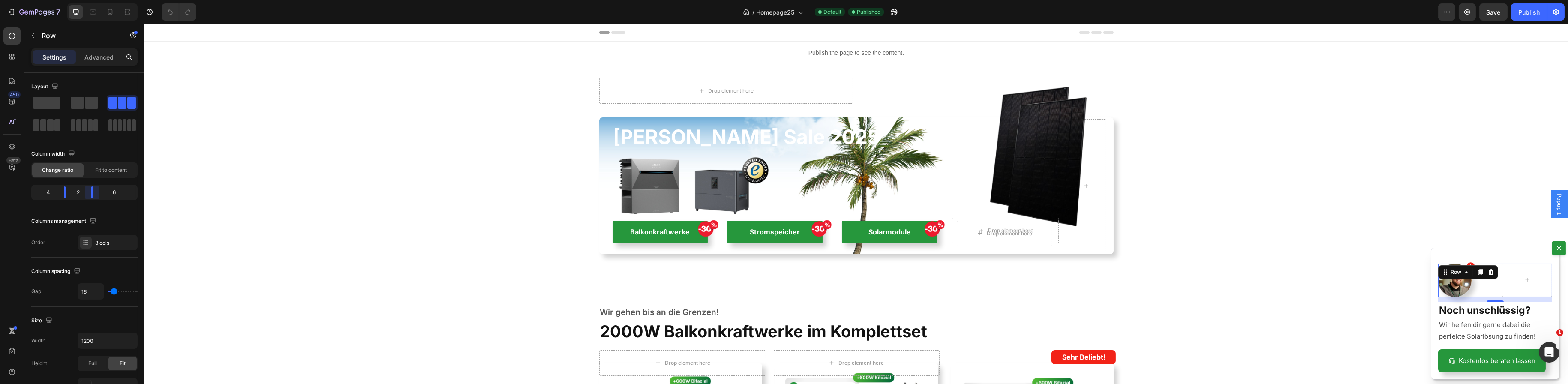
drag, startPoint x: 84, startPoint y: 192, endPoint x: 88, endPoint y: 191, distance: 4.1
click at [88, 0] on body "7 Version history / Homepage25 Default Published Preview Save Publish 450 Beta …" at bounding box center [784, 0] width 1568 height 0
click at [1488, 290] on div "Icon" at bounding box center [1486, 280] width 16 height 34
click at [1506, 256] on div "Image Icon Row Noch unschlüssig? Heading Wir helfen dir gerne dabei die perfekt…" at bounding box center [1495, 314] width 128 height 131
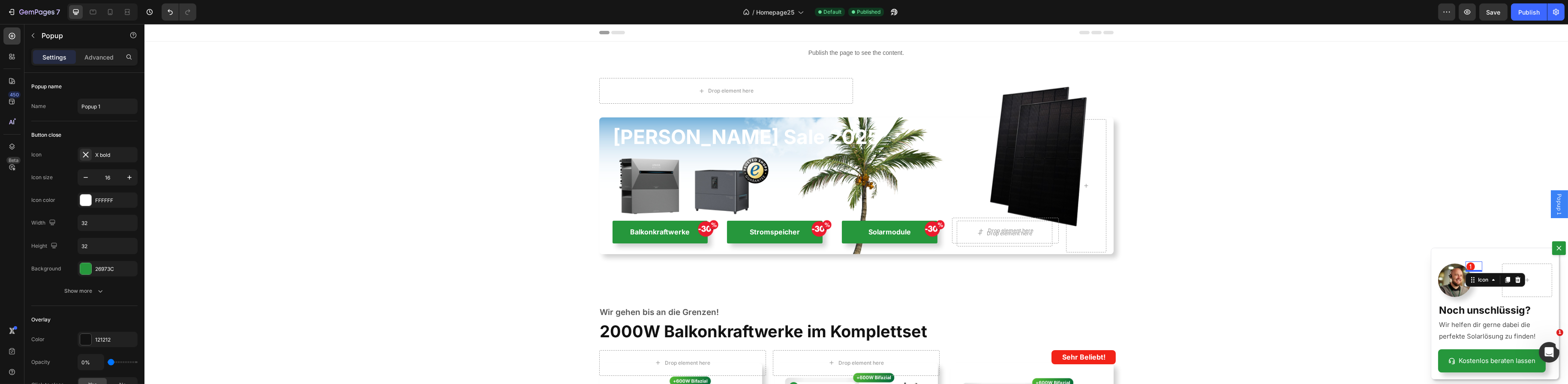
click at [1465, 266] on icon "Dialog body" at bounding box center [1470, 267] width 11 height 11
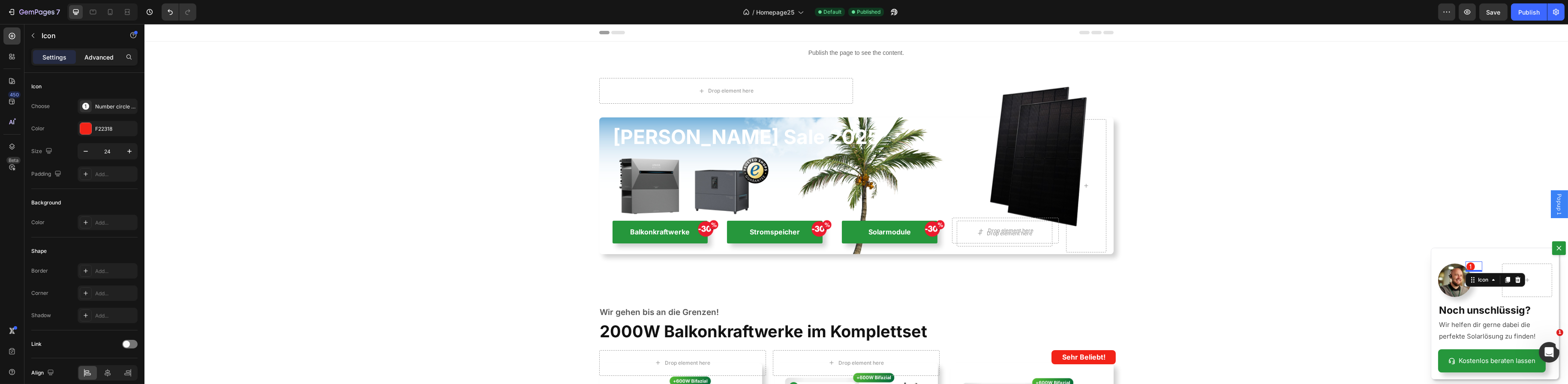
click at [102, 58] on p "Advanced" at bounding box center [99, 57] width 29 height 9
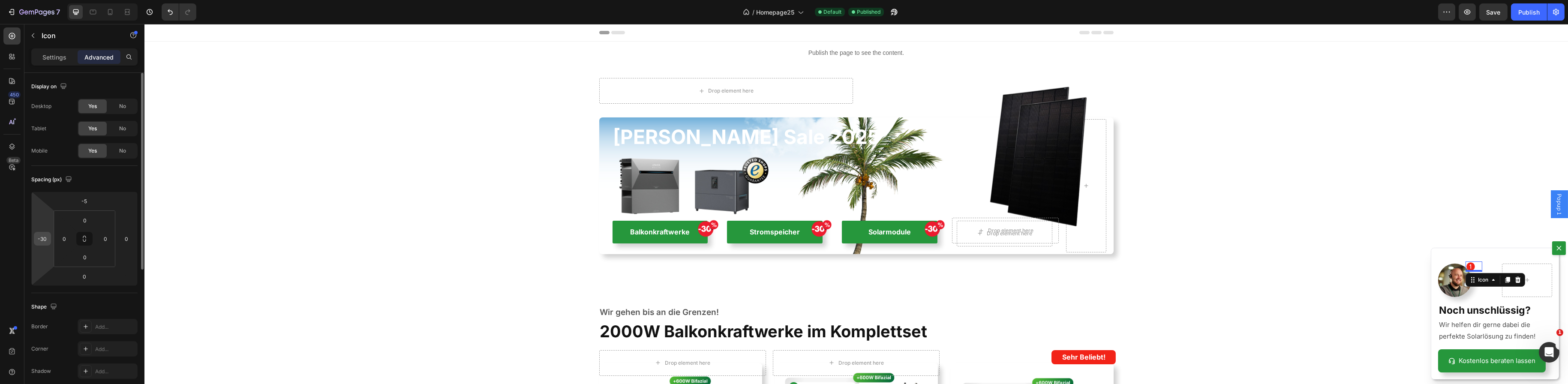
click at [44, 235] on input "-30" at bounding box center [43, 238] width 13 height 13
click at [47, 236] on input "-30" at bounding box center [43, 238] width 13 height 13
type input "-32"
click at [1499, 254] on div "Image Icon 0 Row Noch unschlüssig? Heading Wir helfen dir gerne dabei die perfe…" at bounding box center [1495, 314] width 128 height 131
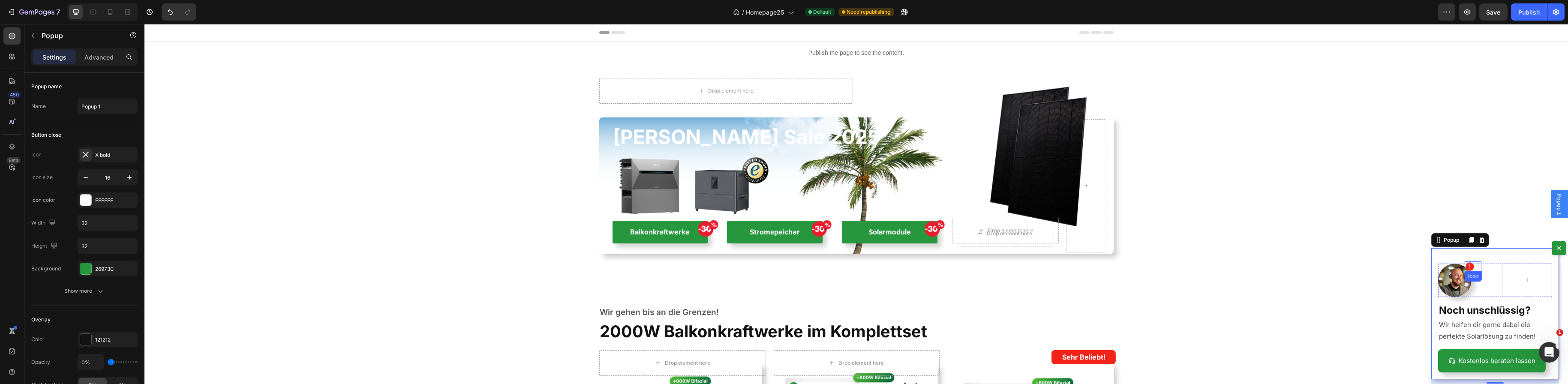
click at [1465, 264] on div "Icon" at bounding box center [1472, 267] width 16 height 11
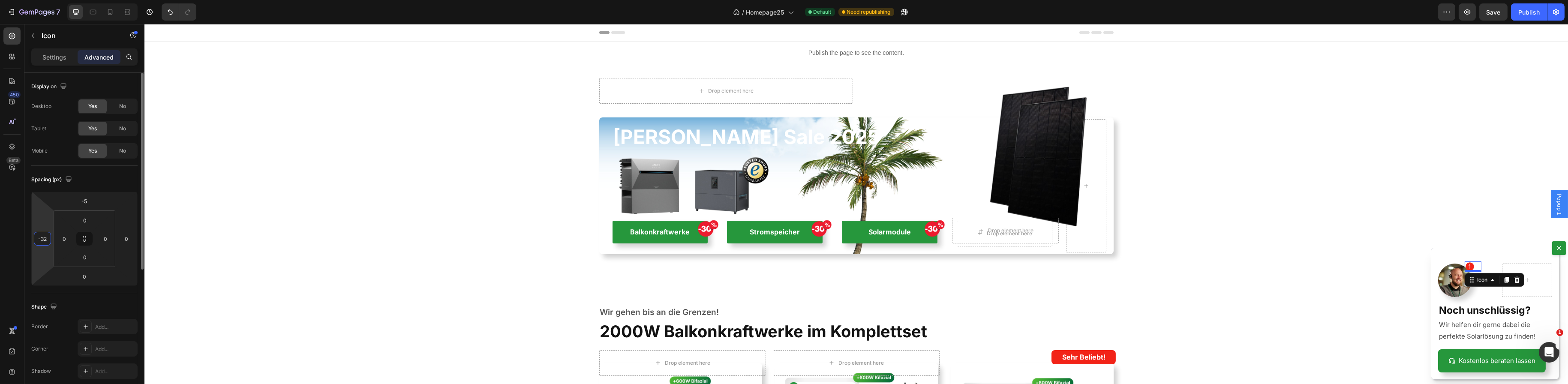
click at [47, 238] on input "-32" at bounding box center [43, 238] width 13 height 13
click at [47, 238] on input "-32" at bounding box center [43, 238] width 13 height 13
type input "-35"
click at [1488, 256] on div "Image Icon 0 Row Noch unschlüssig? Heading Wir helfen dir gerne dabei die perfe…" at bounding box center [1495, 314] width 128 height 131
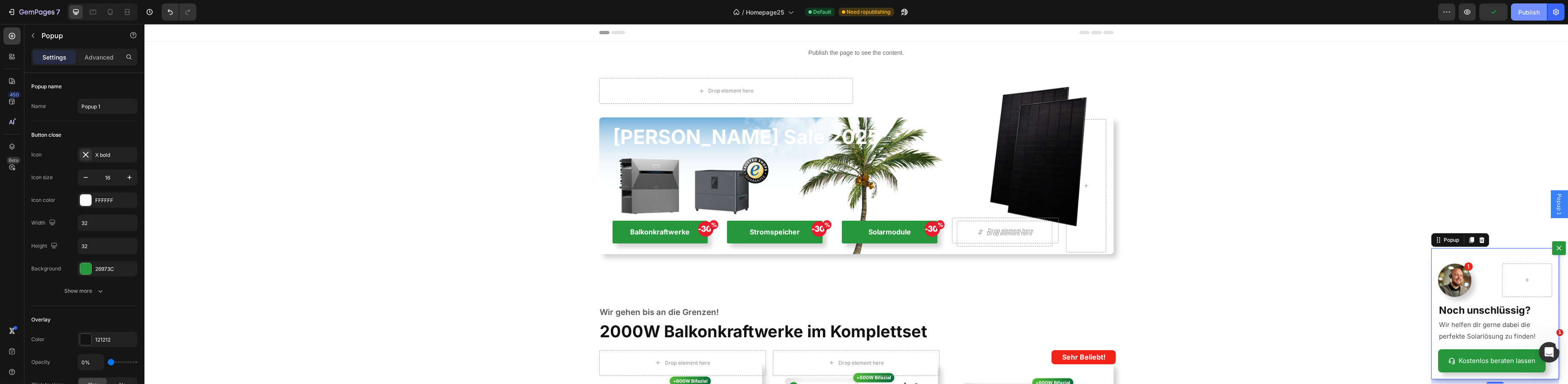
click at [1524, 13] on div "Publish" at bounding box center [1529, 13] width 22 height 9
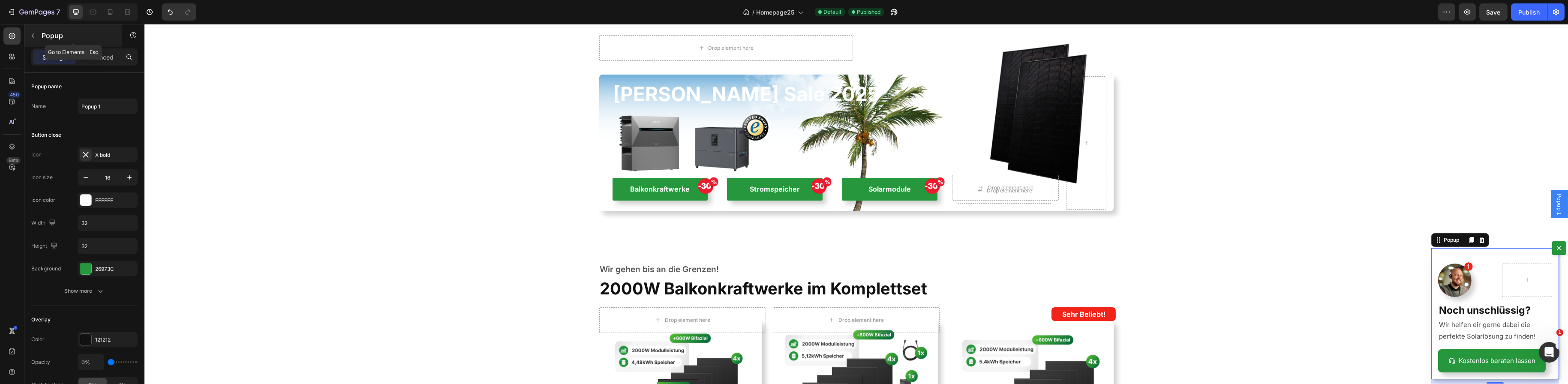
click at [34, 34] on icon "button" at bounding box center [33, 36] width 7 height 7
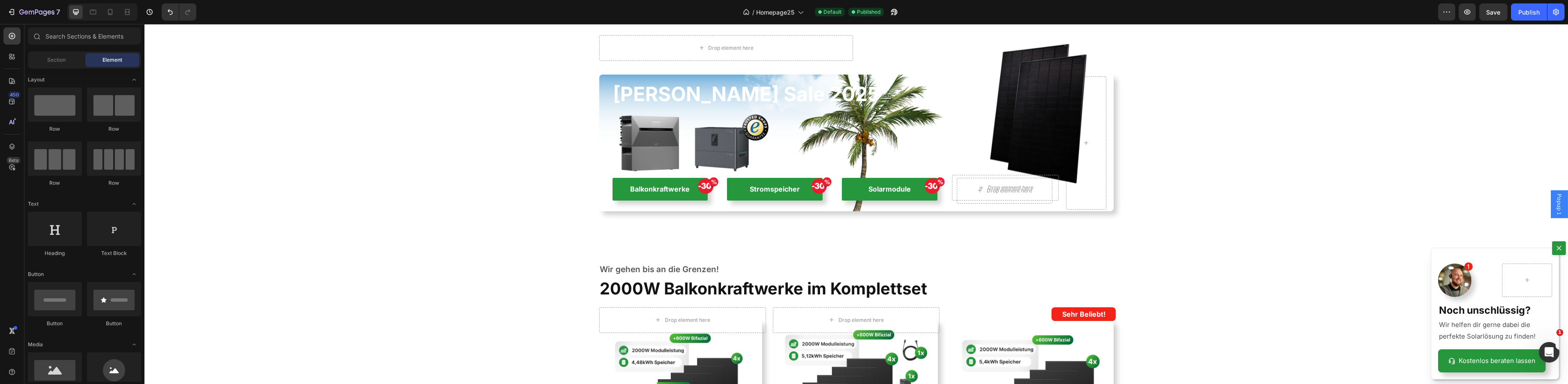
click at [908, 234] on div "Backdrop" at bounding box center [856, 204] width 1424 height 360
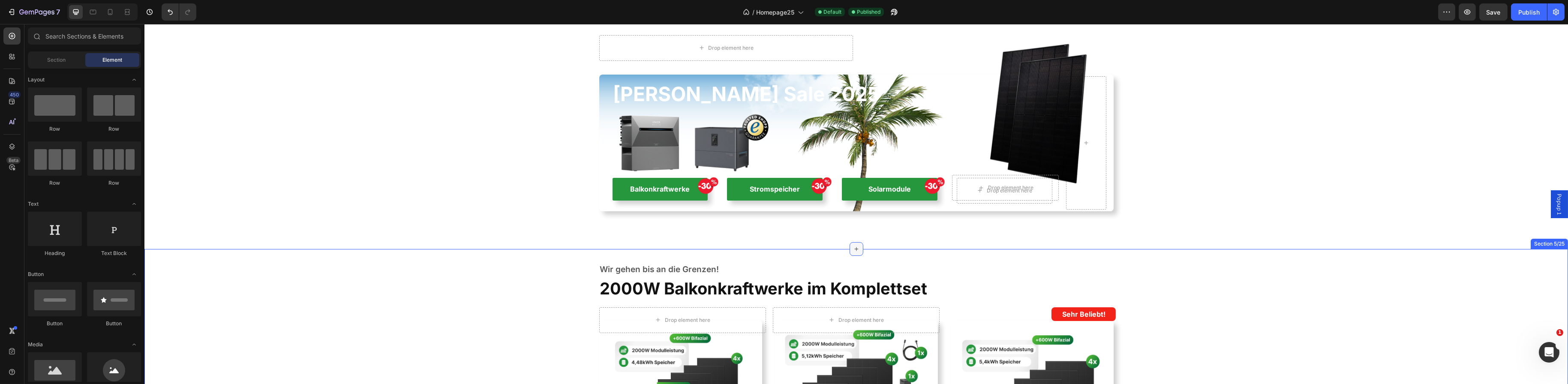
click at [854, 250] on icon at bounding box center [856, 249] width 4 height 4
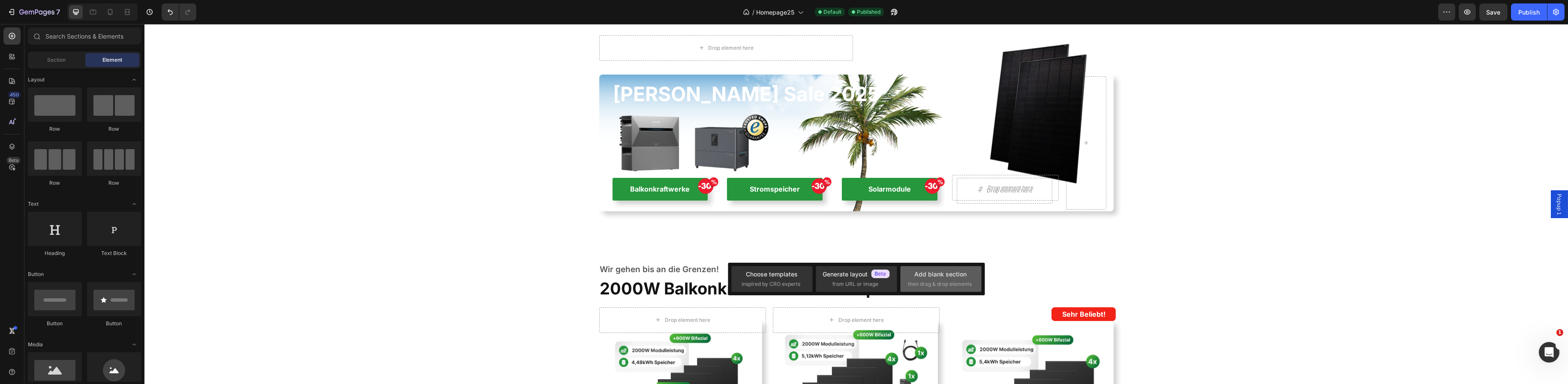
click at [929, 286] on span "then drag & drop elements" at bounding box center [940, 284] width 64 height 8
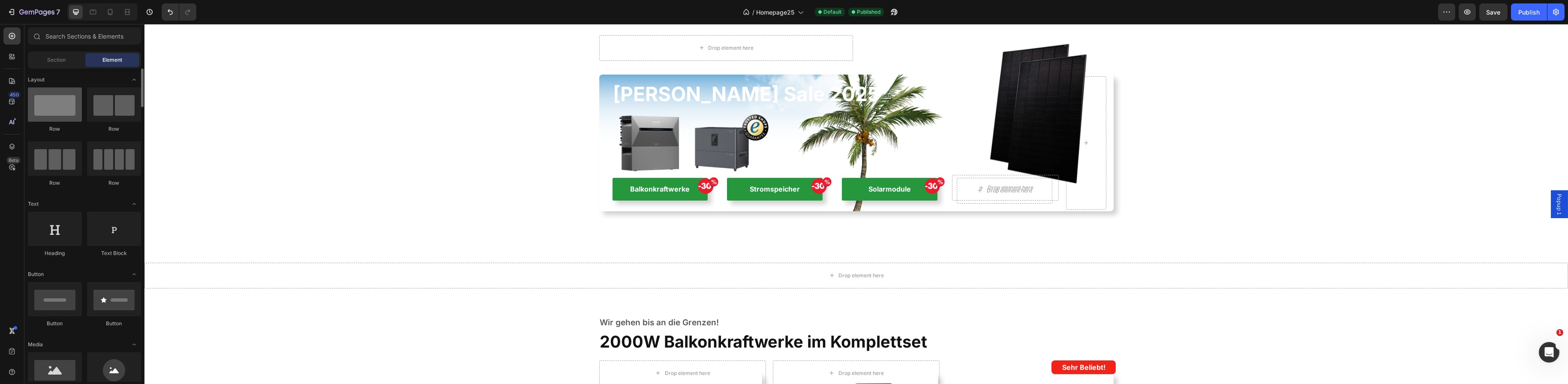
drag, startPoint x: 80, startPoint y: 92, endPoint x: 65, endPoint y: 101, distance: 17.5
click at [65, 102] on div at bounding box center [55, 105] width 54 height 34
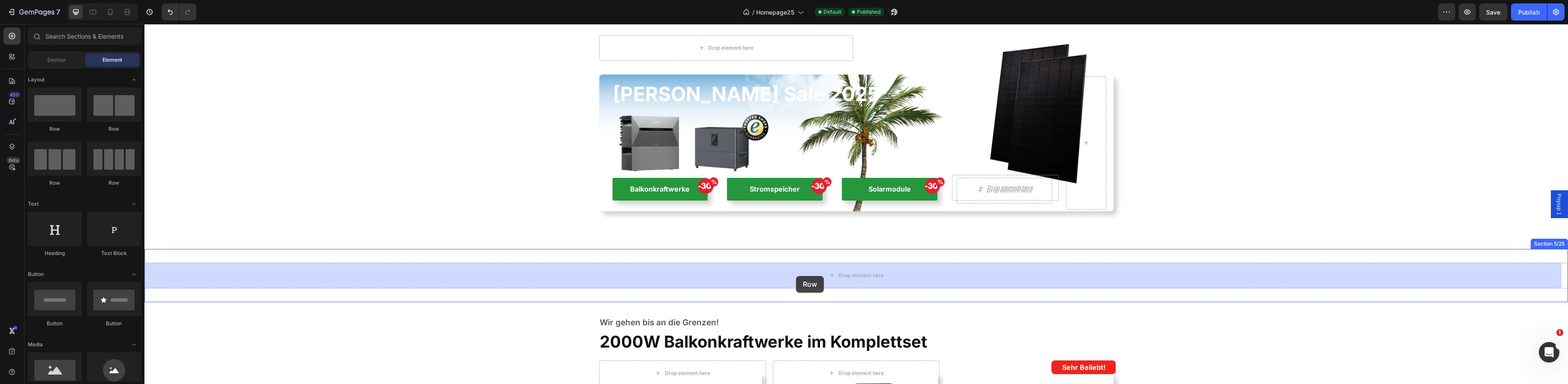
drag, startPoint x: 216, startPoint y: 125, endPoint x: 796, endPoint y: 276, distance: 599.3
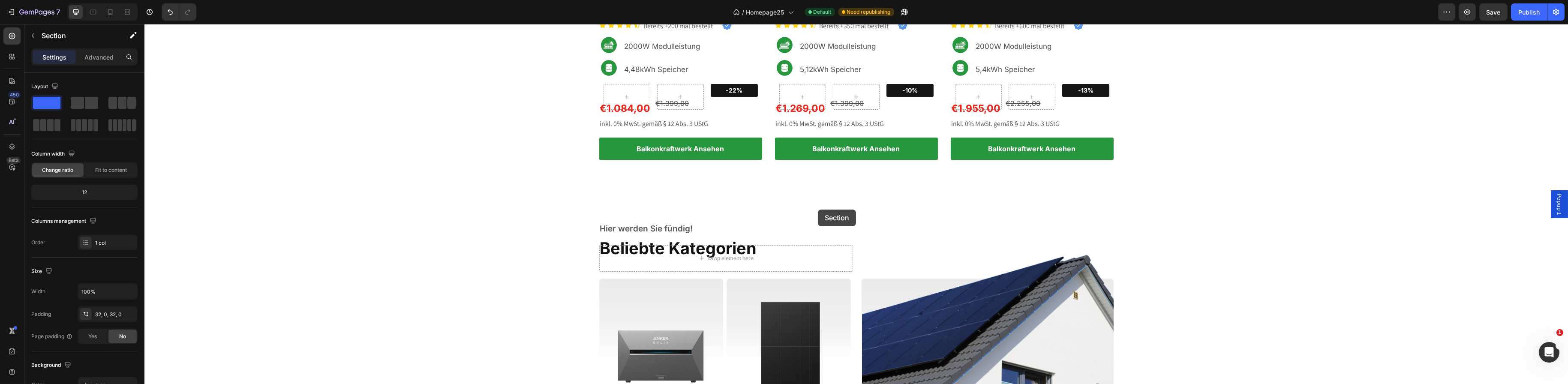
scroll to position [600, 0]
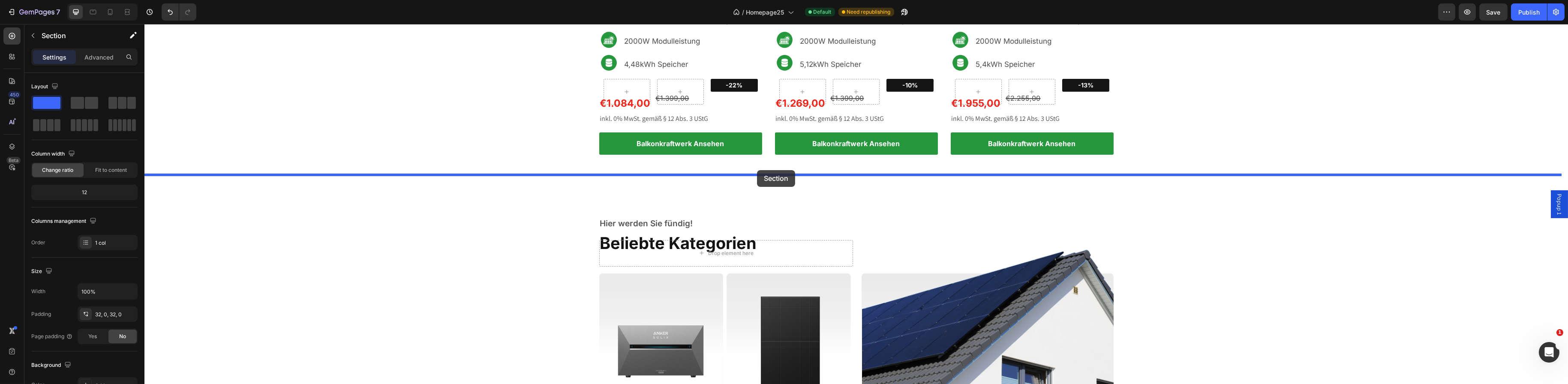
drag, startPoint x: 809, startPoint y: 107, endPoint x: 757, endPoint y: 170, distance: 81.7
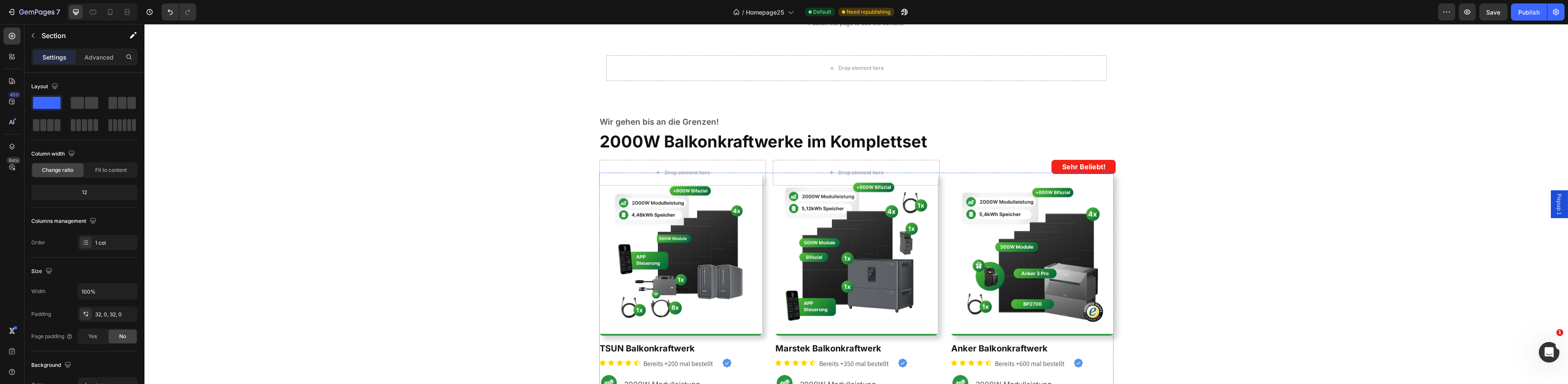
scroll to position [0, 0]
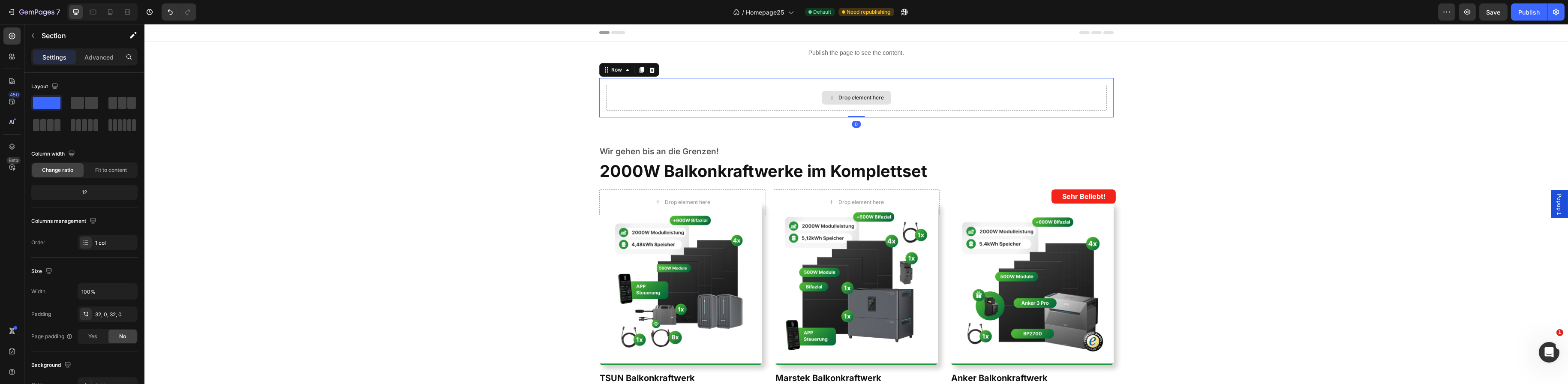
click at [799, 91] on div "Drop element here" at bounding box center [856, 97] width 501 height 26
click at [759, 98] on div "Drop element here" at bounding box center [856, 97] width 501 height 26
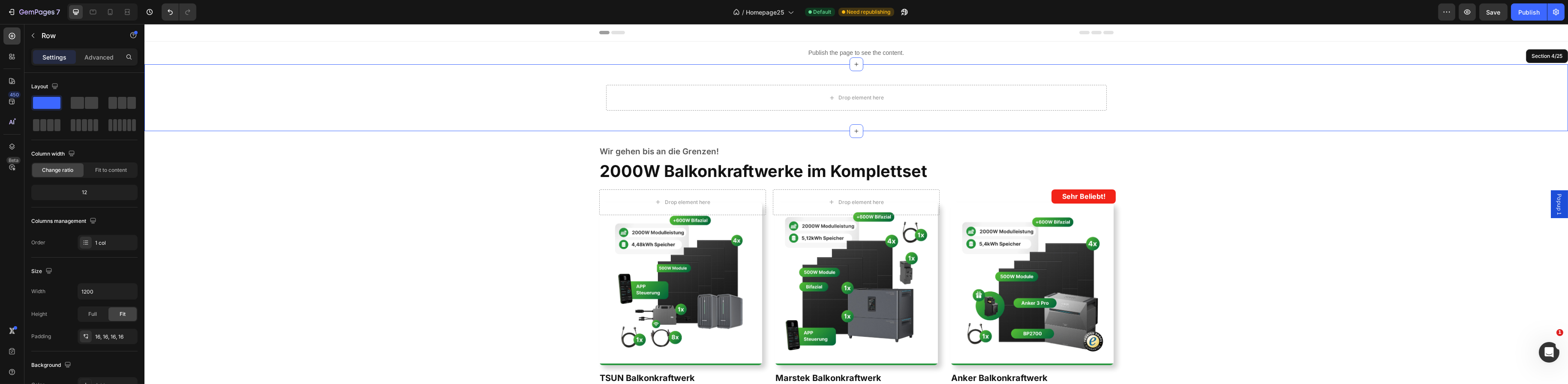
click at [530, 79] on div "Drop element here Row 0" at bounding box center [856, 97] width 1424 height 40
click at [1105, 108] on div "Drop element here Row" at bounding box center [856, 97] width 514 height 40
click at [1176, 112] on div "Drop element here Row" at bounding box center [856, 97] width 1424 height 40
click at [1555, 52] on div at bounding box center [1561, 56] width 11 height 11
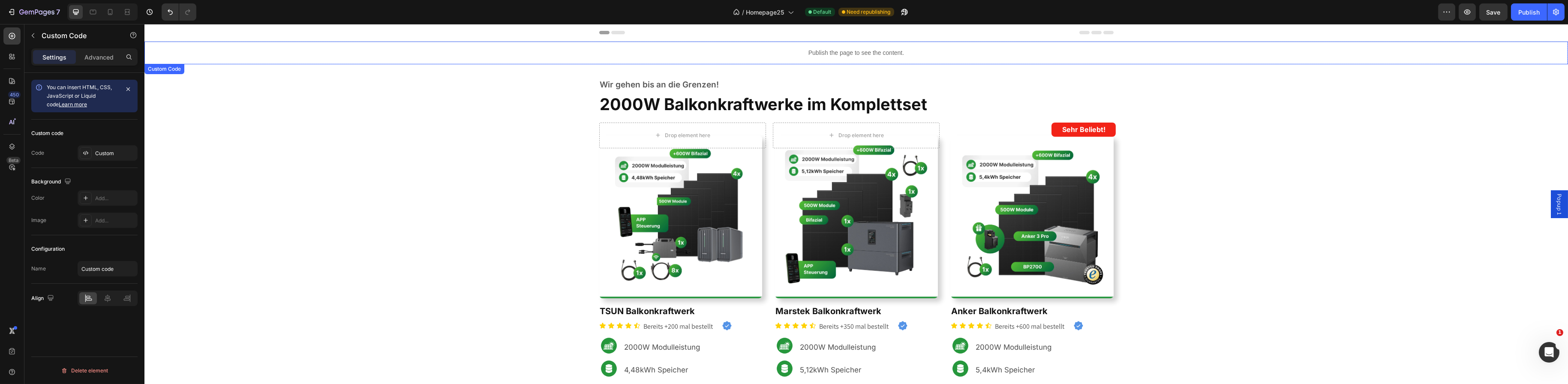
click at [935, 55] on p "Publish the page to see the content." at bounding box center [856, 53] width 1424 height 9
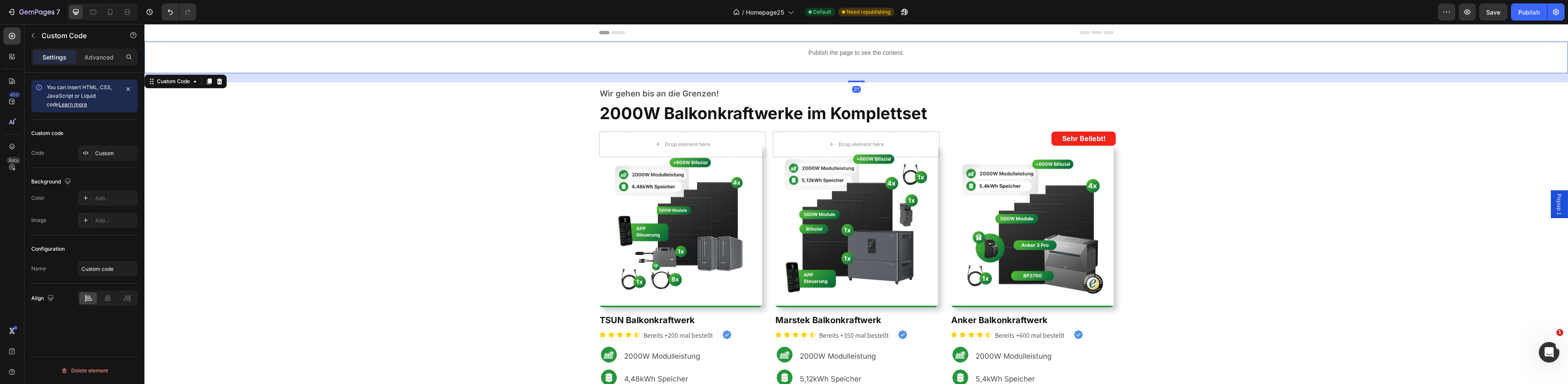
drag, startPoint x: 852, startPoint y: 62, endPoint x: 861, endPoint y: 71, distance: 12.7
click at [861, 71] on div "Publish the page to see the content. Custom Code 21" at bounding box center [856, 57] width 1424 height 32
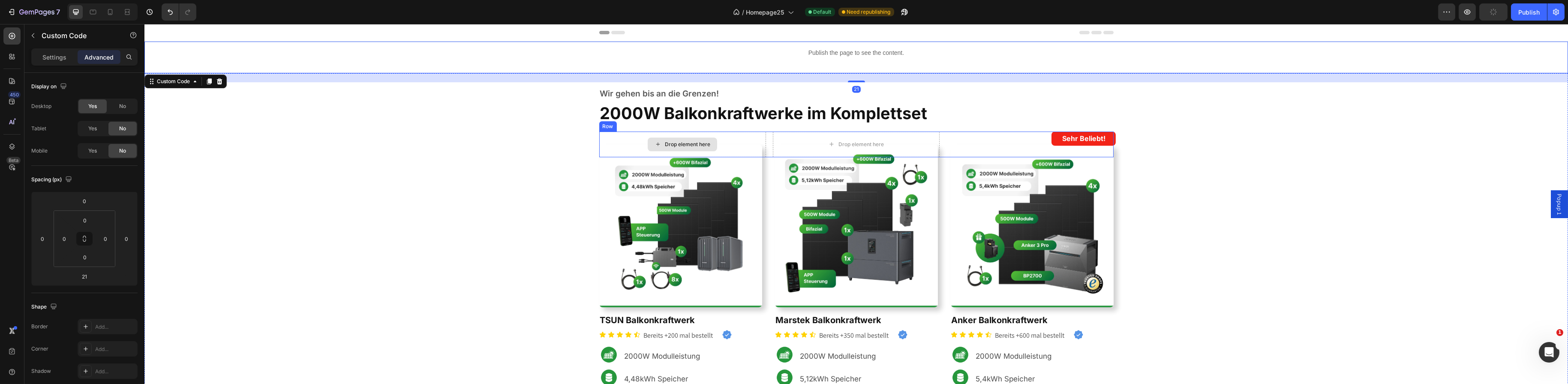
click at [531, 142] on div "Wir gehen bis an die Grenzen! Text block 2000W Balkonkraftwerke im Komplettset …" at bounding box center [856, 281] width 1424 height 389
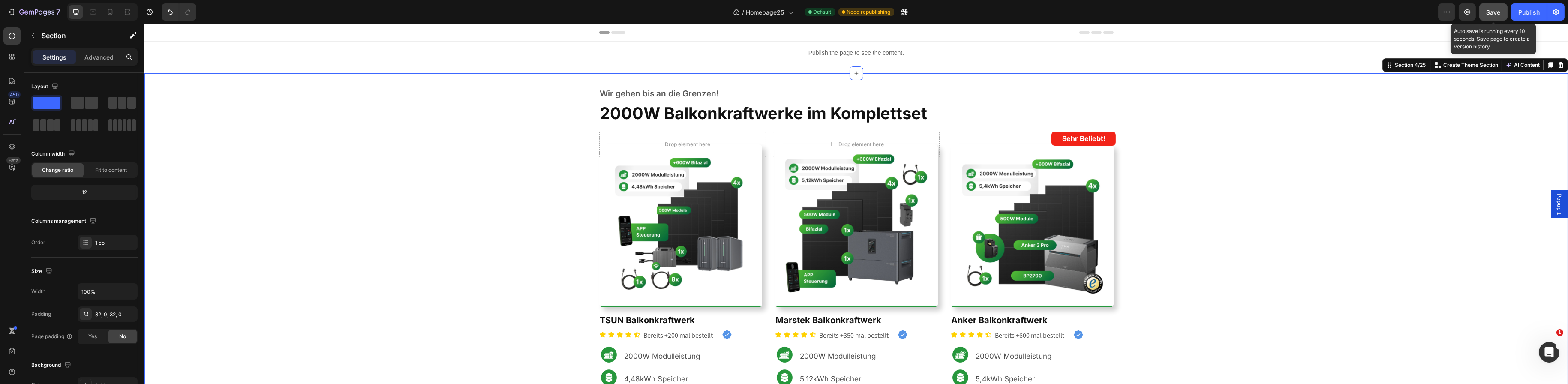
click at [1488, 8] on div "Save" at bounding box center [1493, 13] width 14 height 9
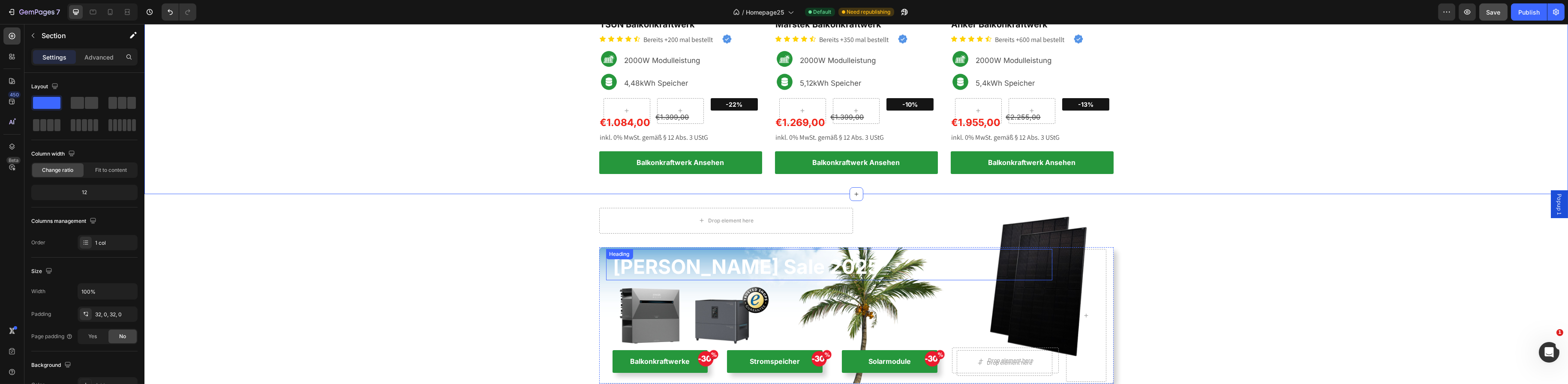
scroll to position [343, 0]
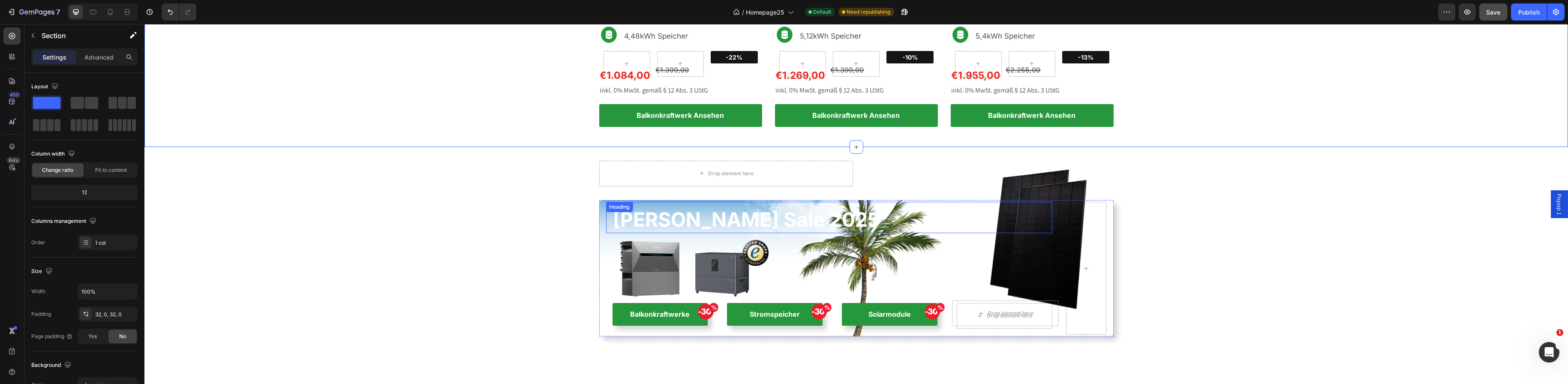
click at [794, 223] on h2 "[PERSON_NAME] Sale 2025" at bounding box center [832, 220] width 440 height 28
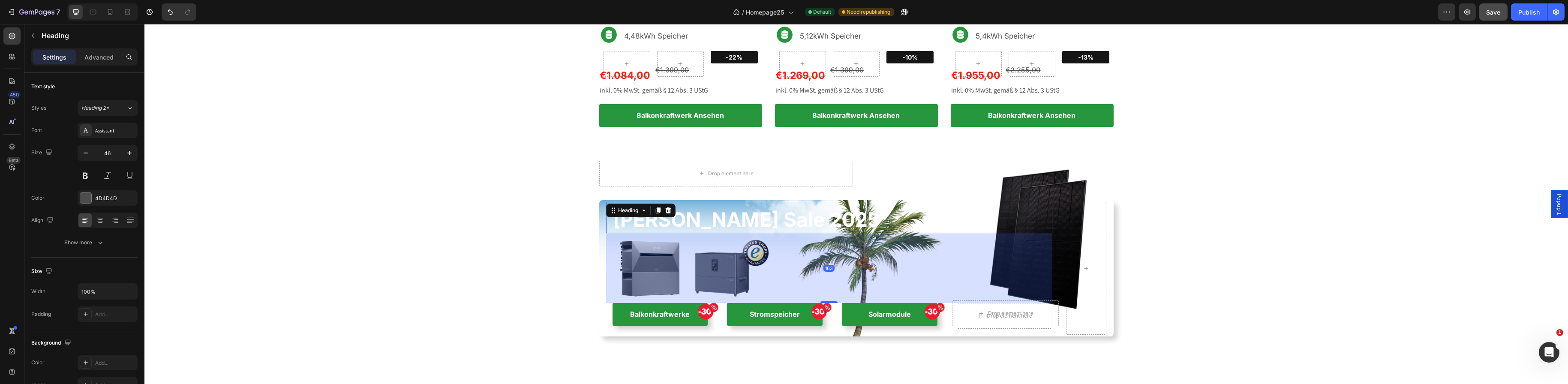
click at [796, 240] on div "163" at bounding box center [828, 268] width 446 height 70
click at [1042, 329] on div "Sommer Sale 2025 Heading 163 Image Image Image Drop element here Row Balkonkraf…" at bounding box center [828, 268] width 446 height 133
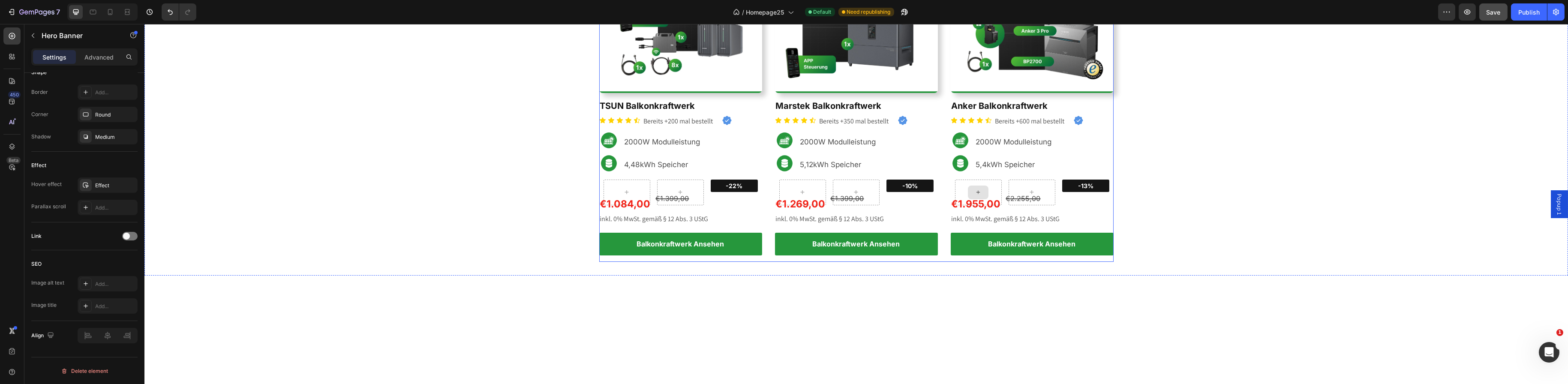
scroll to position [0, 0]
